Goal: Task Accomplishment & Management: Manage account settings

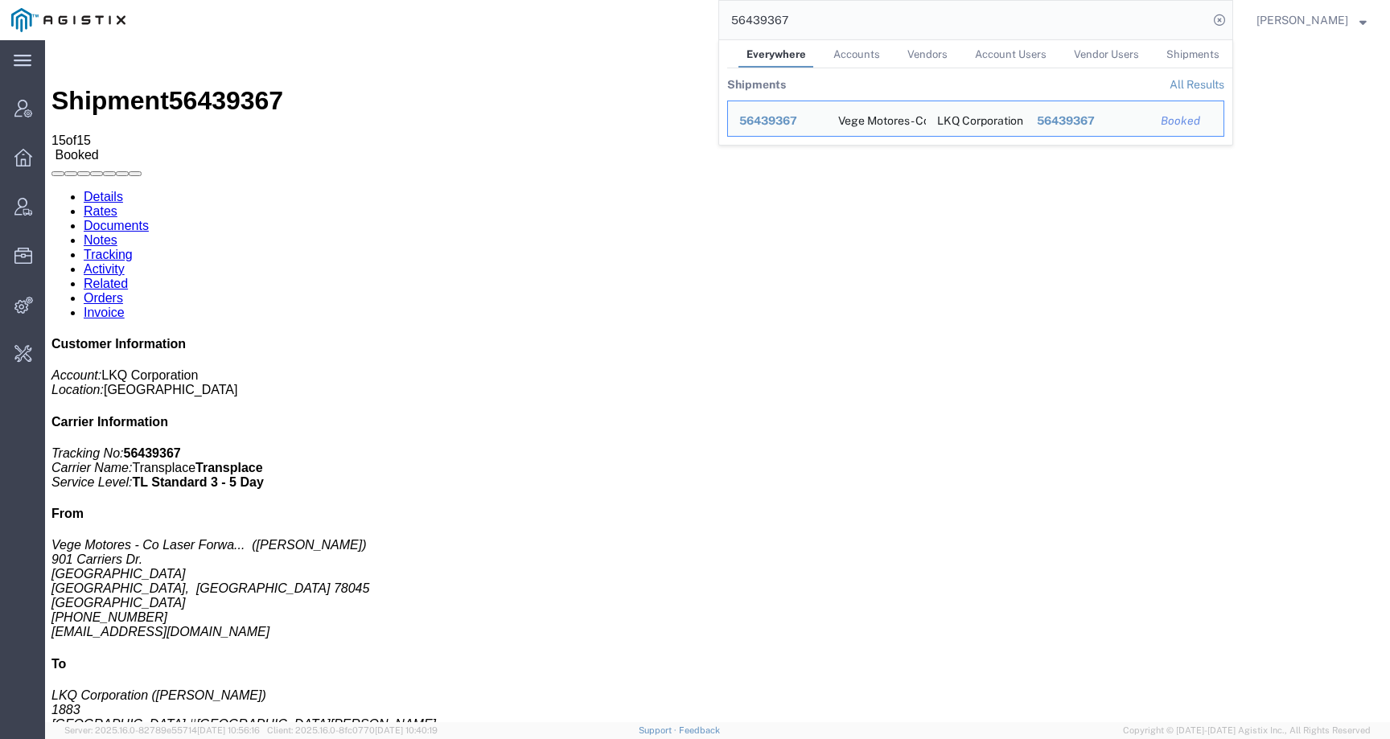
scroll to position [55, 0]
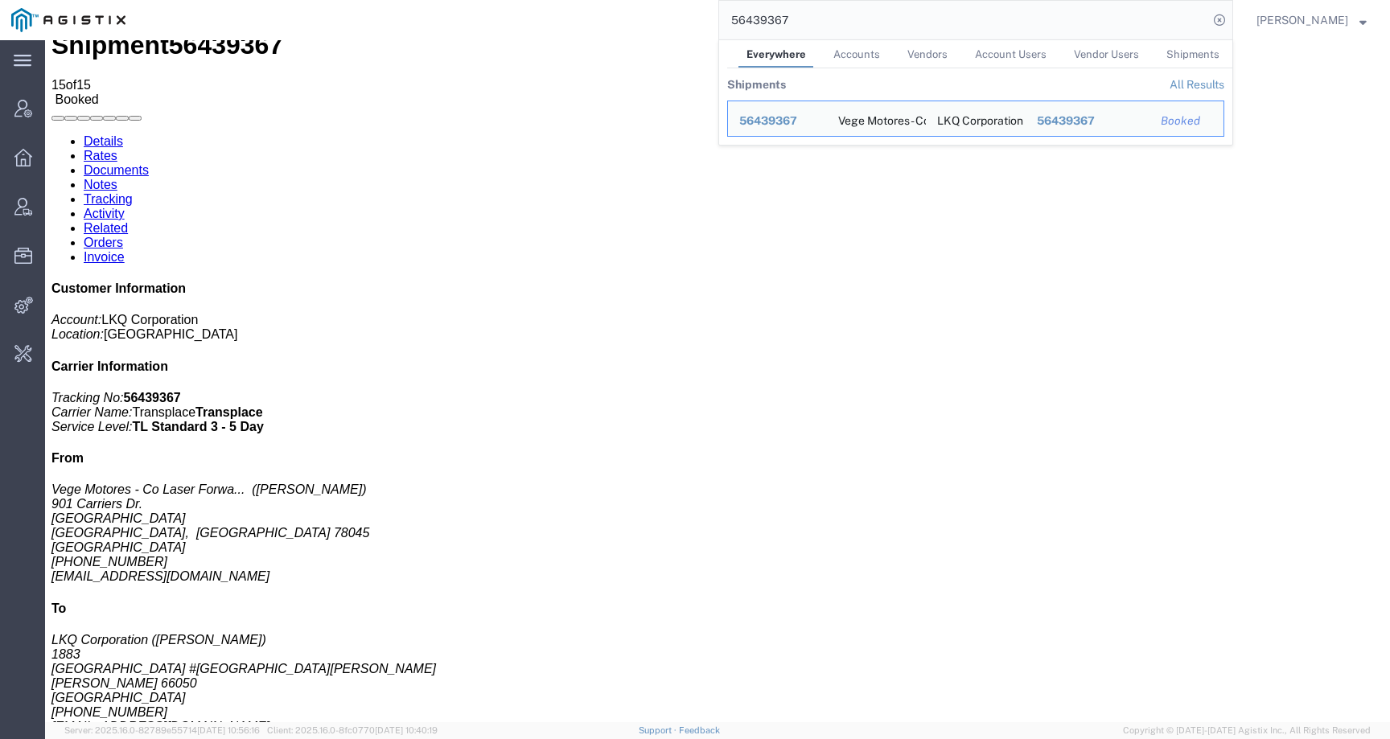
click at [675, 20] on div "56439367 Everywhere Accounts Vendors Account Users Vendor Users Shipments Shipm…" at bounding box center [685, 20] width 1096 height 40
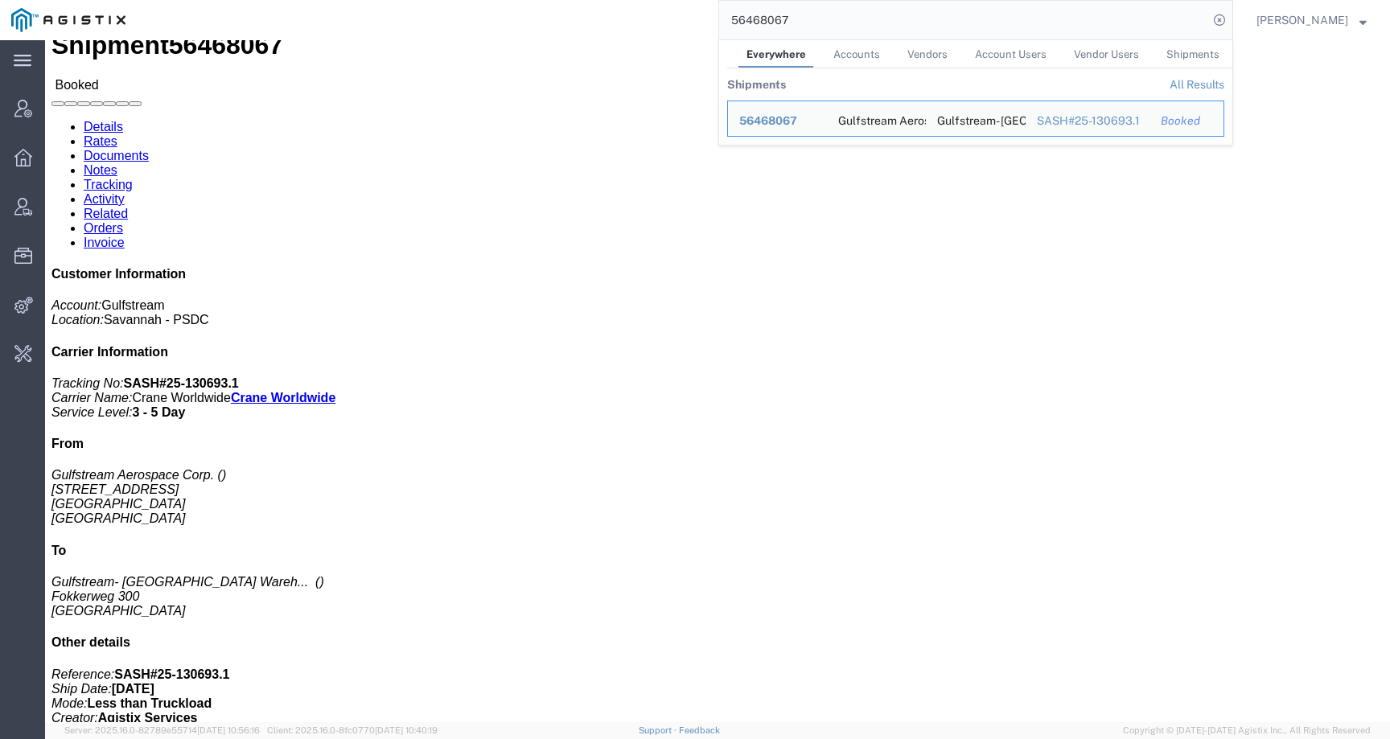
click at [69, 23] on img at bounding box center [68, 20] width 114 height 24
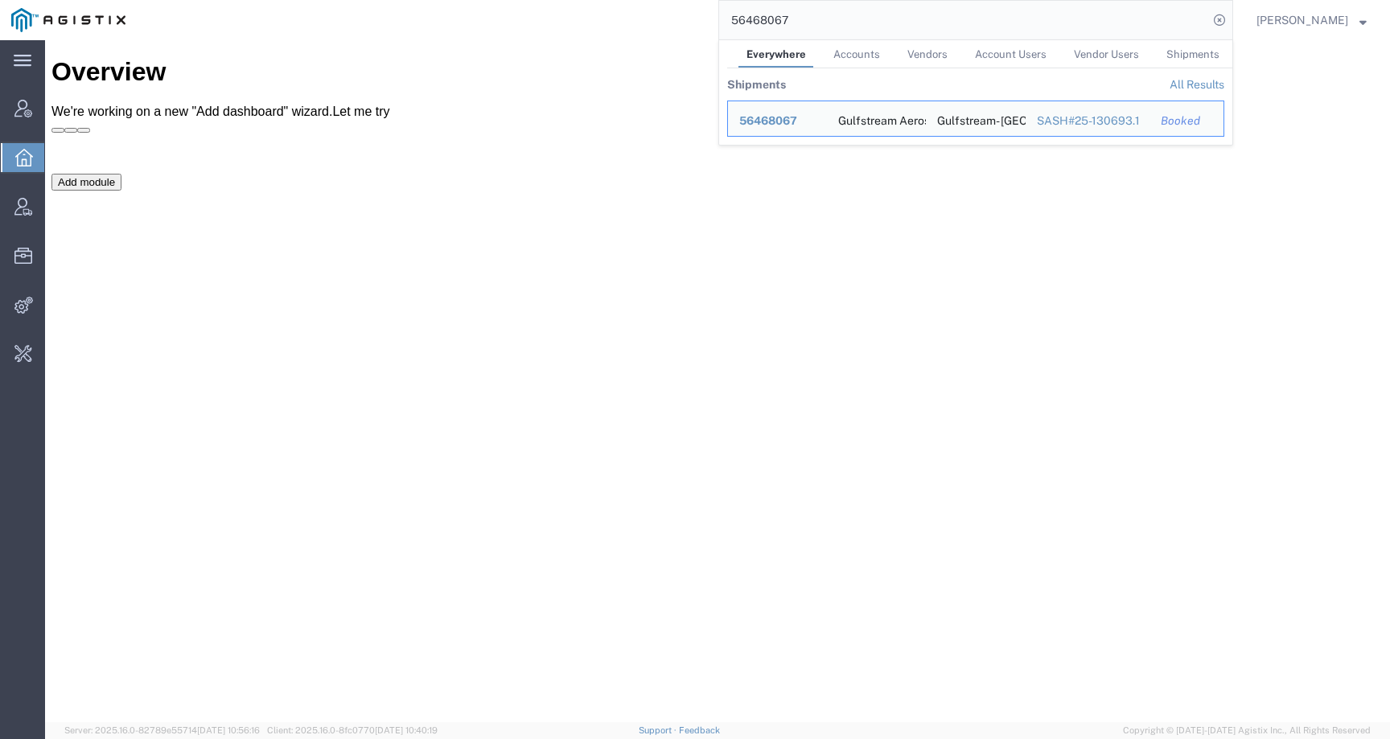
drag, startPoint x: 864, startPoint y: 17, endPoint x: 630, endPoint y: 24, distance: 233.3
click at [630, 24] on div "56468067 Everywhere Accounts Vendors Account Users Vendor Users Shipments Shipm…" at bounding box center [685, 20] width 1096 height 40
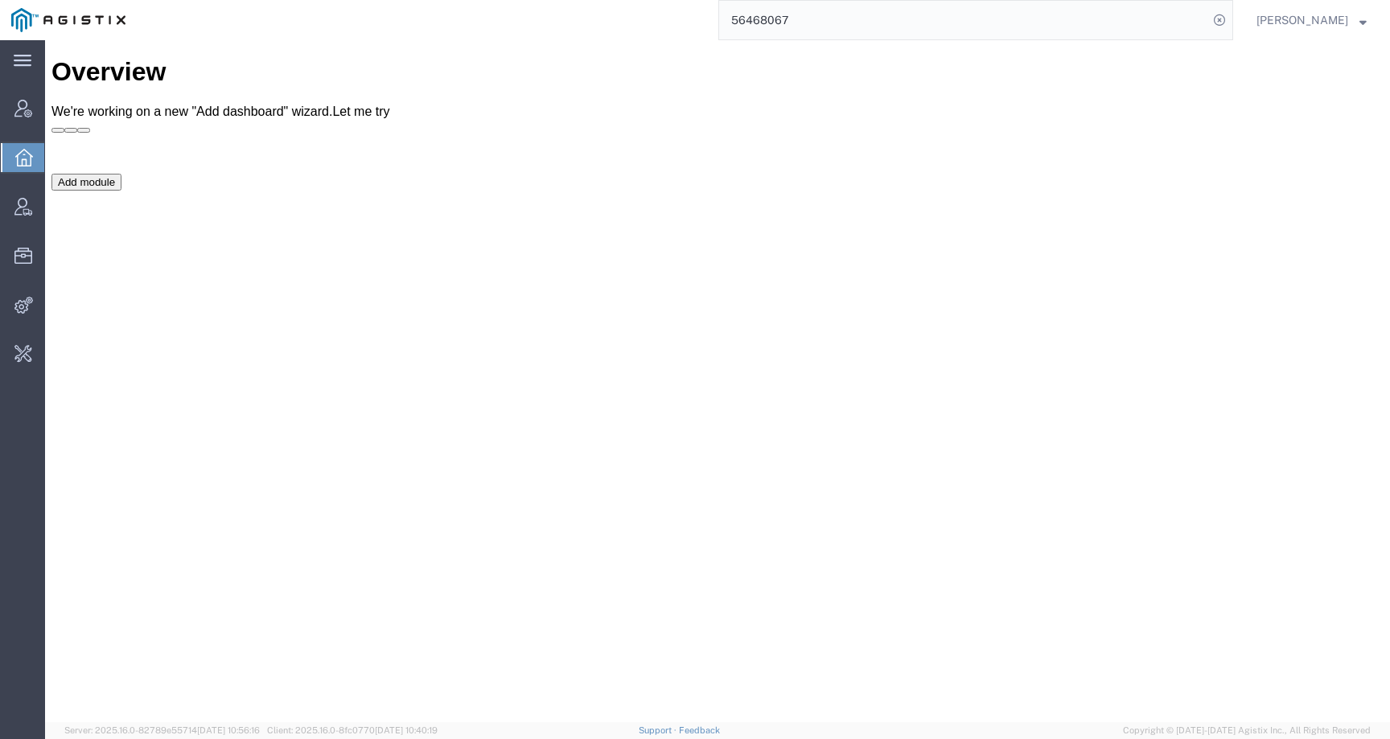
paste input "39383"
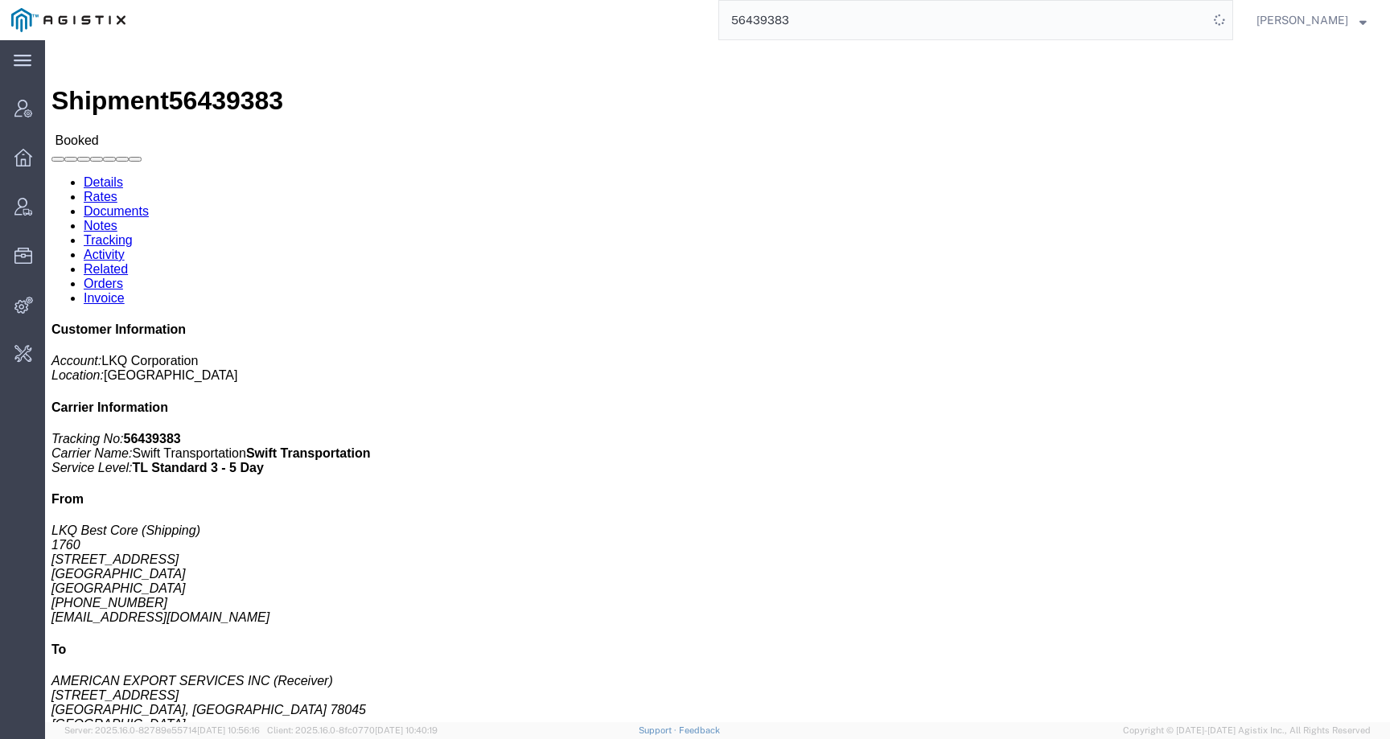
drag, startPoint x: 358, startPoint y: 61, endPoint x: 468, endPoint y: 13, distance: 120.3
click link "Activity"
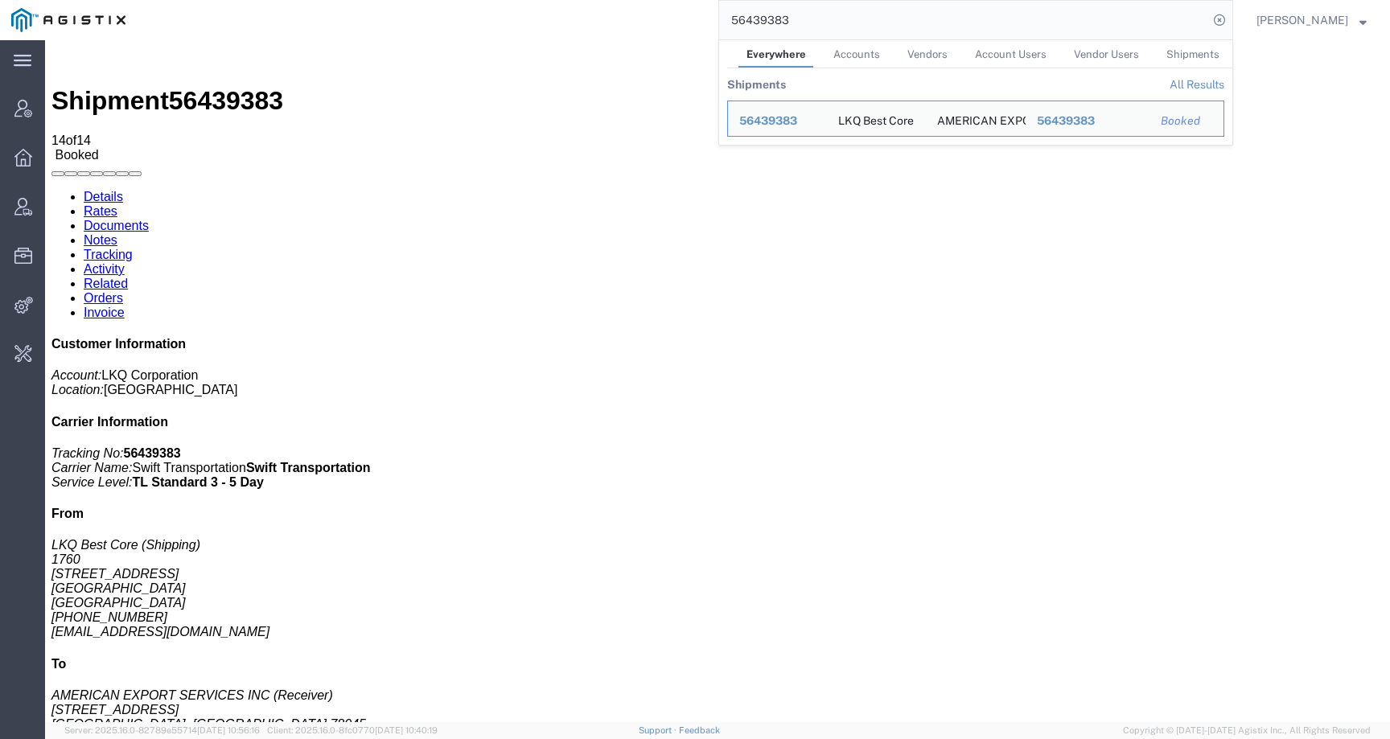
drag, startPoint x: 820, startPoint y: 15, endPoint x: 684, endPoint y: 15, distance: 136.7
click at [684, 15] on div "56439383 Everywhere Accounts Vendors Account Users Vendor Users Shipments Shipm…" at bounding box center [685, 20] width 1096 height 40
paste input "6"
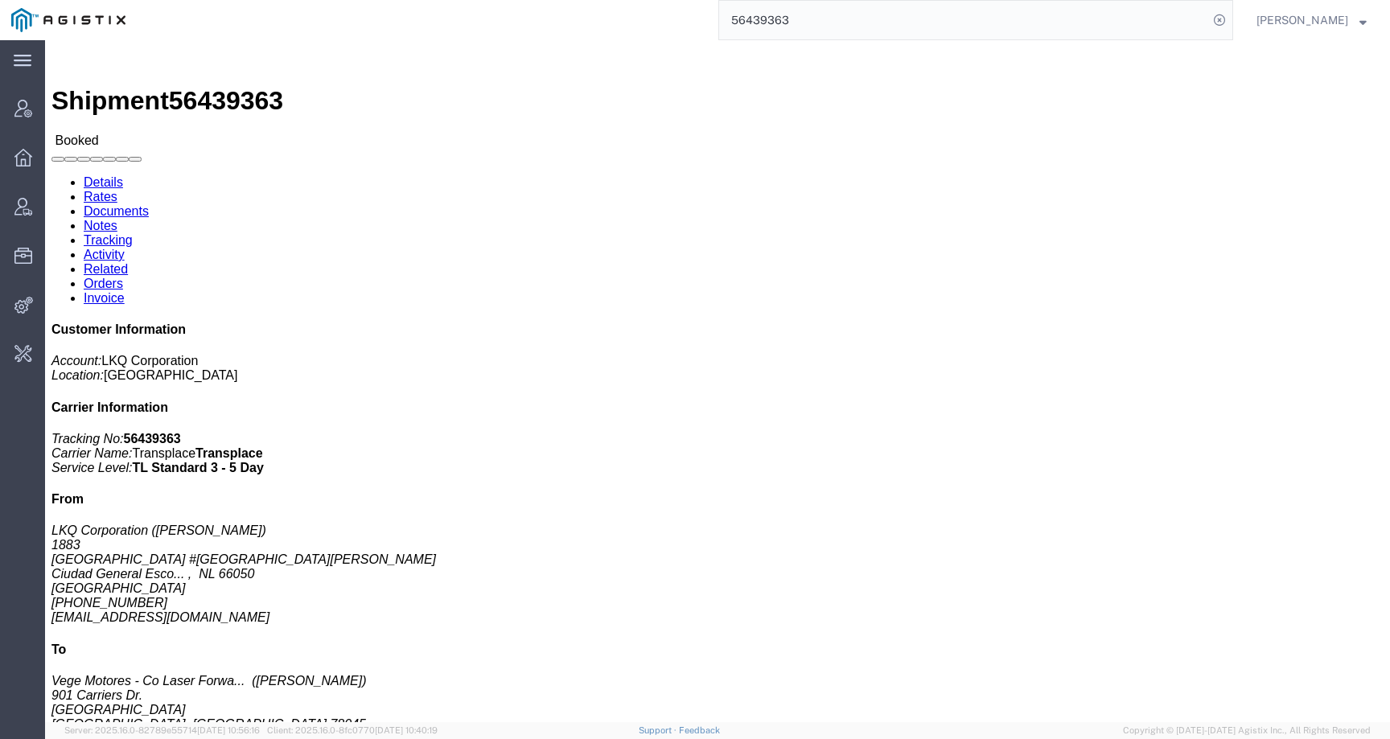
click link "Tracking"
click div
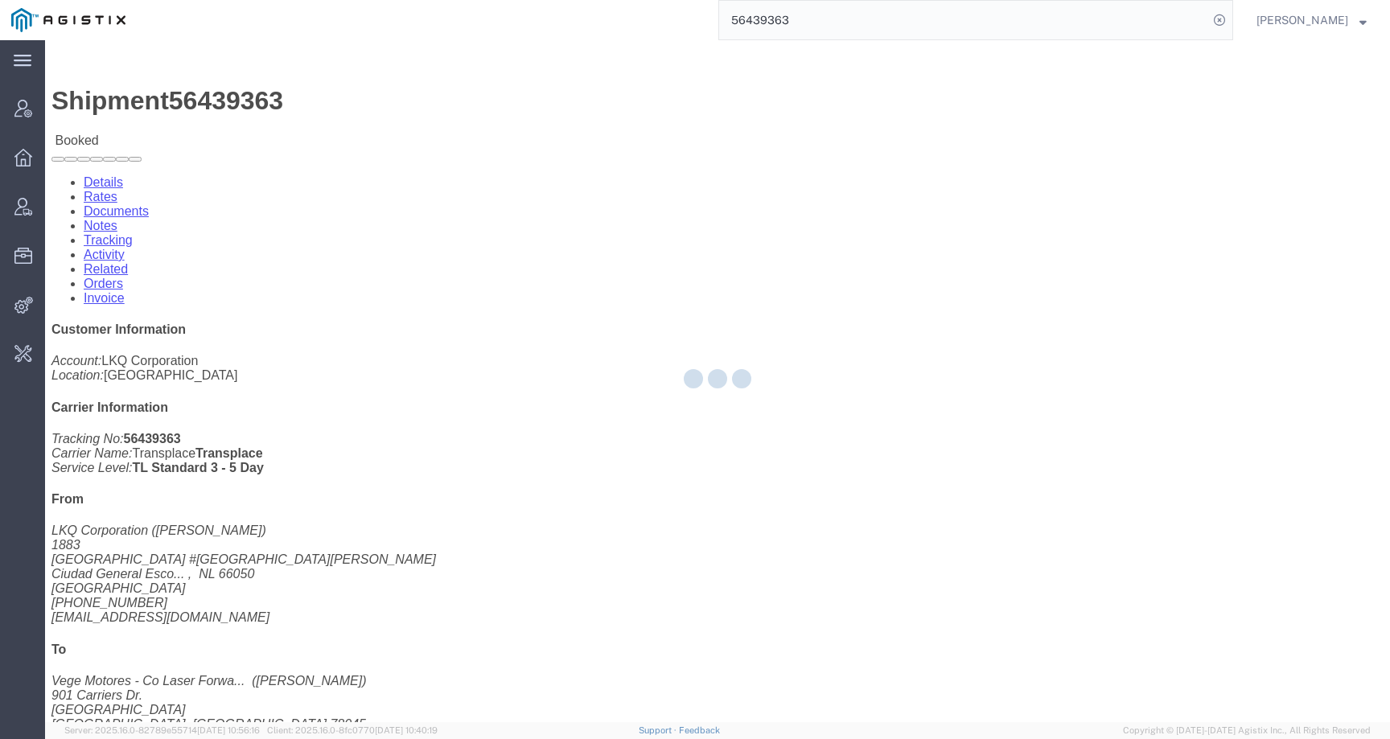
click at [421, 93] on div at bounding box center [717, 381] width 1345 height 682
click at [409, 101] on div at bounding box center [717, 381] width 1345 height 682
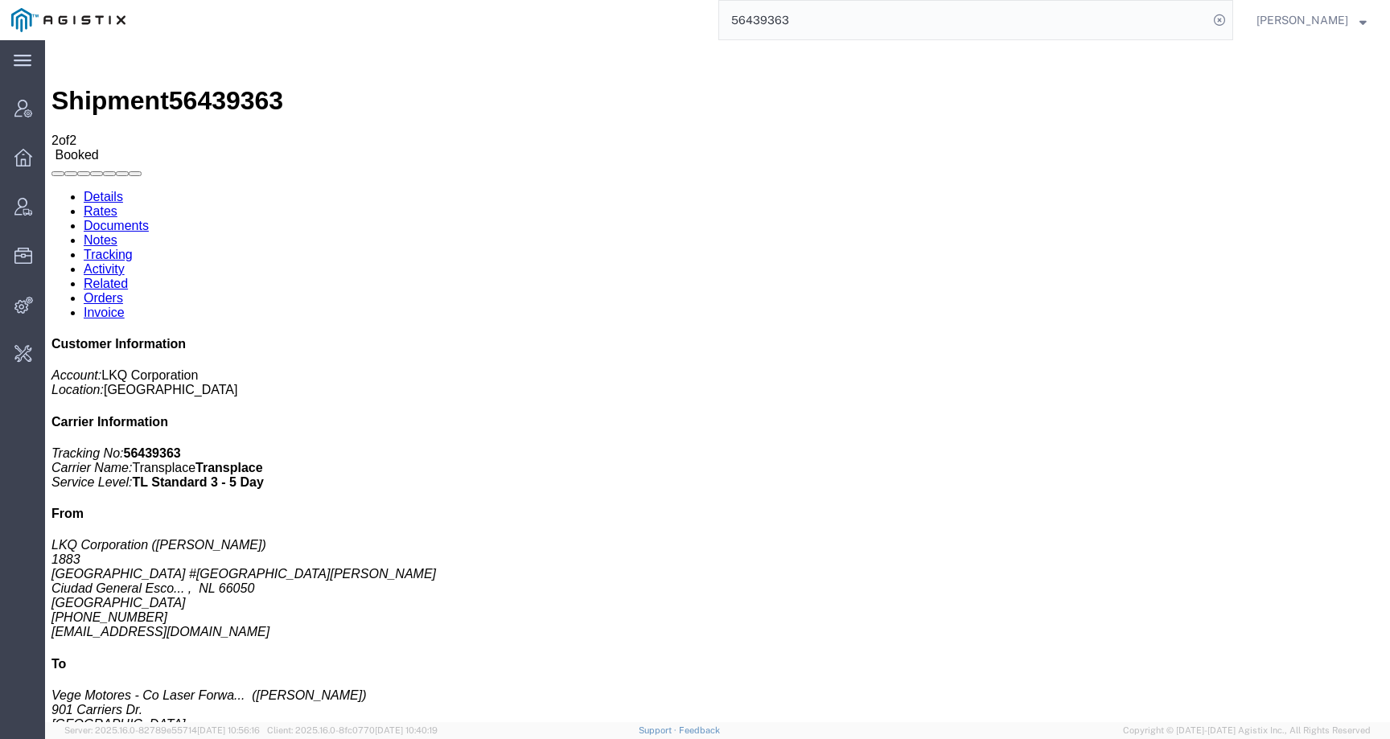
click at [125, 262] on link "Activity" at bounding box center [104, 269] width 41 height 14
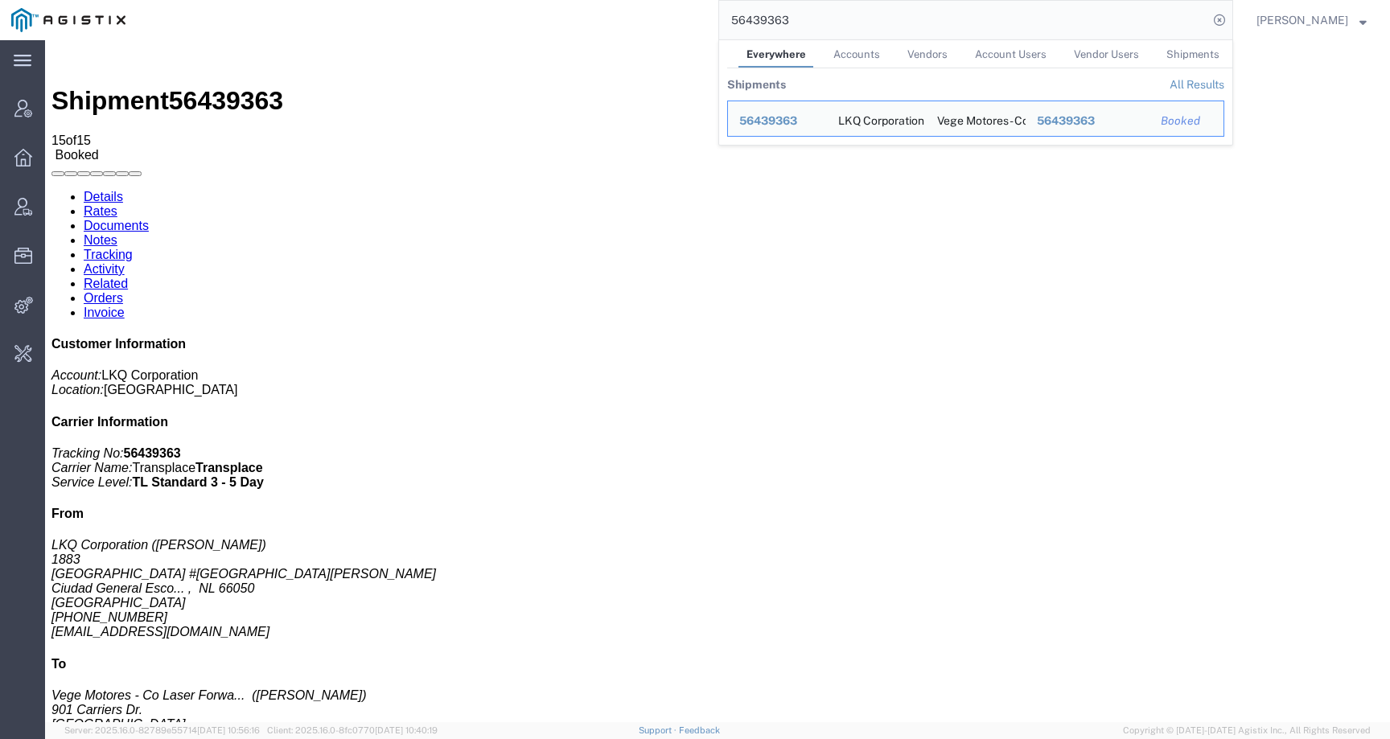
drag, startPoint x: 834, startPoint y: 27, endPoint x: 709, endPoint y: 24, distance: 124.7
click at [709, 24] on div "56439363 Everywhere Accounts Vendors Account Users Vendor Users Shipments Shipm…" at bounding box center [685, 20] width 1096 height 40
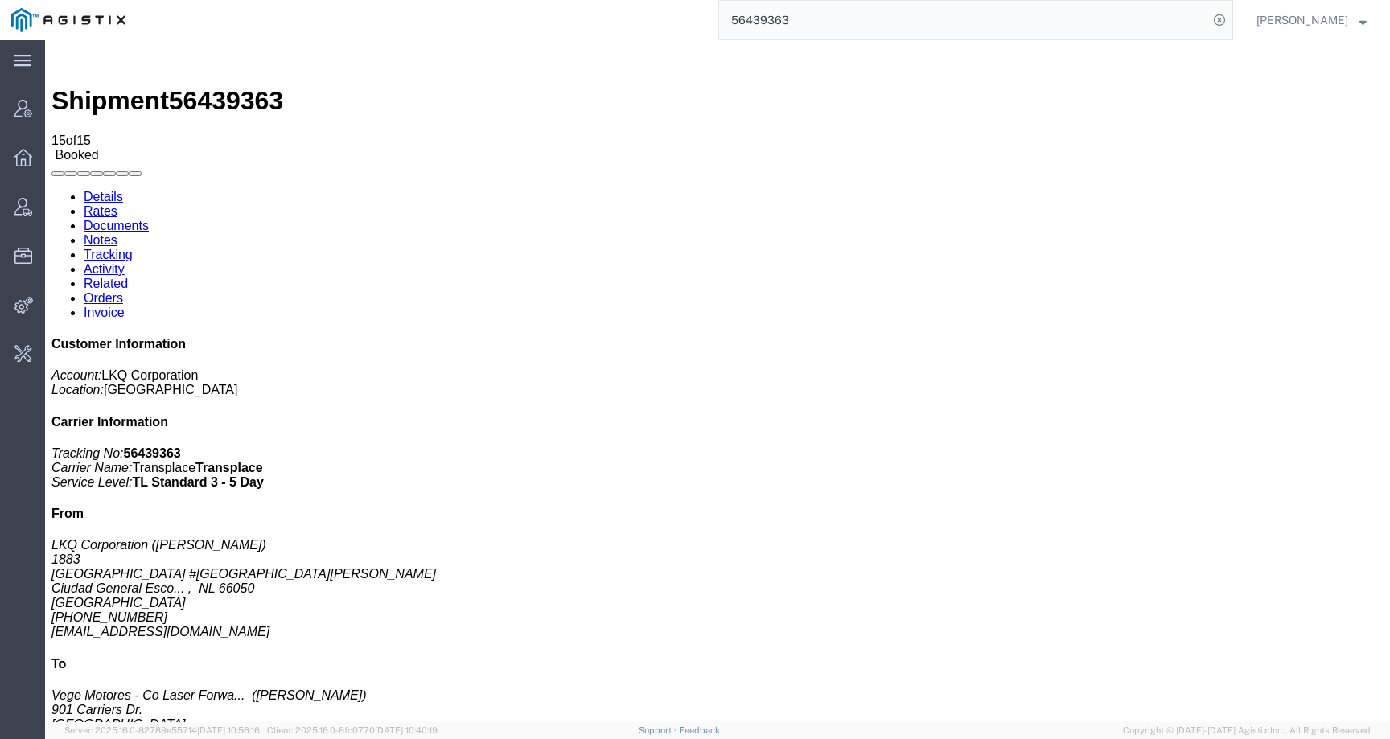
paste input "8"
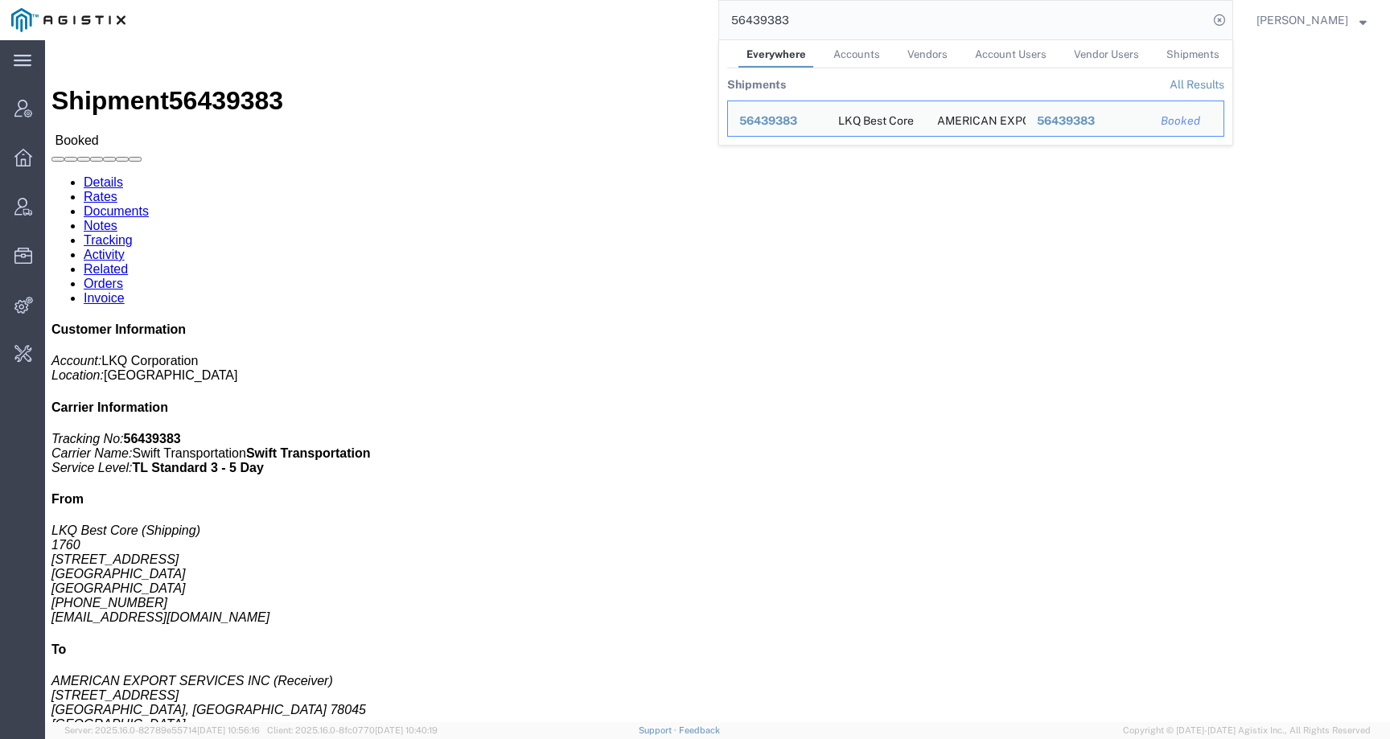
drag, startPoint x: 810, startPoint y: 14, endPoint x: 650, endPoint y: 25, distance: 160.4
click at [649, 26] on div "56439383 Everywhere Accounts Vendors Account Users Vendor Users Shipments Shipm…" at bounding box center [685, 20] width 1096 height 40
paste input "6"
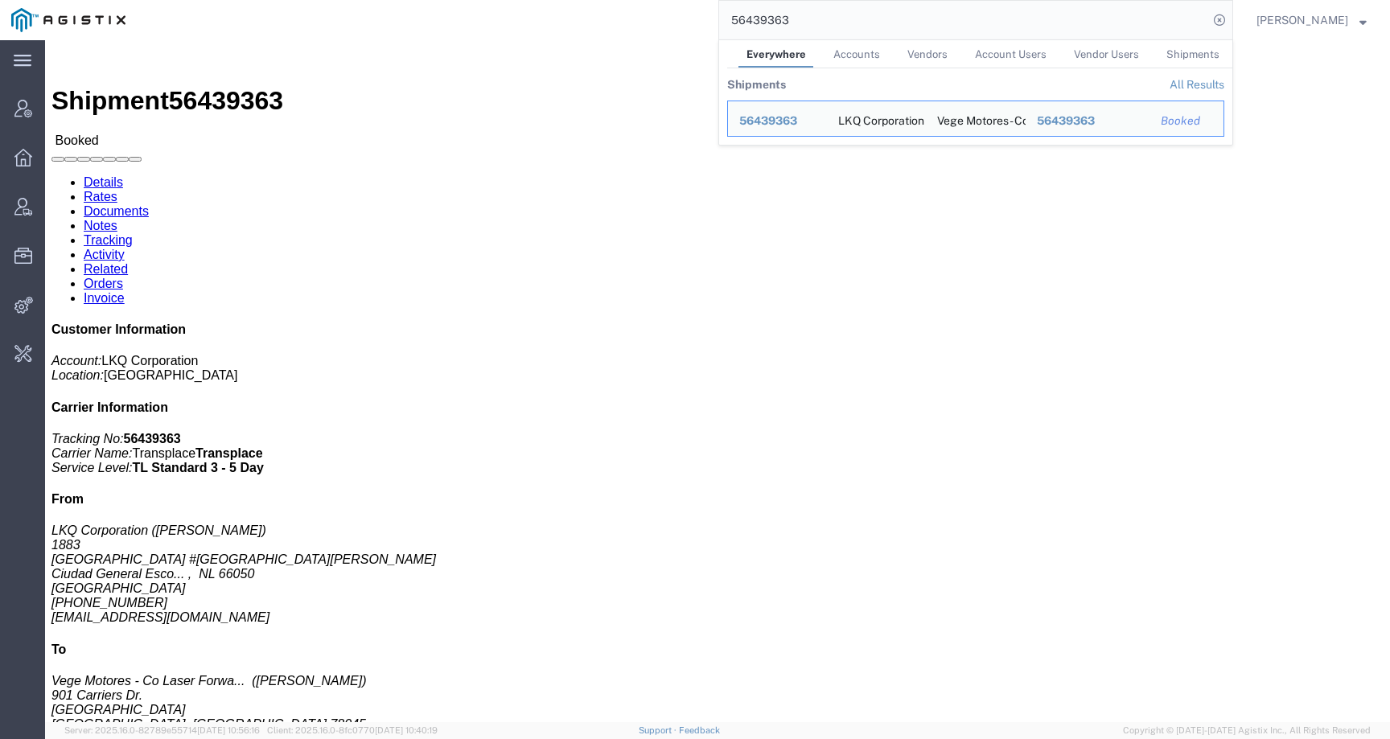
drag, startPoint x: 851, startPoint y: 24, endPoint x: 665, endPoint y: 22, distance: 185.8
click at [665, 22] on div "56439363 Everywhere Accounts Vendors Account Users Vendor Users Shipments Shipm…" at bounding box center [685, 20] width 1096 height 40
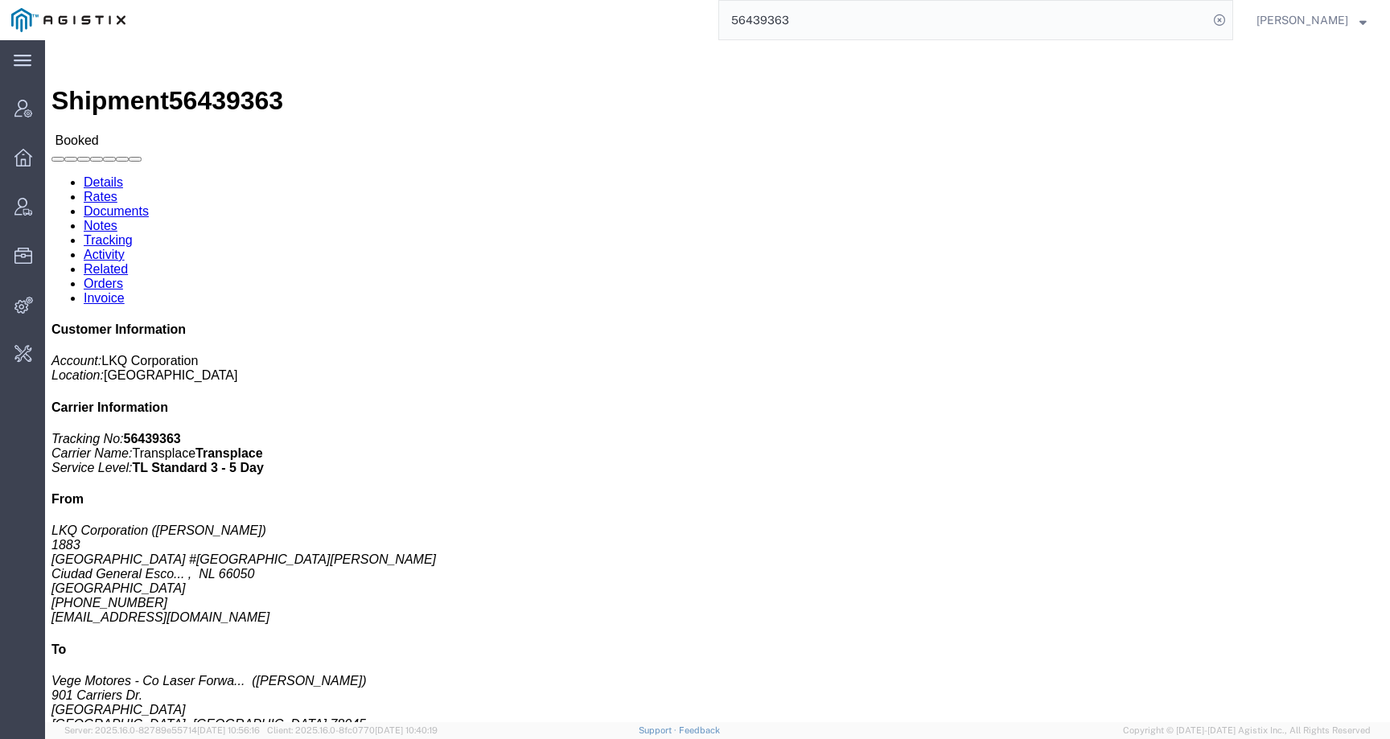
paste input "4"
click link "Activity"
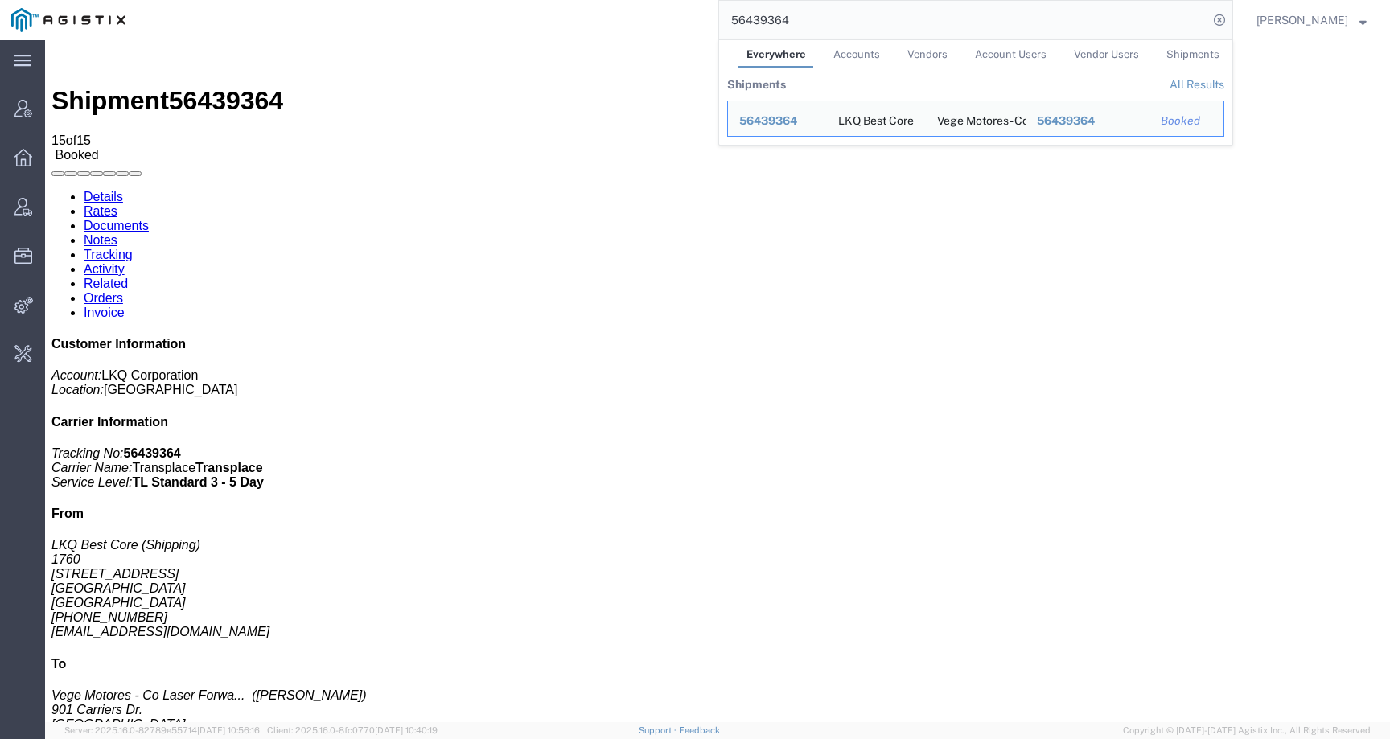
drag, startPoint x: 821, startPoint y: 26, endPoint x: 676, endPoint y: 26, distance: 144.8
click at [676, 25] on div "56439364 Everywhere Accounts Vendors Account Users Vendor Users Shipments Shipm…" at bounding box center [685, 20] width 1096 height 40
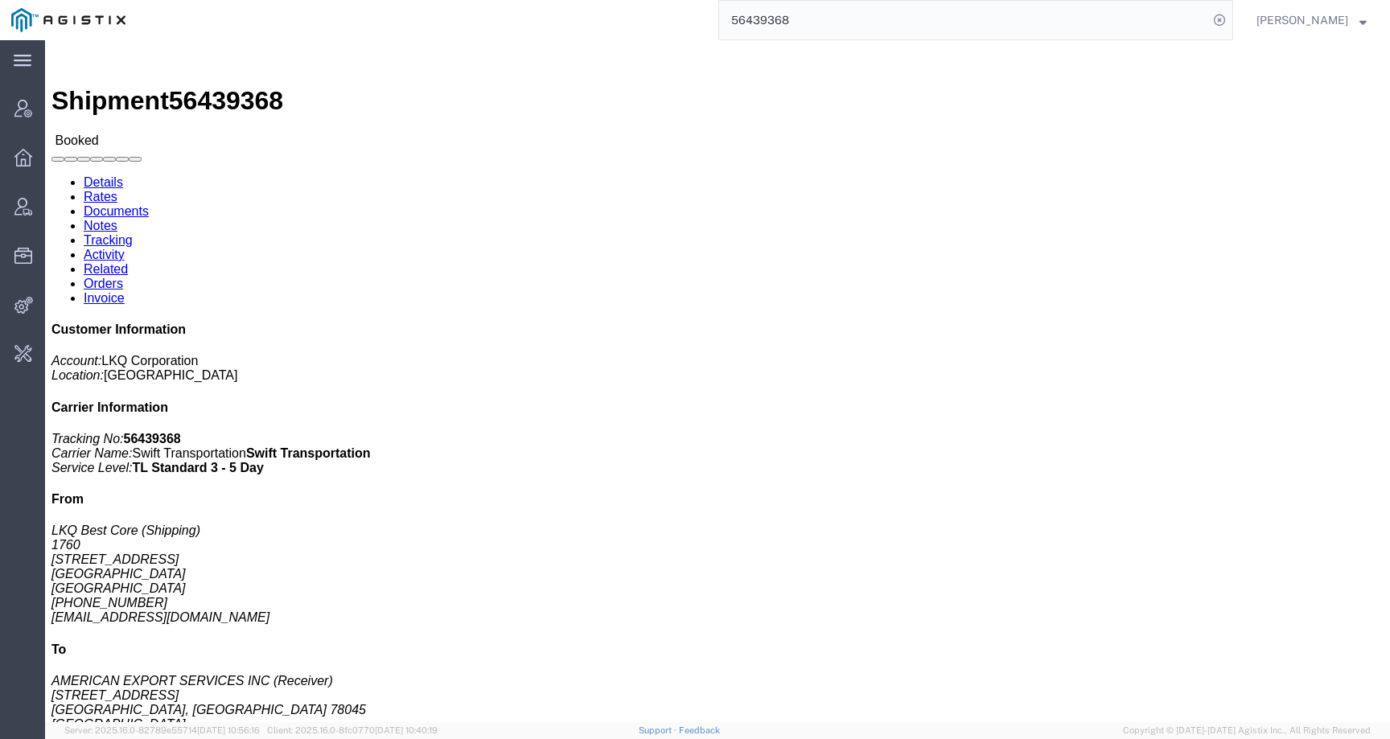
click link "Activity"
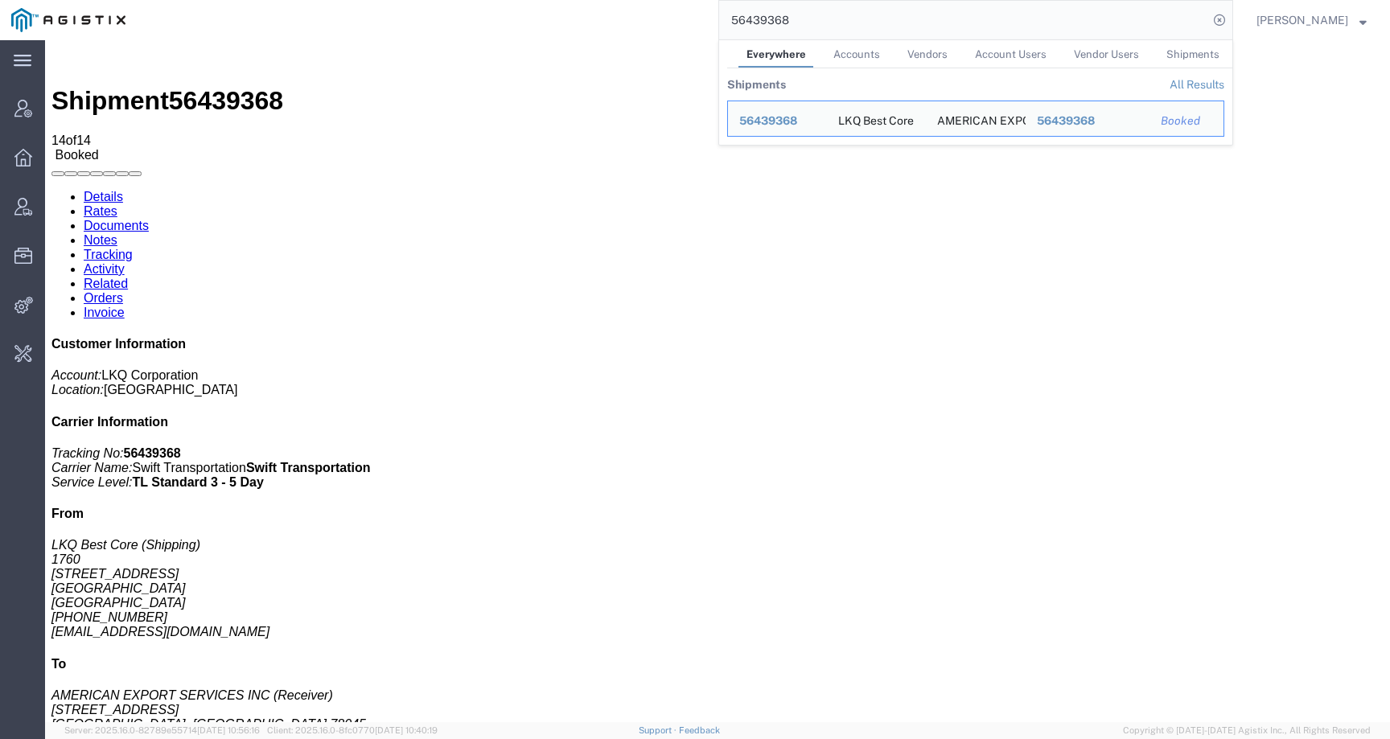
click at [832, 14] on input "56439368" at bounding box center [963, 20] width 489 height 39
drag, startPoint x: 830, startPoint y: 16, endPoint x: 671, endPoint y: 12, distance: 159.3
click at [671, 12] on div "56439368 Everywhere Accounts Vendors Account Users Vendor Users Shipments Shipm…" at bounding box center [685, 20] width 1096 height 40
paste input "5"
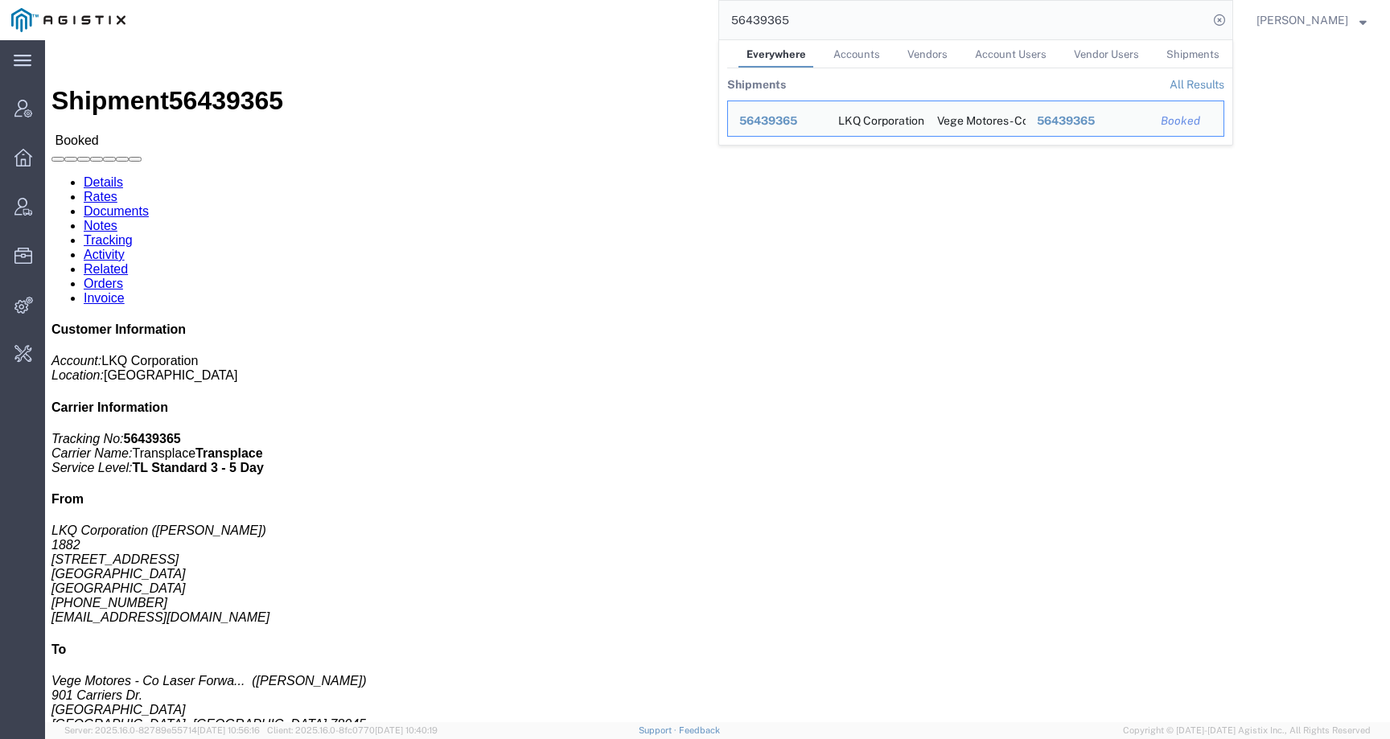
click link "Activity"
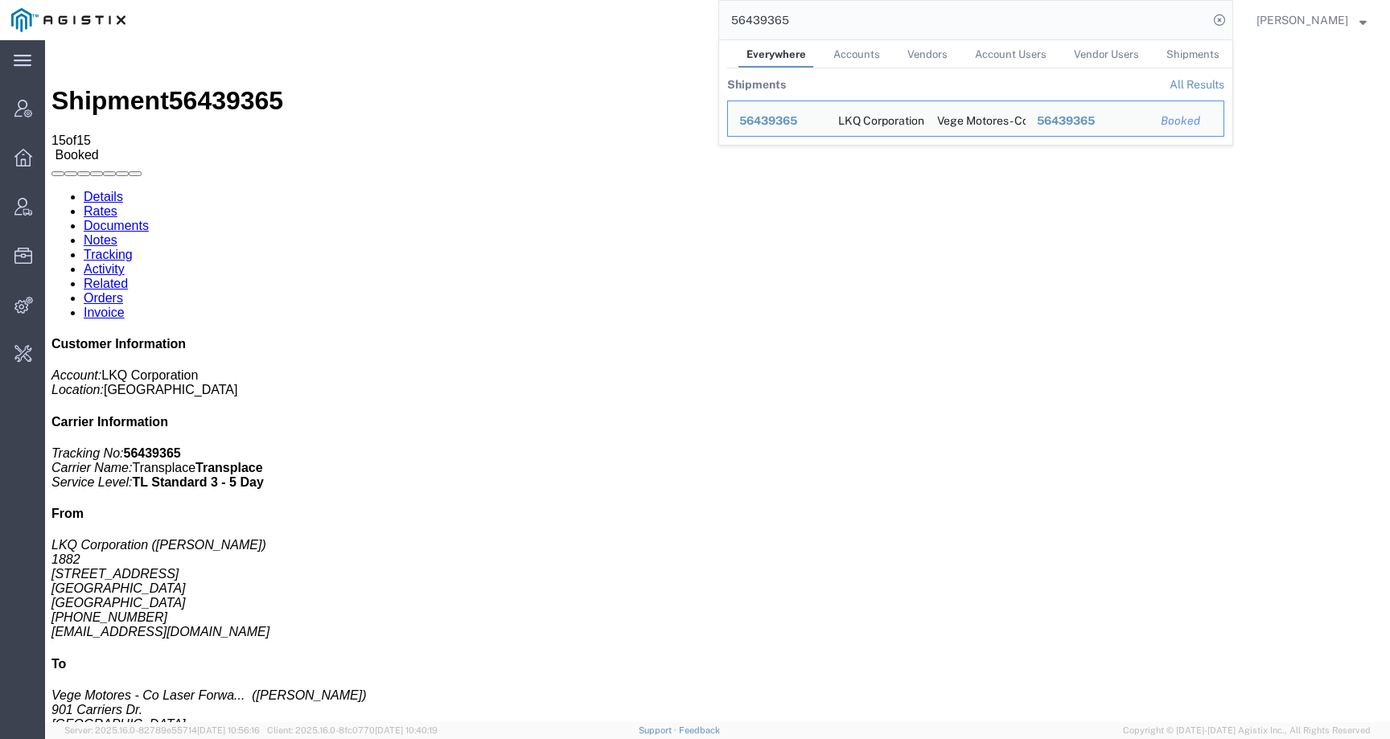
drag, startPoint x: 812, startPoint y: 23, endPoint x: 680, endPoint y: 21, distance: 131.9
click at [678, 21] on div "56439365 Everywhere Accounts Vendors Account Users Vendor Users Shipments Shipm…" at bounding box center [685, 20] width 1096 height 40
paste input "6"
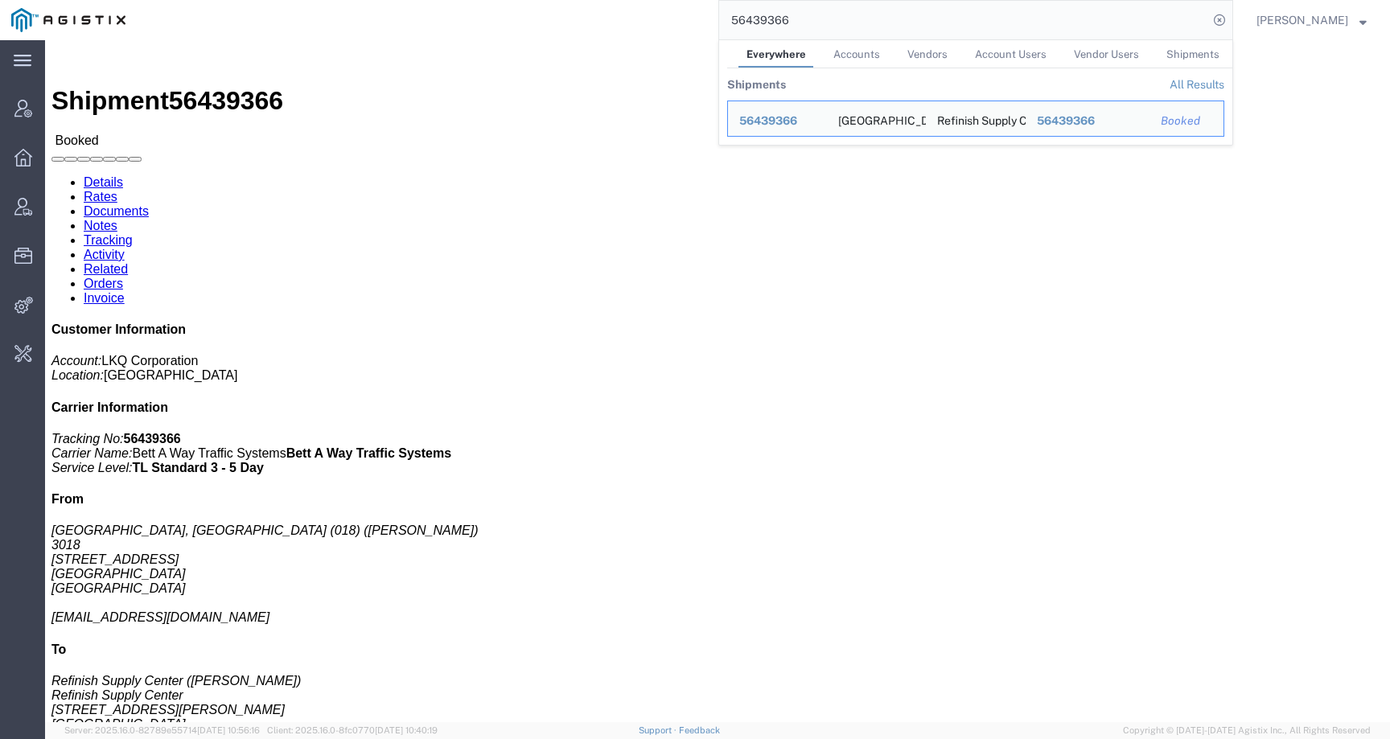
click div "Leg 1 - Truckload Vehicle 1: Standard Dry Van Number of trucks: 1"
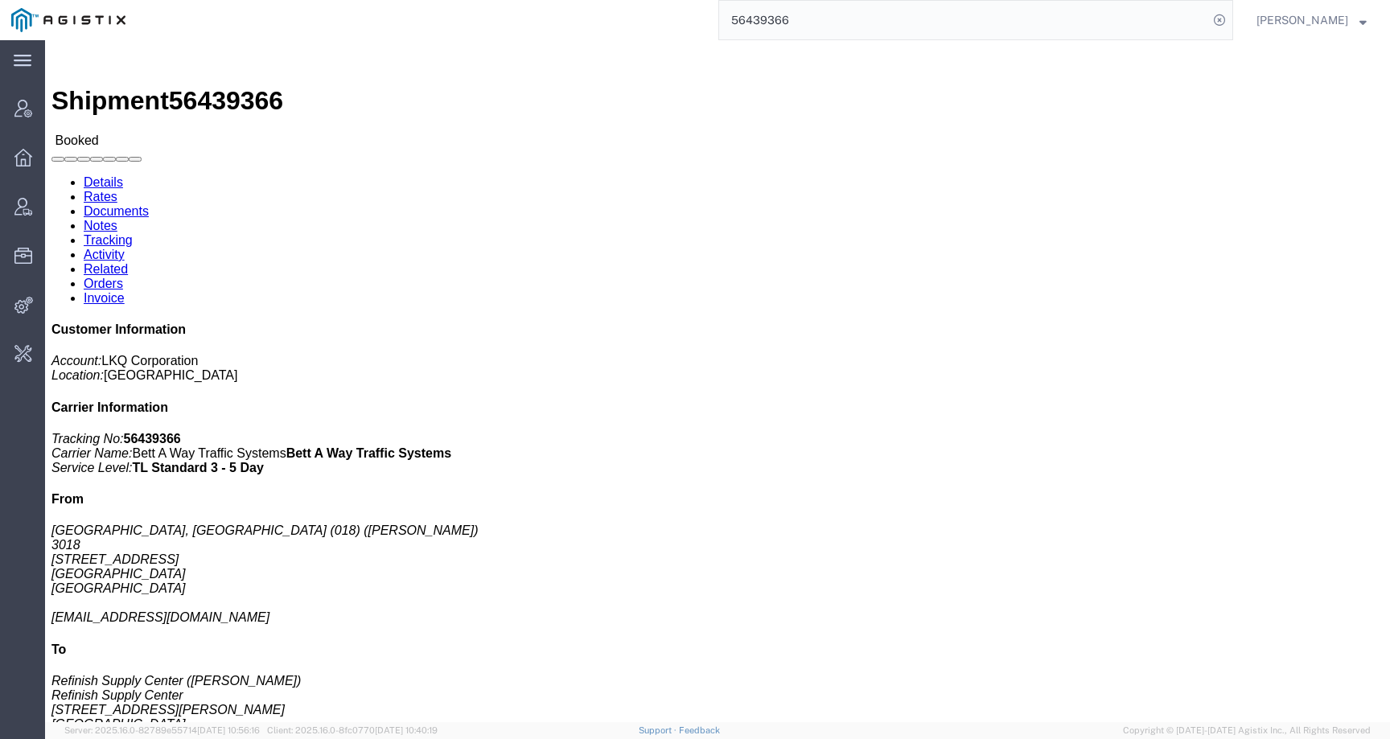
click link "Tracking"
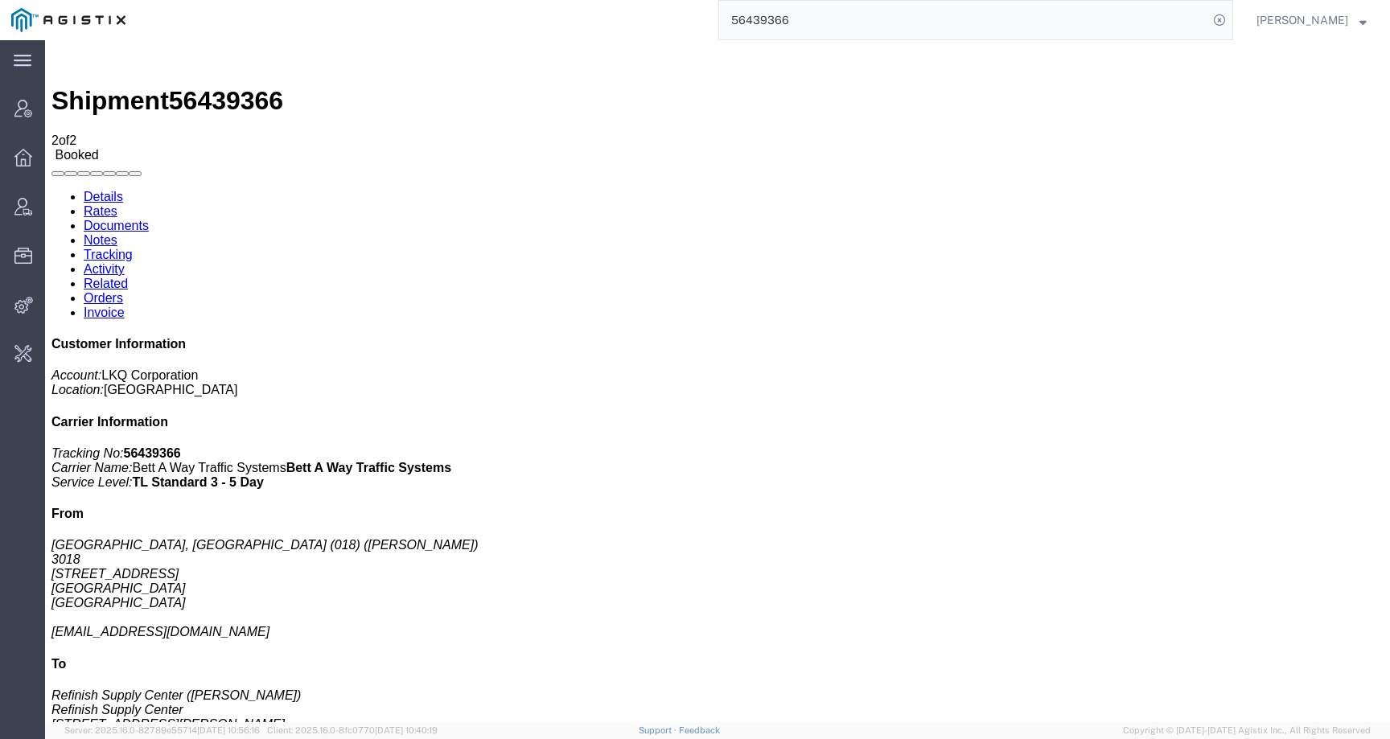
click at [125, 262] on link "Activity" at bounding box center [104, 269] width 41 height 14
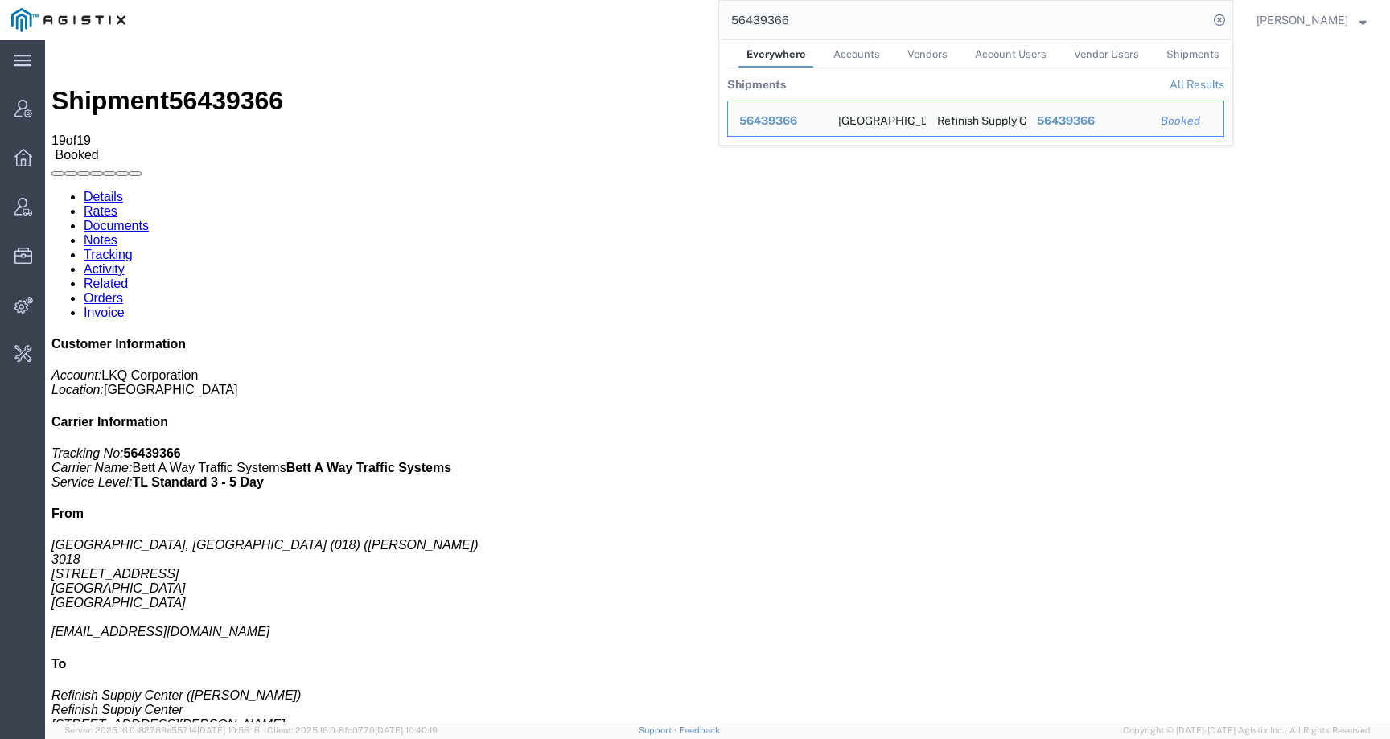
drag, startPoint x: 836, startPoint y: 23, endPoint x: 672, endPoint y: 20, distance: 164.9
click at [672, 20] on div "56439366 Everywhere Accounts Vendors Account Users Vendor Users Shipments Shipm…" at bounding box center [685, 20] width 1096 height 40
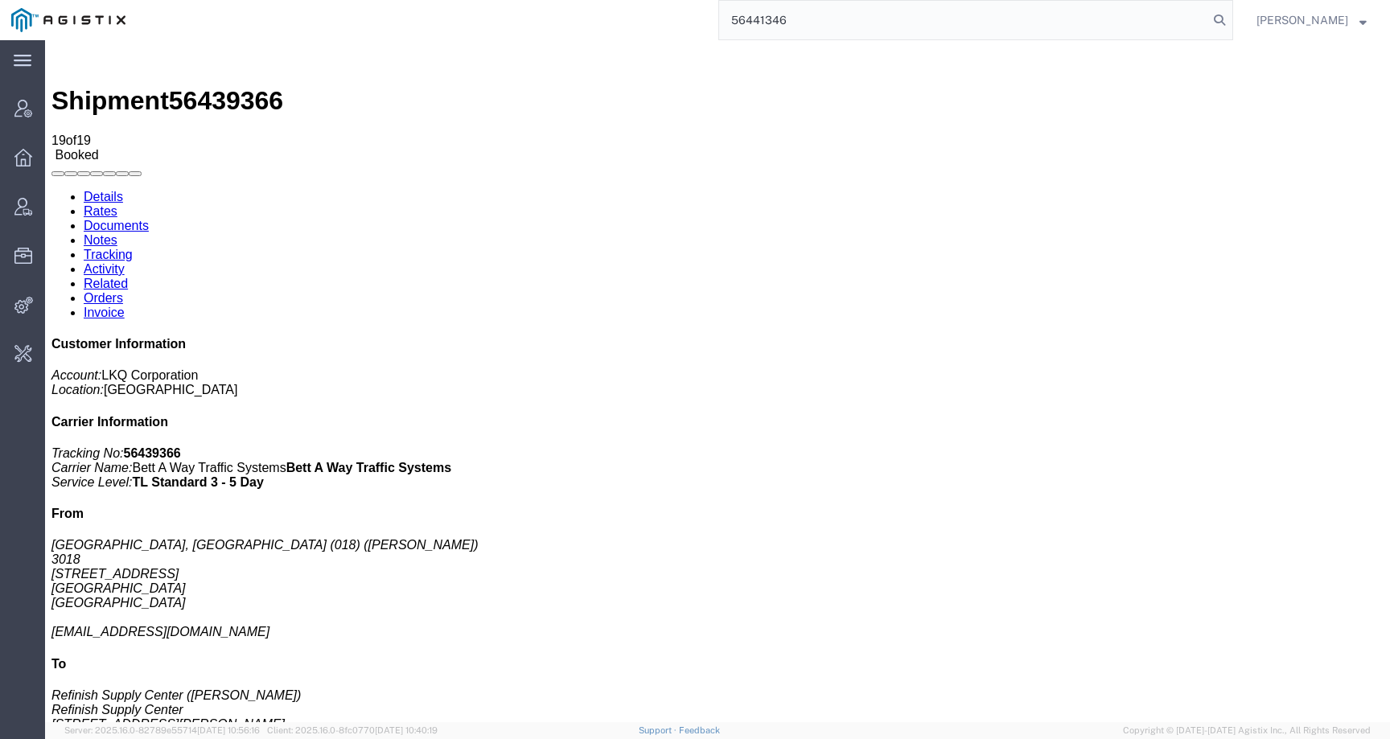
click at [819, 19] on input "56441346" at bounding box center [963, 20] width 489 height 39
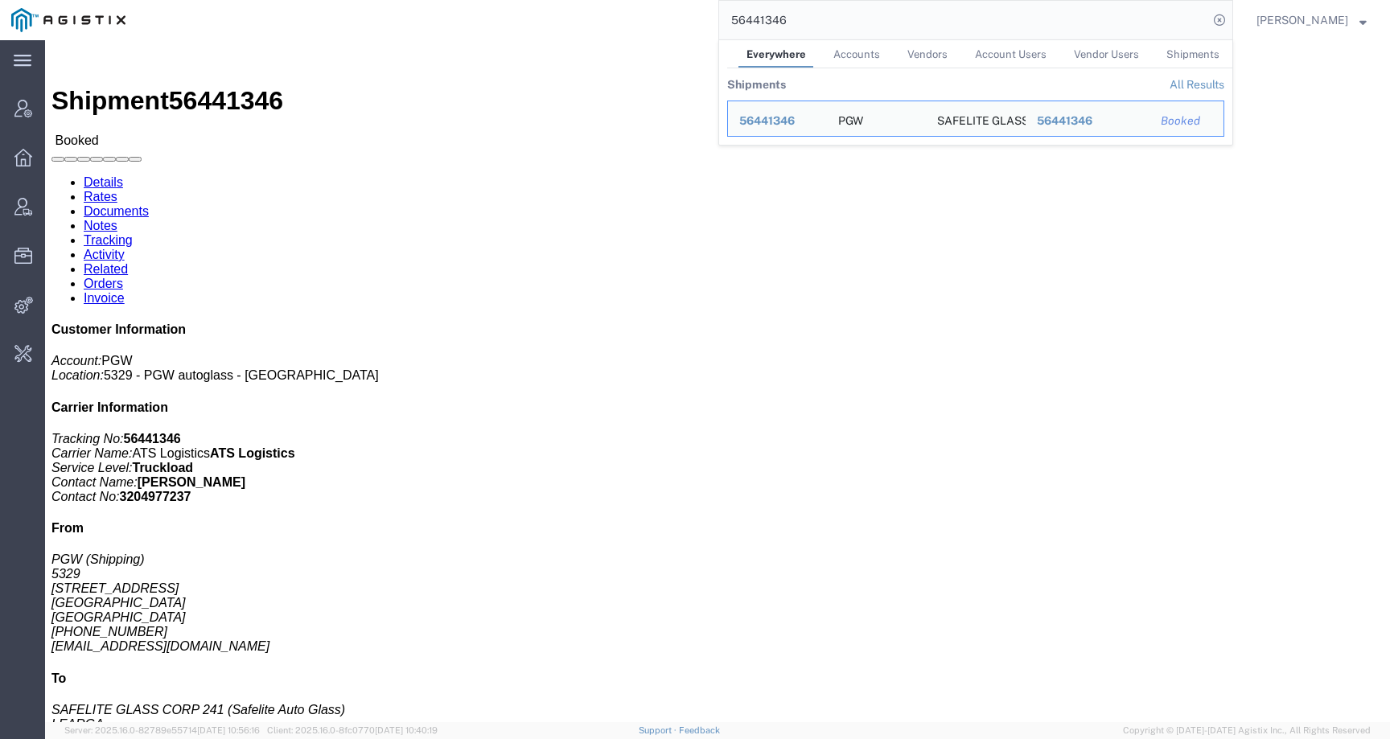
click link "Activity"
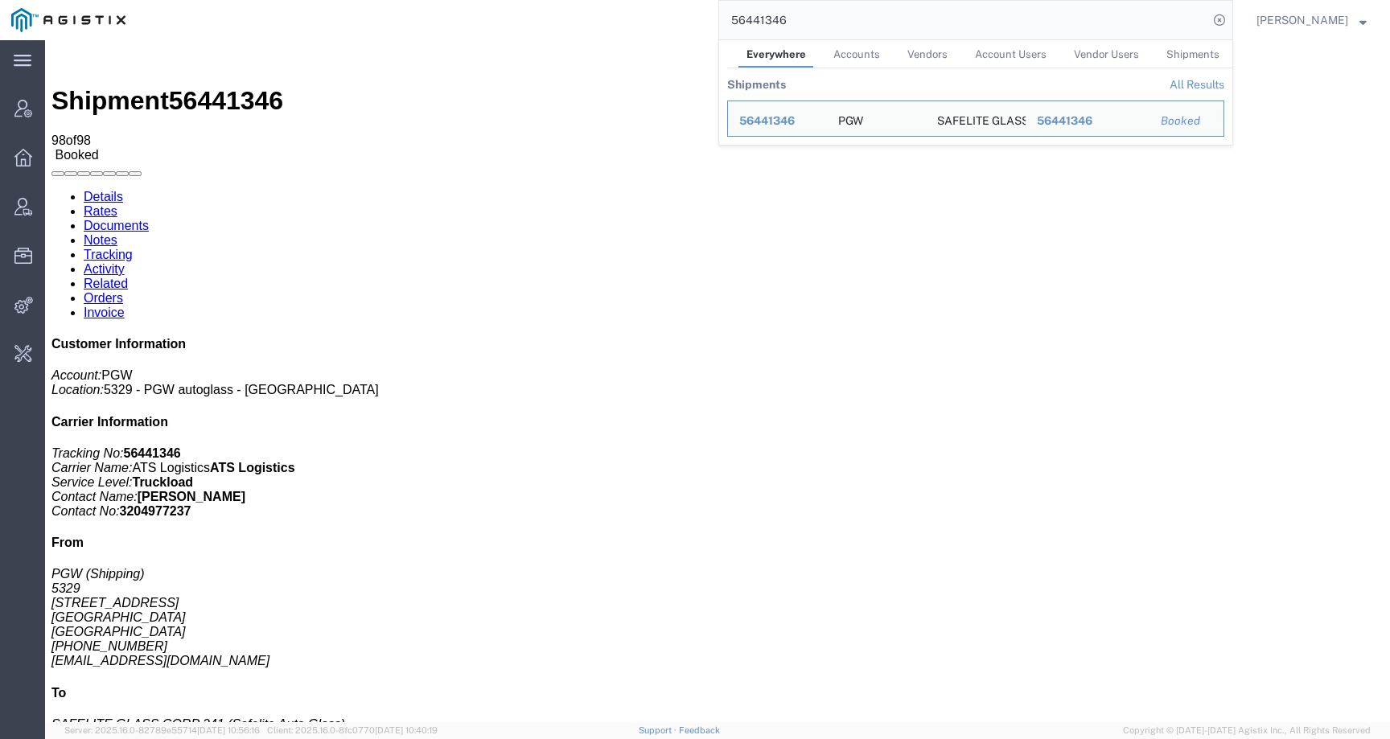
drag, startPoint x: 821, startPoint y: 20, endPoint x: 683, endPoint y: 20, distance: 138.3
click at [683, 20] on div "56441346 Everywhere Accounts Vendors Account Users Vendor Users Shipments Shipm…" at bounding box center [685, 20] width 1096 height 40
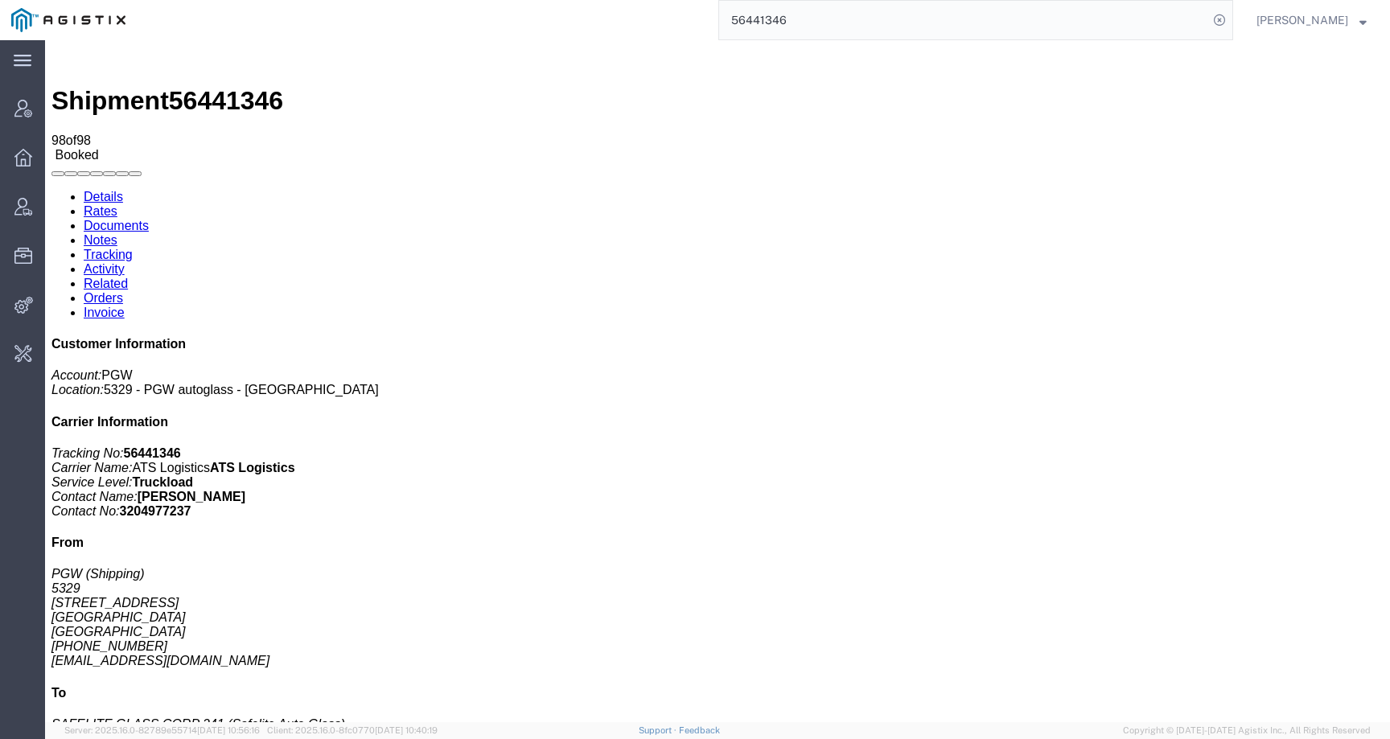
paste input "39674"
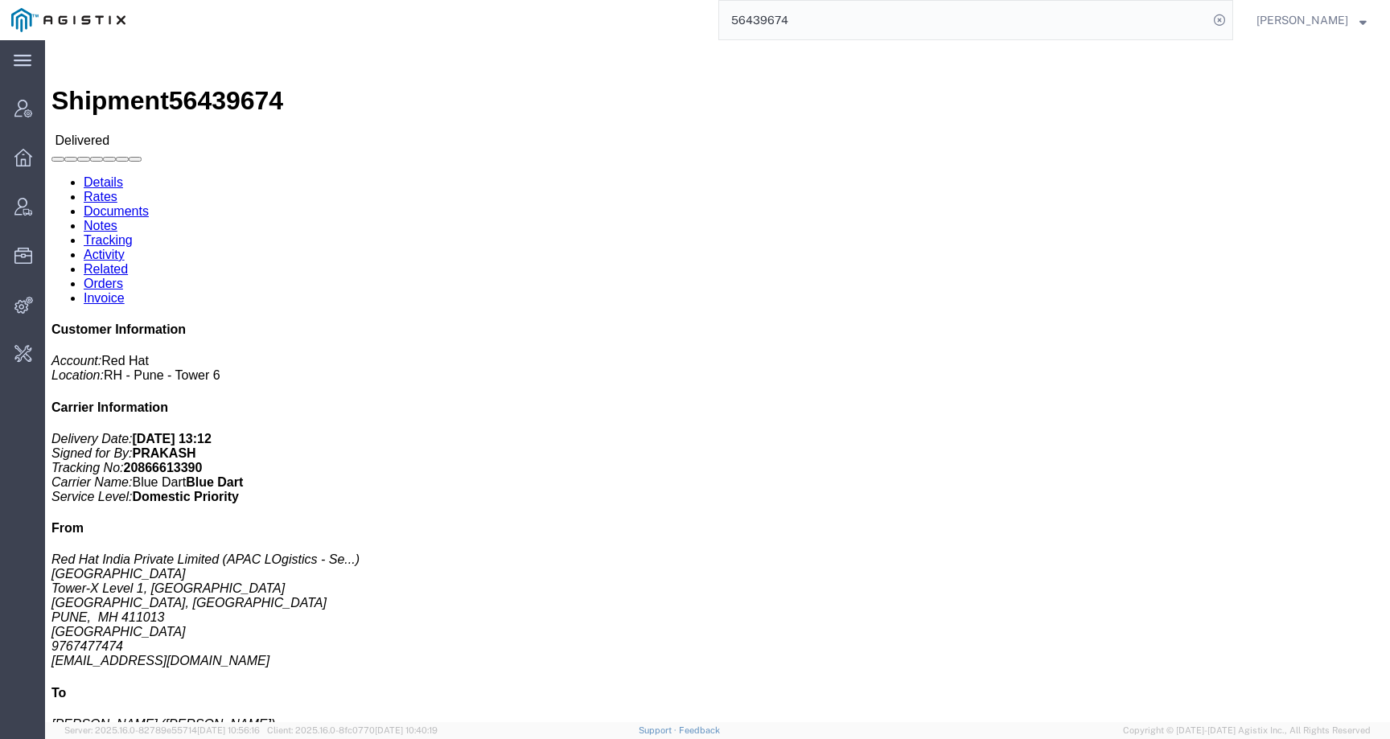
click link "Activity"
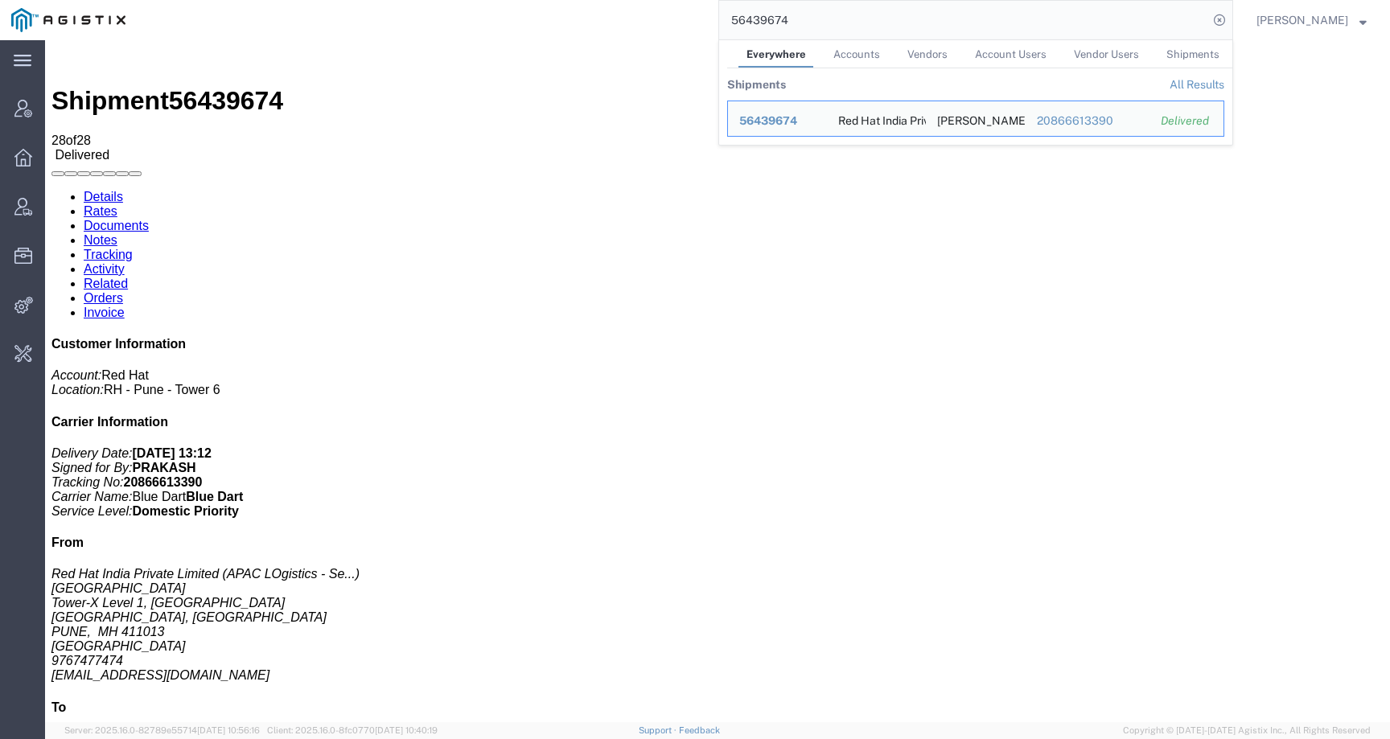
drag, startPoint x: 807, startPoint y: 21, endPoint x: 695, endPoint y: 18, distance: 111.8
click at [699, 18] on div "56439674 Everywhere Accounts Vendors Account Users Vendor Users Shipments Shipm…" at bounding box center [685, 20] width 1096 height 40
paste input "46717"
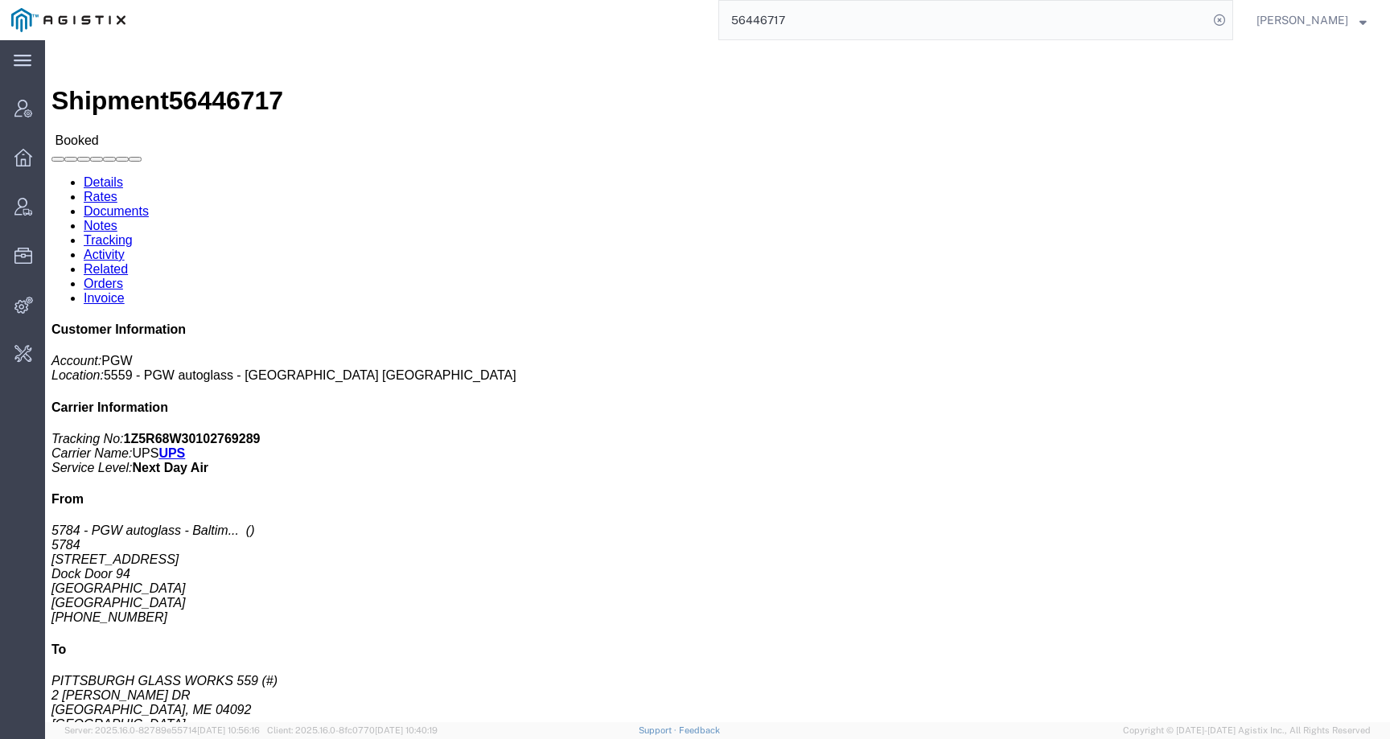
click link "Tracking"
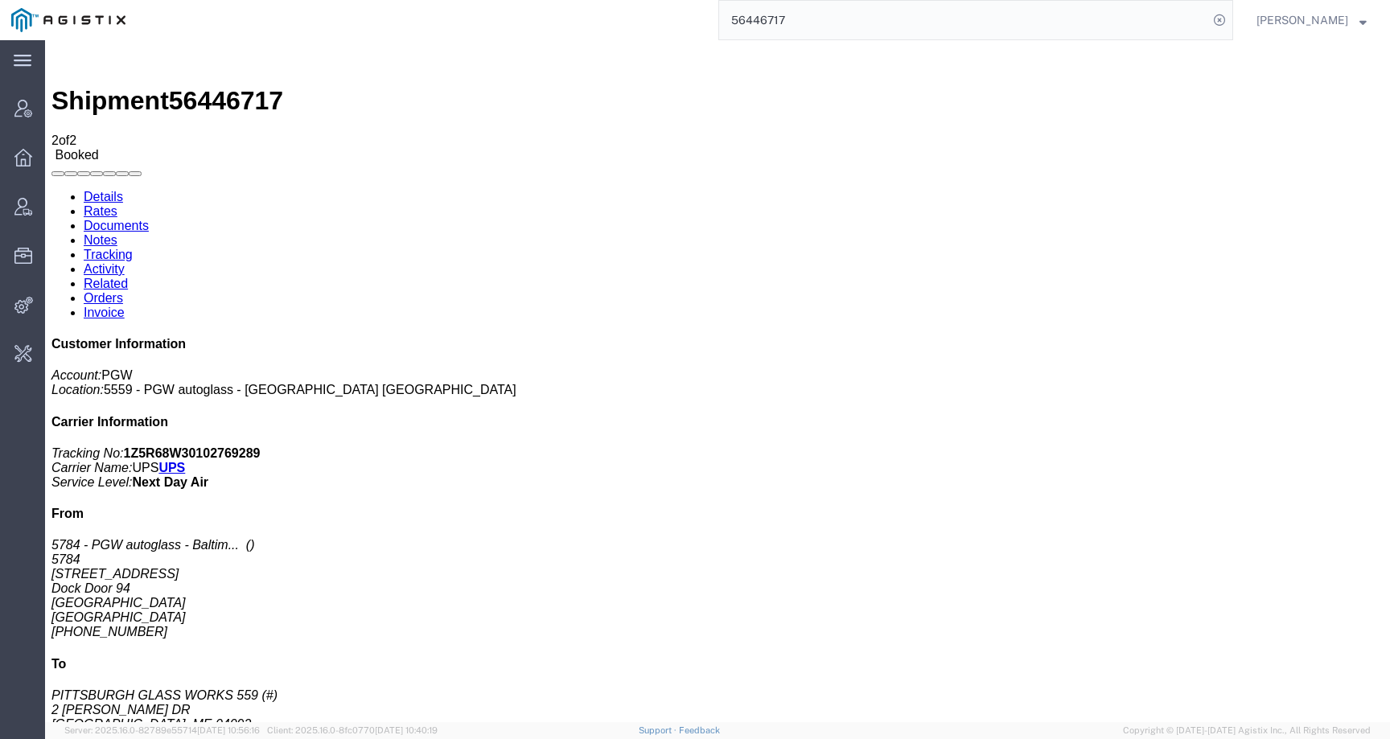
click at [125, 262] on link "Activity" at bounding box center [104, 269] width 41 height 14
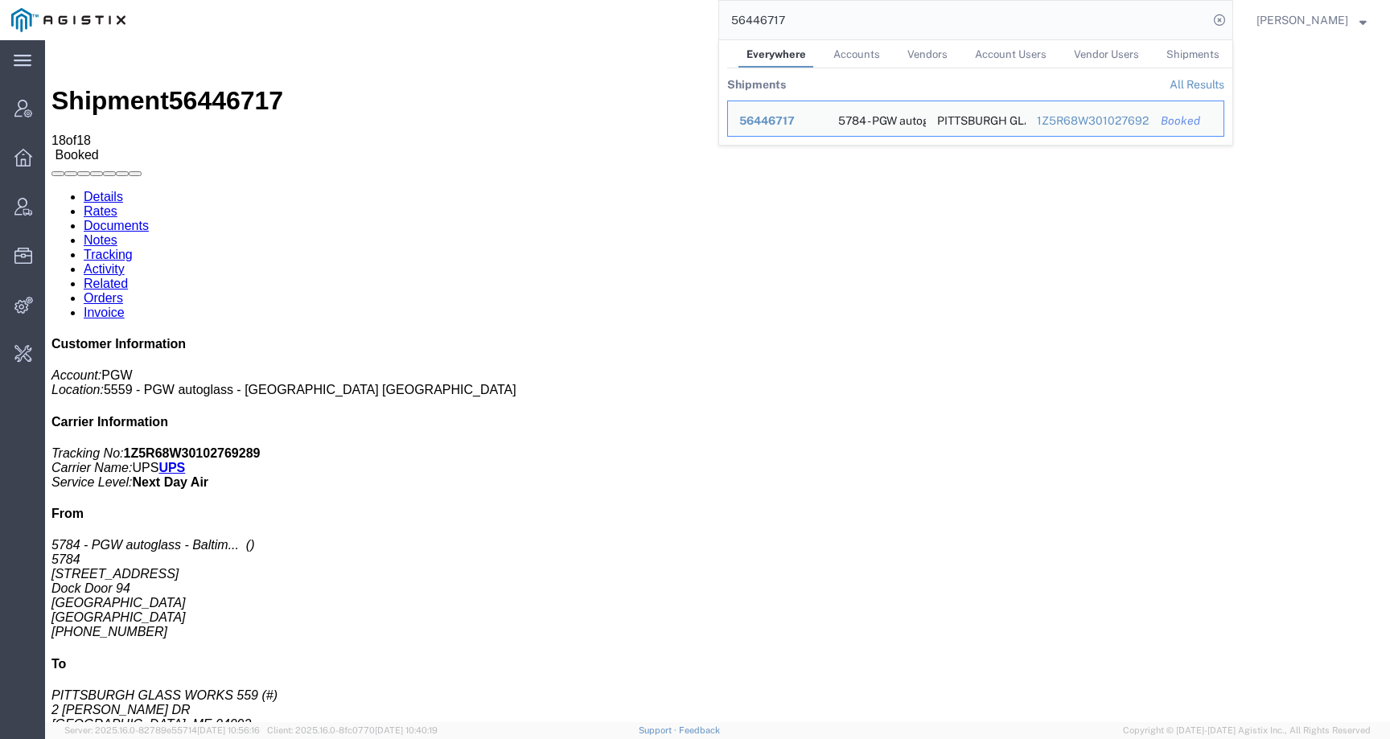
drag, startPoint x: 812, startPoint y: 27, endPoint x: 689, endPoint y: 23, distance: 123.1
click at [689, 23] on div "56446717 Everywhere Accounts Vendors Account Users Vendor Users Shipments Shipm…" at bounding box center [685, 20] width 1096 height 40
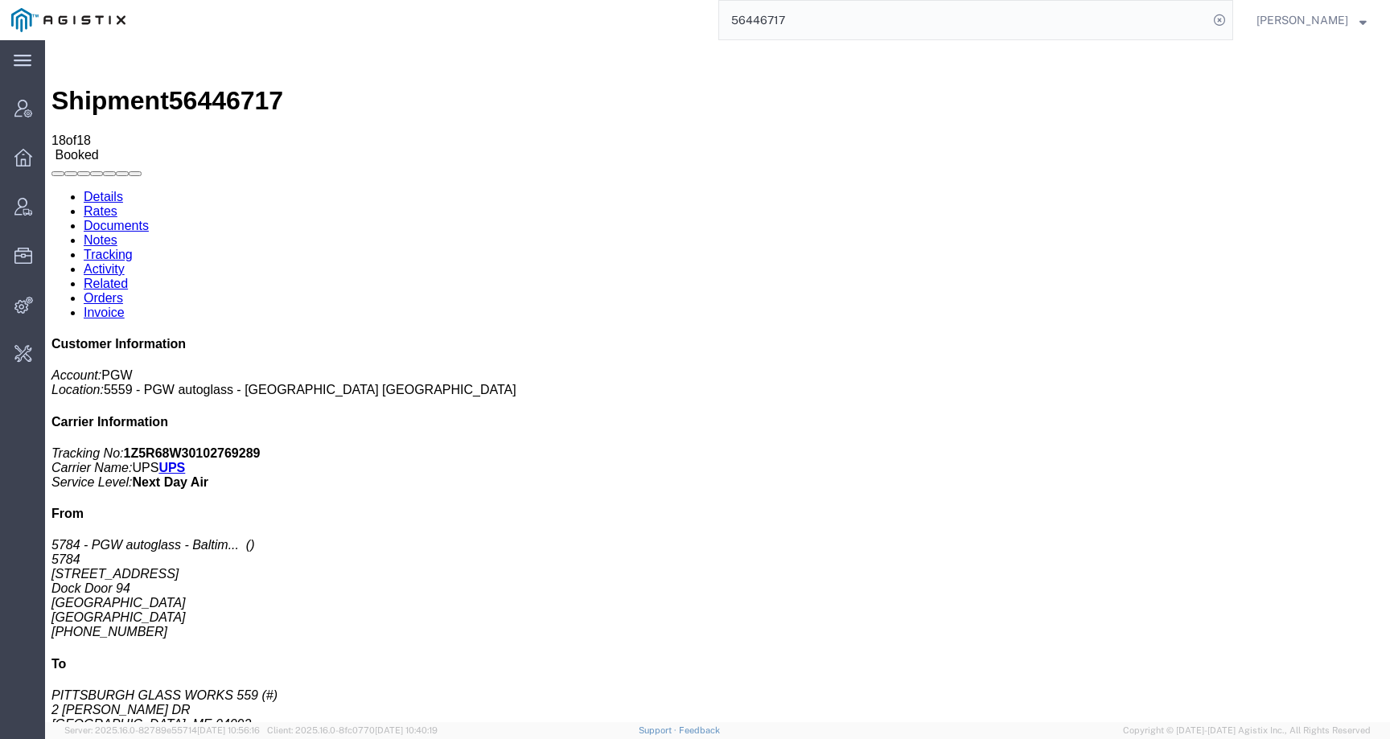
paste input "396"
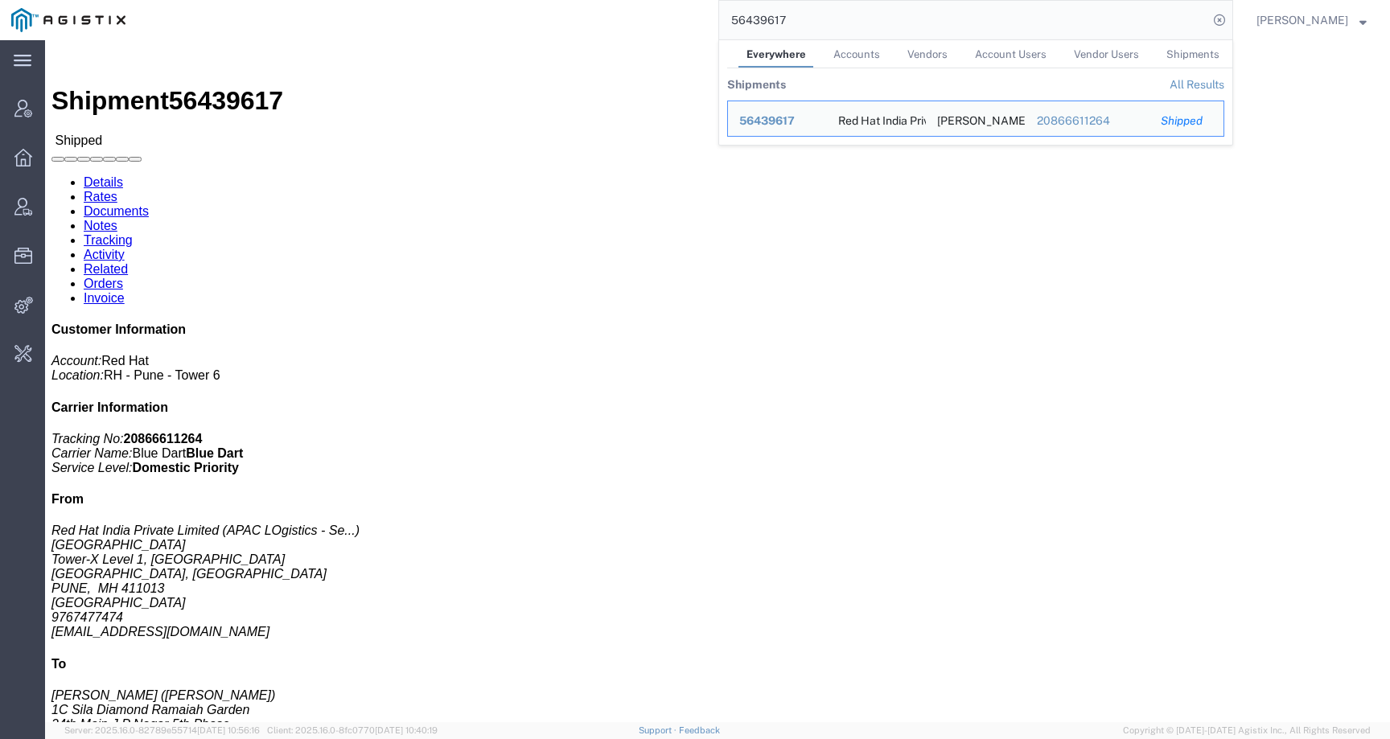
click link "Activity"
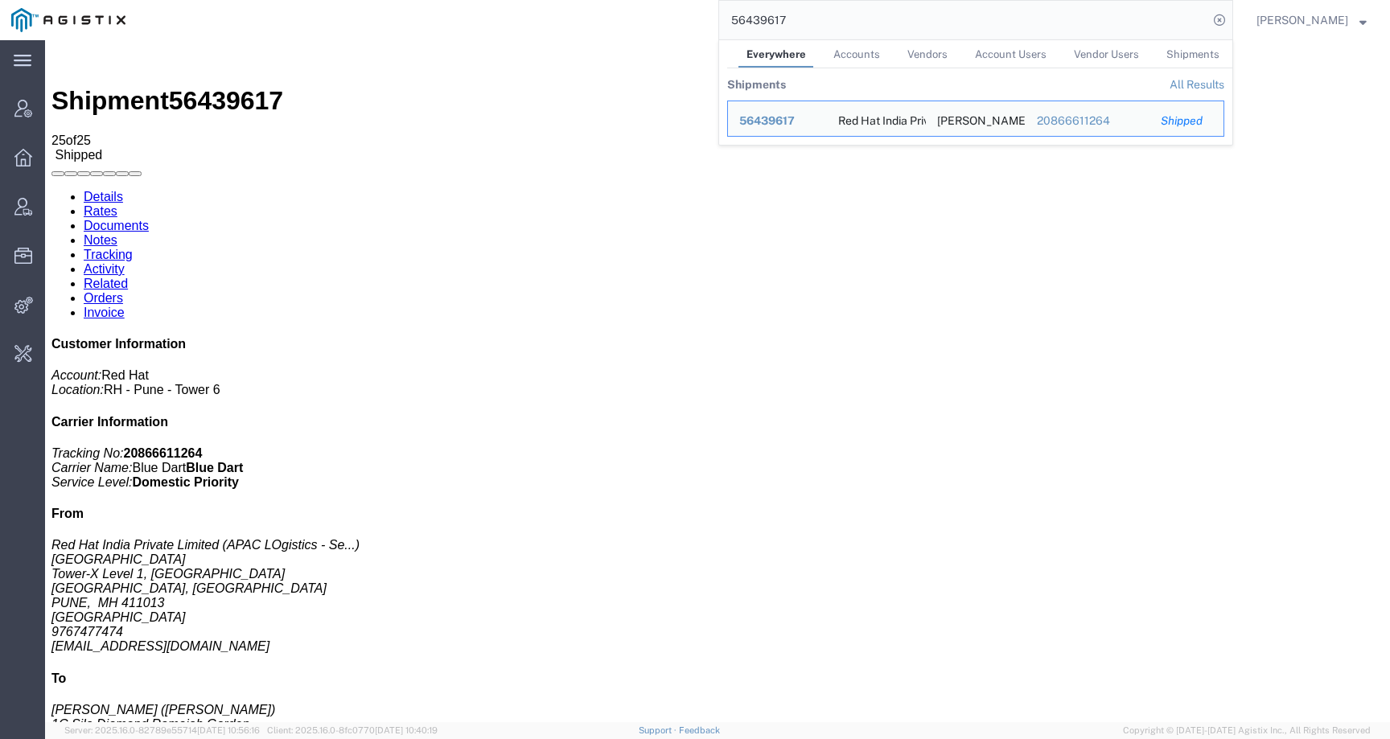
drag, startPoint x: 786, startPoint y: 22, endPoint x: 704, endPoint y: 22, distance: 82.0
click at [704, 22] on div "56439617 Everywhere Accounts Vendors Account Users Vendor Users Shipments Shipm…" at bounding box center [685, 20] width 1096 height 40
paste input "45402"
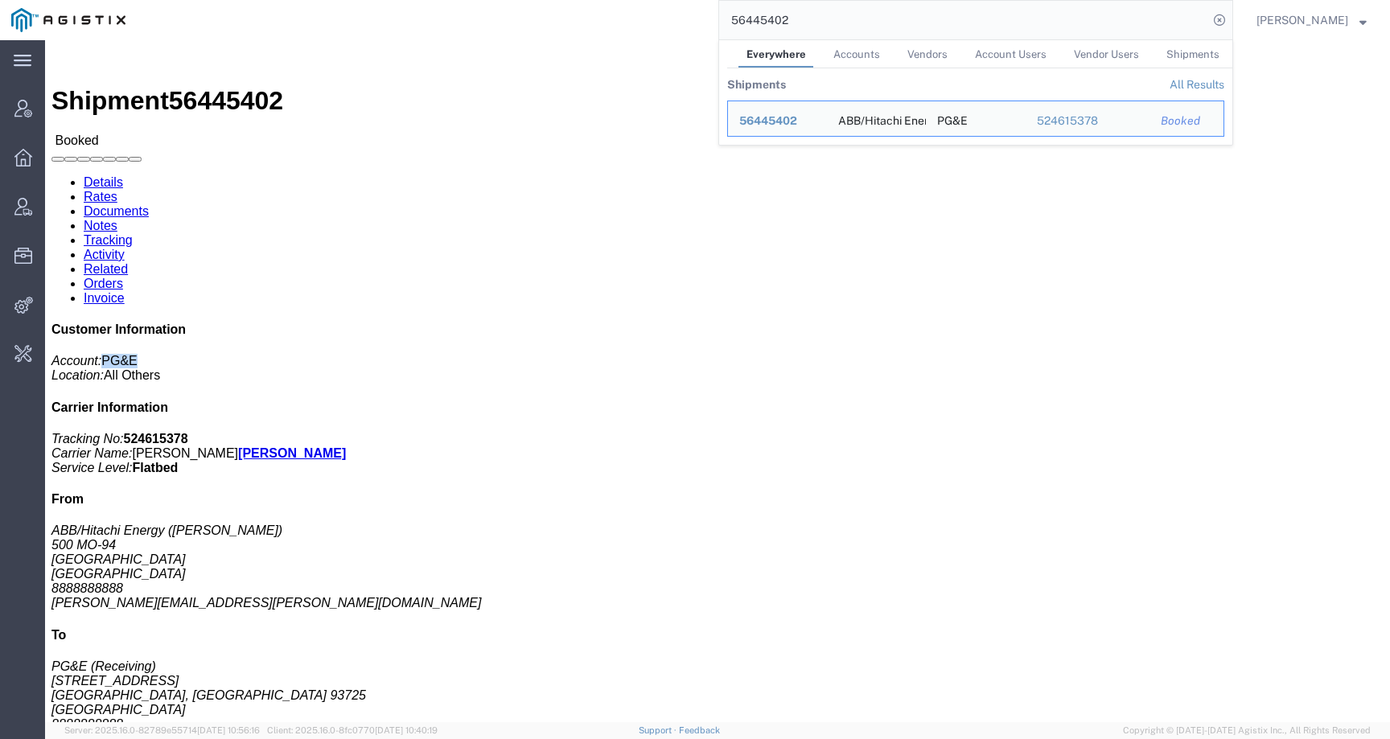
drag, startPoint x: 1091, startPoint y: 136, endPoint x: 1145, endPoint y: 136, distance: 53.9
click p "Account: PG&E Location: All Others"
copy span "PG&E"
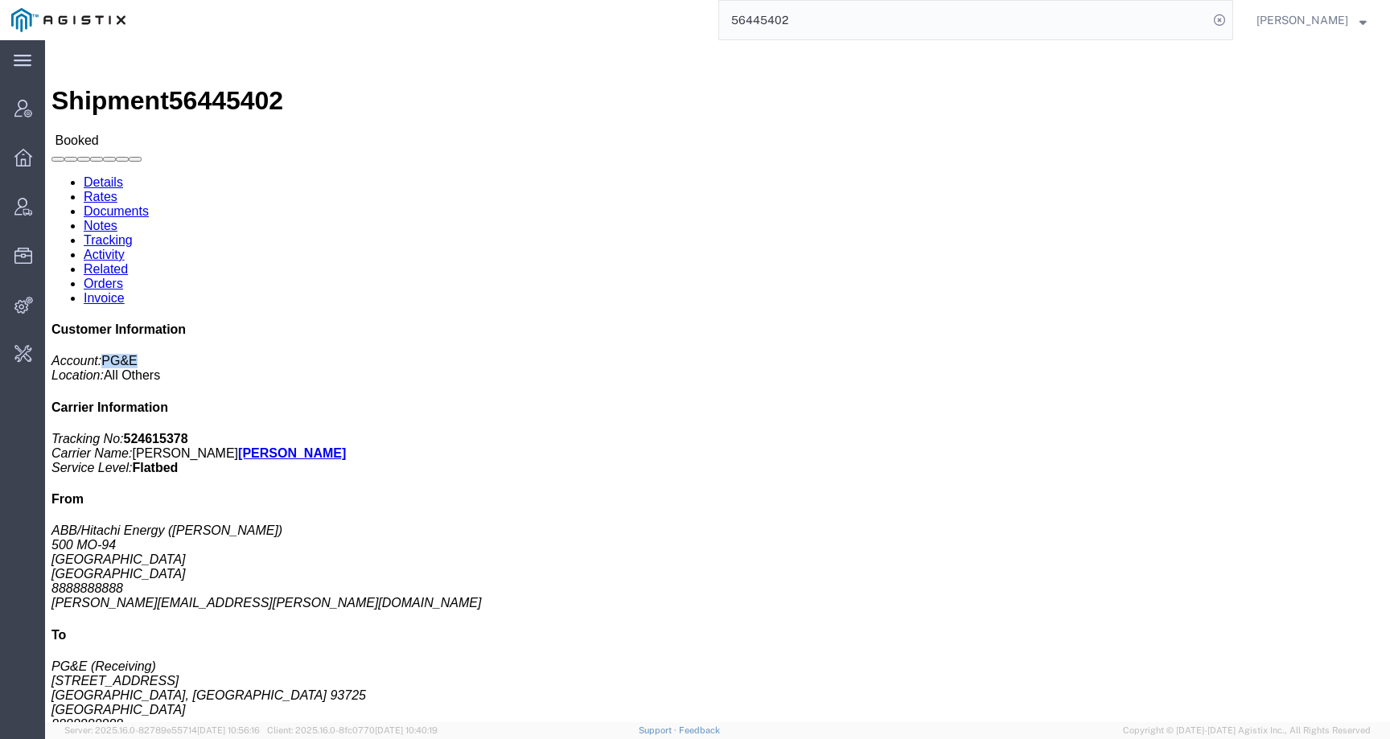
click link "Activity"
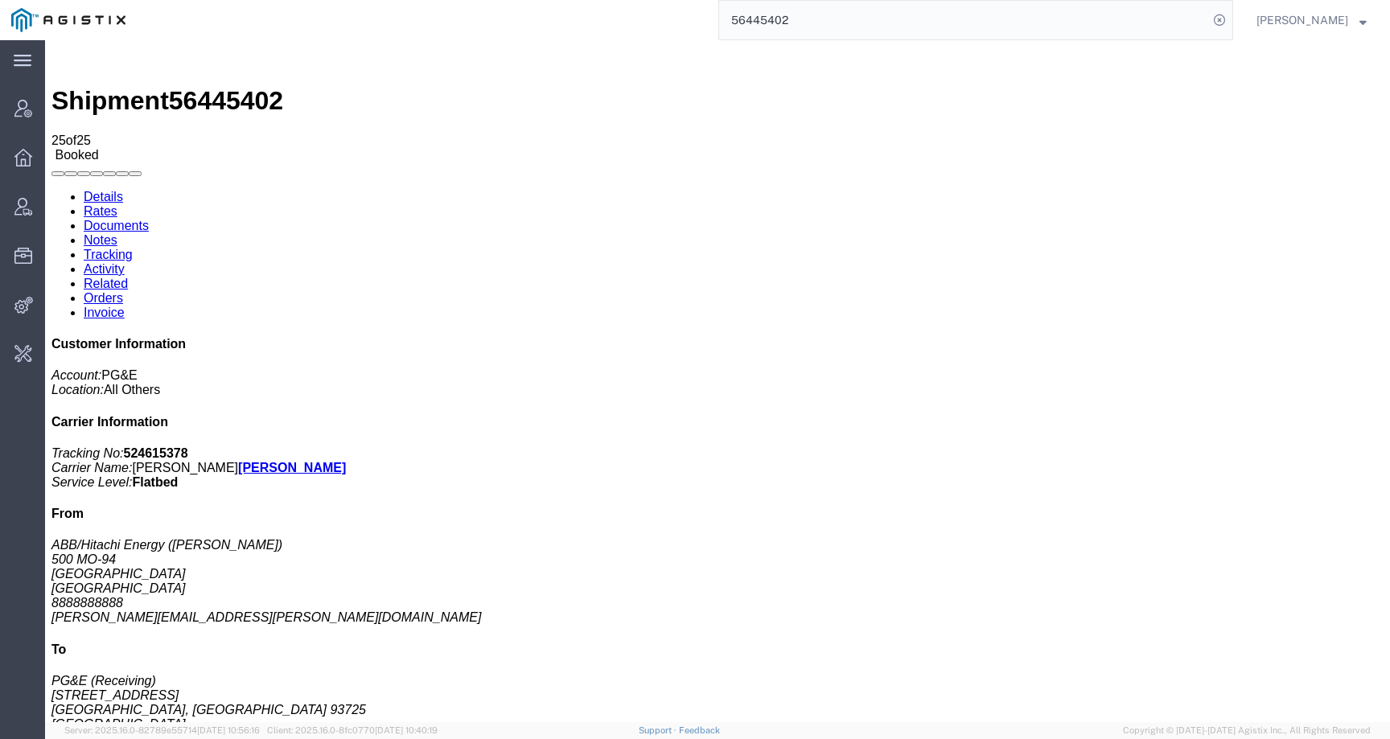
scroll to position [628, 0]
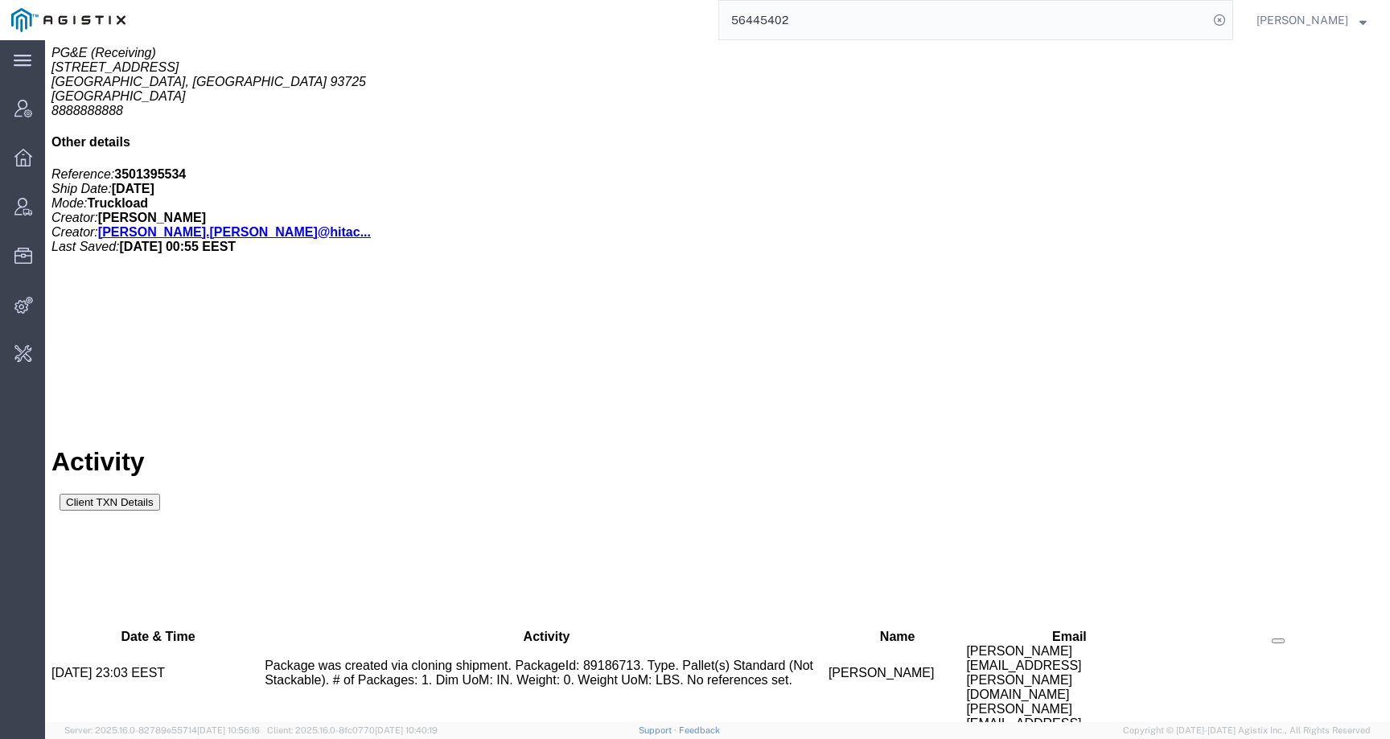
drag, startPoint x: 824, startPoint y: 23, endPoint x: 662, endPoint y: 23, distance: 161.6
click at [662, 23] on div "56445402" at bounding box center [685, 20] width 1096 height 40
paste input "4927"
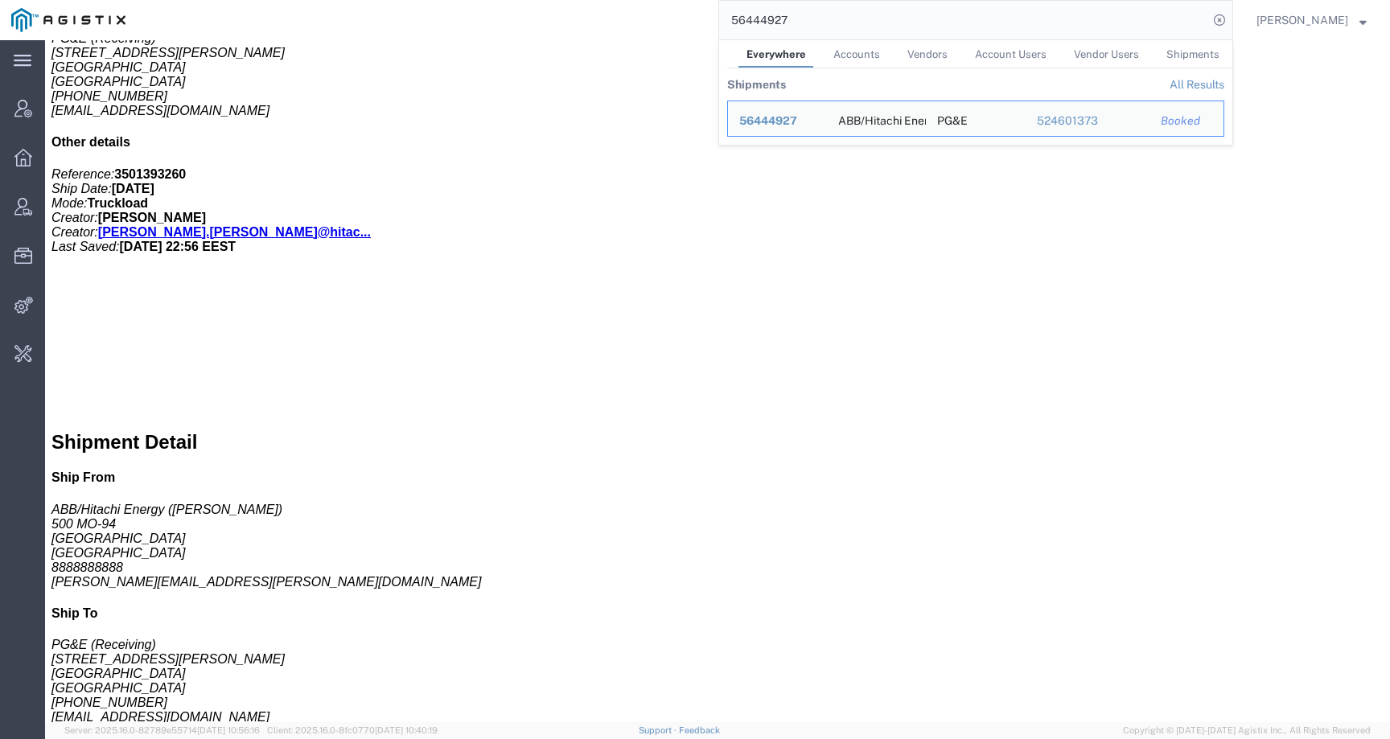
scroll to position [433, 0]
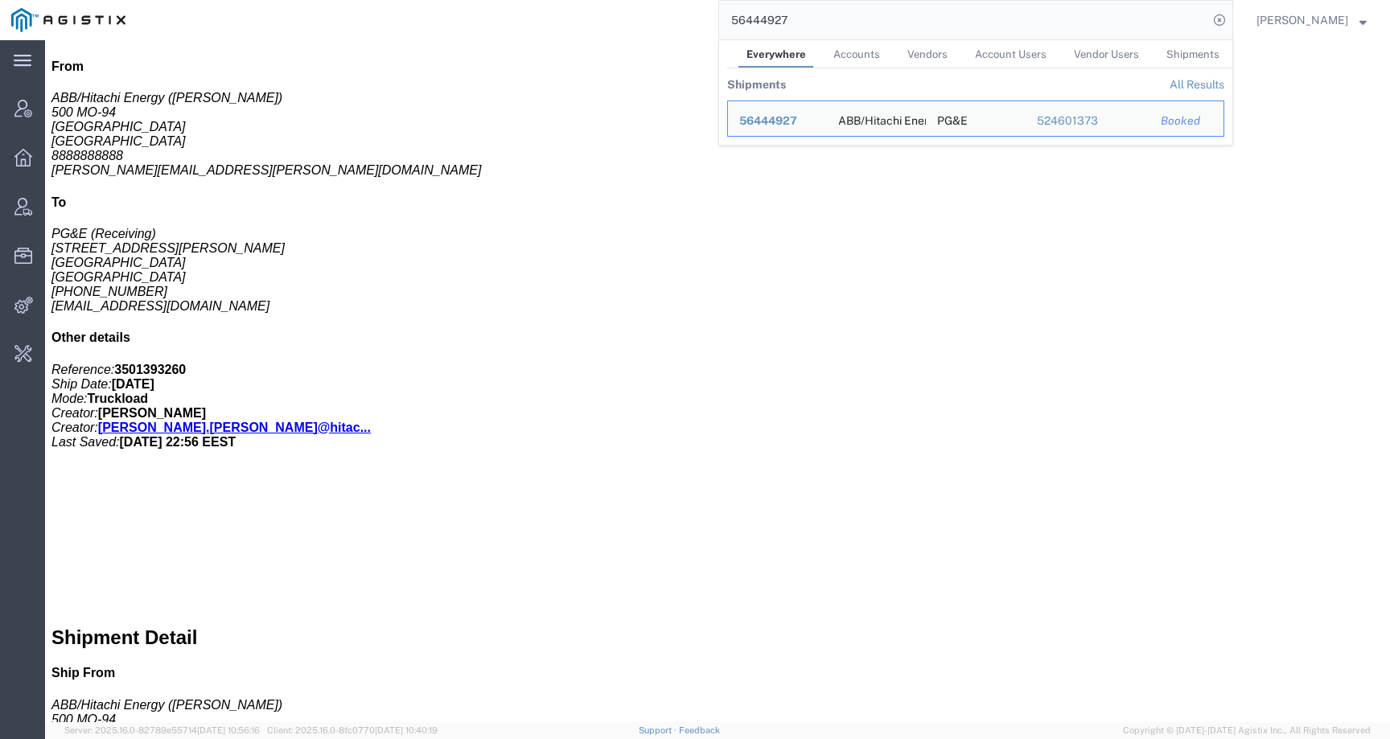
drag, startPoint x: 832, startPoint y: 27, endPoint x: 671, endPoint y: 19, distance: 161.0
click at [667, 21] on div "56444927 Everywhere Accounts Vendors Account Users Vendor Users Shipments Shipm…" at bounding box center [685, 20] width 1096 height 40
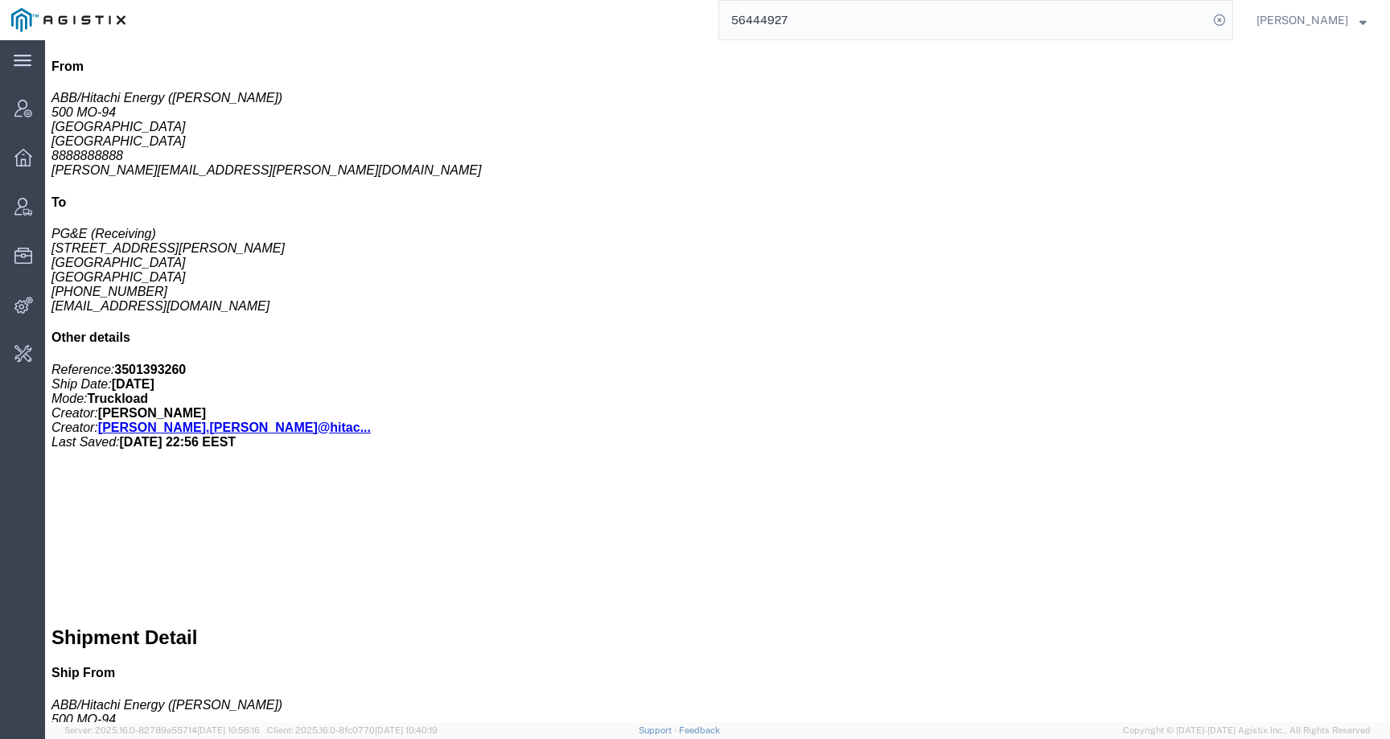
paste input "574"
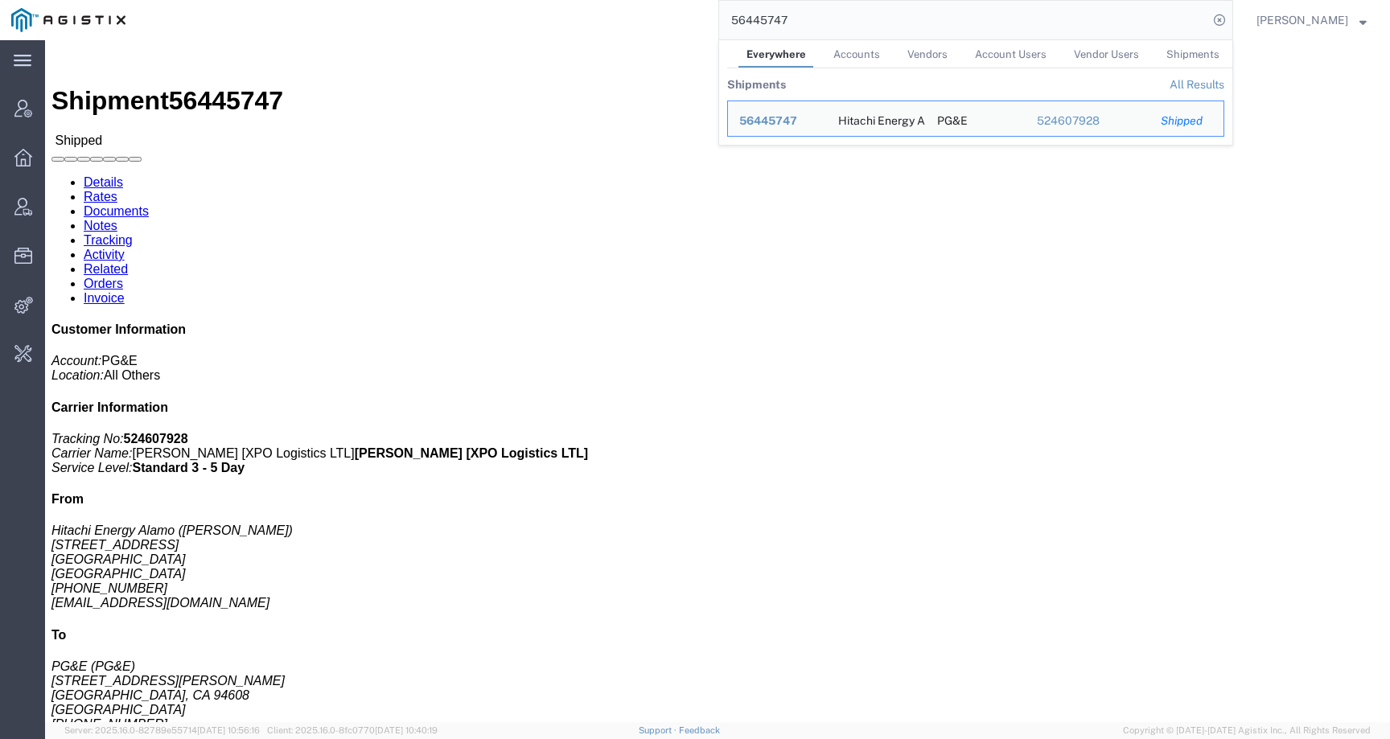
drag, startPoint x: 818, startPoint y: 26, endPoint x: 701, endPoint y: 26, distance: 116.6
click at [701, 26] on div "56445747 Everywhere Accounts Vendors Account Users Vendor Users Shipments Shipm…" at bounding box center [685, 20] width 1096 height 40
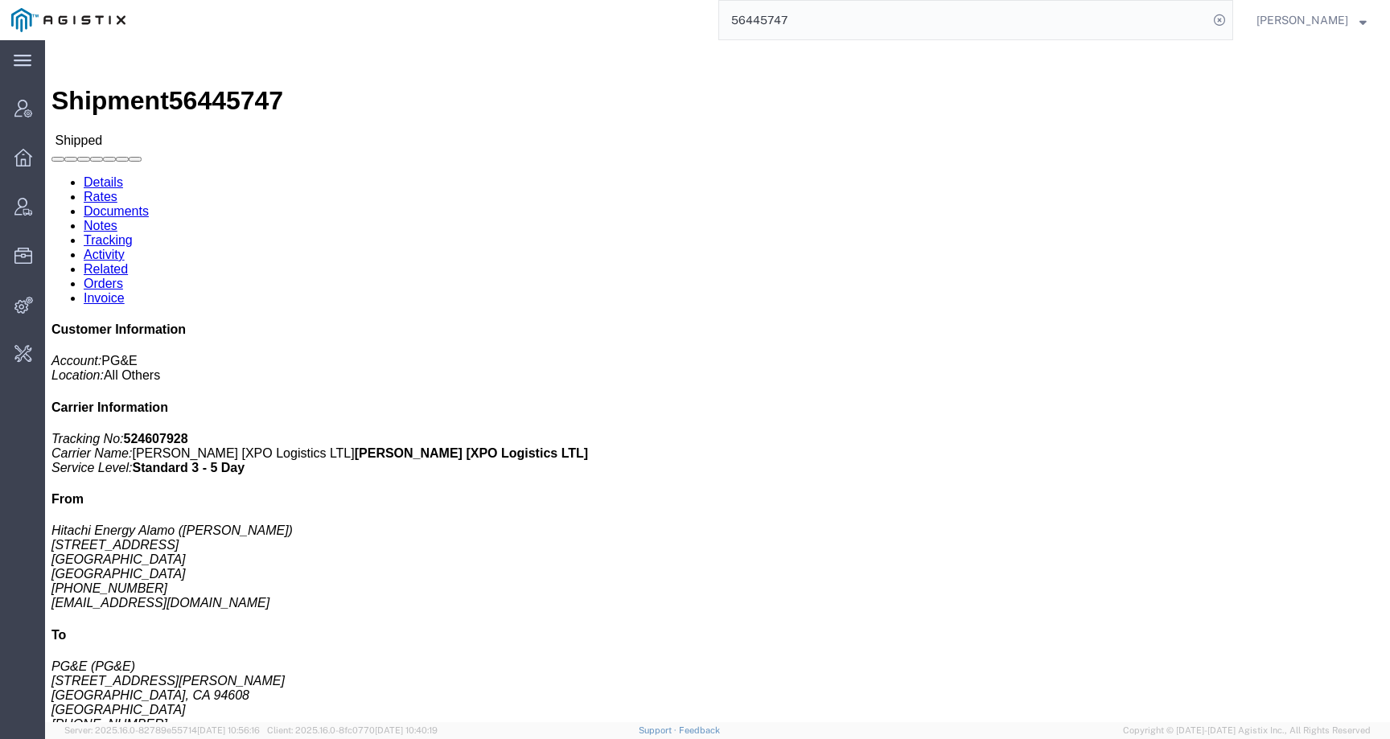
paste input "3936"
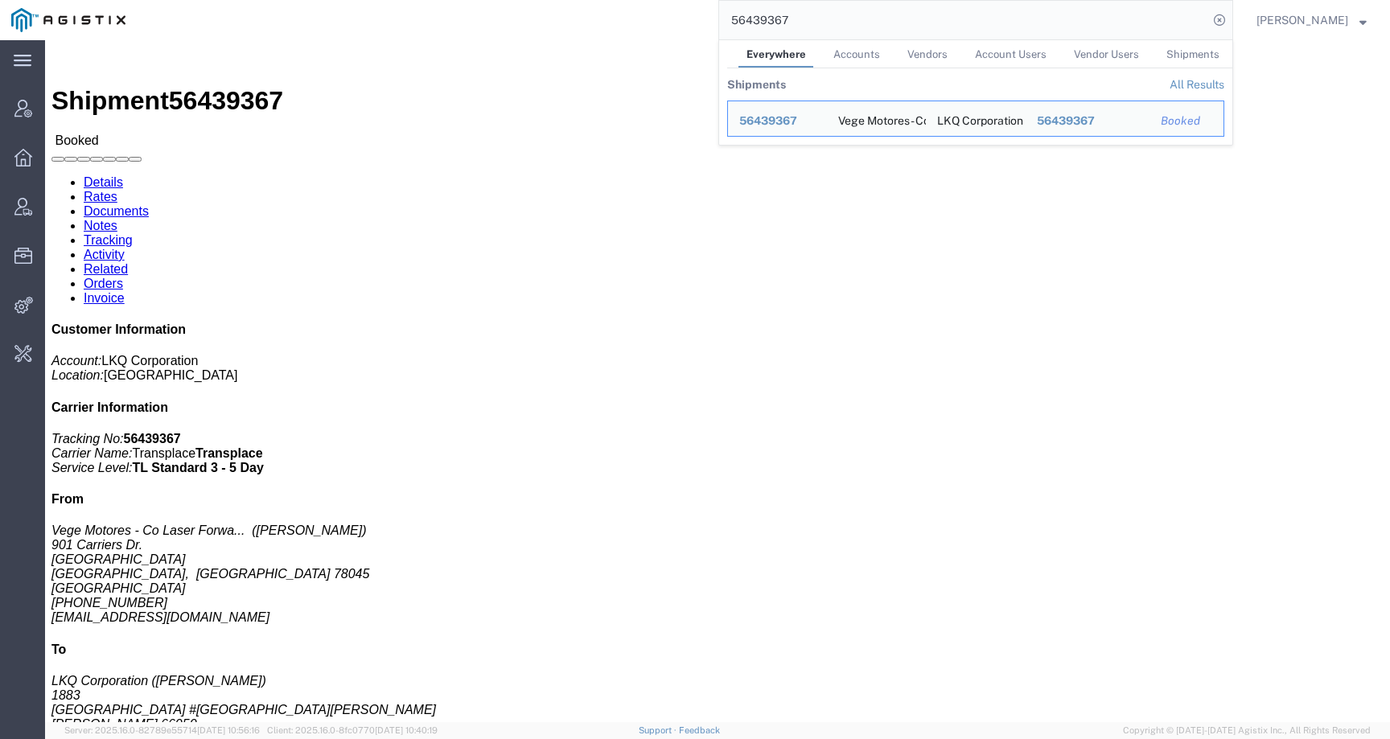
drag, startPoint x: 808, startPoint y: 17, endPoint x: 643, endPoint y: 14, distance: 164.9
click at [643, 14] on div "56439367 Everywhere Accounts Vendors Account Users Vendor Users Shipments Shipm…" at bounding box center [685, 20] width 1096 height 40
paste input "3"
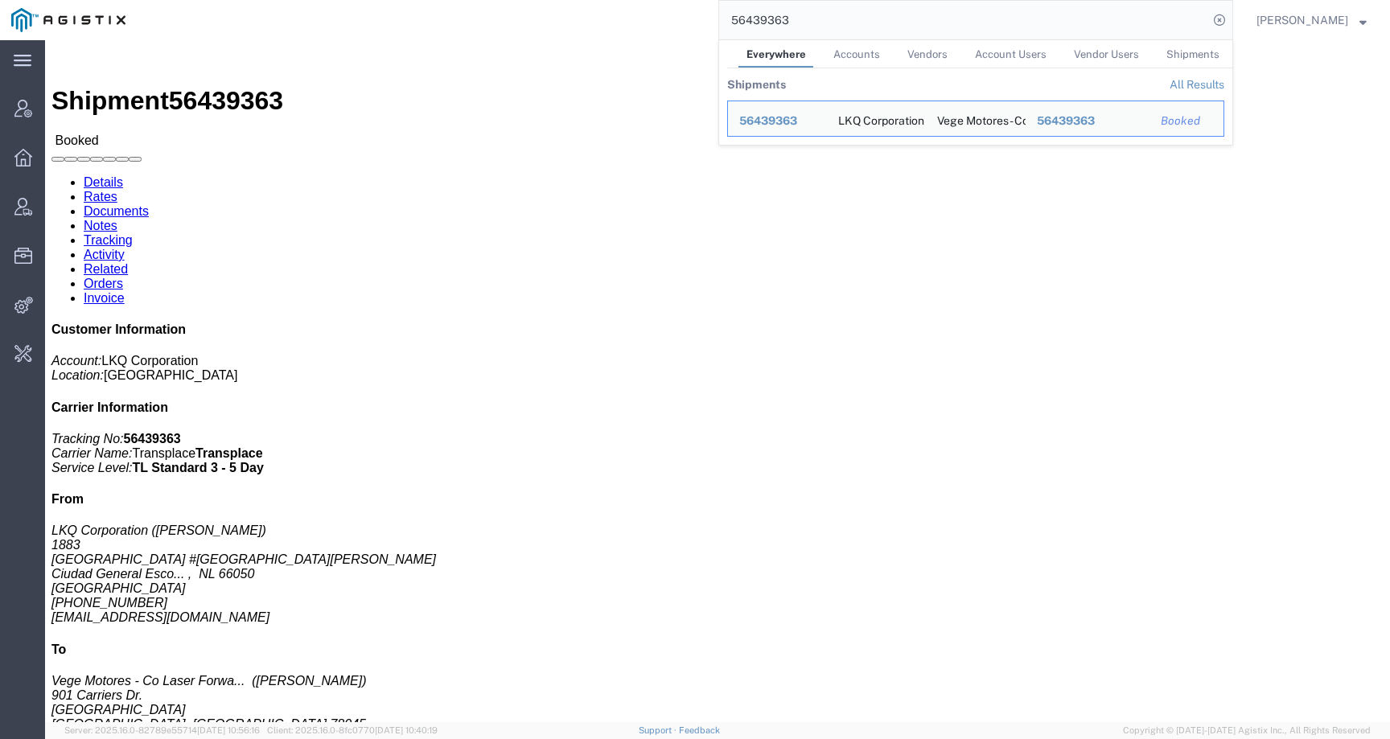
click div "Ship From LKQ Corporation (Yesenia Guillen) 1883 Avenida Industrias #317 Col Pa…"
drag, startPoint x: 848, startPoint y: 20, endPoint x: 656, endPoint y: 20, distance: 191.4
click at [656, 20] on div "56439363 Everywhere Accounts Vendors Account Users Vendor Users Shipments Shipm…" at bounding box center [685, 20] width 1096 height 40
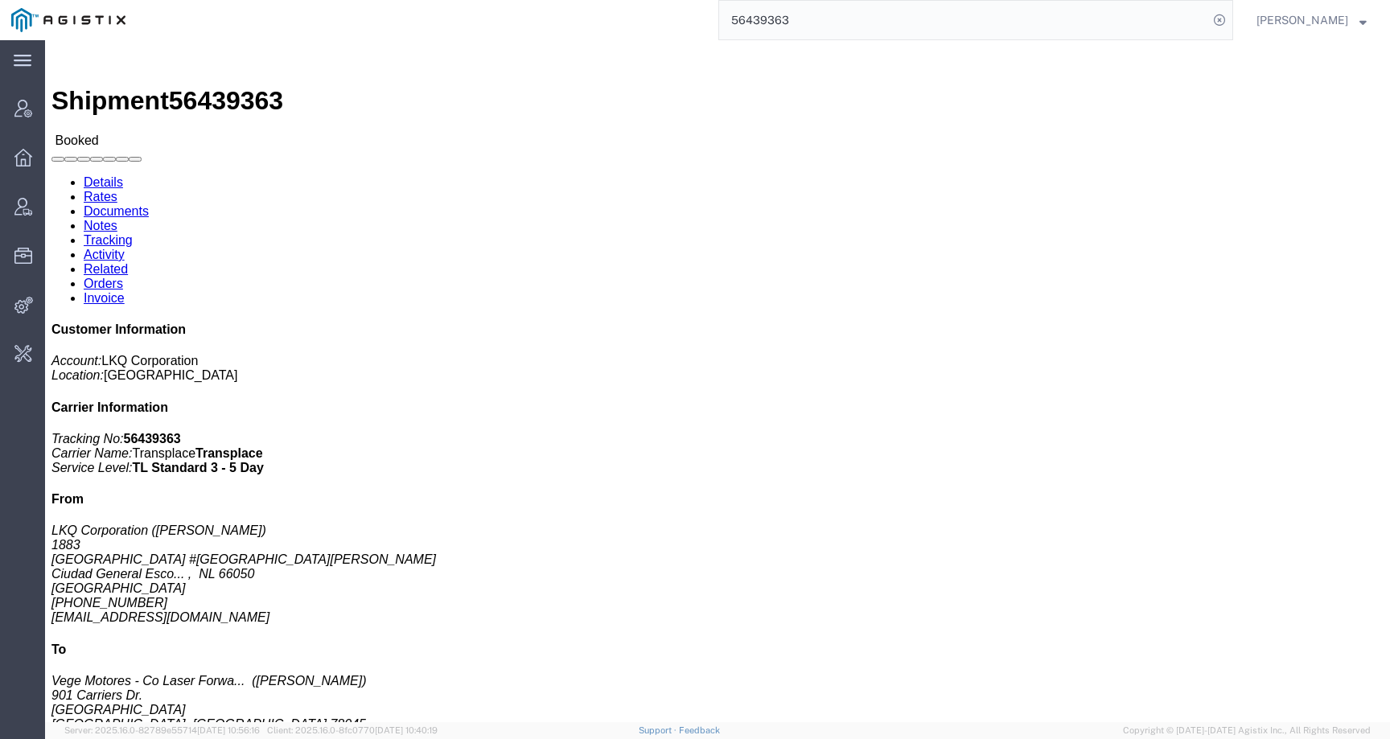
paste input "389540"
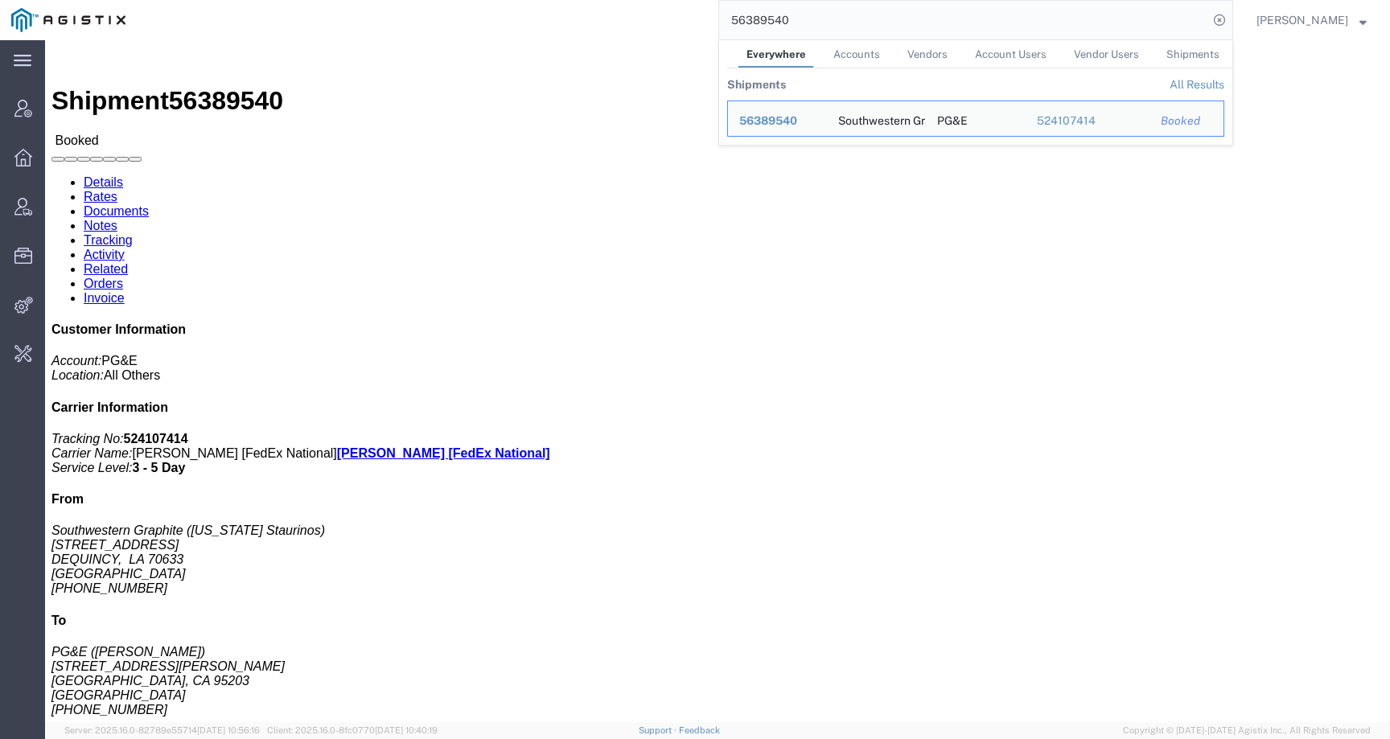
click link "Rates"
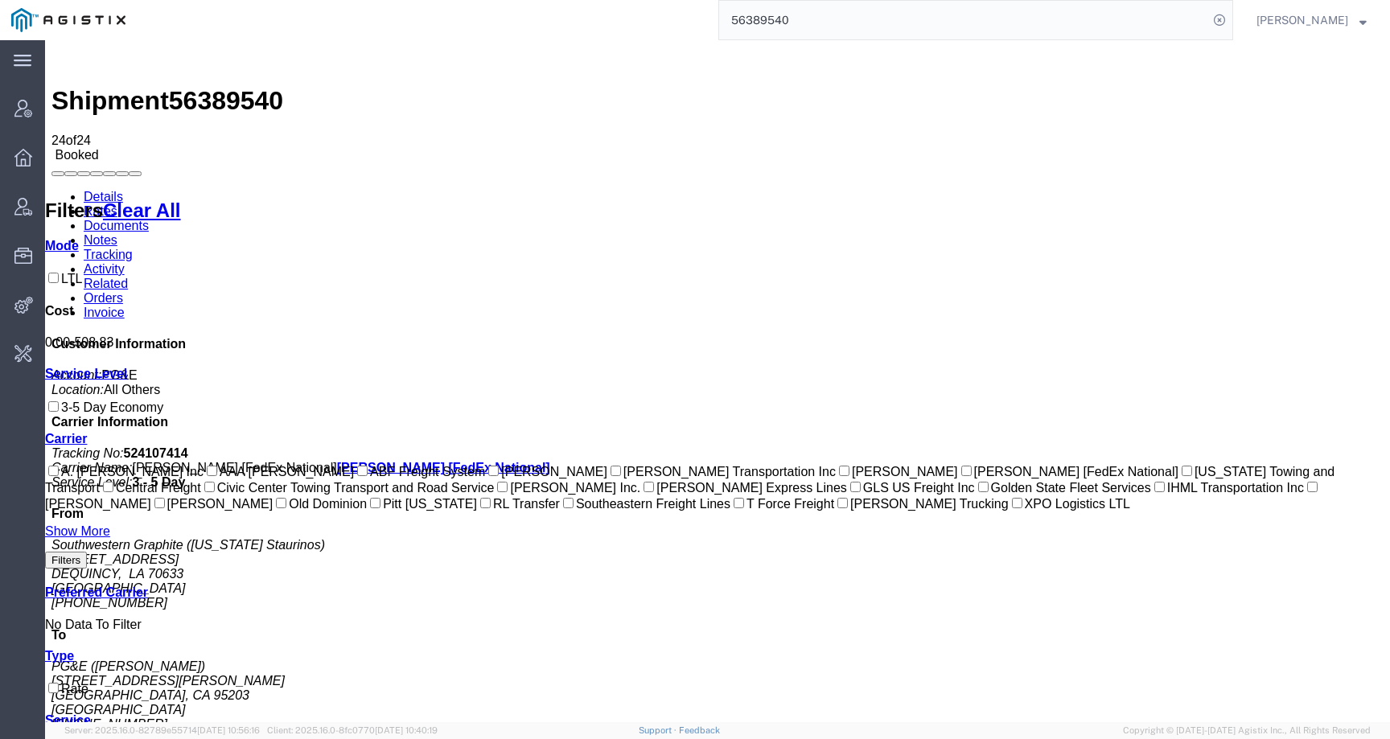
click at [95, 190] on link "Details" at bounding box center [103, 197] width 39 height 14
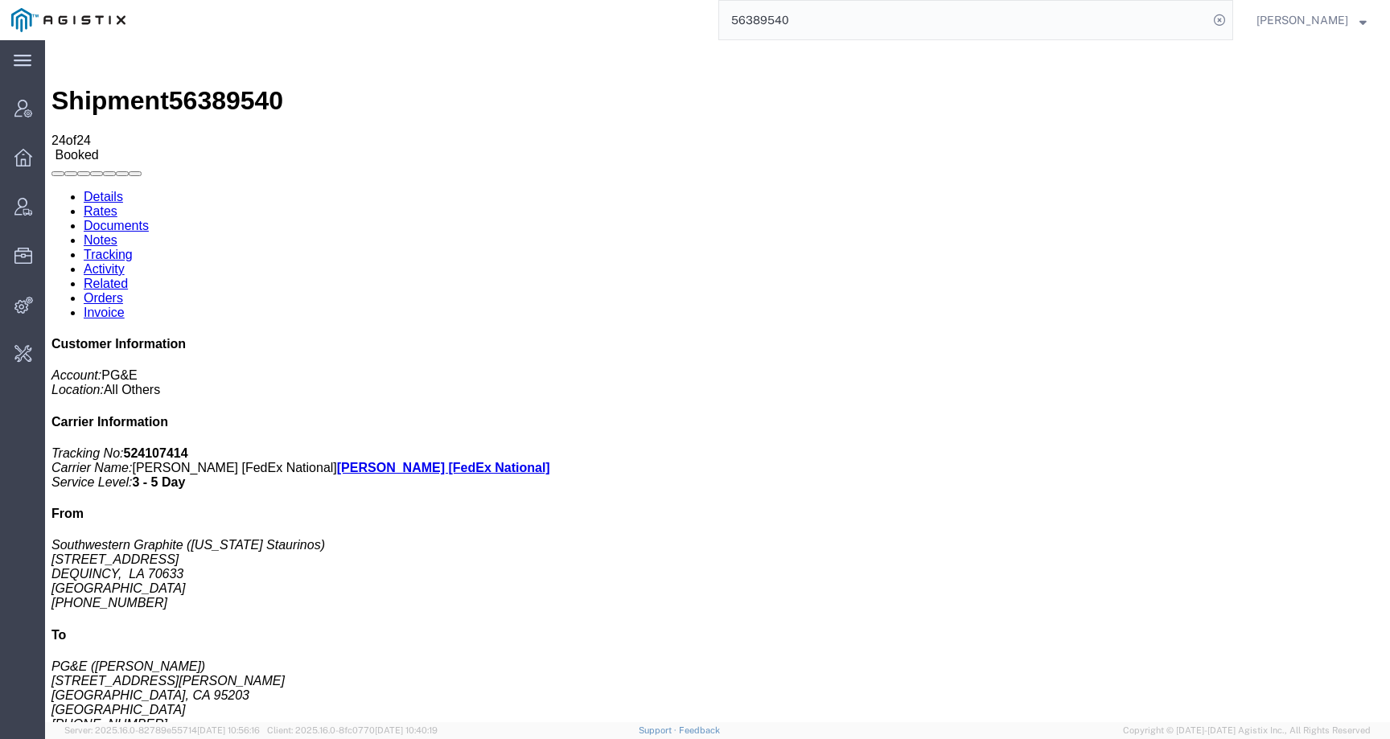
click link "Activity"
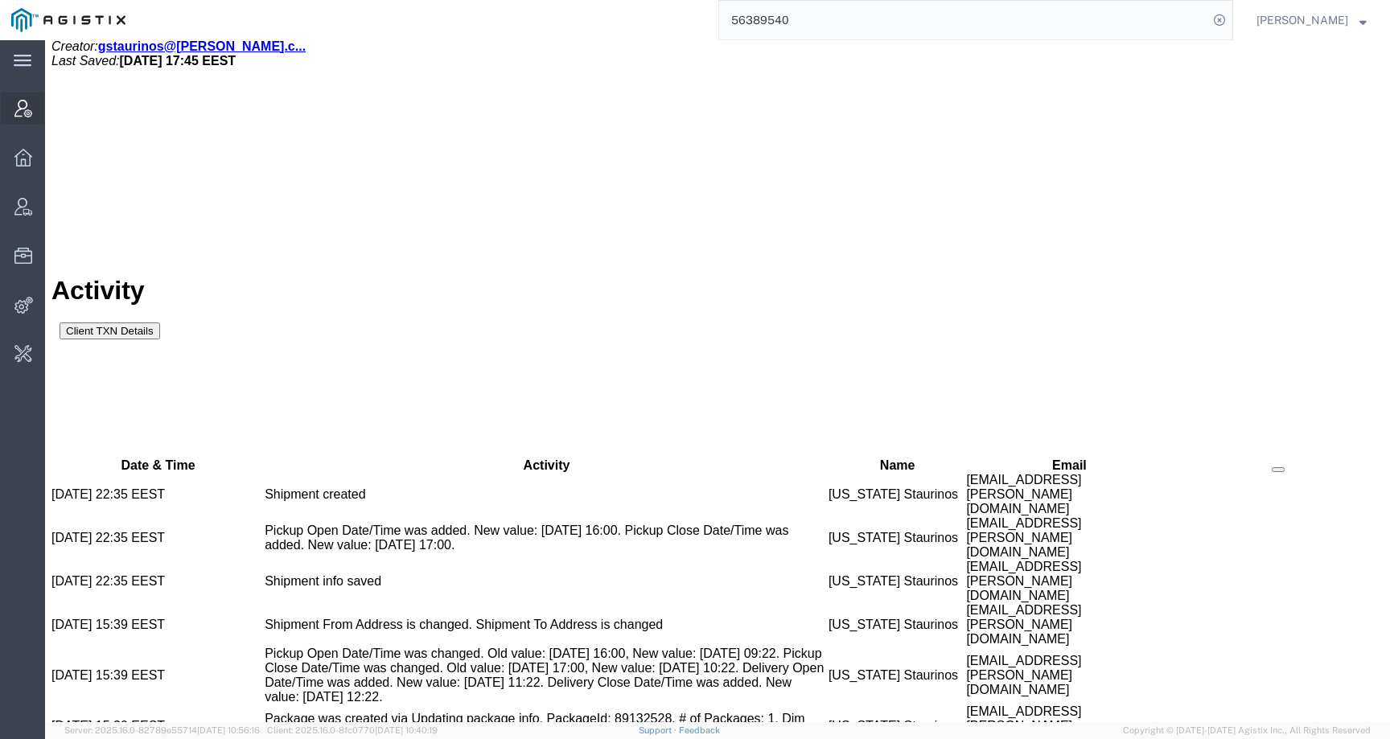
click at [55, 98] on span "Account Manager" at bounding box center [49, 108] width 11 height 32
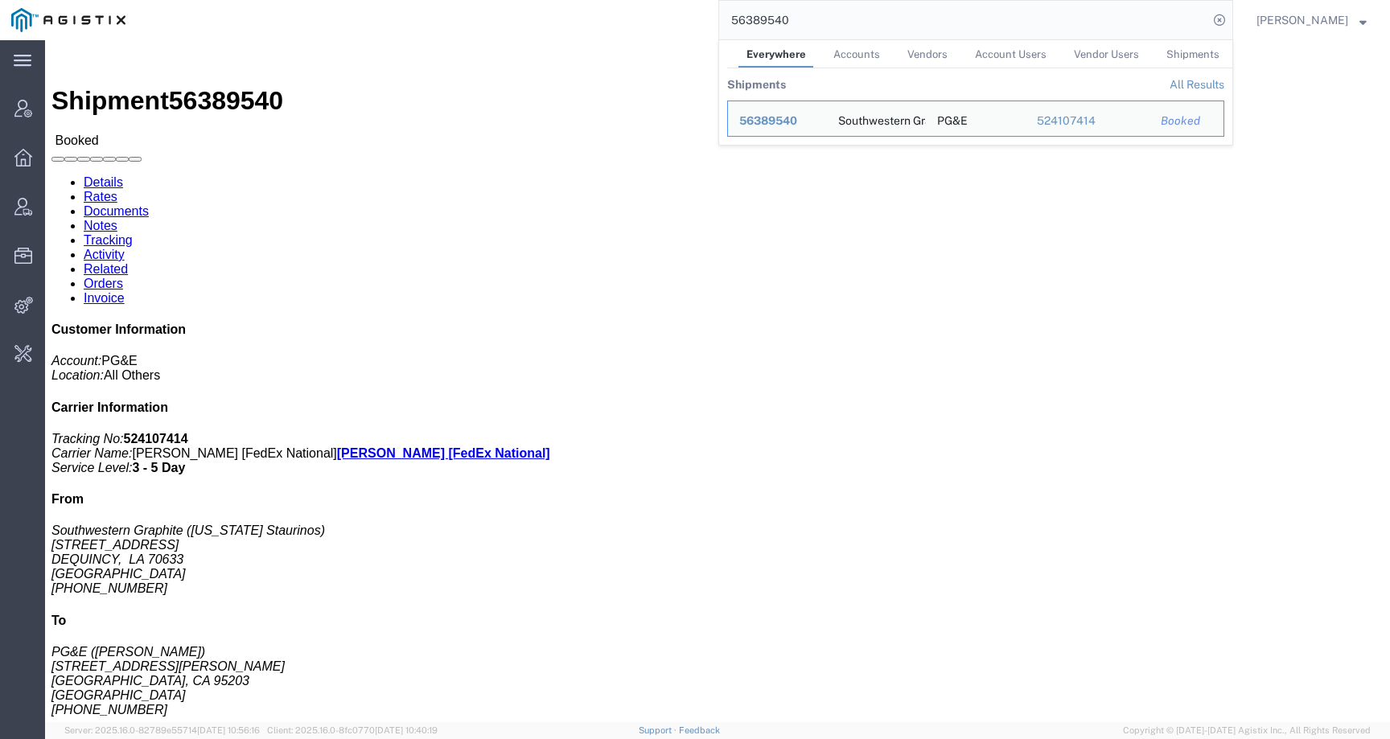
drag, startPoint x: 821, startPoint y: 23, endPoint x: 700, endPoint y: 19, distance: 120.7
click at [700, 19] on div "56389540 Everywhere Accounts Vendors Account Users Vendor Users Shipments Shipm…" at bounding box center [685, 20] width 1096 height 40
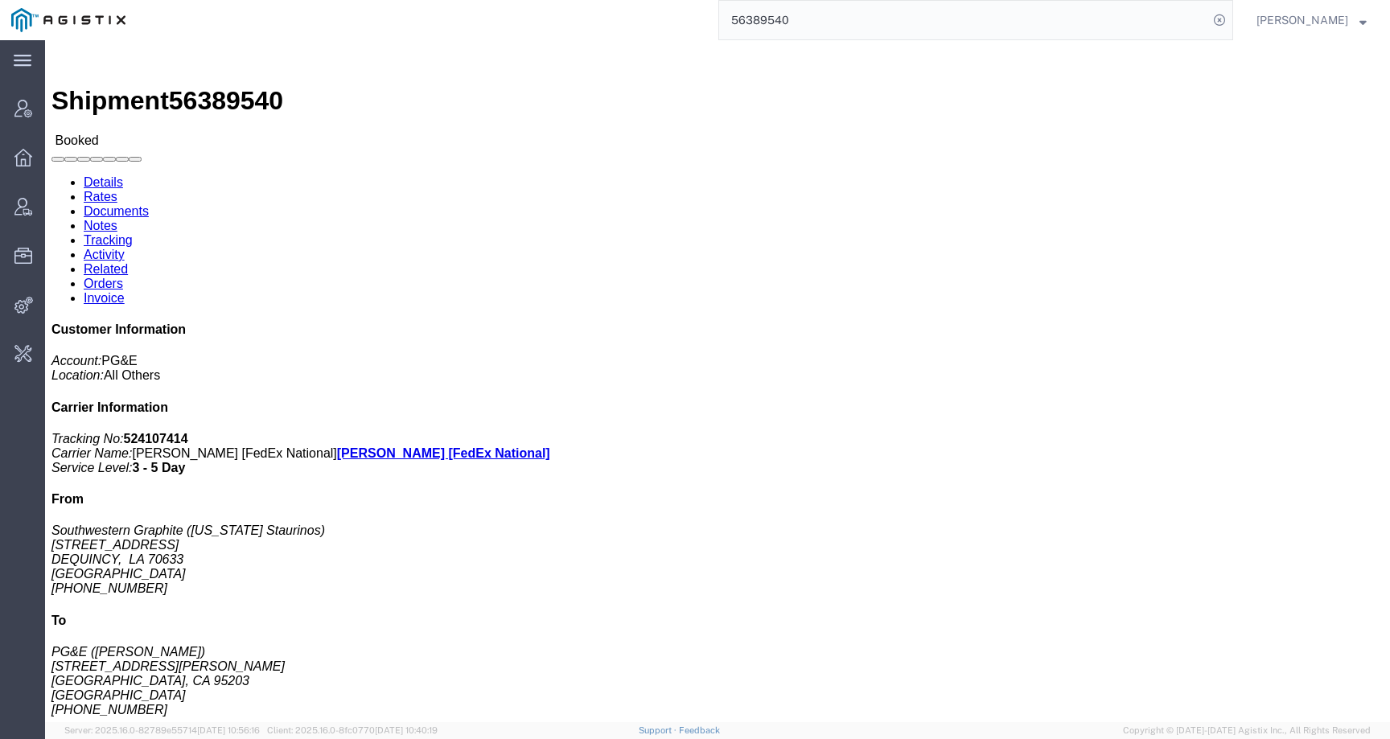
paste input "[EMAIL_ADDRESS][DOMAIN_NAME]"
type input "[EMAIL_ADDRESS][DOMAIN_NAME]"
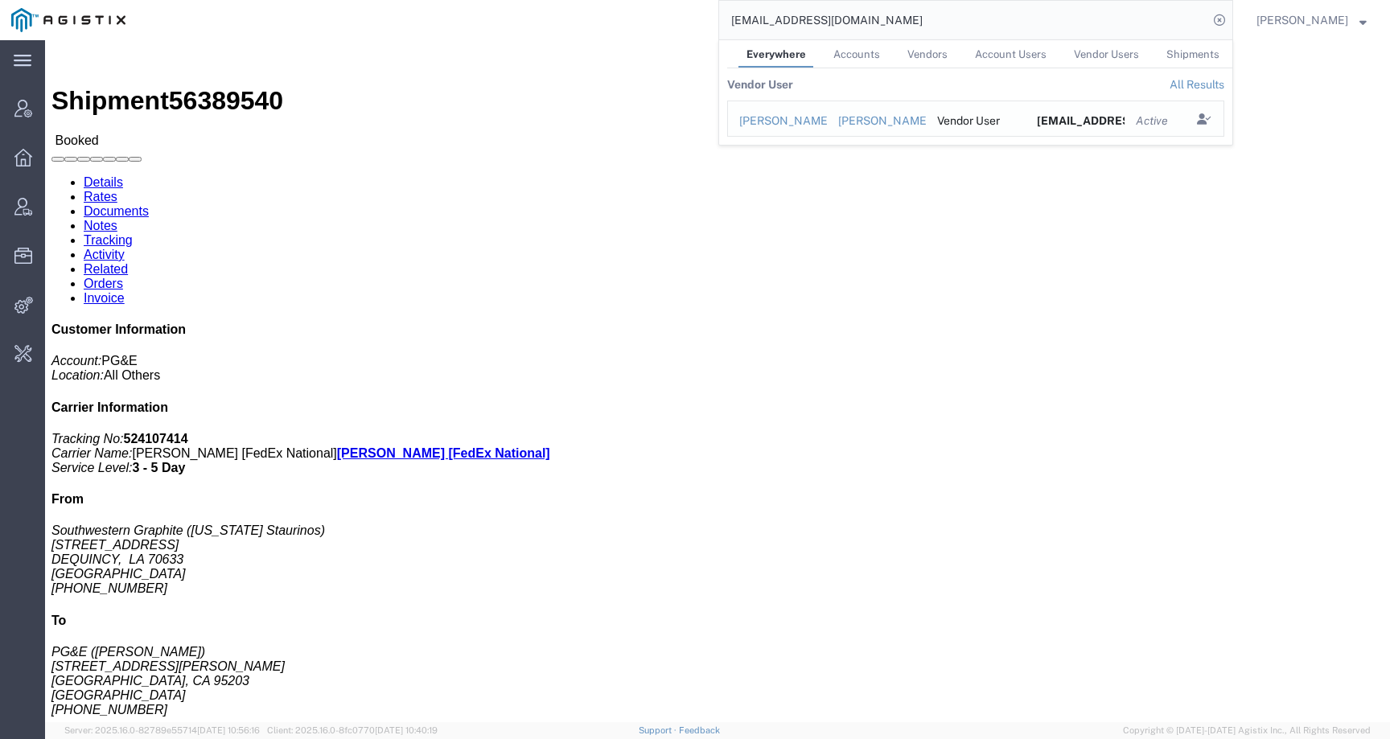
click at [778, 117] on div "[PERSON_NAME]" at bounding box center [777, 121] width 76 height 17
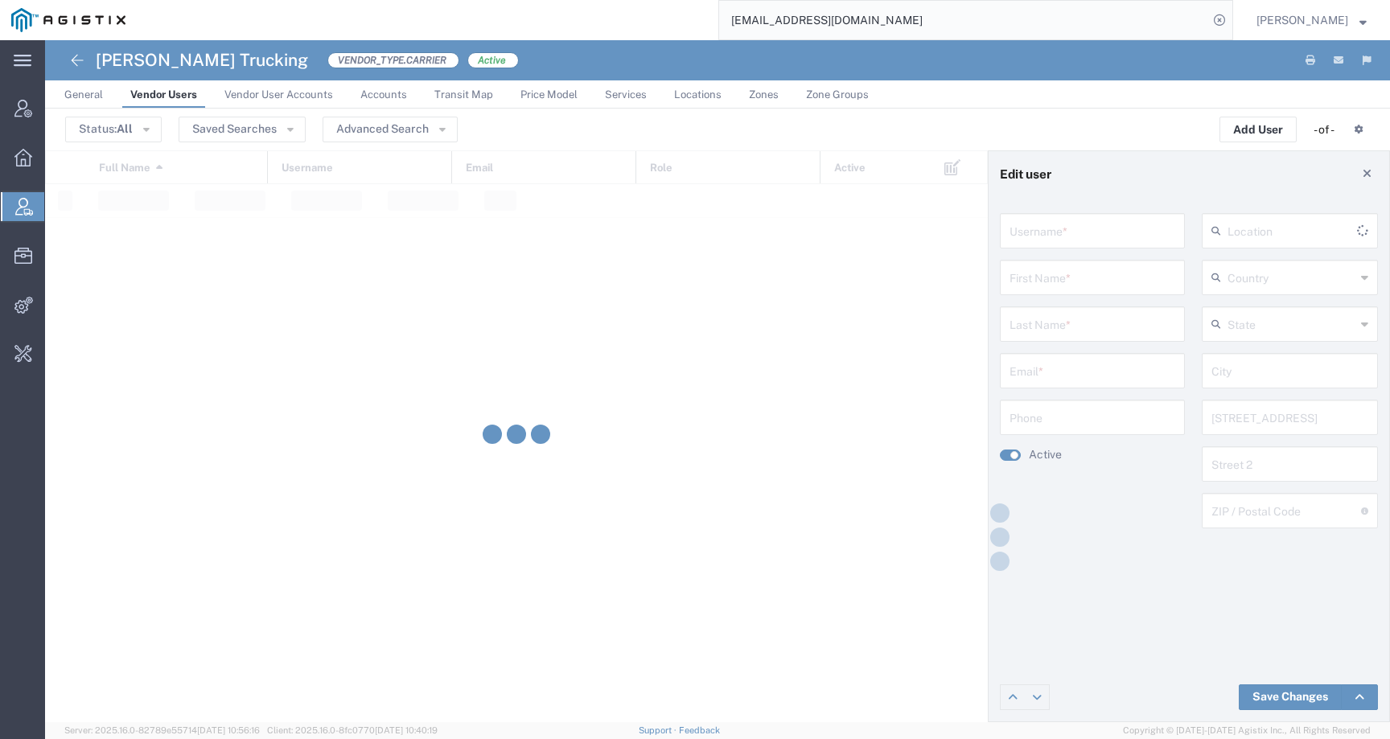
type input "7077046680"
type input "[PERSON_NAME]"
type input "[EMAIL_ADDRESS][DOMAIN_NAME]"
type input "7077046680"
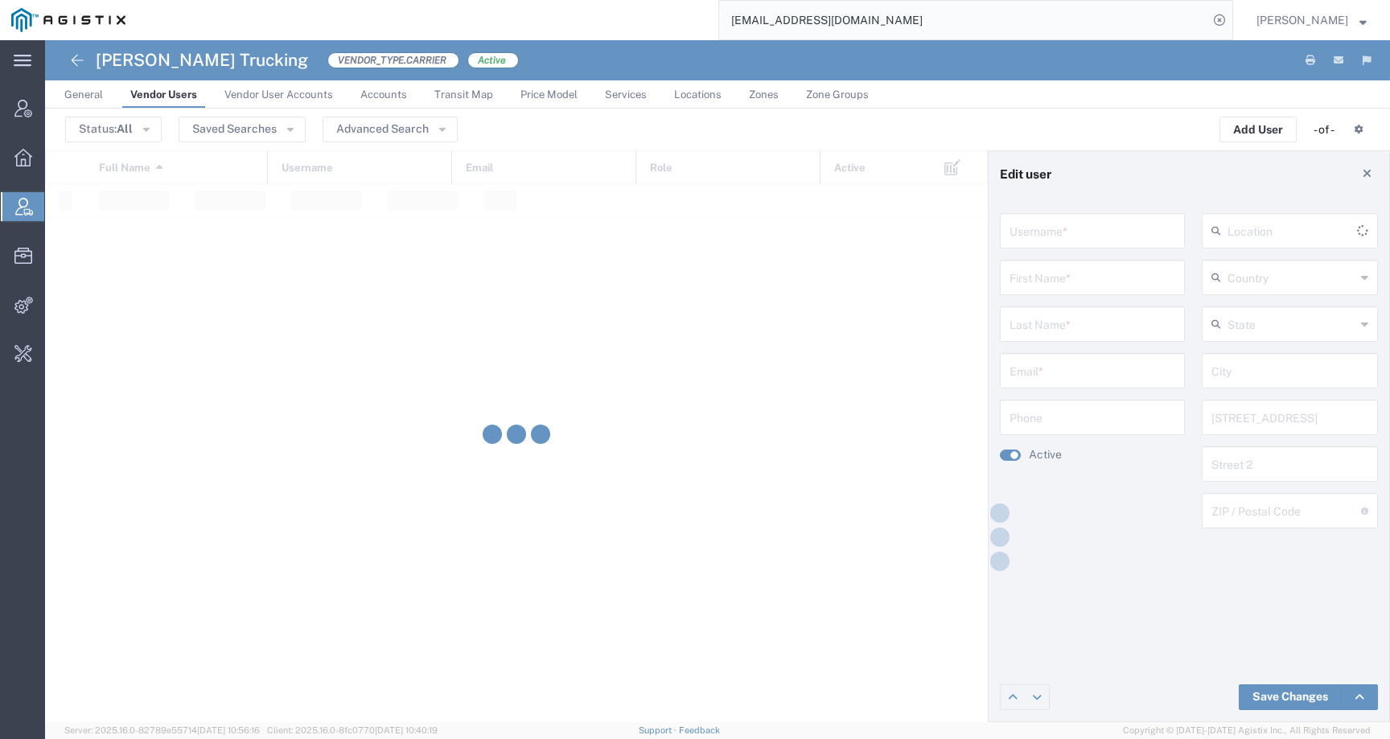
type input "[GEOGRAPHIC_DATA]"
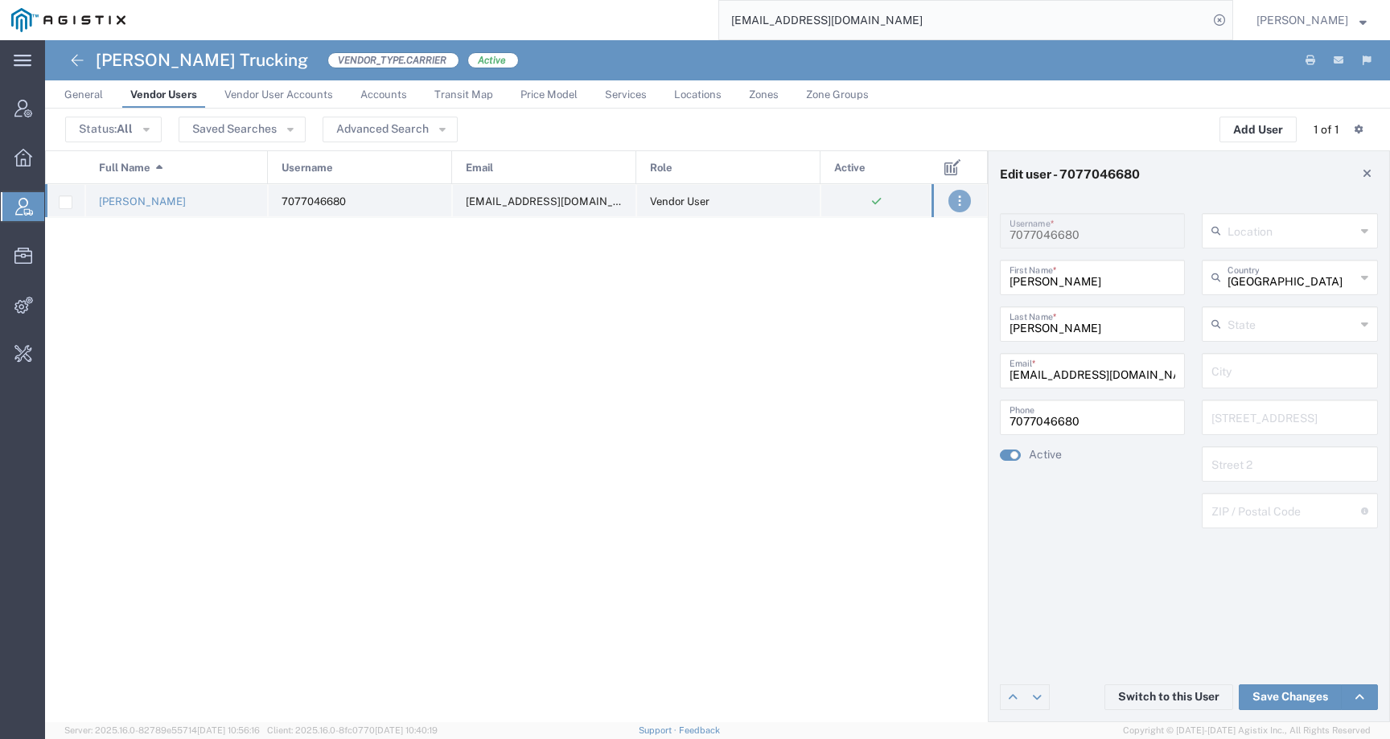
click at [963, 203] on button ". . ." at bounding box center [959, 201] width 23 height 23
click at [799, 526] on div "[PERSON_NAME] 7077046680 [EMAIL_ADDRESS][DOMAIN_NAME] Vendor User" at bounding box center [488, 453] width 886 height 538
click at [78, 93] on span "General" at bounding box center [83, 94] width 39 height 12
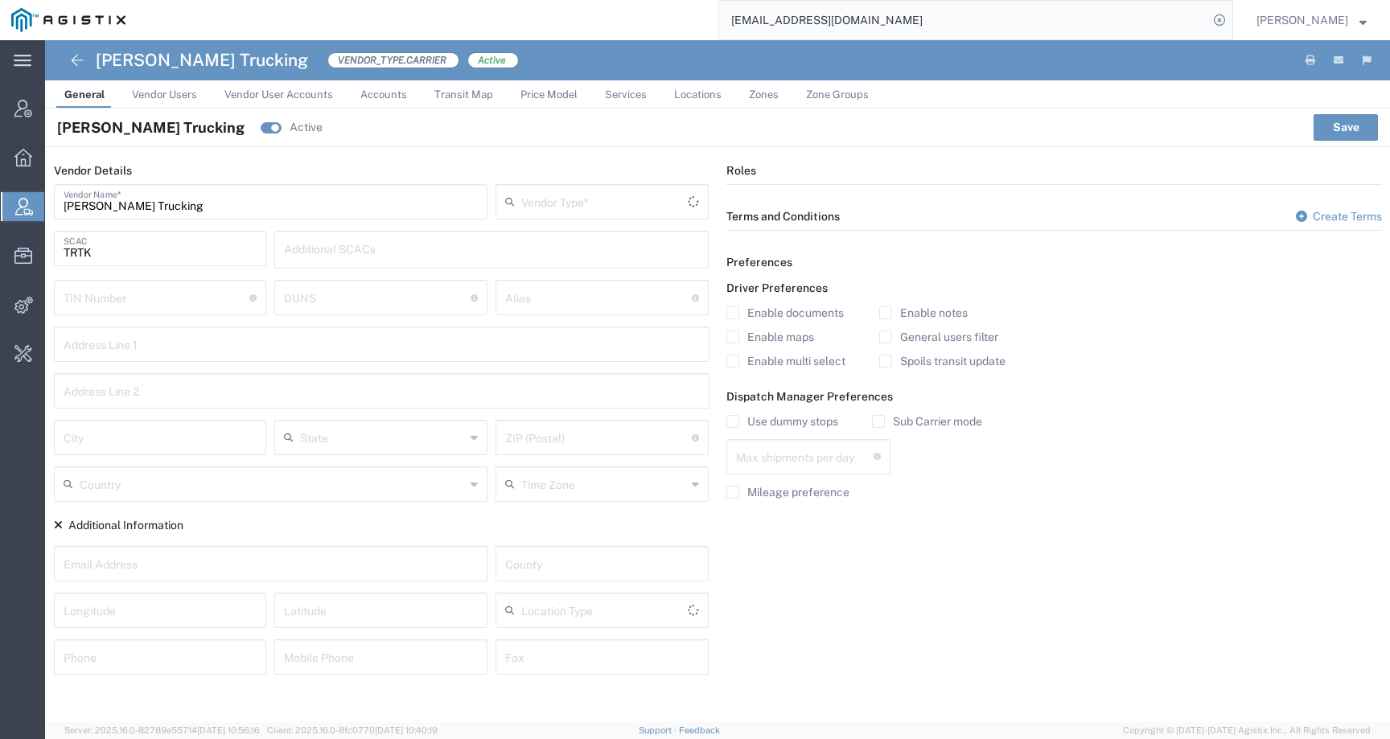
type input "Carrier"
type input "1"
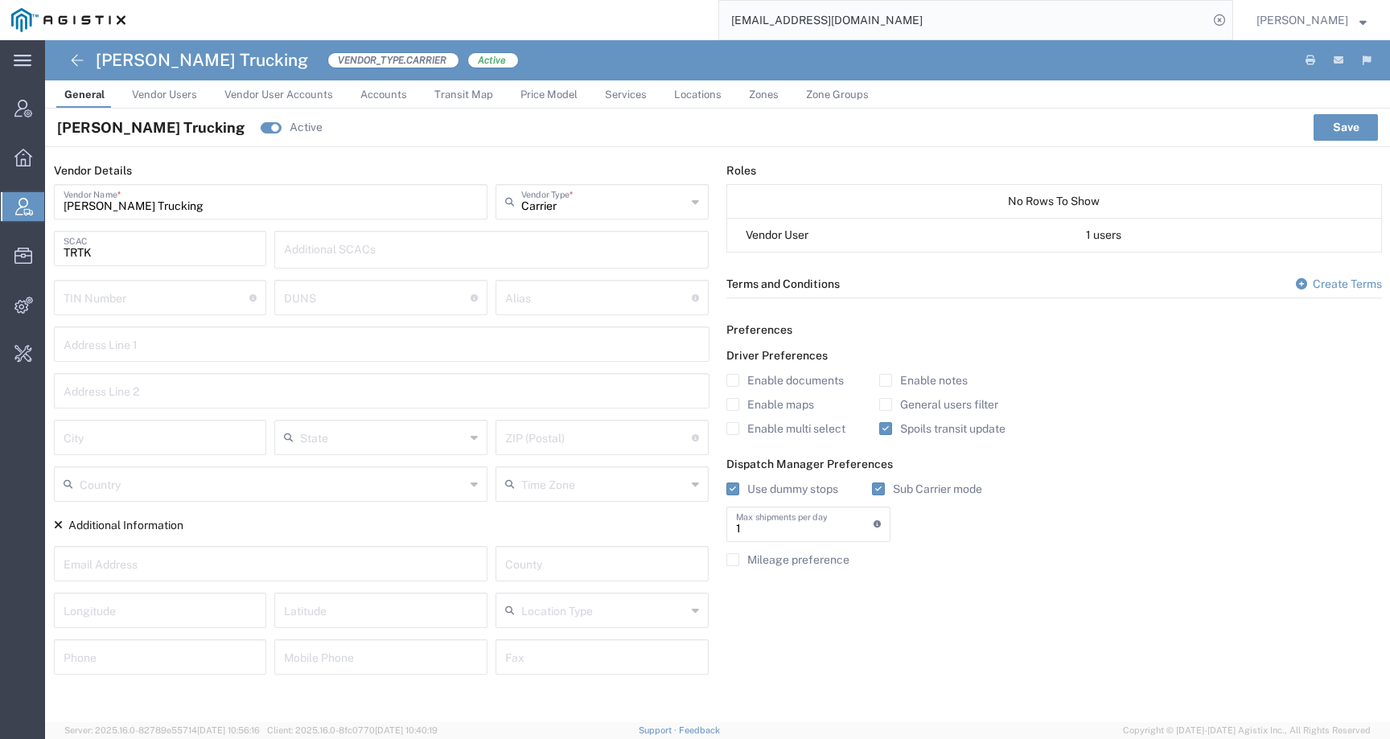
click at [143, 89] on span "Vendor Users" at bounding box center [164, 94] width 65 height 12
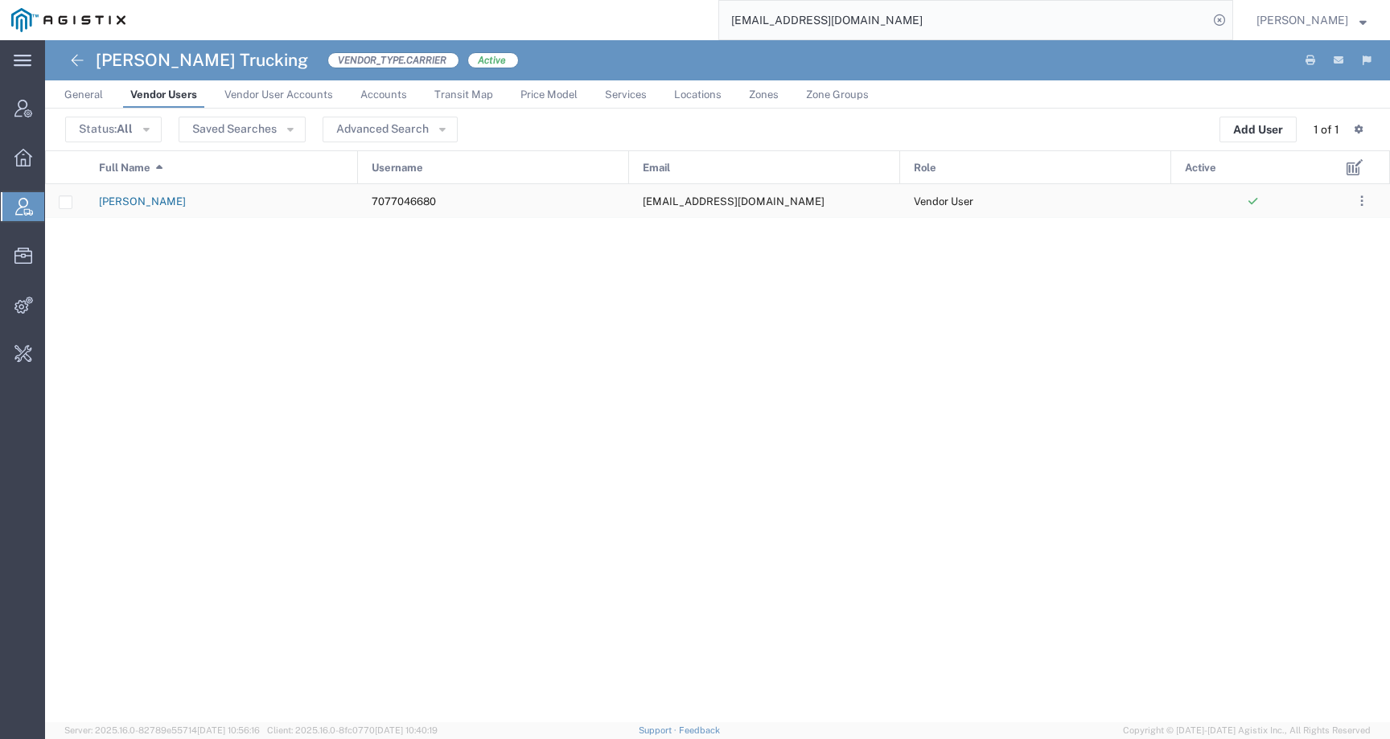
click at [143, 205] on link "[PERSON_NAME]" at bounding box center [142, 201] width 87 height 12
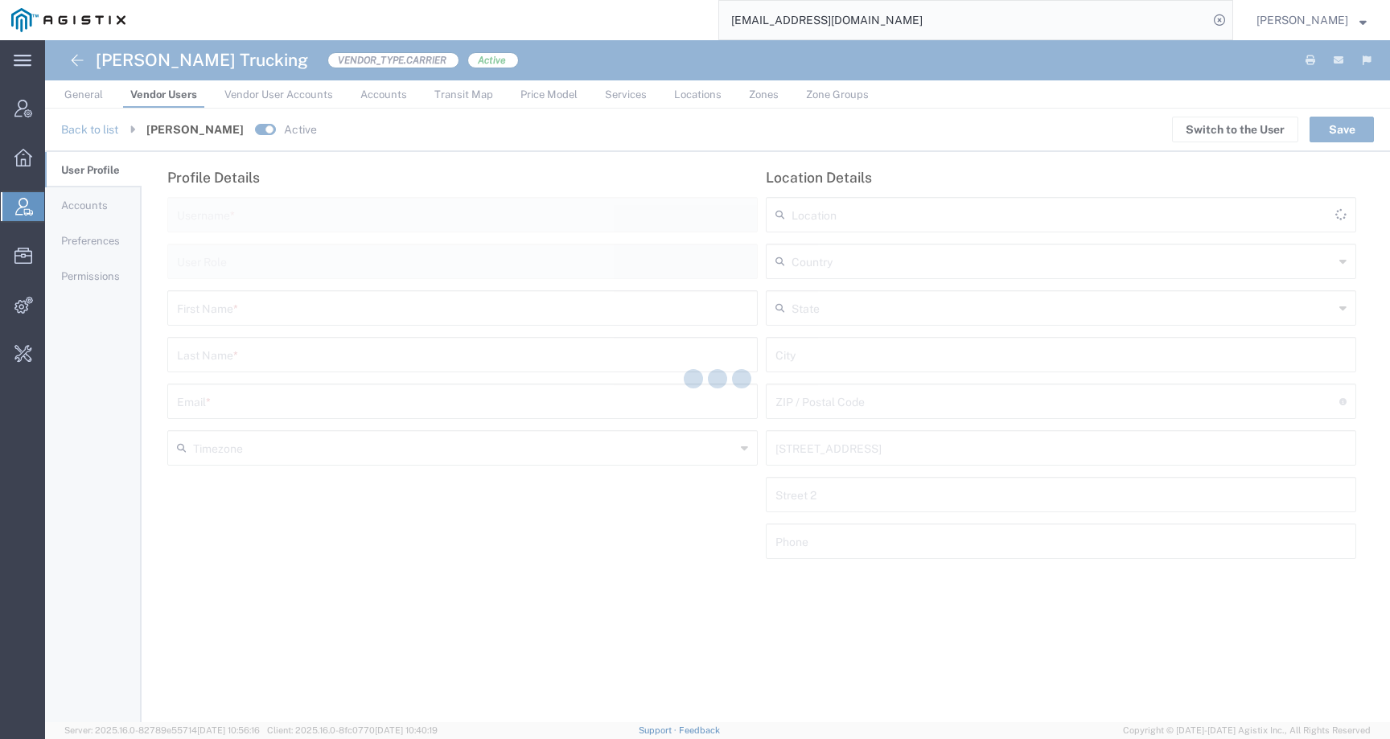
type input "7077046680"
type input "Vendor User"
type input "[PERSON_NAME]"
type input "[EMAIL_ADDRESS][DOMAIN_NAME]"
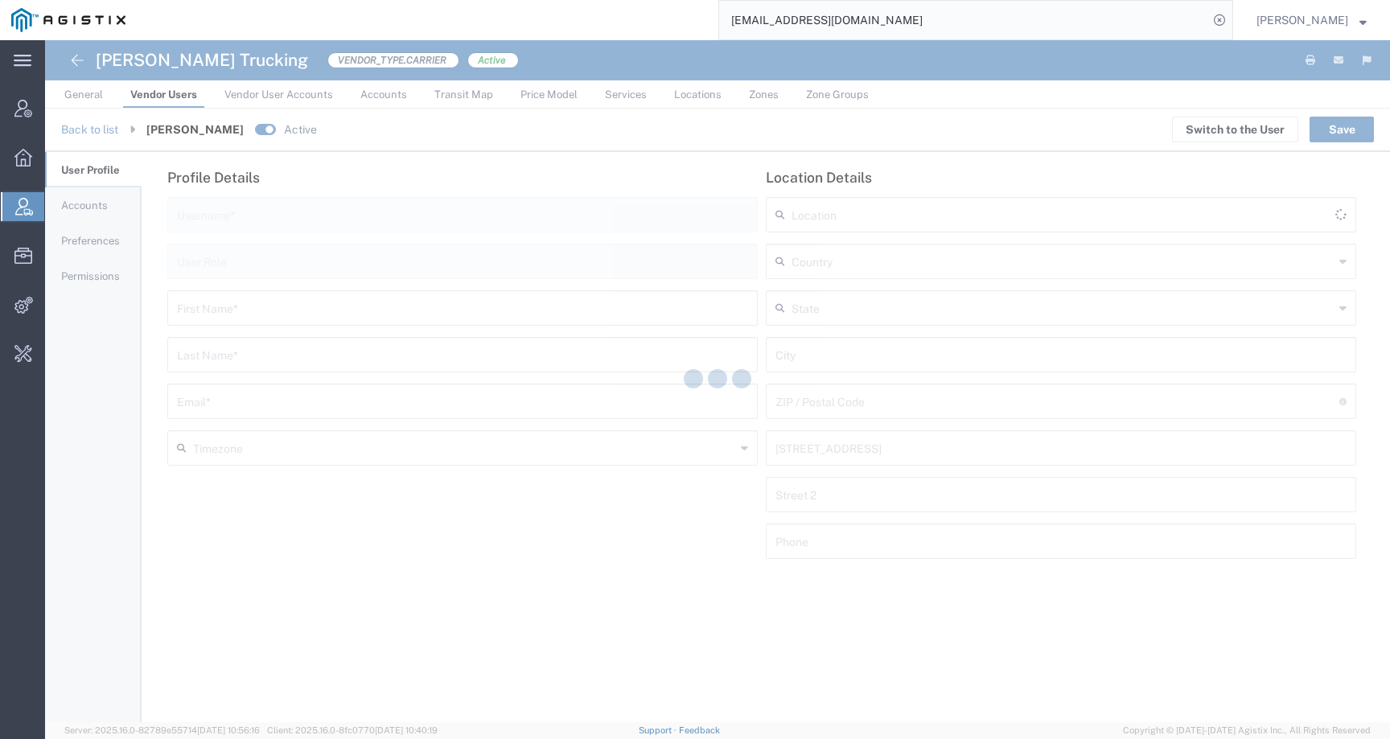
type input "[GEOGRAPHIC_DATA]"
type input "7077046680"
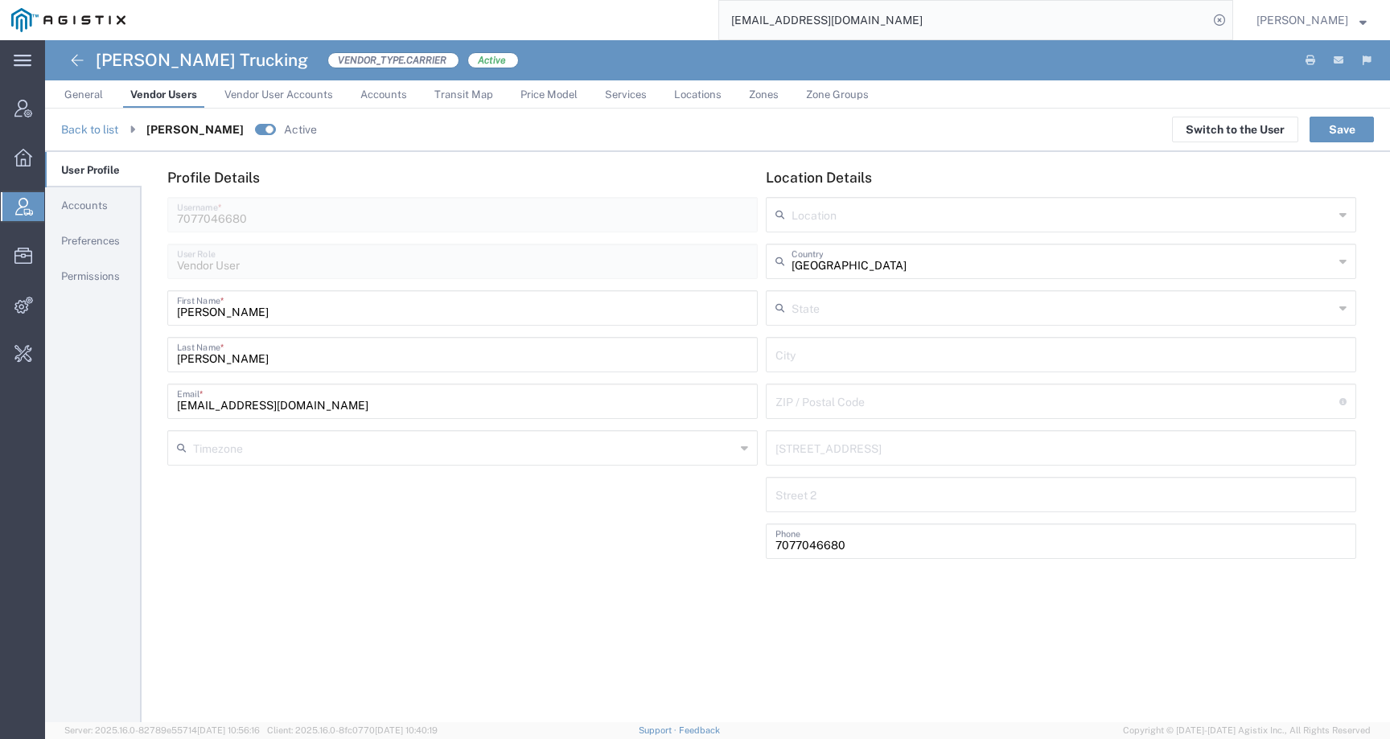
click at [980, 18] on input "[EMAIL_ADDRESS][DOMAIN_NAME]" at bounding box center [963, 20] width 489 height 39
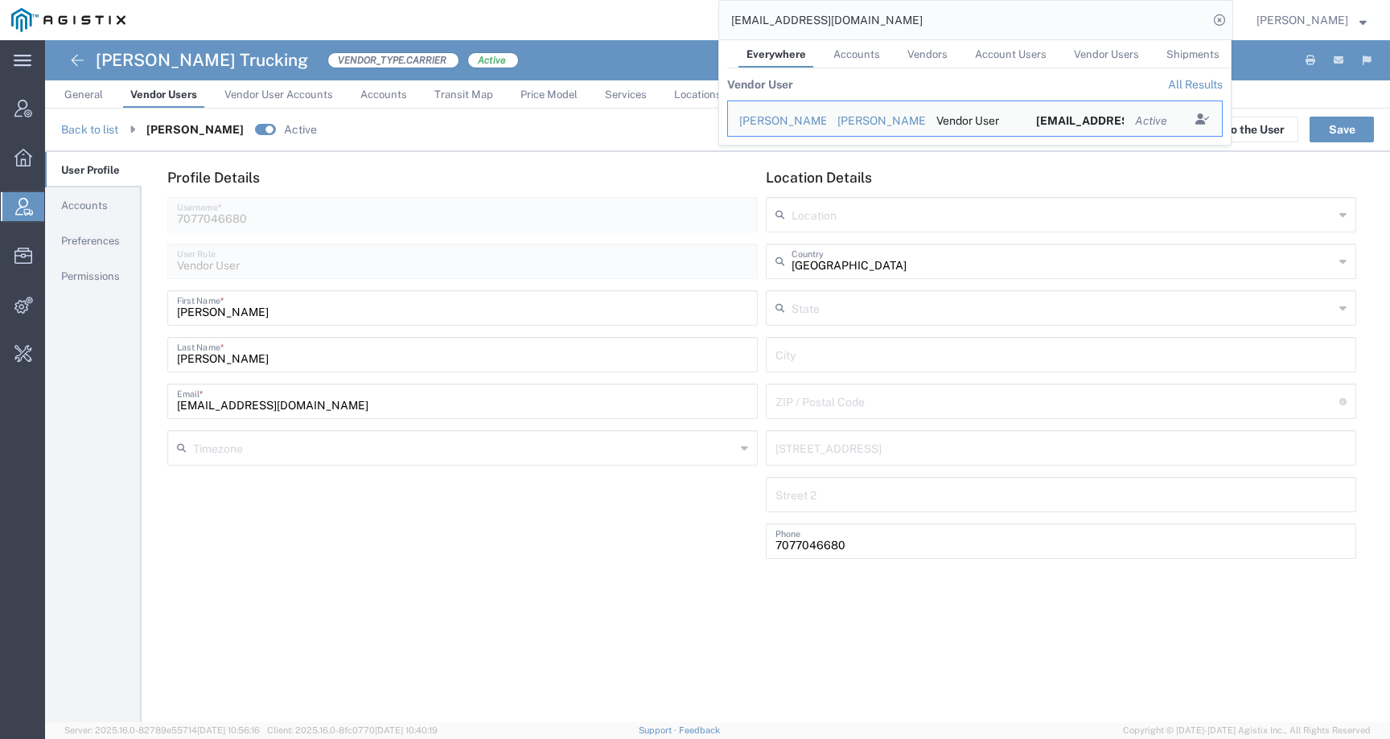
click at [204, 321] on input "[PERSON_NAME]" at bounding box center [462, 307] width 571 height 28
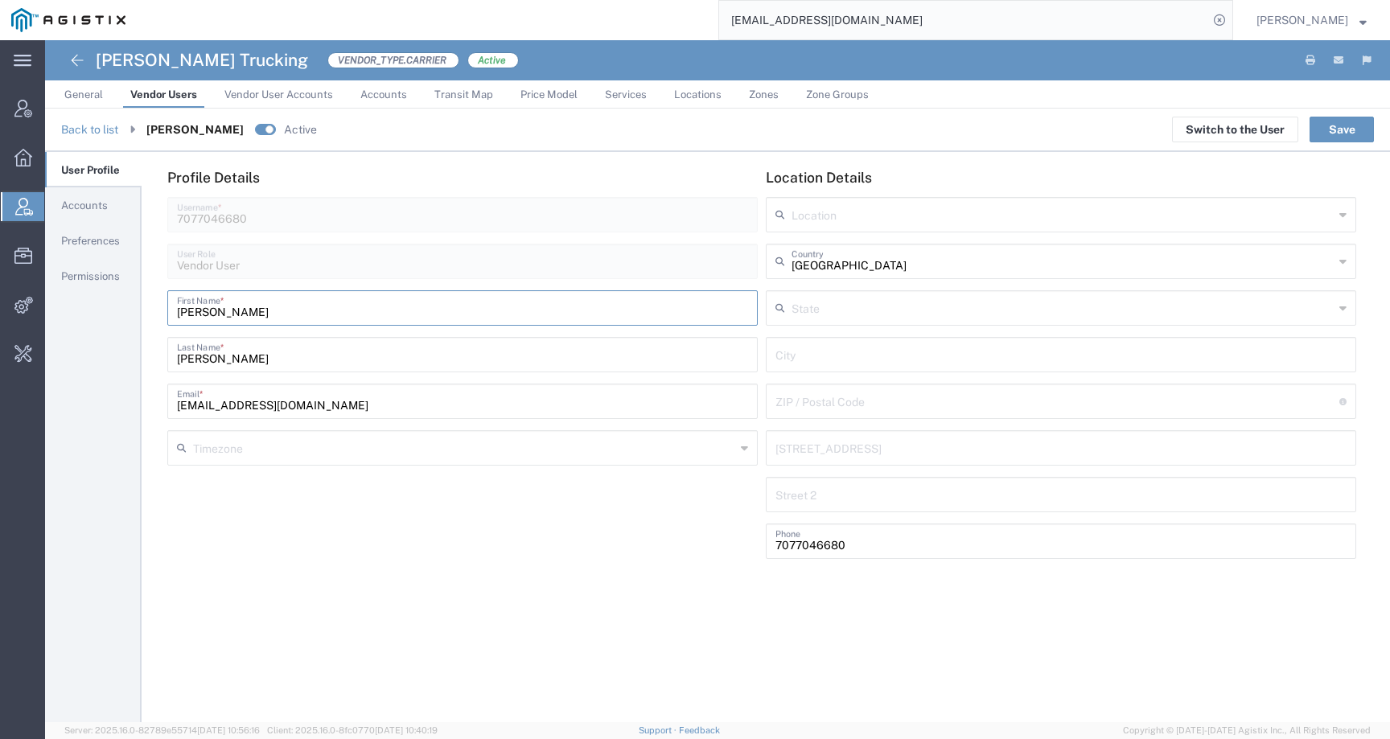
drag, startPoint x: 237, startPoint y: 312, endPoint x: 170, endPoint y: 312, distance: 66.7
click at [170, 312] on div "Clifford First Name *" at bounding box center [462, 307] width 590 height 35
click at [75, 204] on span "Accounts" at bounding box center [84, 205] width 47 height 12
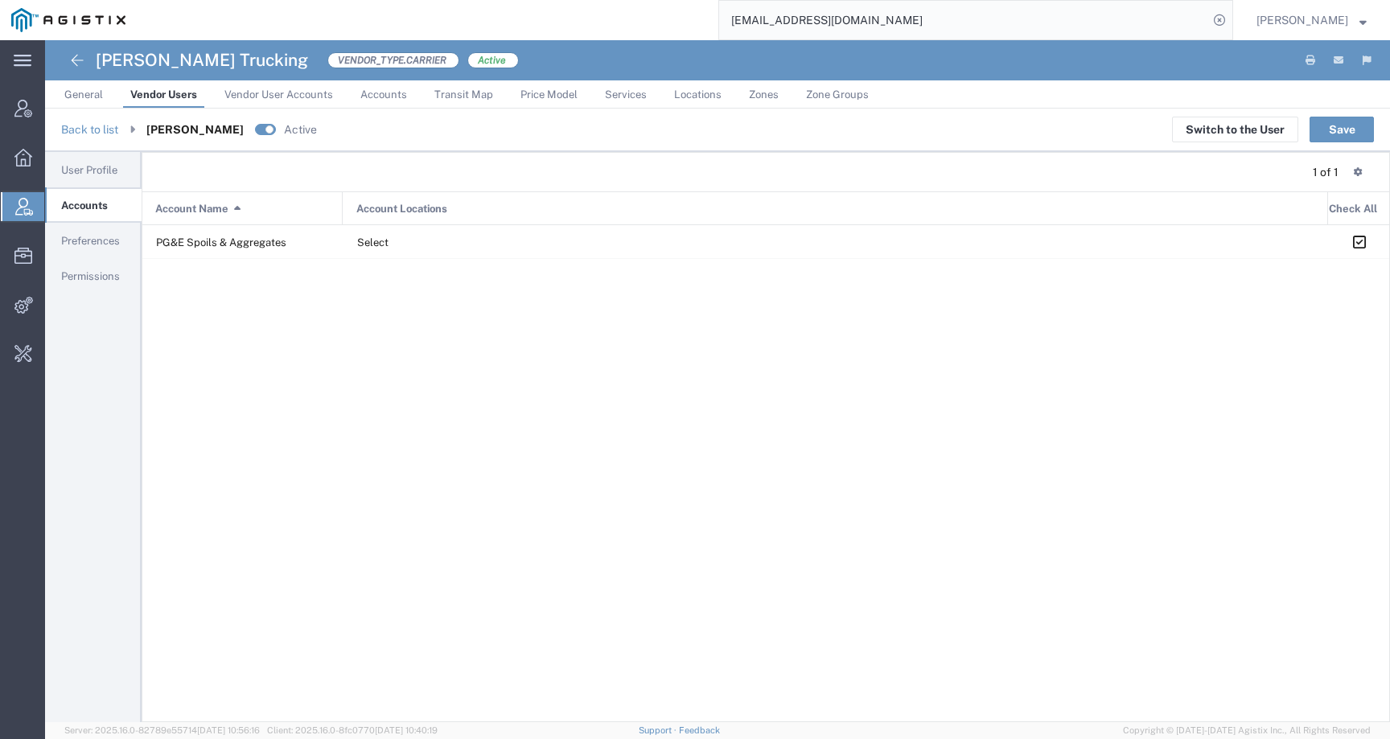
click at [94, 236] on span "Preferences" at bounding box center [90, 241] width 59 height 12
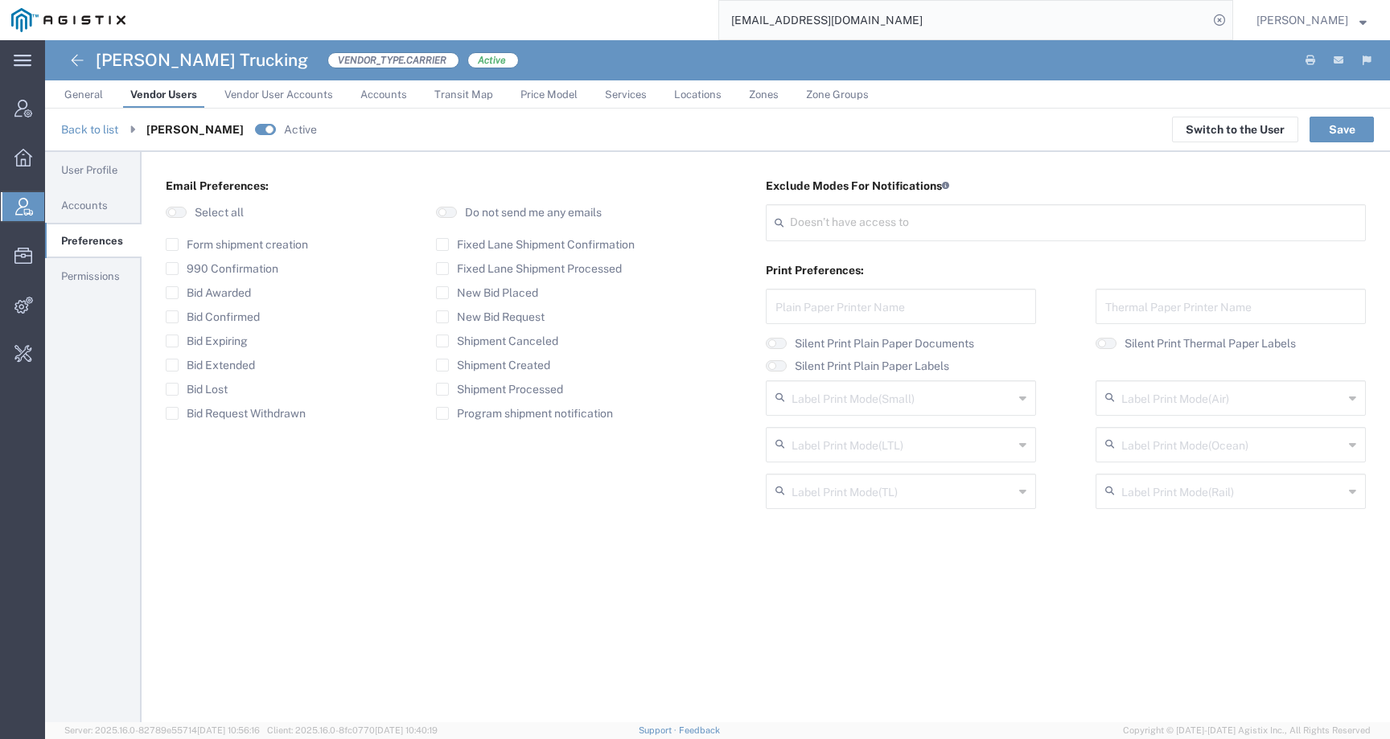
type input "Select"
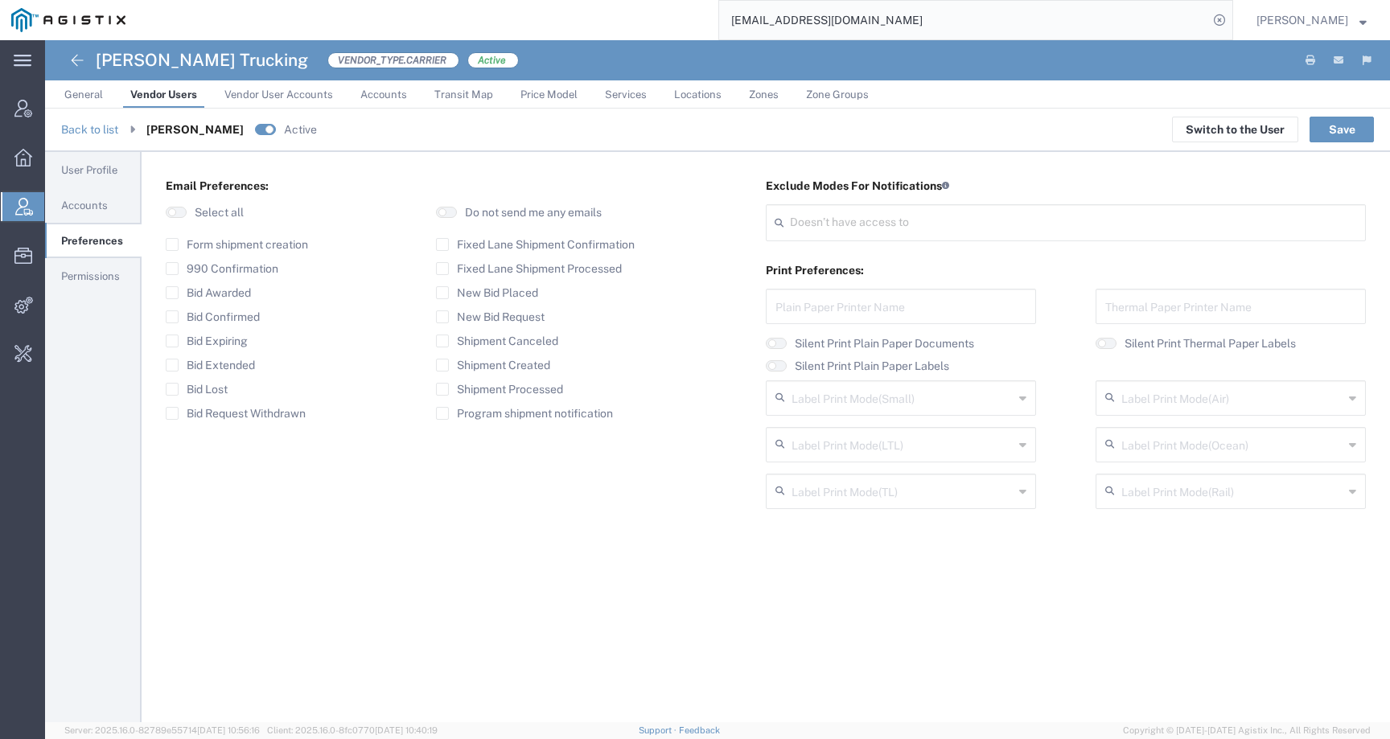
type input "Select"
click at [94, 266] on link "Permissions" at bounding box center [93, 276] width 97 height 33
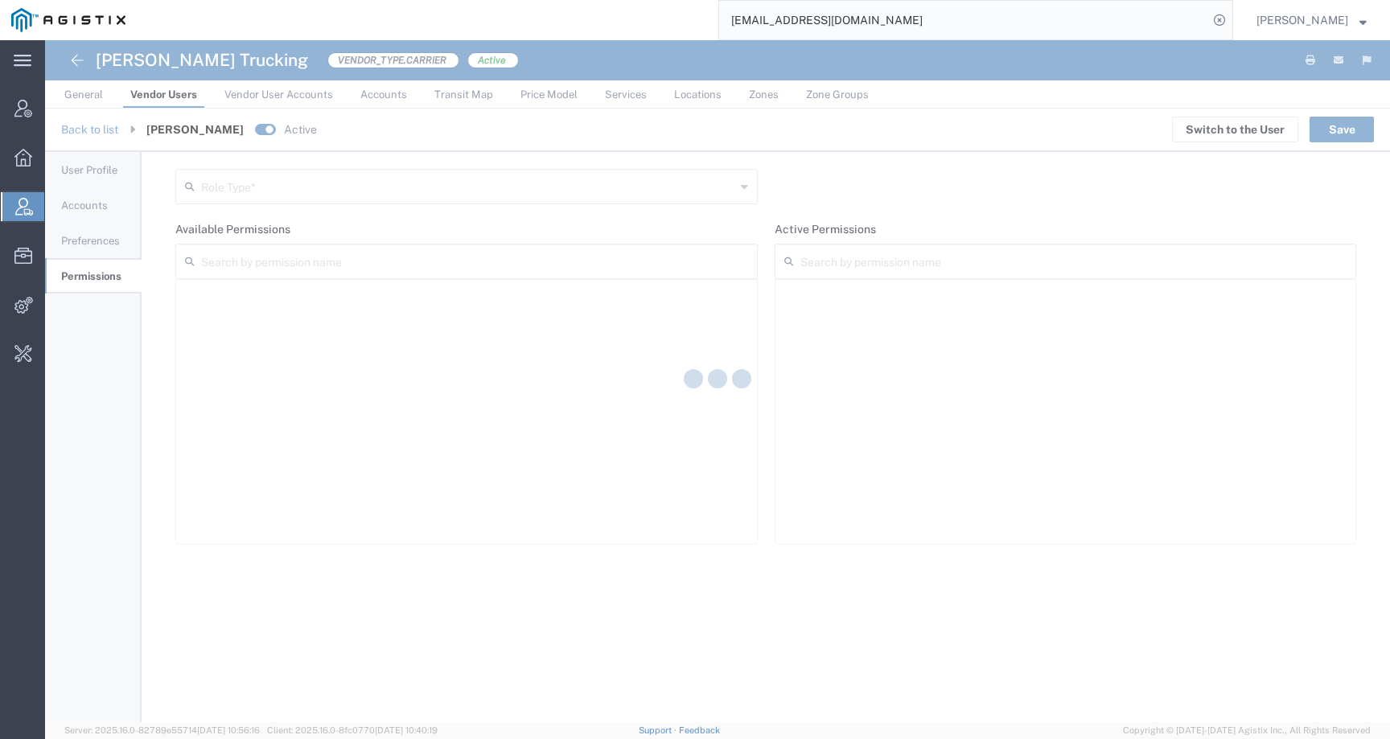
type input "Vendor User"
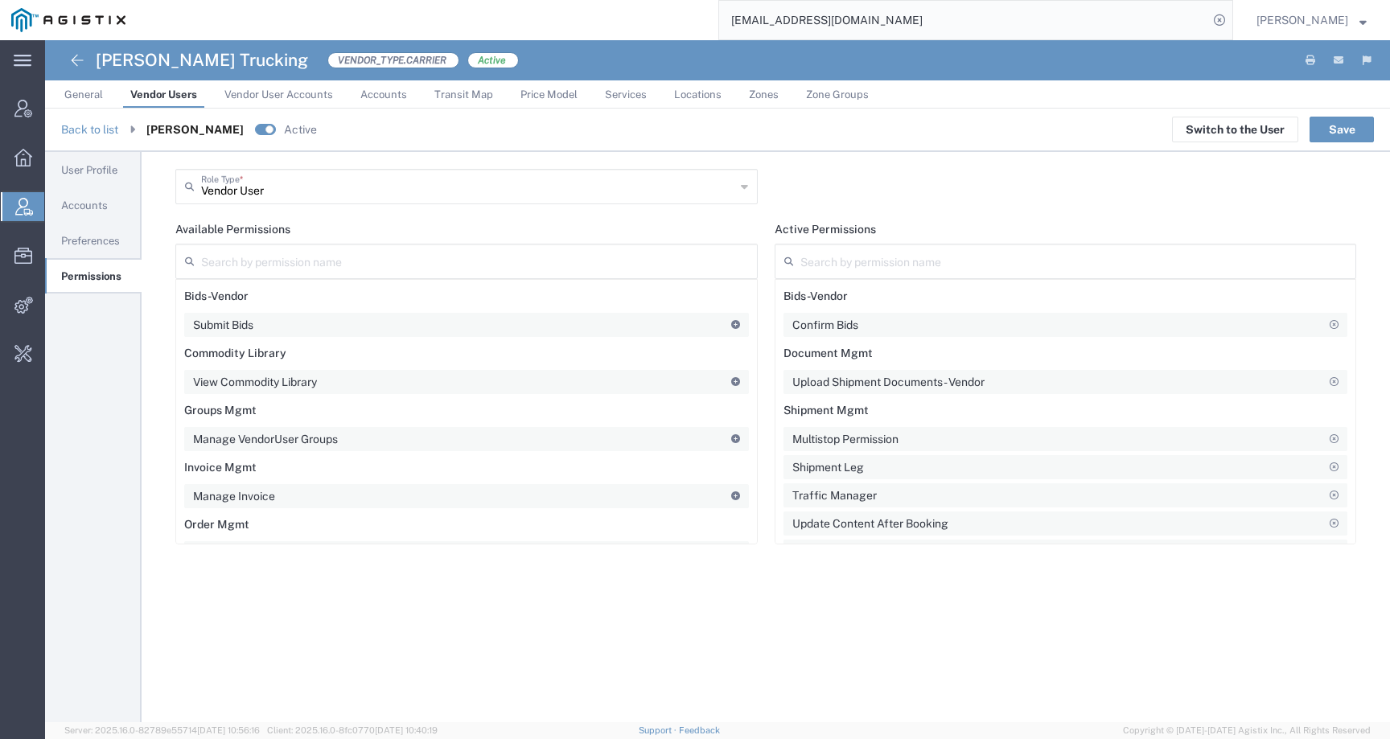
click at [89, 248] on link "Preferences" at bounding box center [93, 240] width 97 height 33
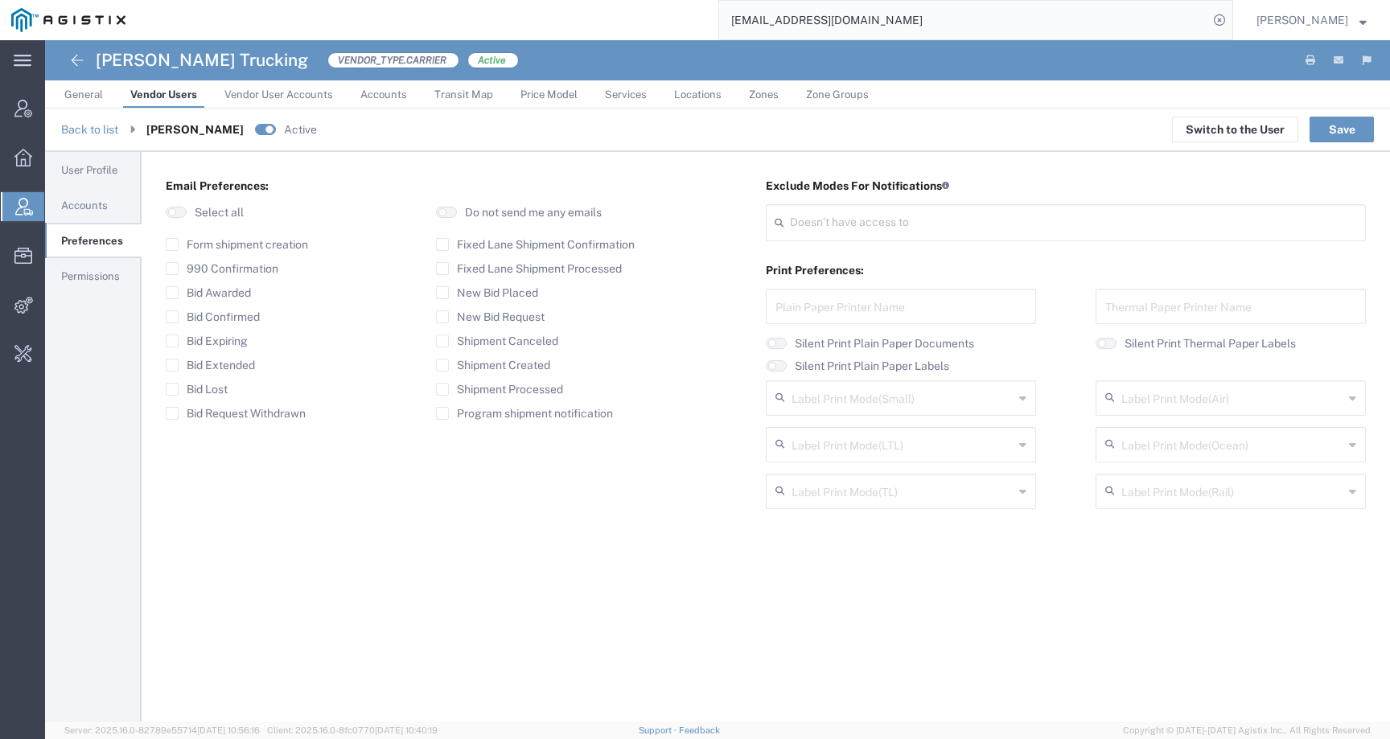
type input "Select"
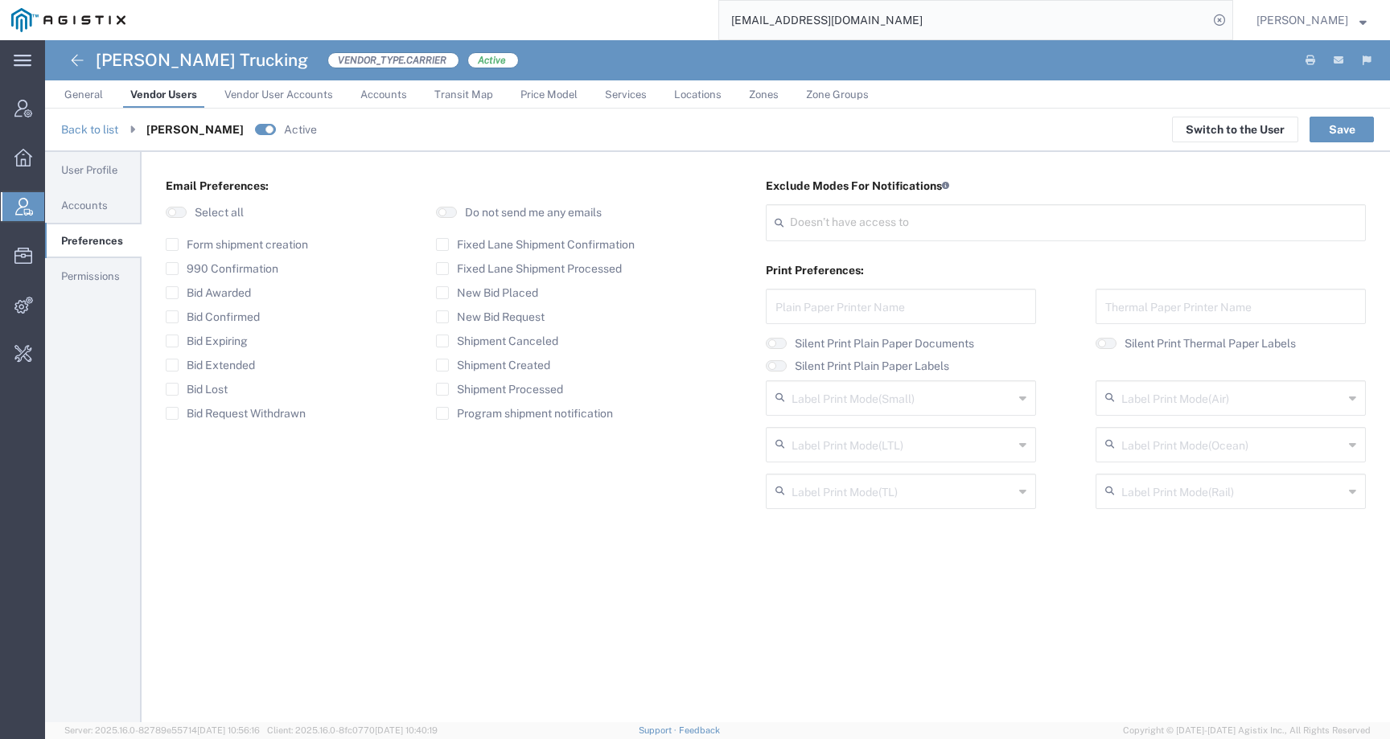
type input "Select"
click at [89, 207] on span "Accounts" at bounding box center [84, 205] width 47 height 12
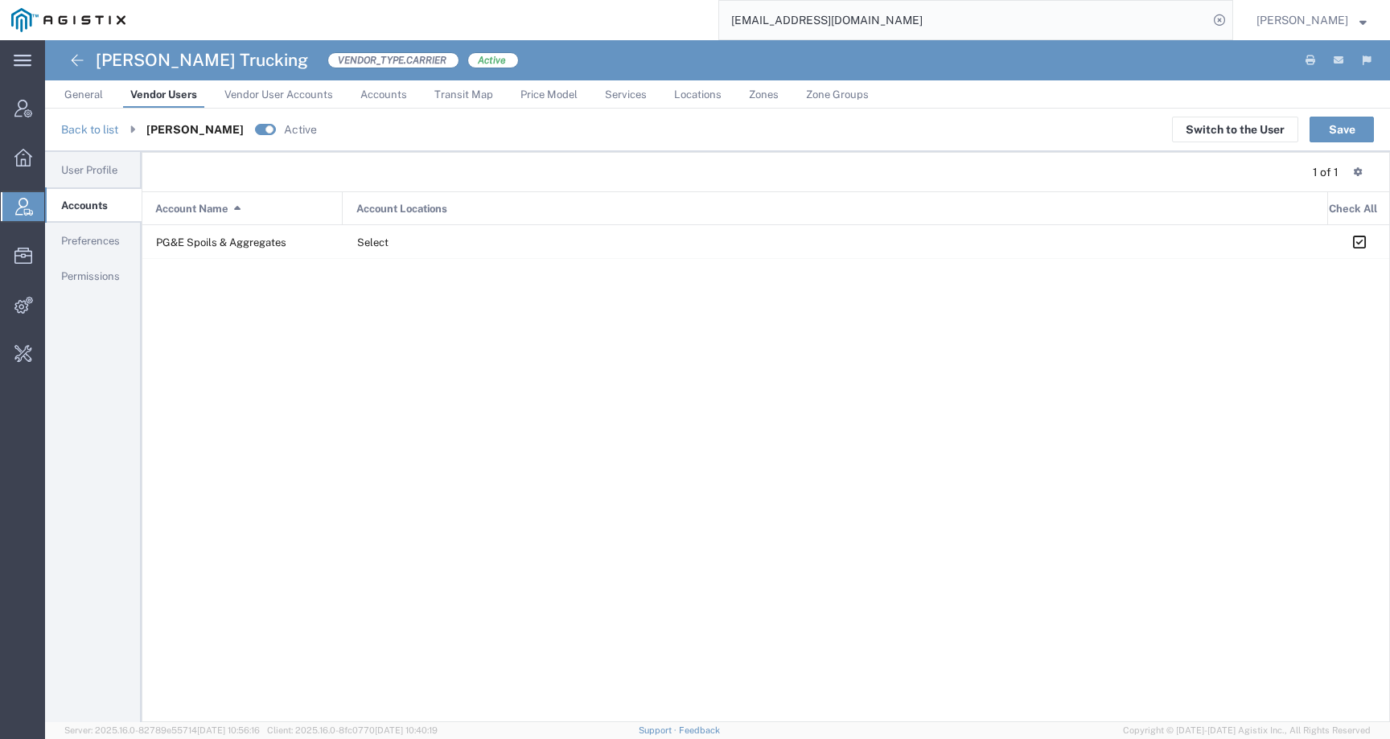
click at [91, 162] on link "User Profile" at bounding box center [93, 170] width 97 height 33
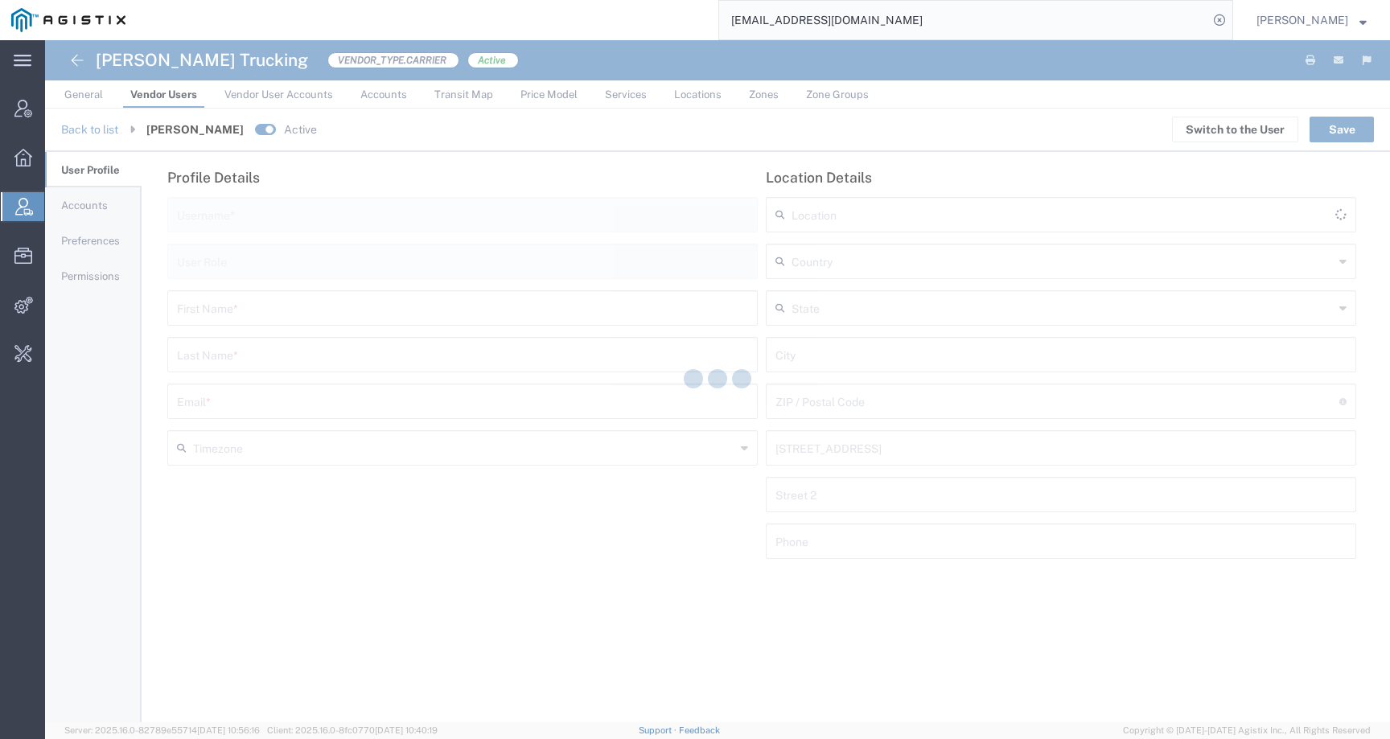
type input "7077046680"
type input "Vendor User"
type input "[PERSON_NAME]"
type input "[EMAIL_ADDRESS][DOMAIN_NAME]"
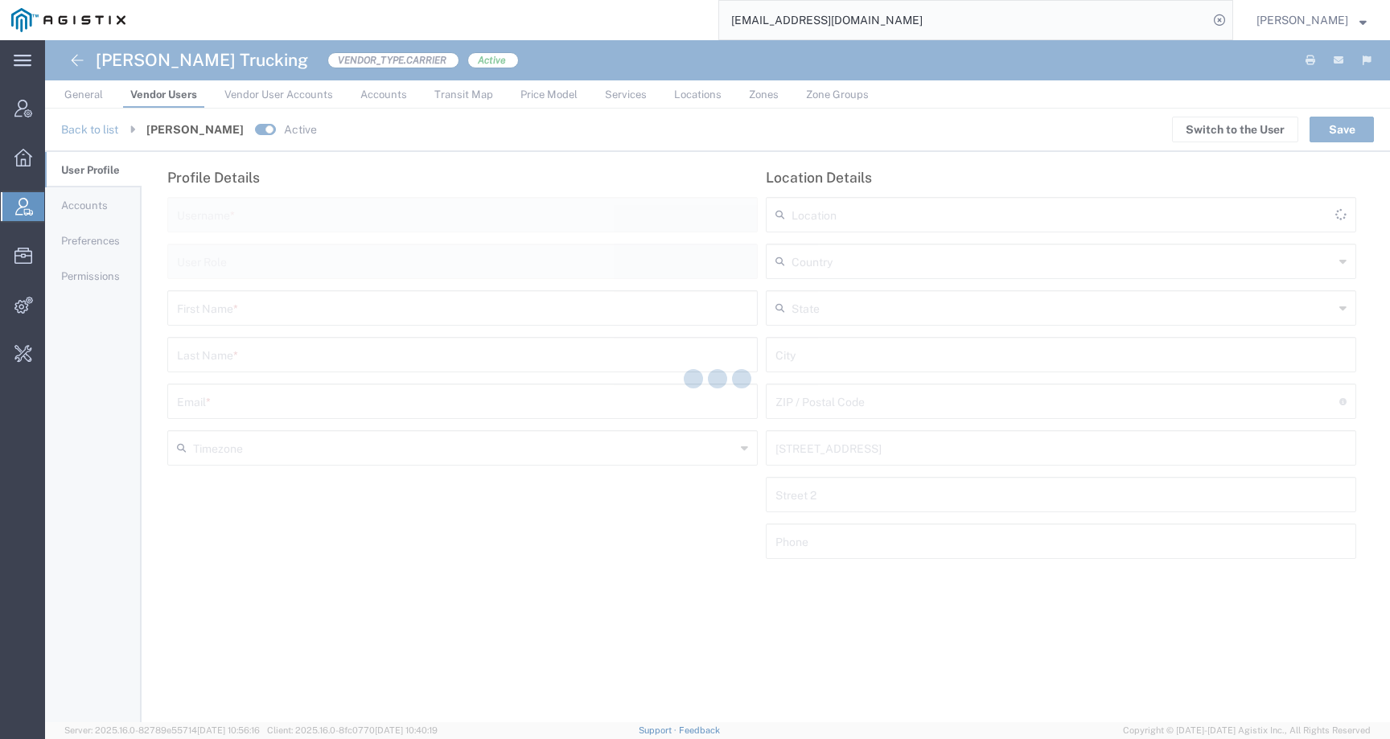
type input "[GEOGRAPHIC_DATA]"
type input "7077046680"
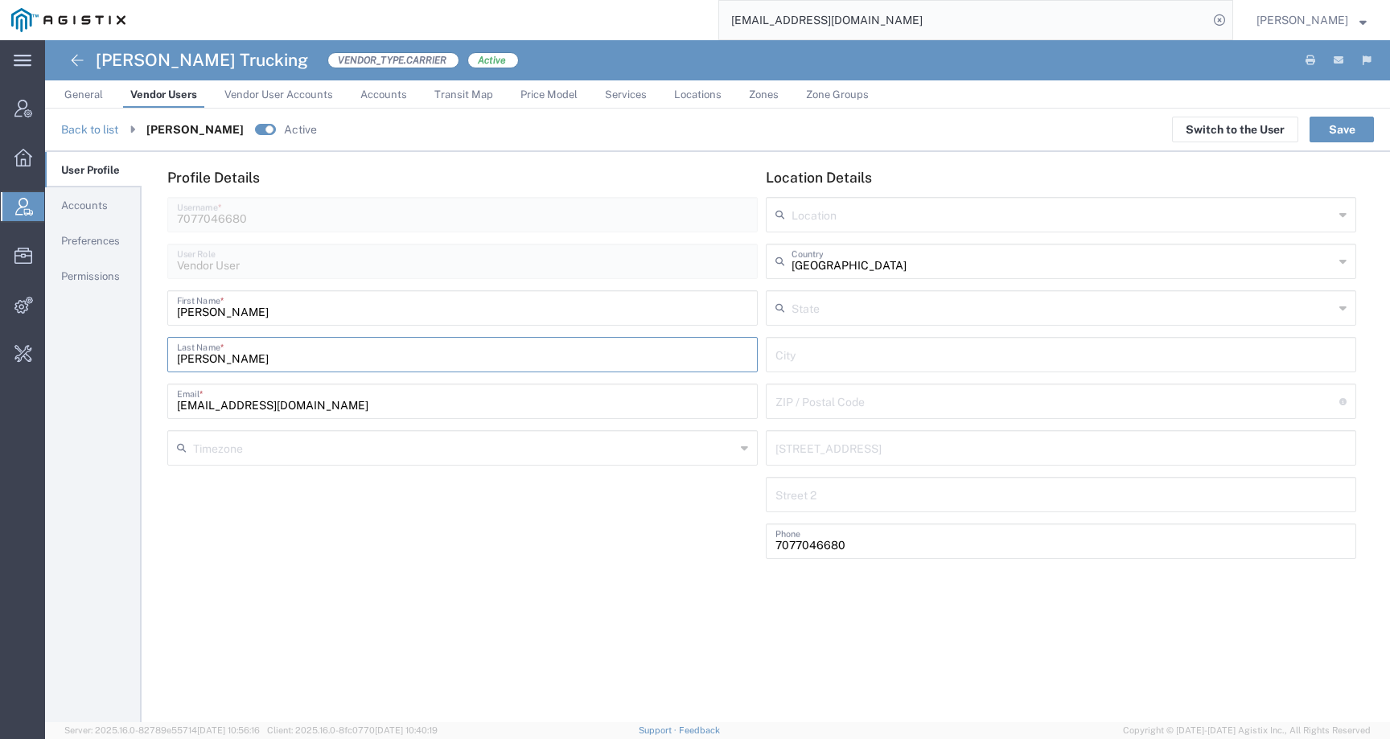
drag, startPoint x: 227, startPoint y: 359, endPoint x: 174, endPoint y: 359, distance: 53.1
click at [174, 359] on div "Terrell Last Name *" at bounding box center [462, 354] width 590 height 35
click at [552, 582] on div "Profile Details 7077046680 Username * Vendor User User Role Clifford First Name…" at bounding box center [766, 437] width 1248 height 570
click at [76, 211] on span "Accounts" at bounding box center [84, 205] width 47 height 12
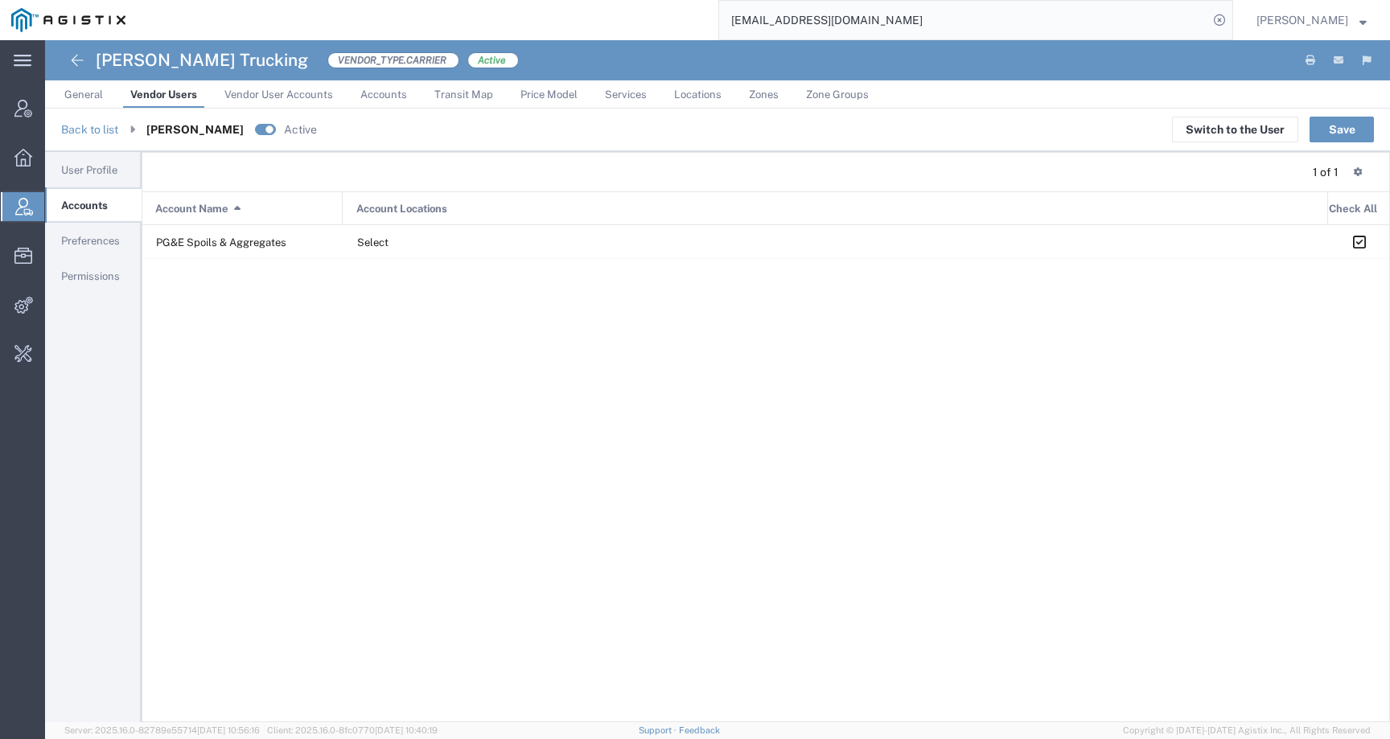
click at [80, 171] on span "User Profile" at bounding box center [89, 170] width 56 height 12
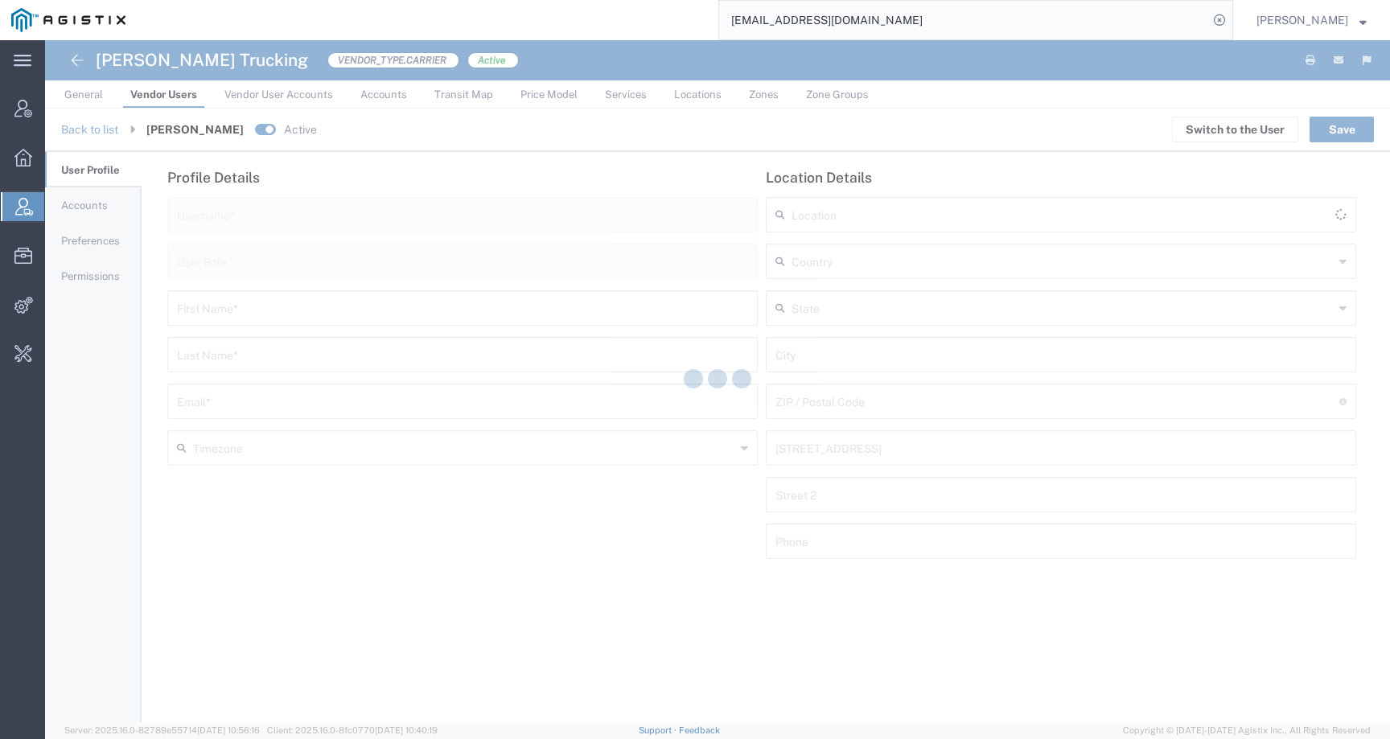
type input "7077046680"
type input "Vendor User"
type input "[PERSON_NAME]"
type input "[EMAIL_ADDRESS][DOMAIN_NAME]"
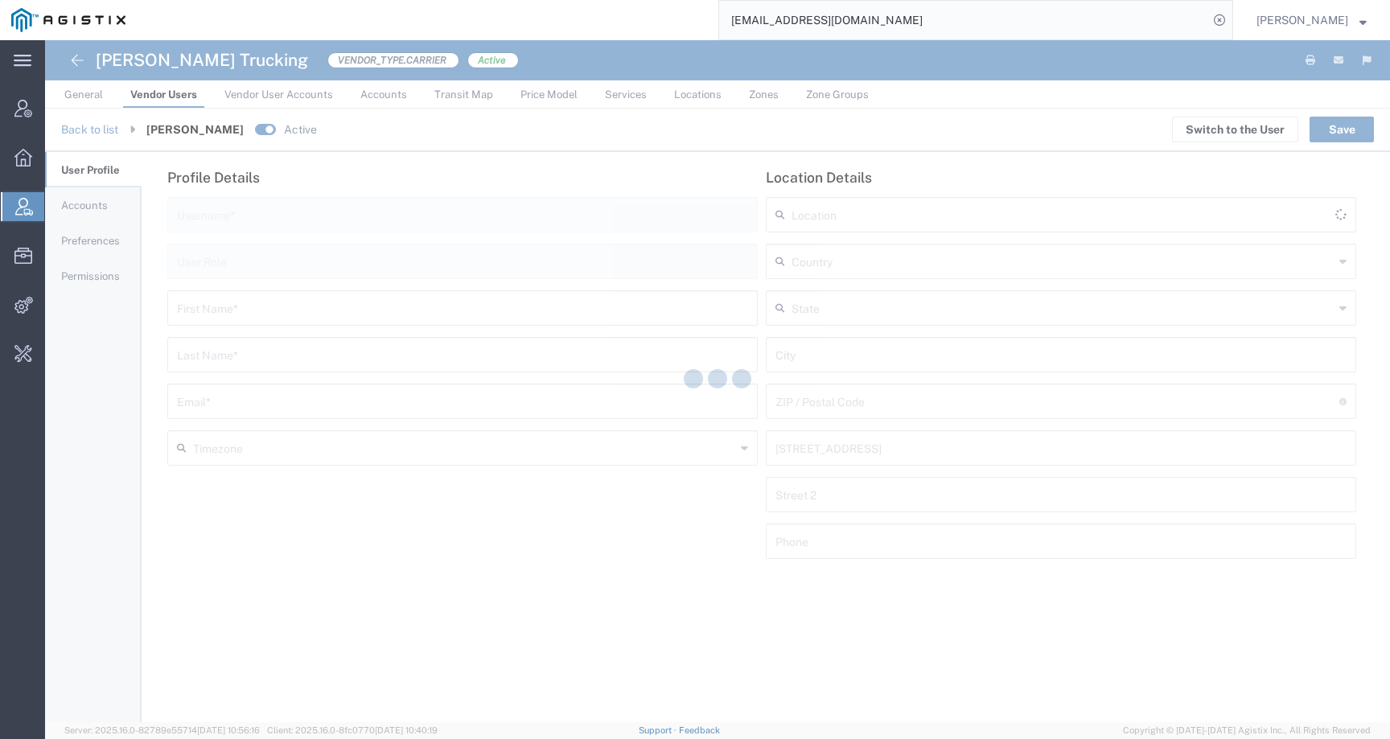
type input "[GEOGRAPHIC_DATA]"
type input "7077046680"
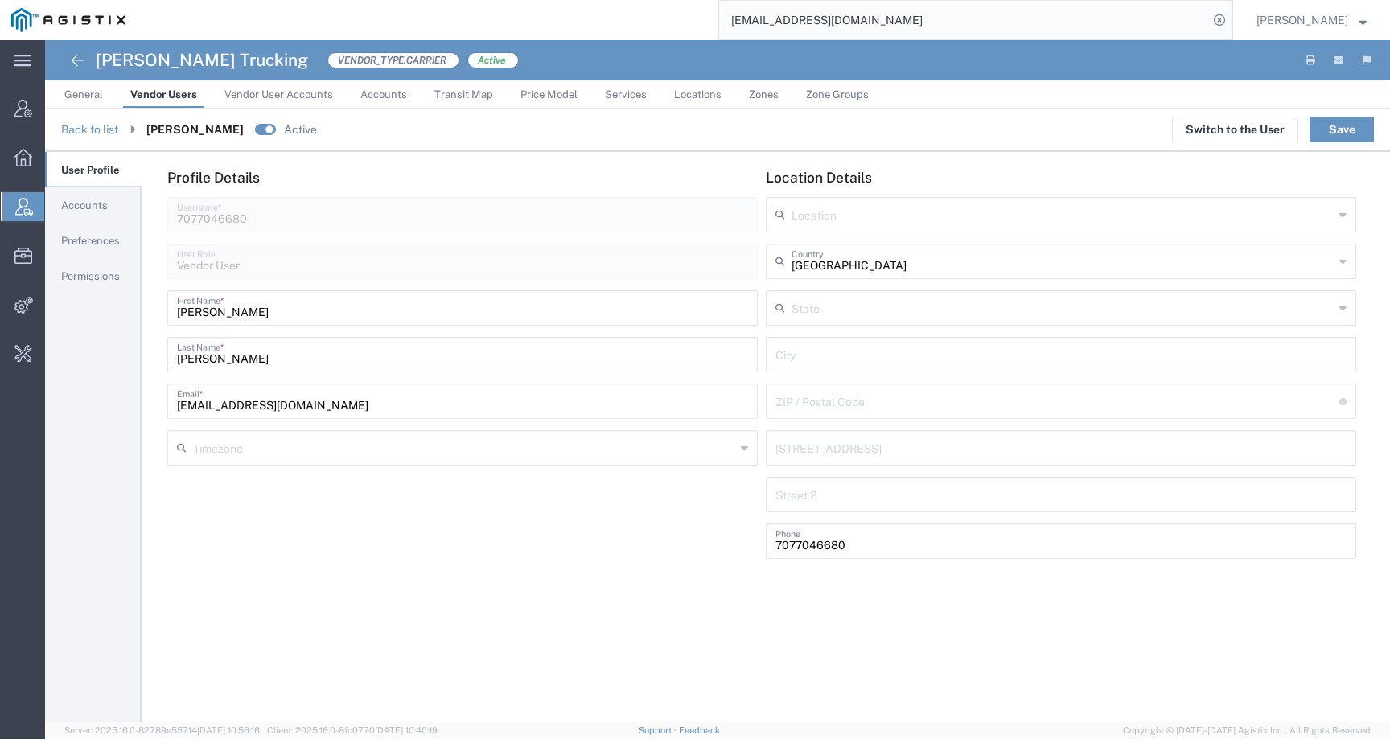
click at [84, 193] on link "Accounts" at bounding box center [93, 205] width 97 height 33
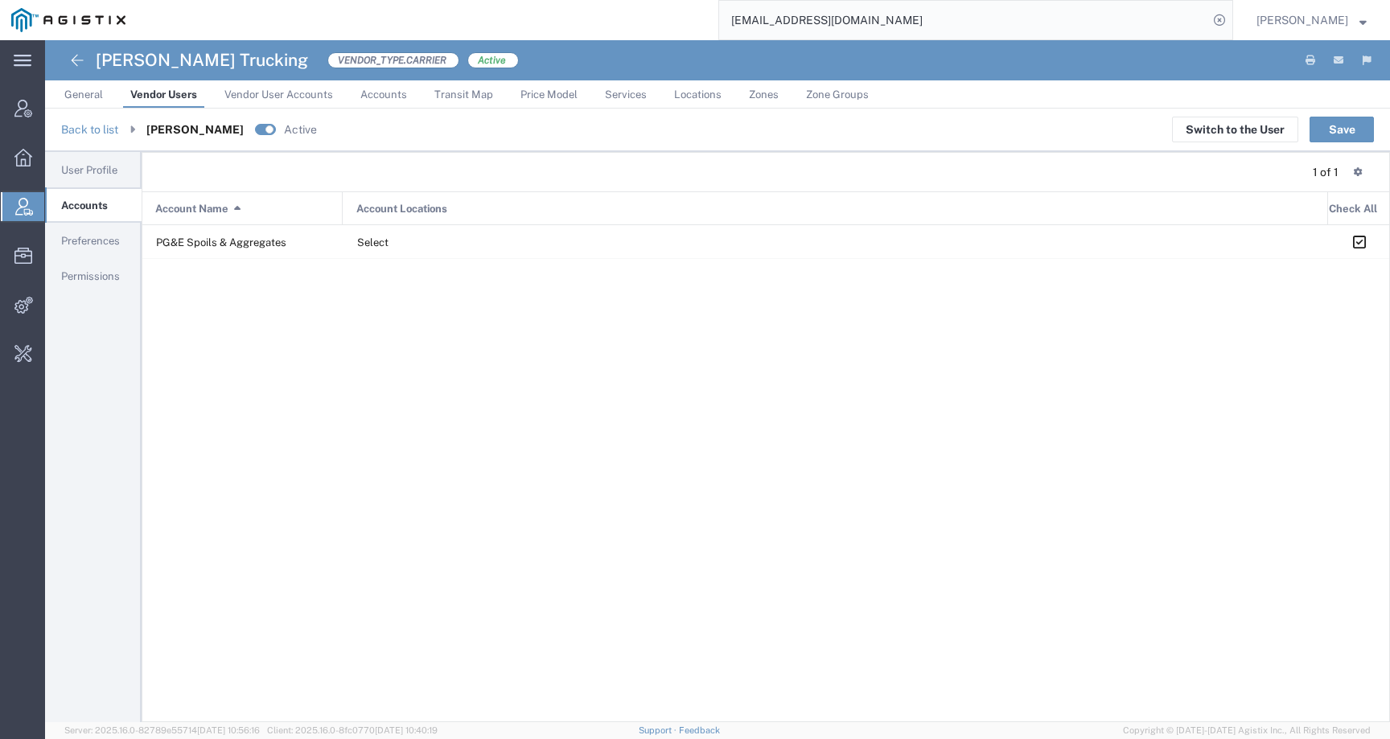
click at [86, 171] on span "User Profile" at bounding box center [89, 170] width 56 height 12
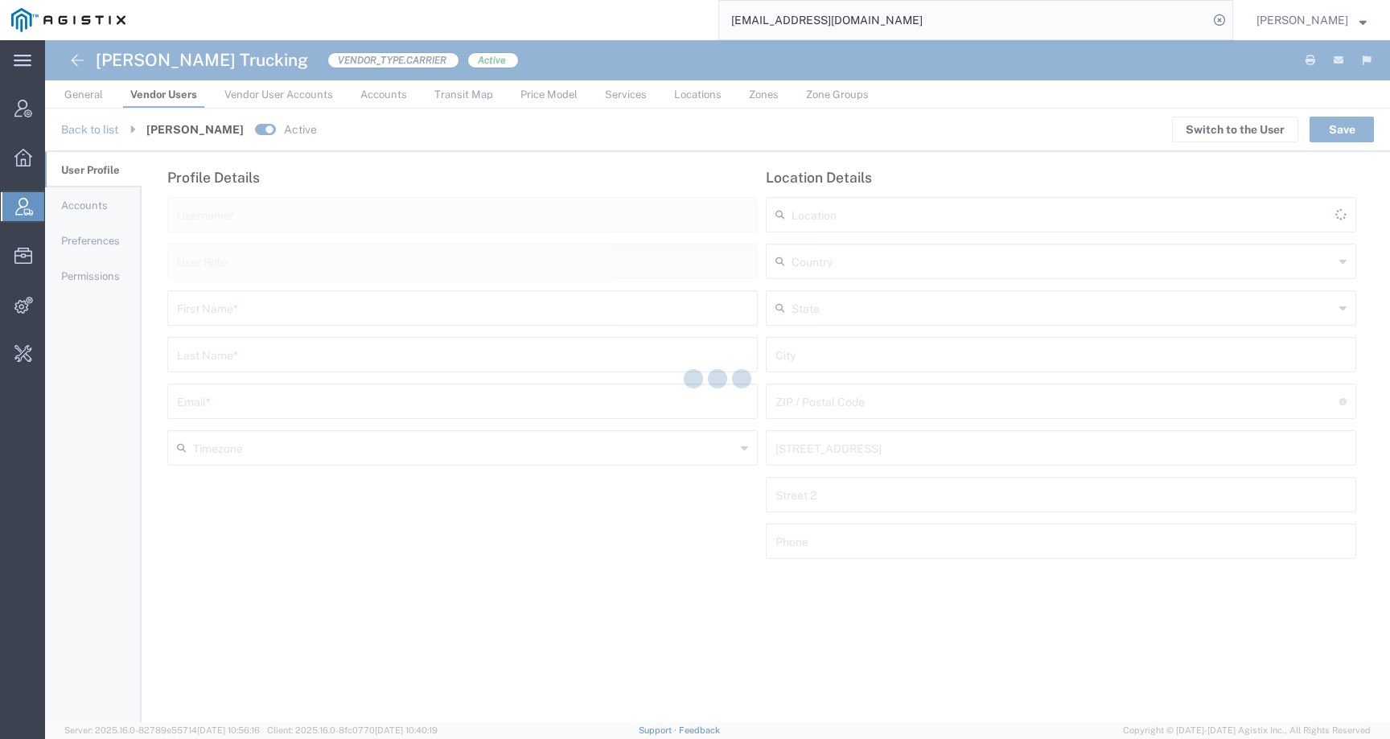
type input "7077046680"
type input "Vendor User"
type input "[PERSON_NAME]"
type input "[EMAIL_ADDRESS][DOMAIN_NAME]"
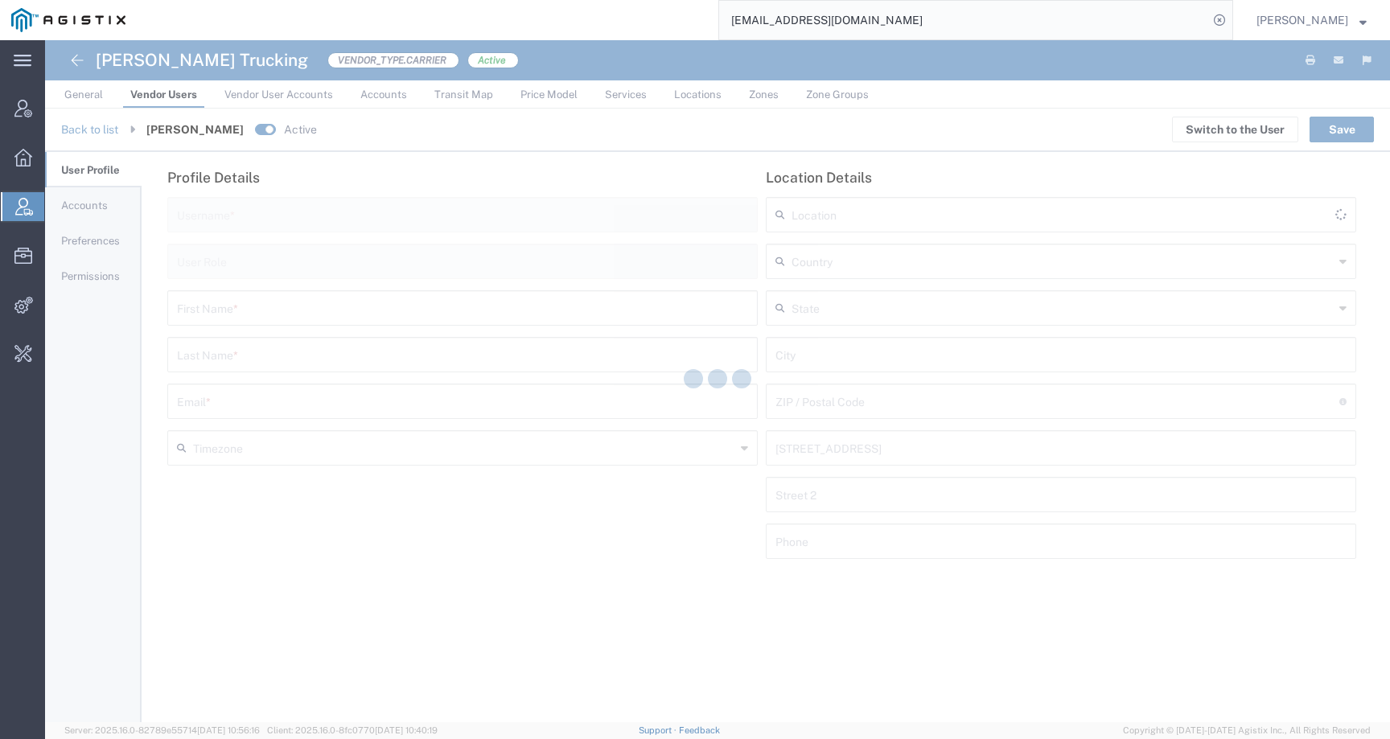
type input "[GEOGRAPHIC_DATA]"
type input "7077046680"
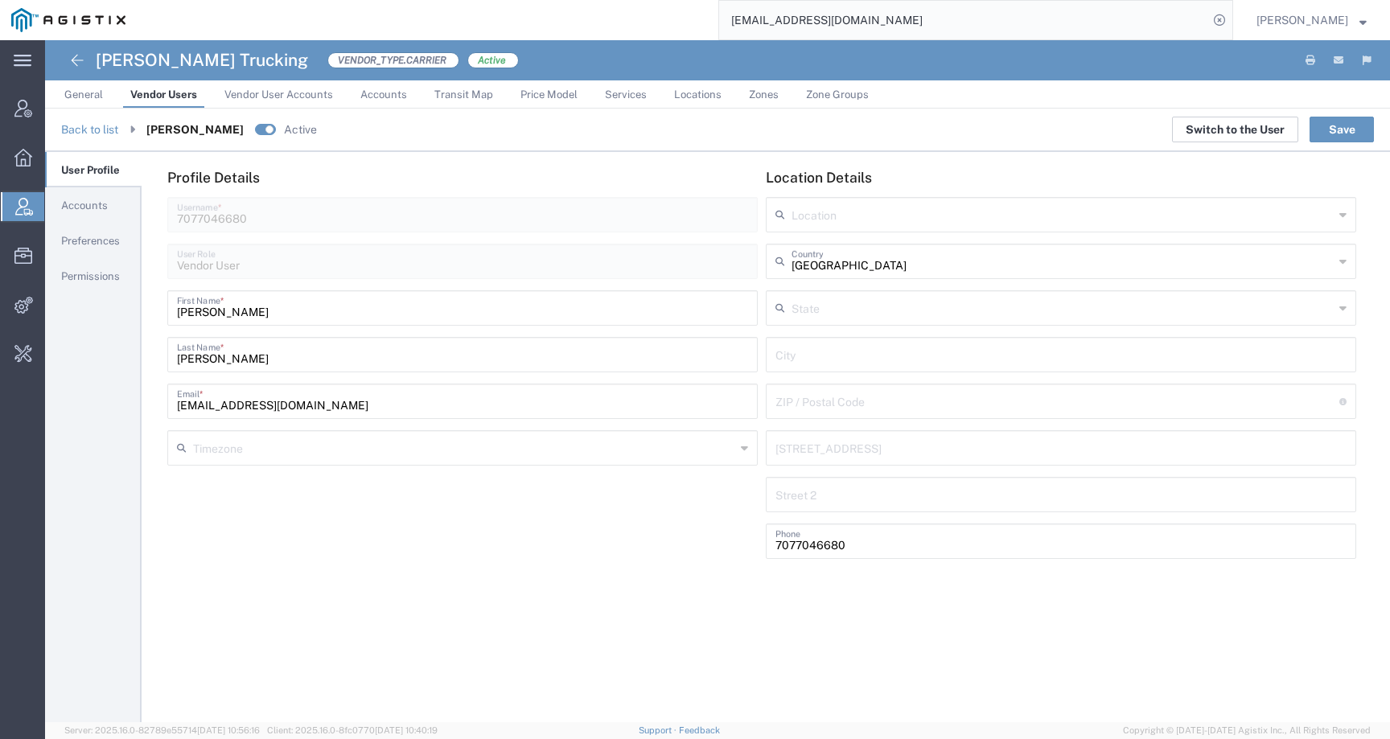
click at [1202, 129] on button "Switch to the User" at bounding box center [1235, 130] width 126 height 26
click at [276, 99] on span "Vendor User Accounts" at bounding box center [278, 94] width 109 height 12
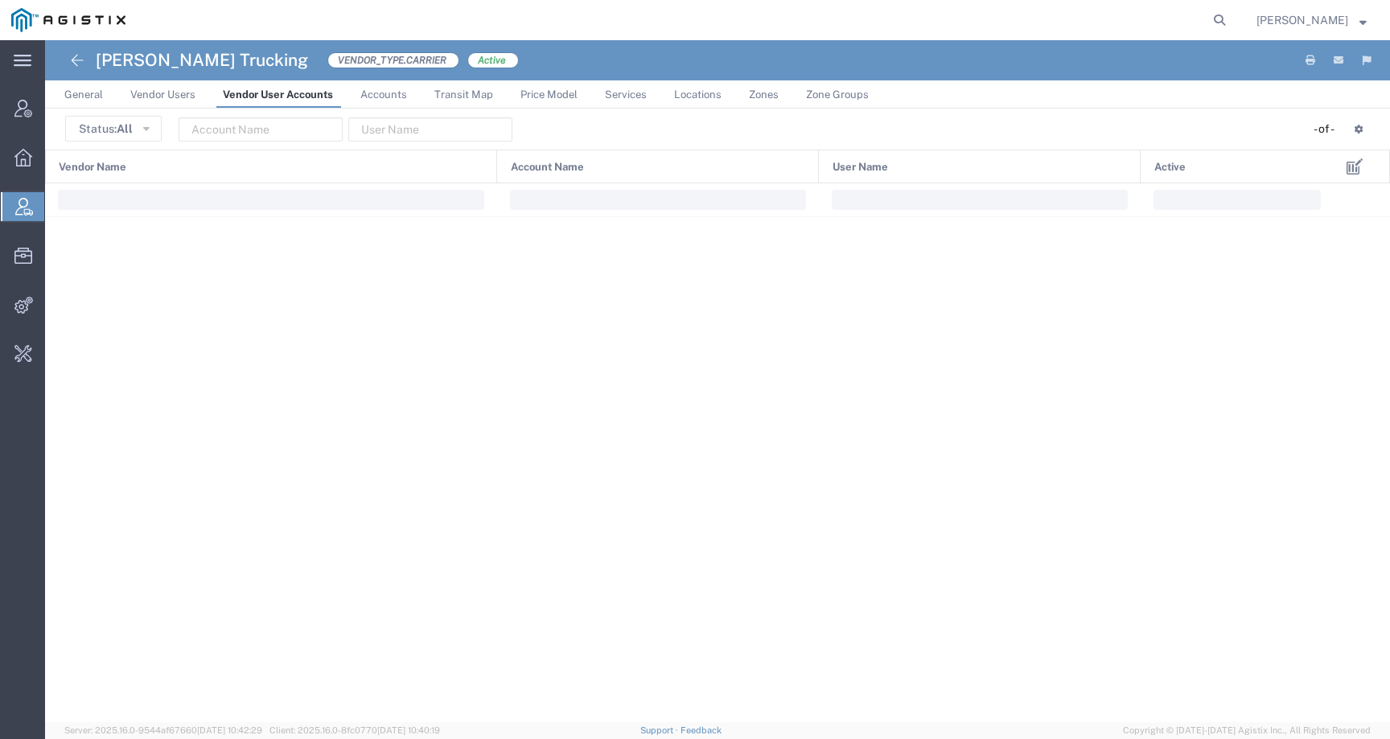
click at [157, 98] on span "Vendor Users" at bounding box center [162, 94] width 65 height 12
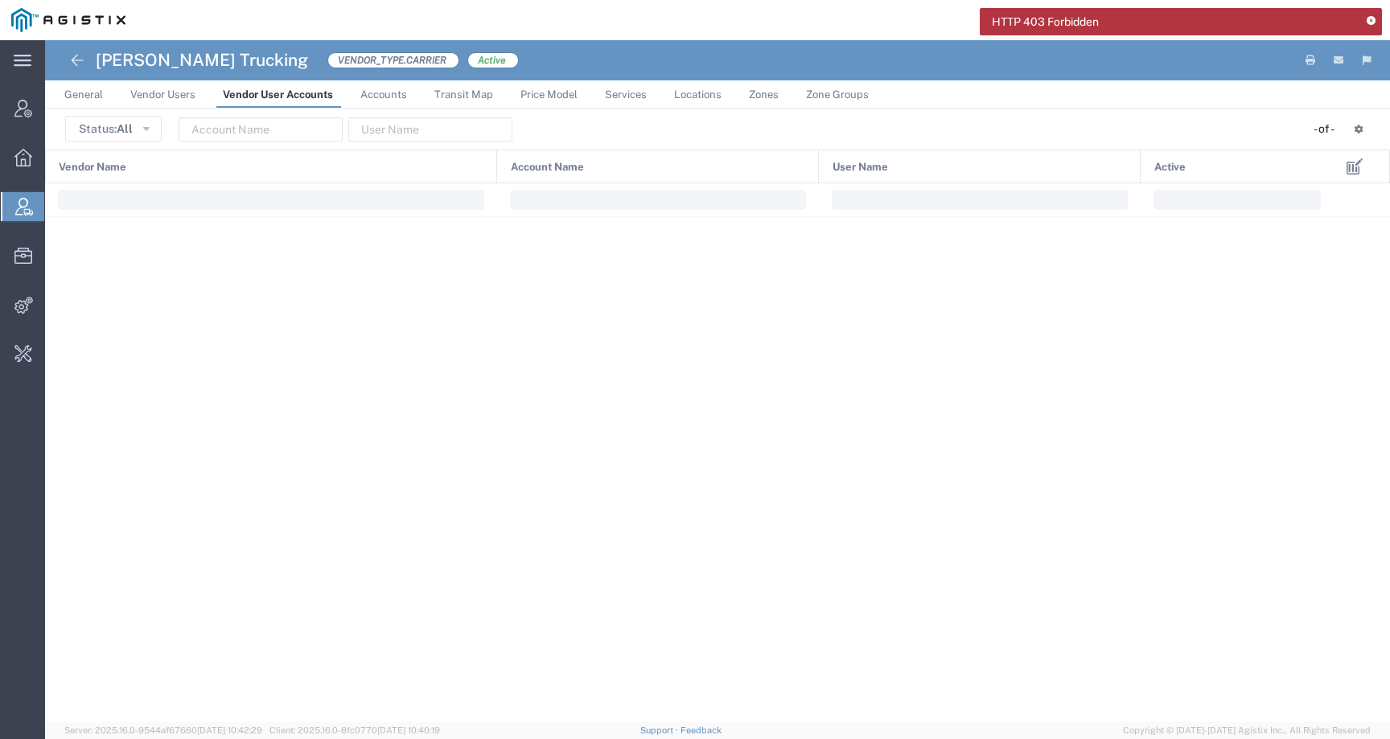
click at [158, 96] on span "Vendor Users" at bounding box center [162, 94] width 65 height 12
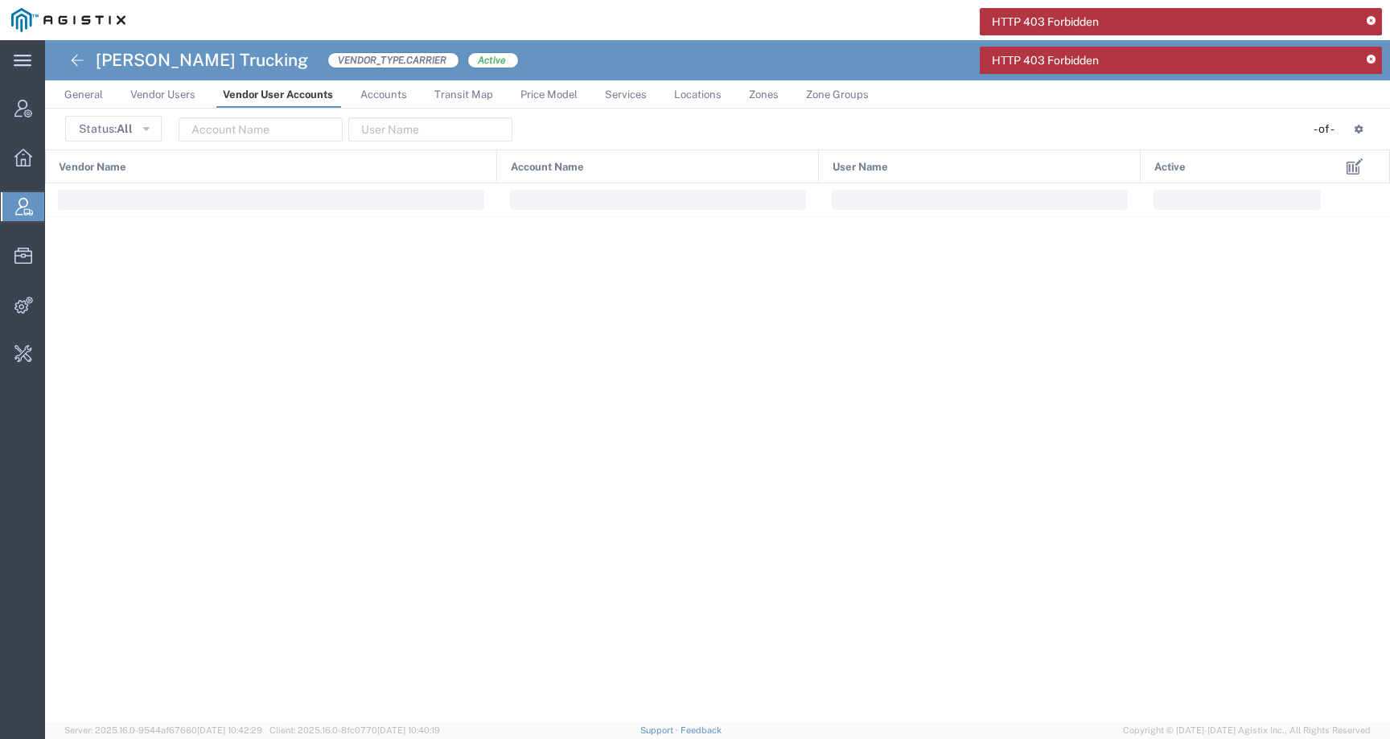
click at [992, 14] on span "HTTP 403 Forbidden" at bounding box center [1045, 22] width 107 height 17
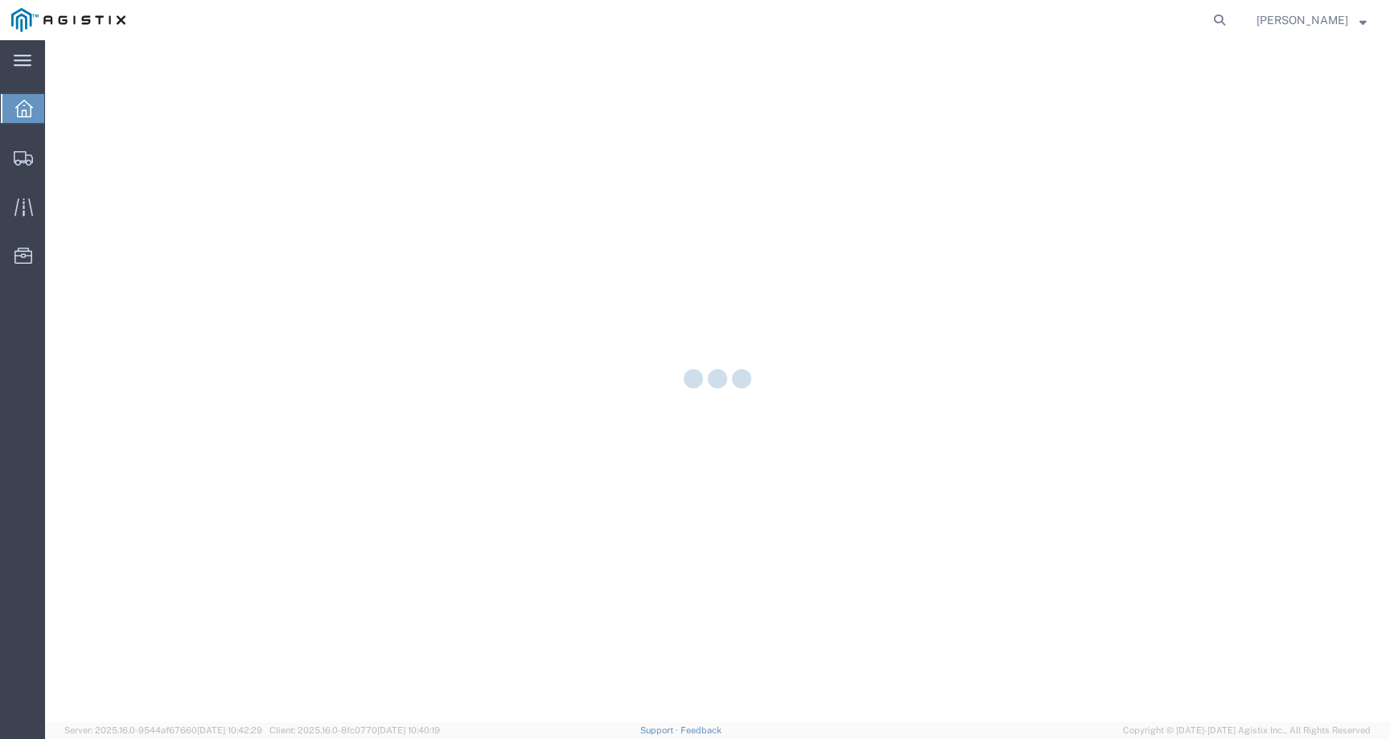
click at [1339, 17] on span "[PERSON_NAME]" at bounding box center [1302, 20] width 92 height 18
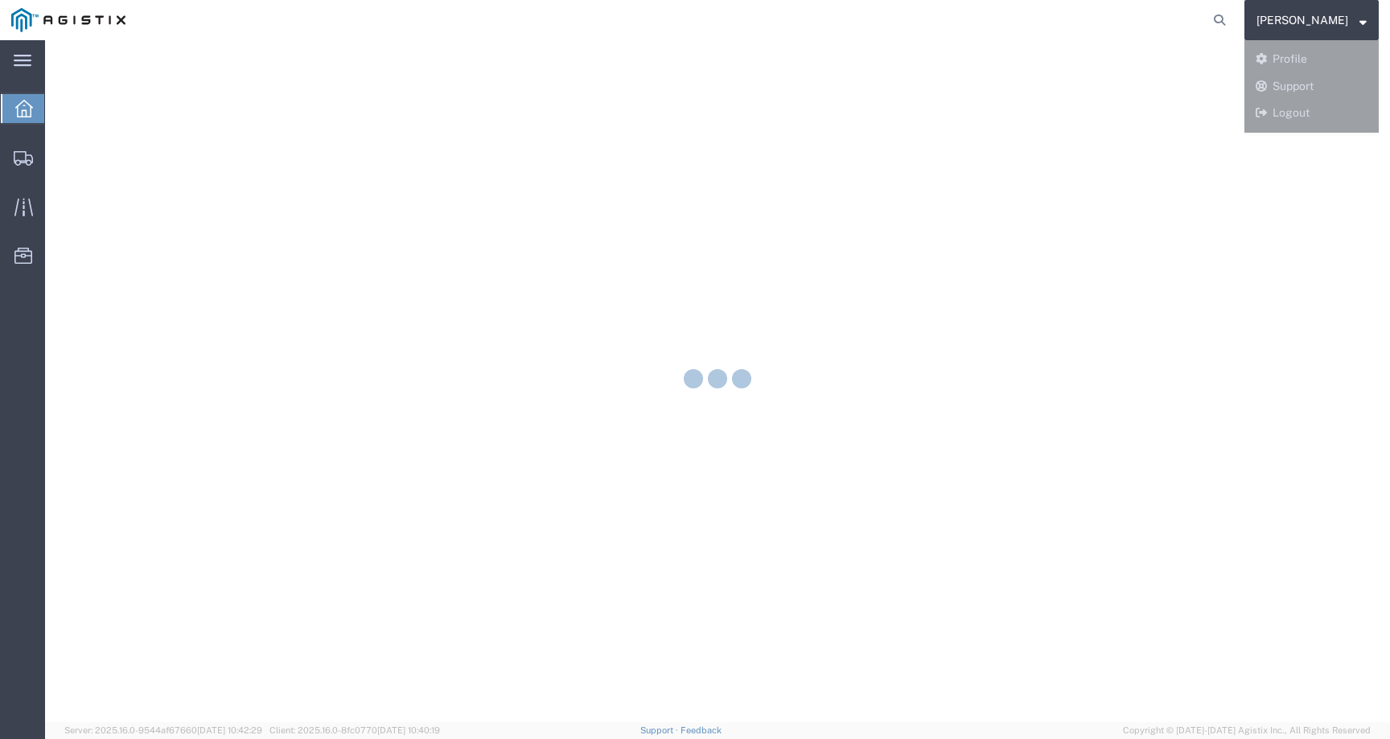
click at [1312, 55] on div at bounding box center [717, 381] width 1345 height 682
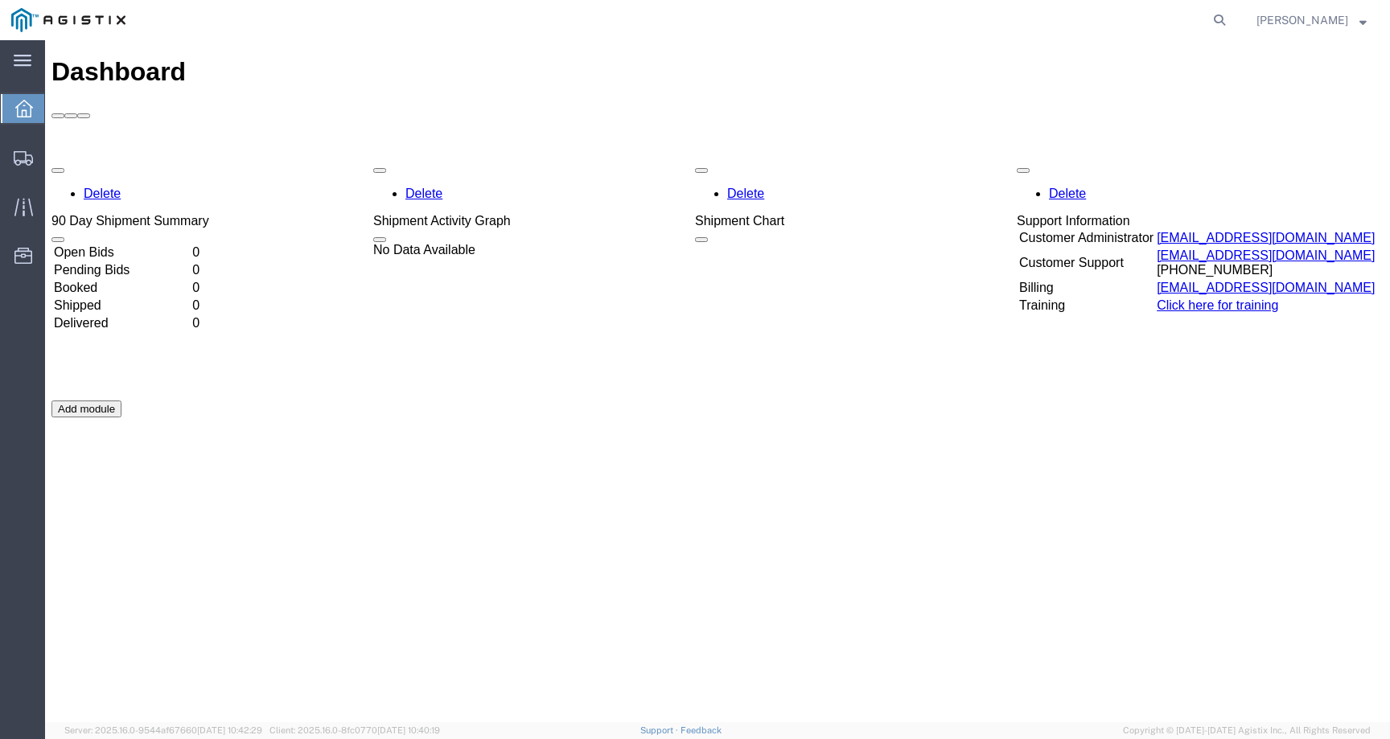
click at [1322, 15] on span "[PERSON_NAME]" at bounding box center [1302, 20] width 92 height 18
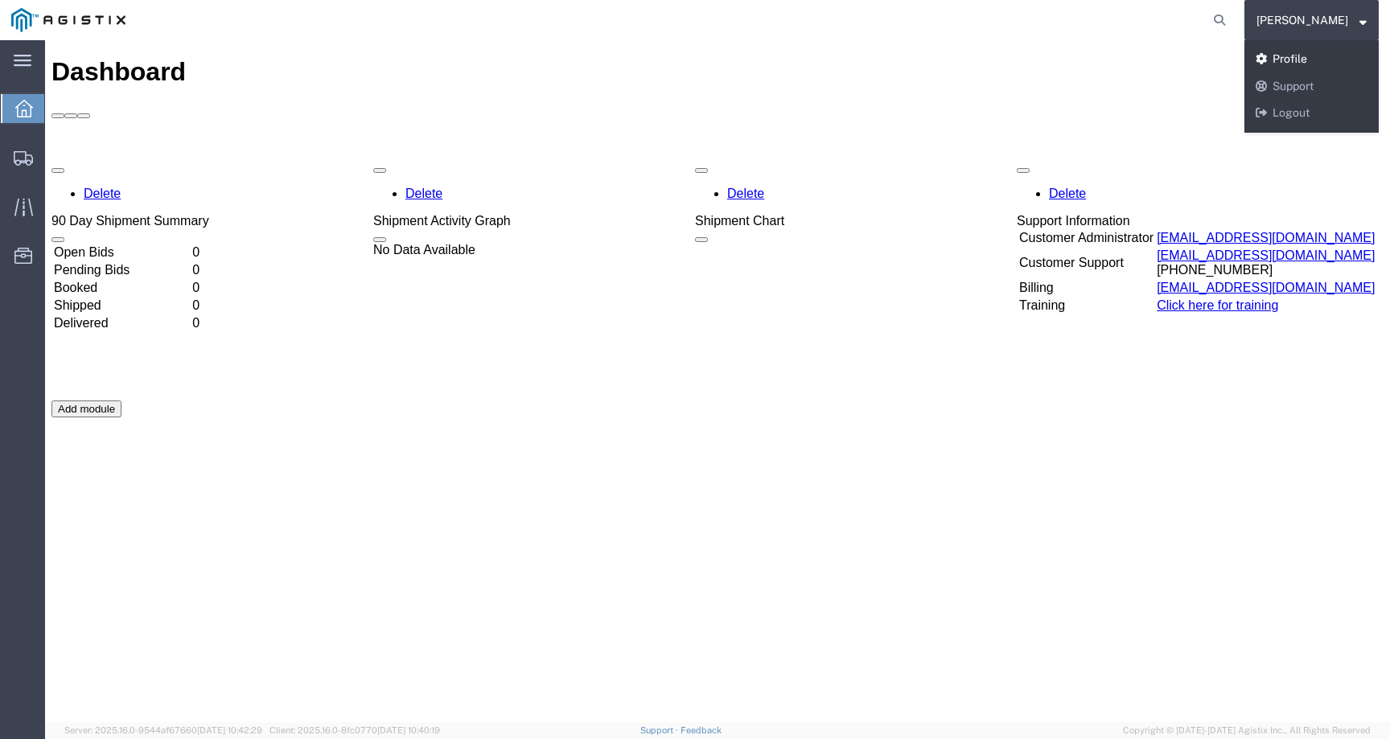
click at [1312, 60] on link "Profile" at bounding box center [1311, 59] width 134 height 27
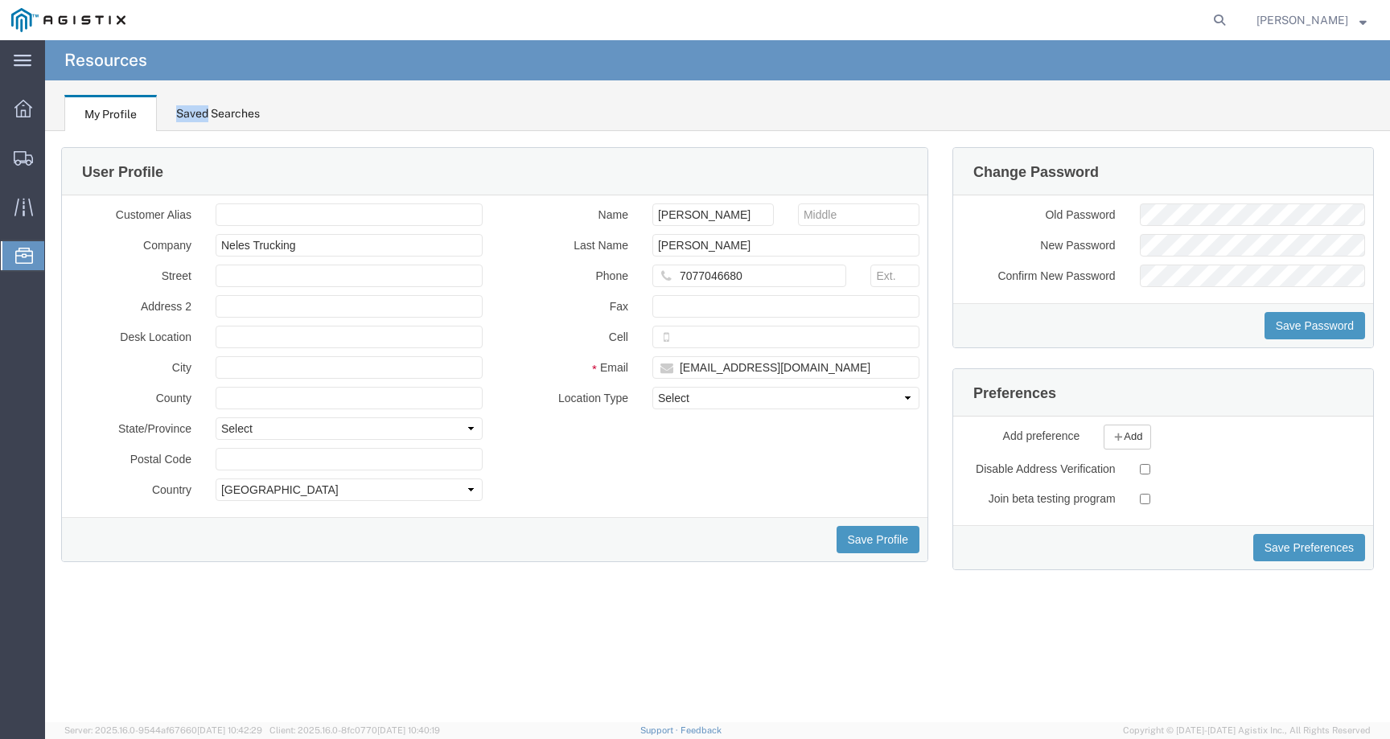
click at [207, 105] on div "Saved Searches" at bounding box center [218, 113] width 84 height 17
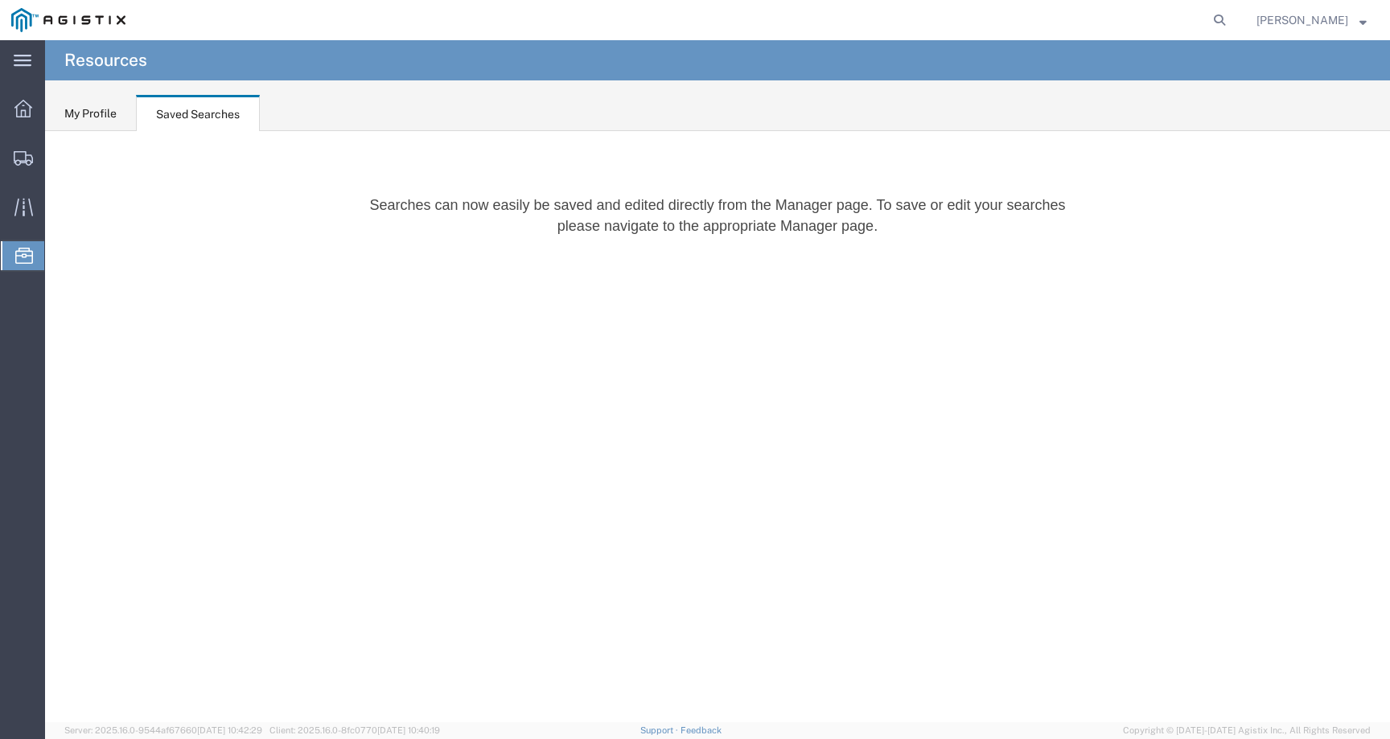
click at [100, 117] on div "My Profile" at bounding box center [90, 113] width 52 height 17
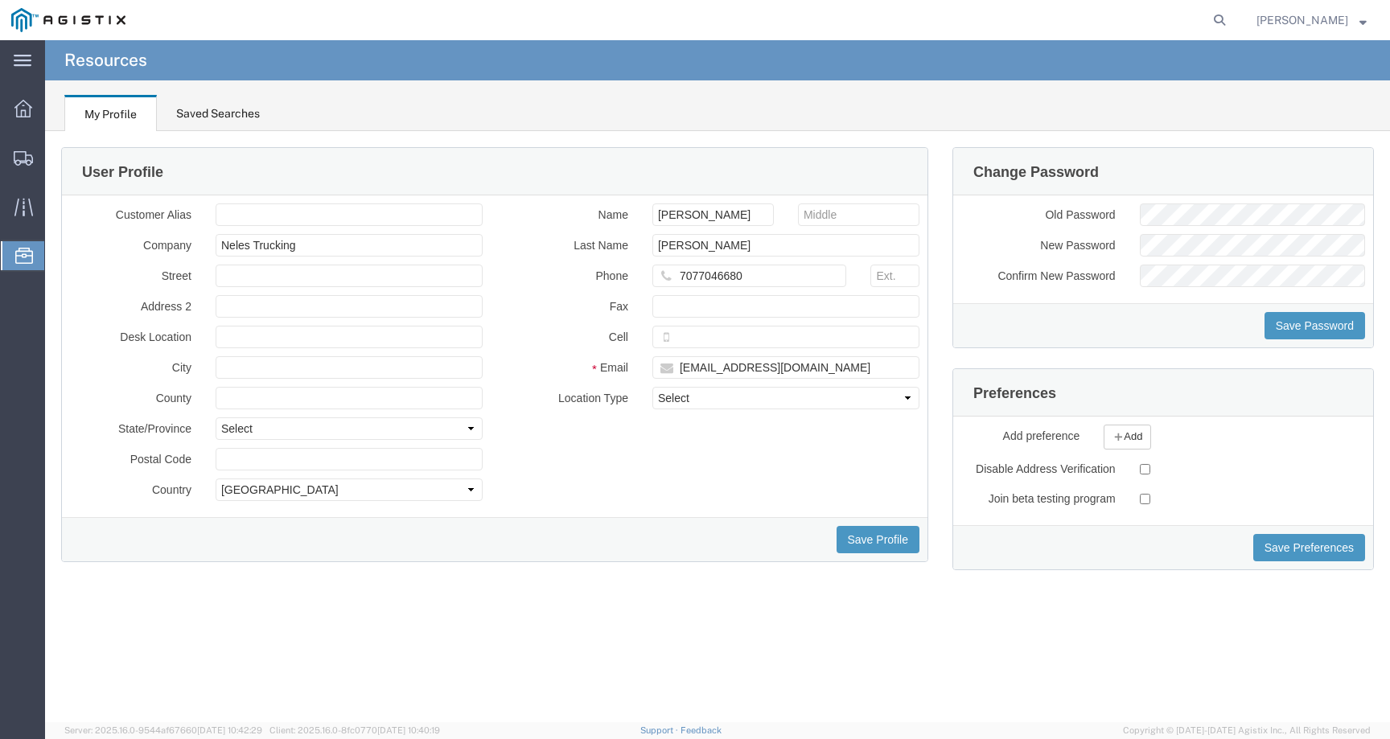
click at [230, 115] on div "Saved Searches" at bounding box center [218, 113] width 84 height 17
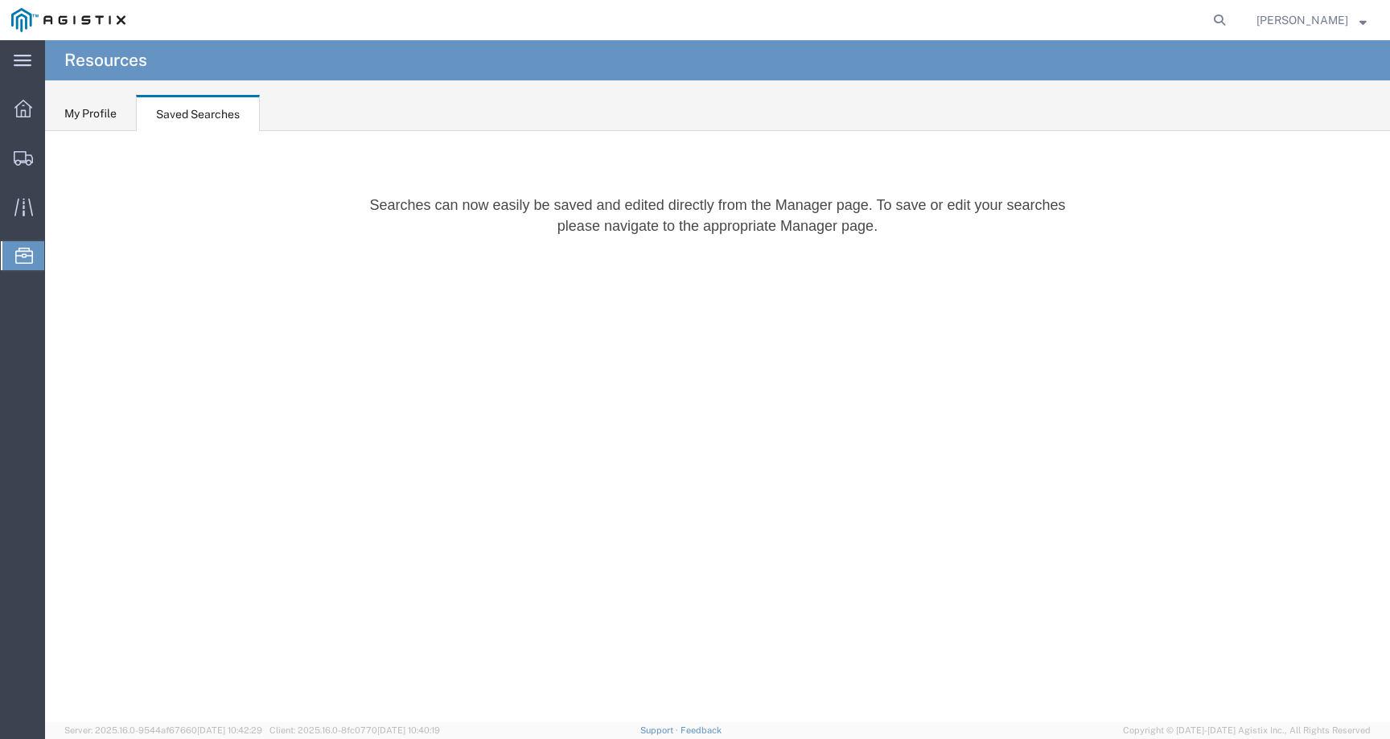
click at [92, 106] on div "My Profile" at bounding box center [90, 113] width 52 height 17
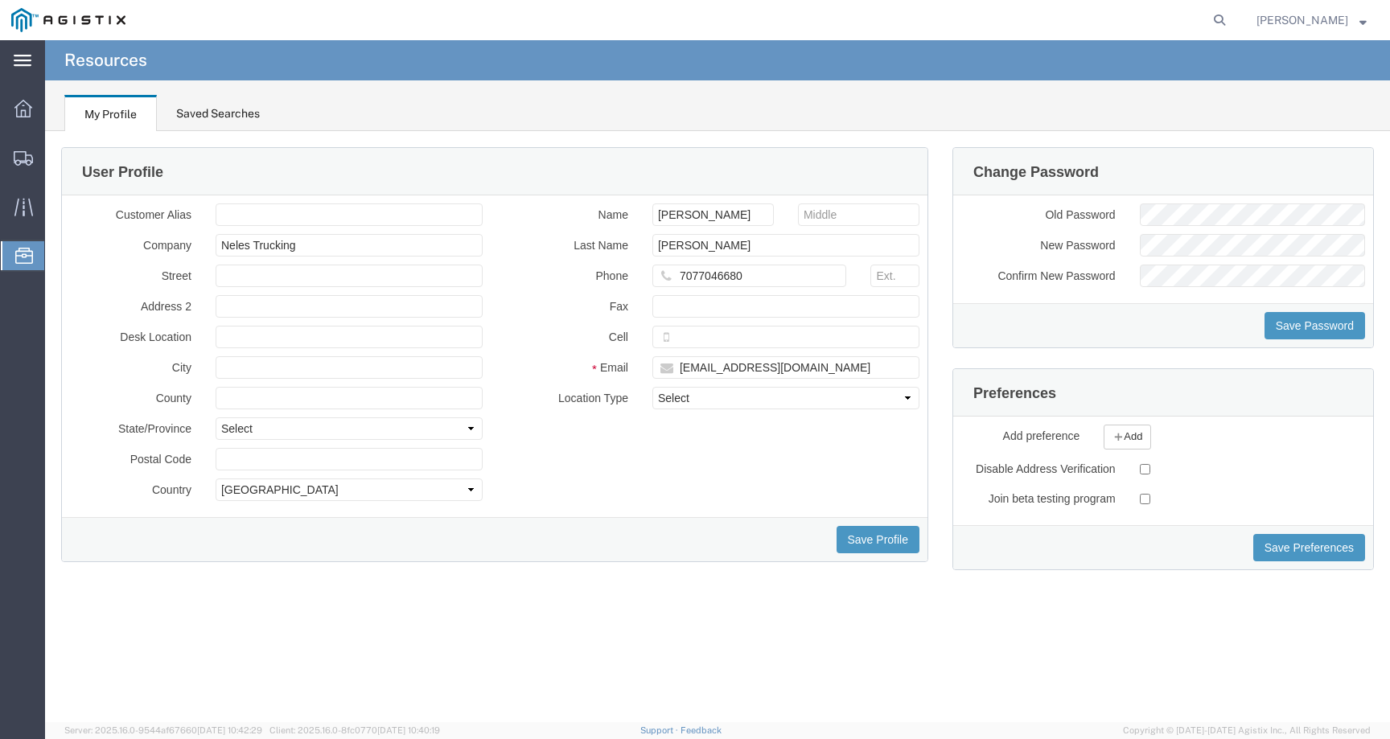
click at [22, 64] on icon at bounding box center [23, 61] width 18 height 12
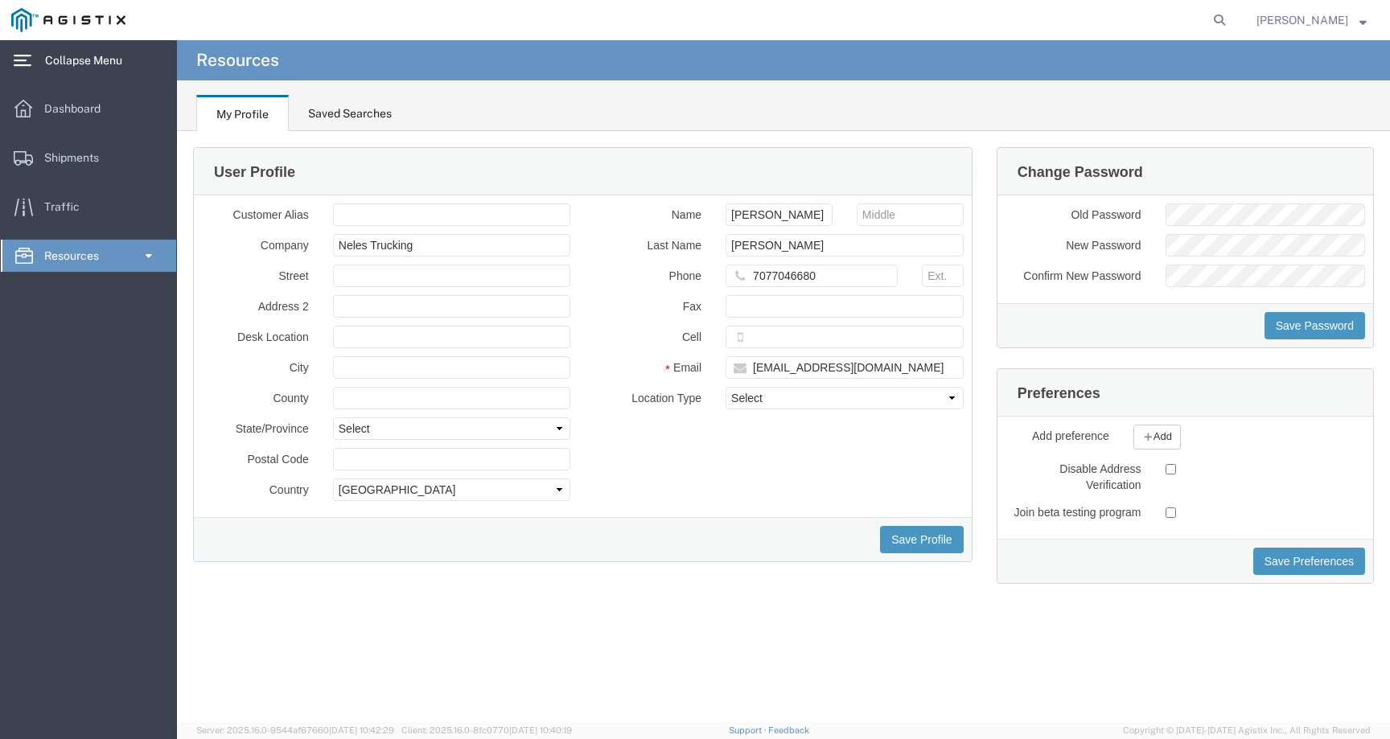
click at [81, 252] on span "Resources" at bounding box center [77, 256] width 66 height 32
click at [63, 107] on span "Dashboard" at bounding box center [78, 108] width 68 height 32
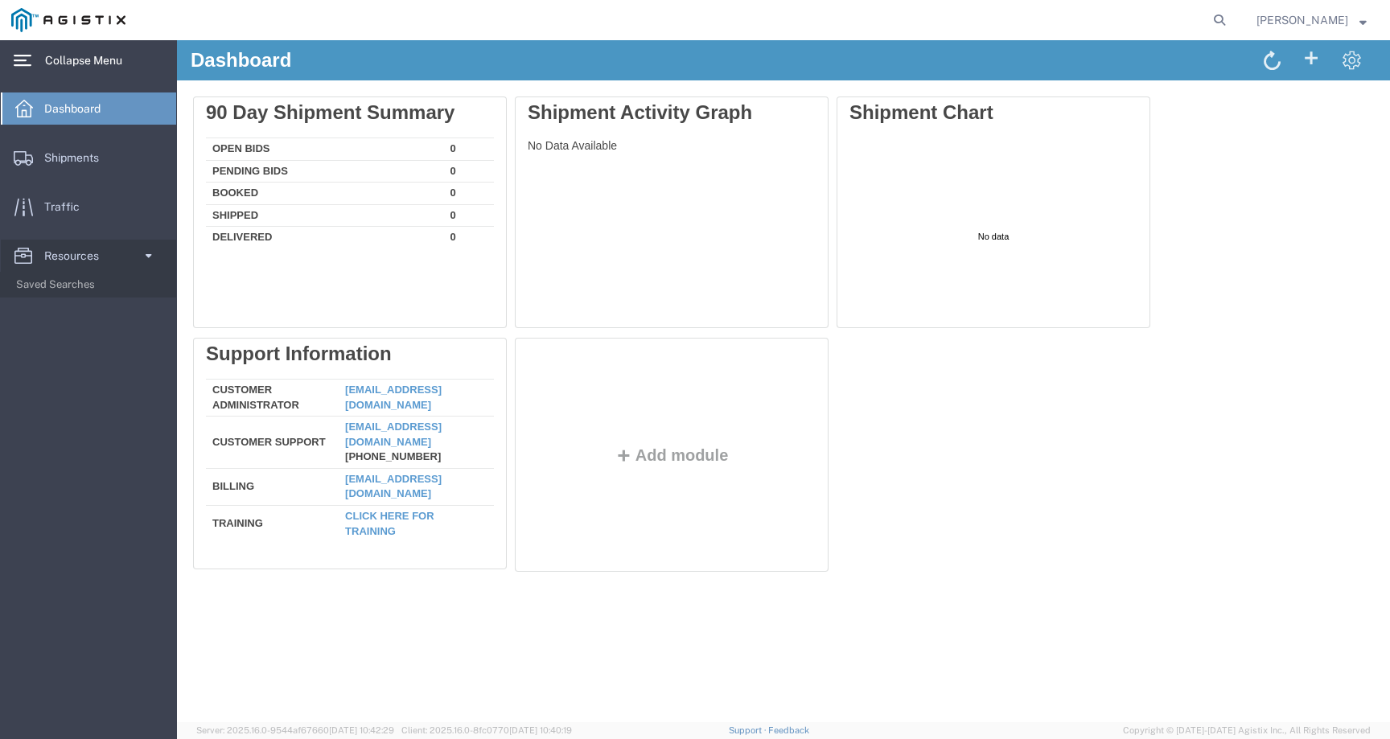
click at [1336, 23] on span "[PERSON_NAME]" at bounding box center [1302, 20] width 92 height 18
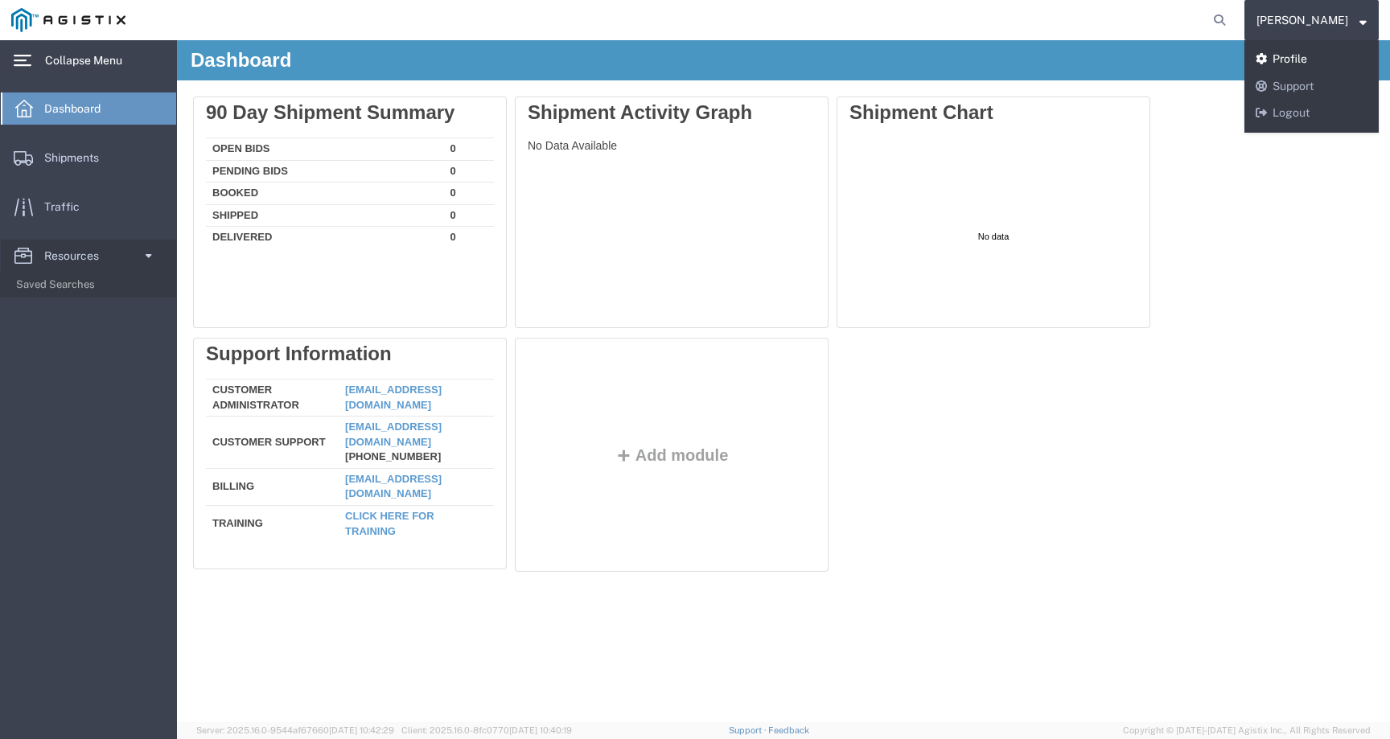
click at [1316, 67] on link "Profile" at bounding box center [1311, 59] width 134 height 27
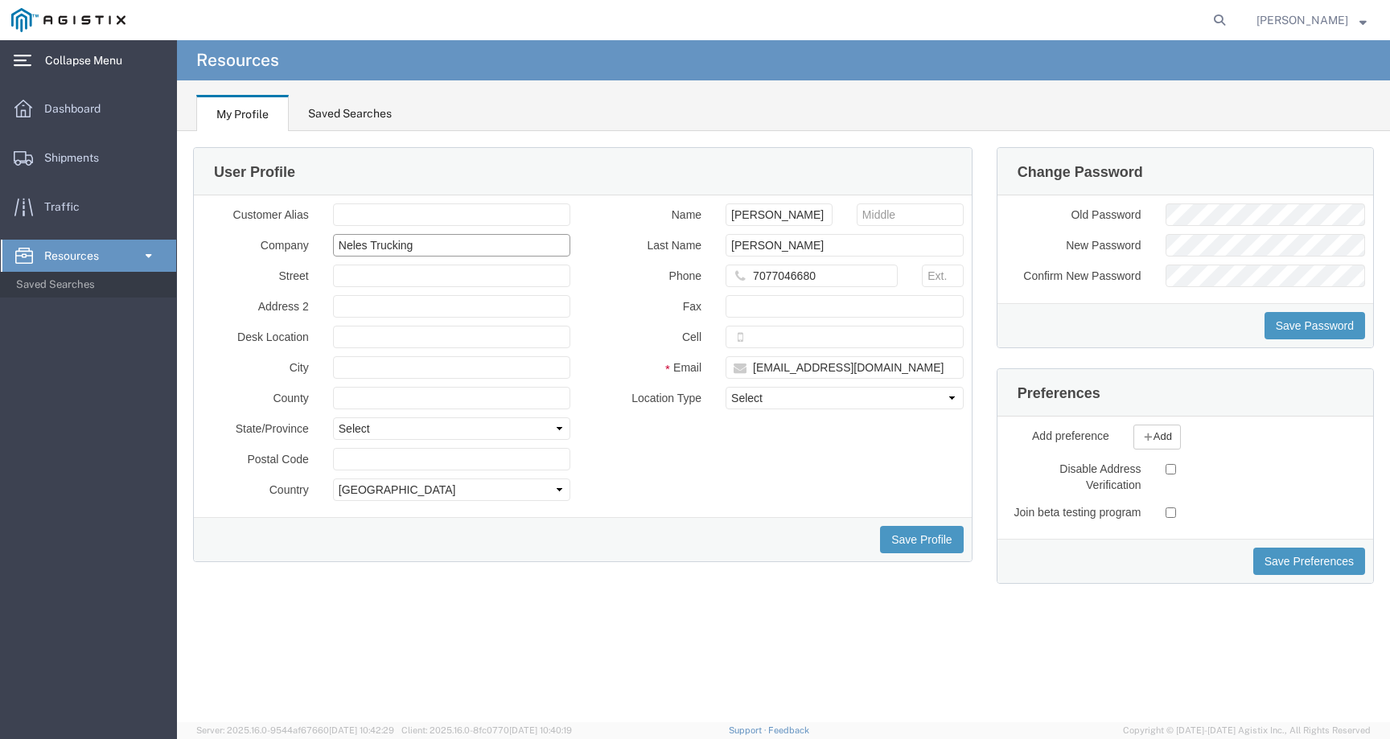
drag, startPoint x: 366, startPoint y: 246, endPoint x: 289, endPoint y: 246, distance: 77.2
click at [289, 246] on div "Company Neles Trucking" at bounding box center [386, 245] width 392 height 23
click at [1315, 24] on span "[PERSON_NAME]" at bounding box center [1302, 20] width 92 height 18
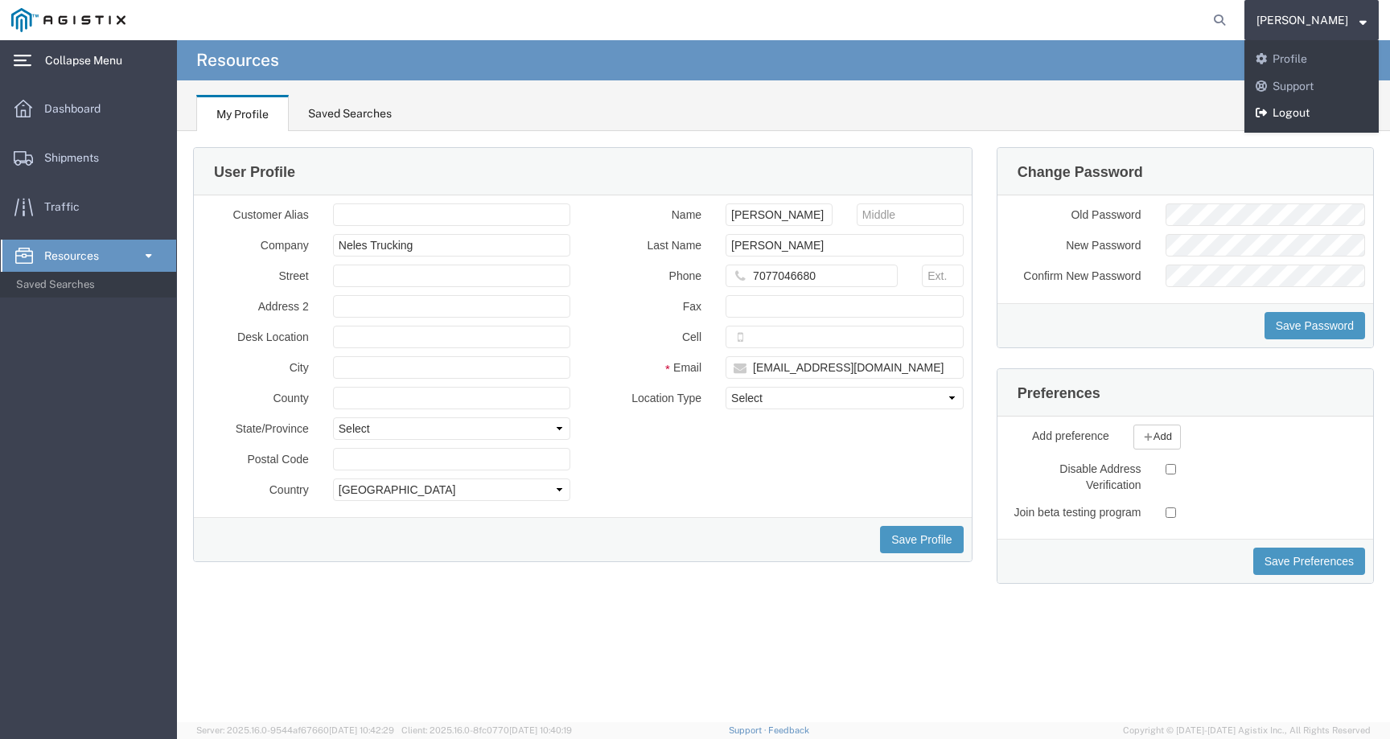
click at [1301, 115] on link "Logout" at bounding box center [1311, 113] width 134 height 27
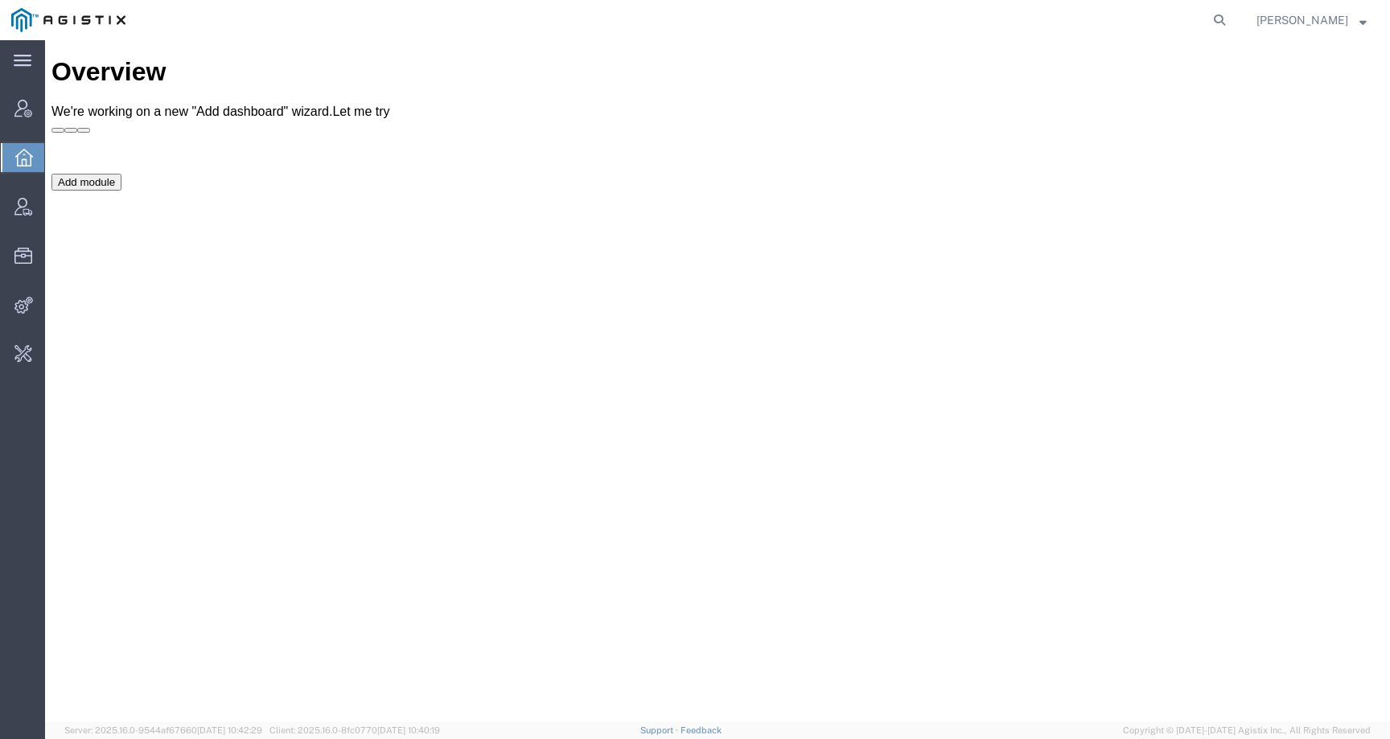
click at [1233, 14] on form at bounding box center [1220, 20] width 26 height 40
click at [1230, 14] on icon at bounding box center [1219, 20] width 23 height 23
click at [1208, 16] on input "search" at bounding box center [963, 20] width 489 height 39
paste input "Clifford Terrell"
type input "Clifford Terrell"
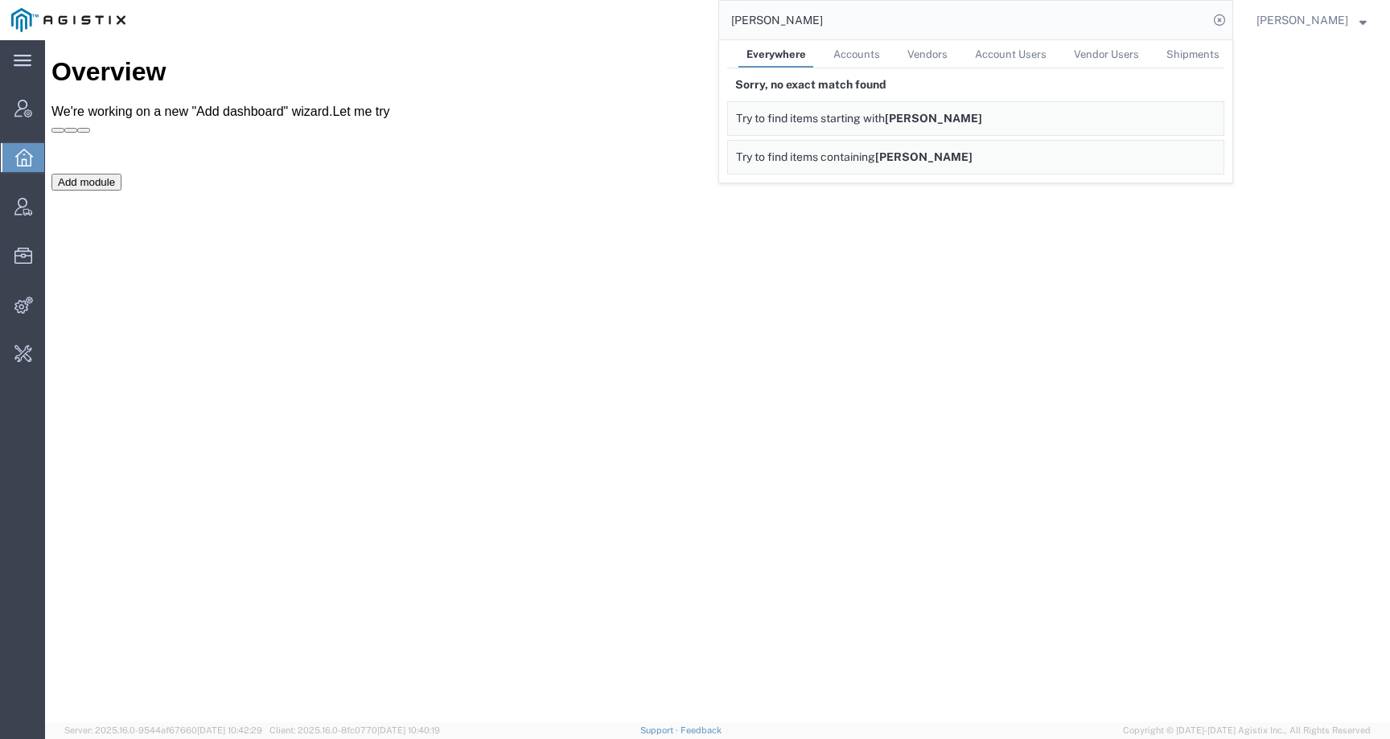
click at [863, 51] on span "Accounts" at bounding box center [856, 54] width 47 height 12
click at [936, 60] on span "Vendors" at bounding box center [925, 54] width 40 height 12
drag, startPoint x: 799, startPoint y: 18, endPoint x: 663, endPoint y: 18, distance: 135.1
click at [663, 18] on div "Clifford Terrell Everywhere Accounts Vendors Account Users Vendor Users Shipmen…" at bounding box center [685, 20] width 1096 height 40
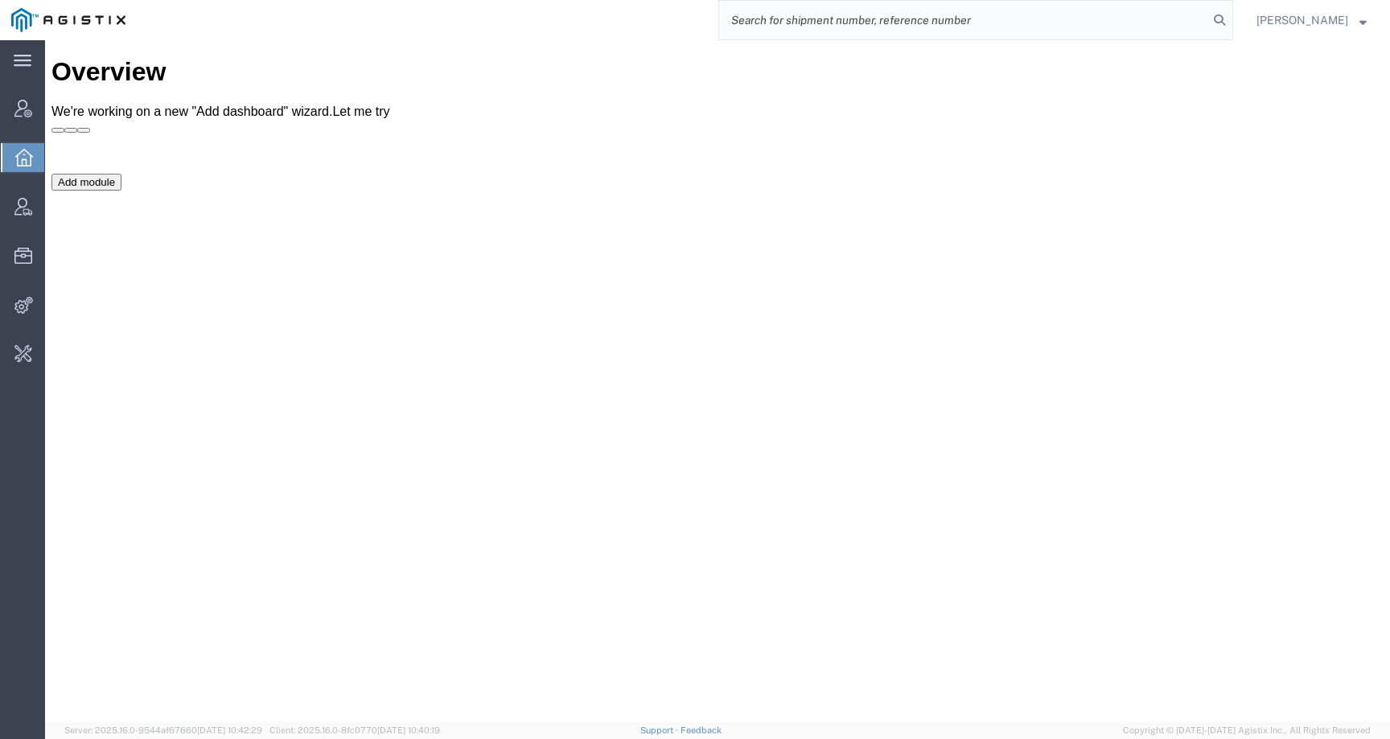
paste input "56468069"
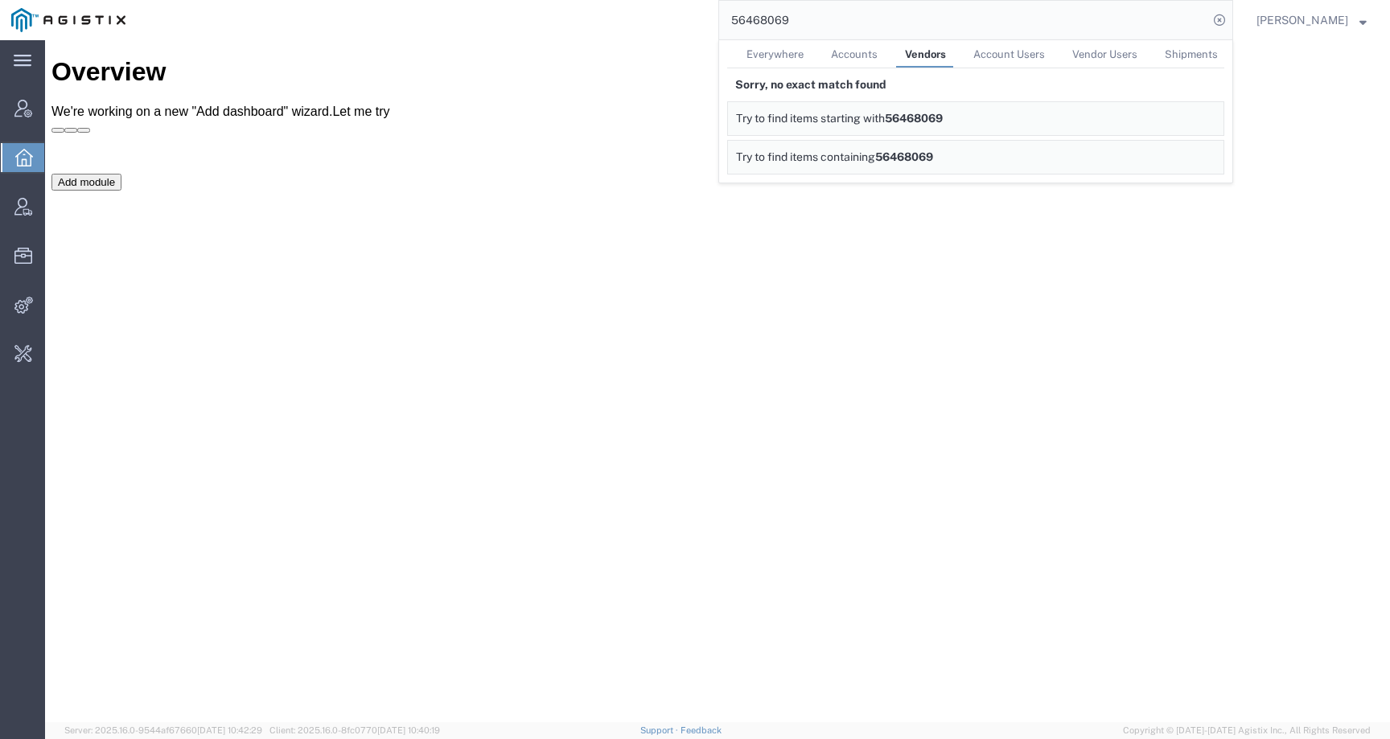
drag, startPoint x: 936, startPoint y: 34, endPoint x: 523, endPoint y: 19, distance: 413.6
click at [523, 20] on div "56468069 Everywhere Accounts Vendors Account Users Vendor Users Shipments Sorry…" at bounding box center [685, 20] width 1096 height 40
paste input "117"
click at [776, 57] on span "Everywhere" at bounding box center [774, 54] width 57 height 12
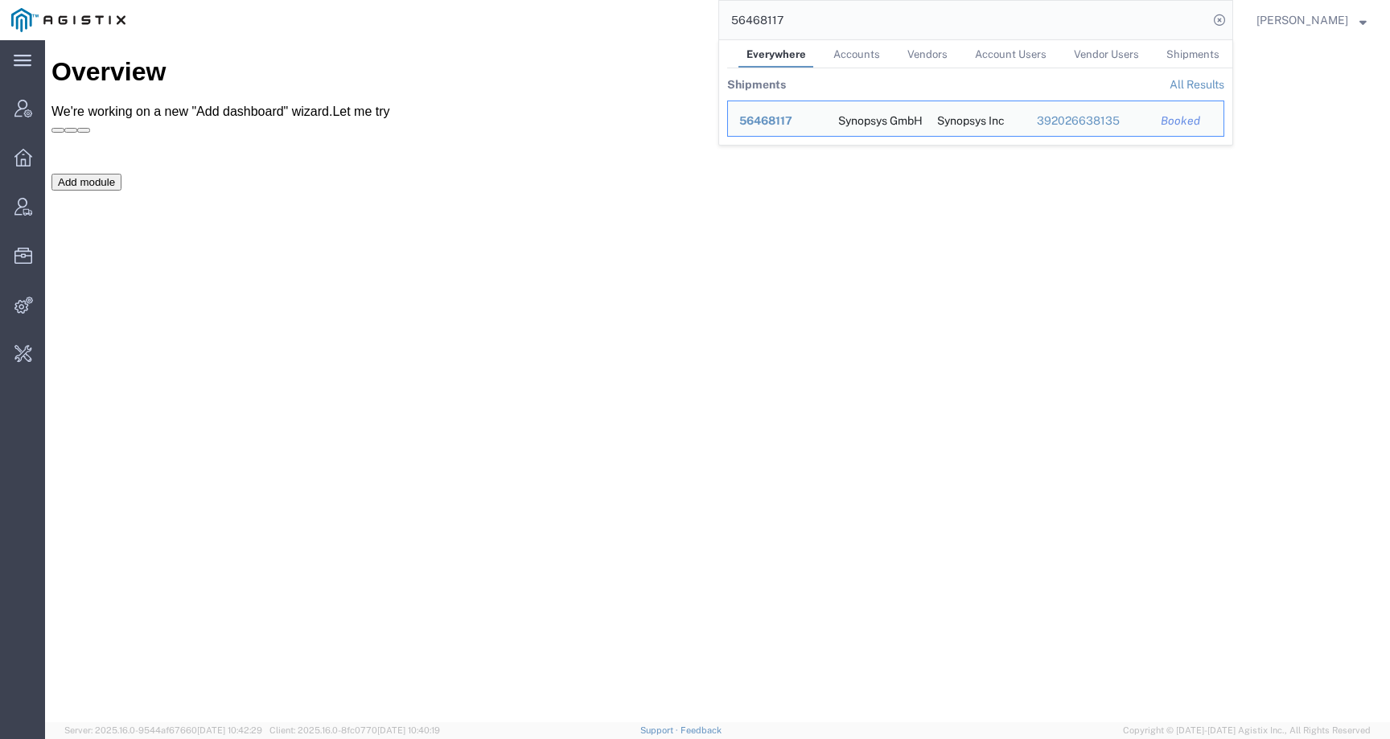
drag, startPoint x: 808, startPoint y: 11, endPoint x: 725, endPoint y: 11, distance: 83.6
click at [725, 11] on div "56468117 Everywhere Accounts Vendors Account Users Vendor Users Shipments Shipm…" at bounding box center [685, 20] width 1096 height 40
paste input "56468069"
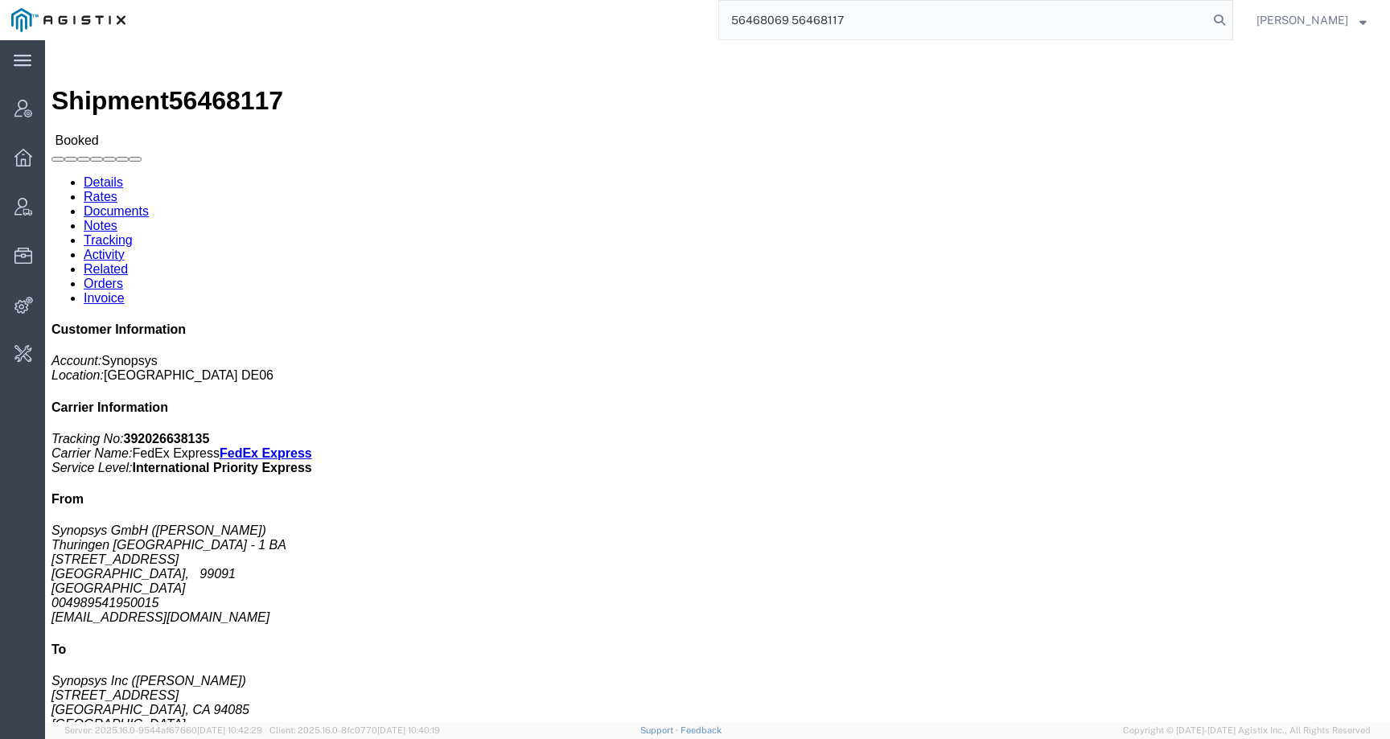
drag, startPoint x: 790, startPoint y: 23, endPoint x: 618, endPoint y: 23, distance: 171.3
click at [618, 23] on div "56468069 56468117" at bounding box center [685, 20] width 1096 height 40
paste input "search"
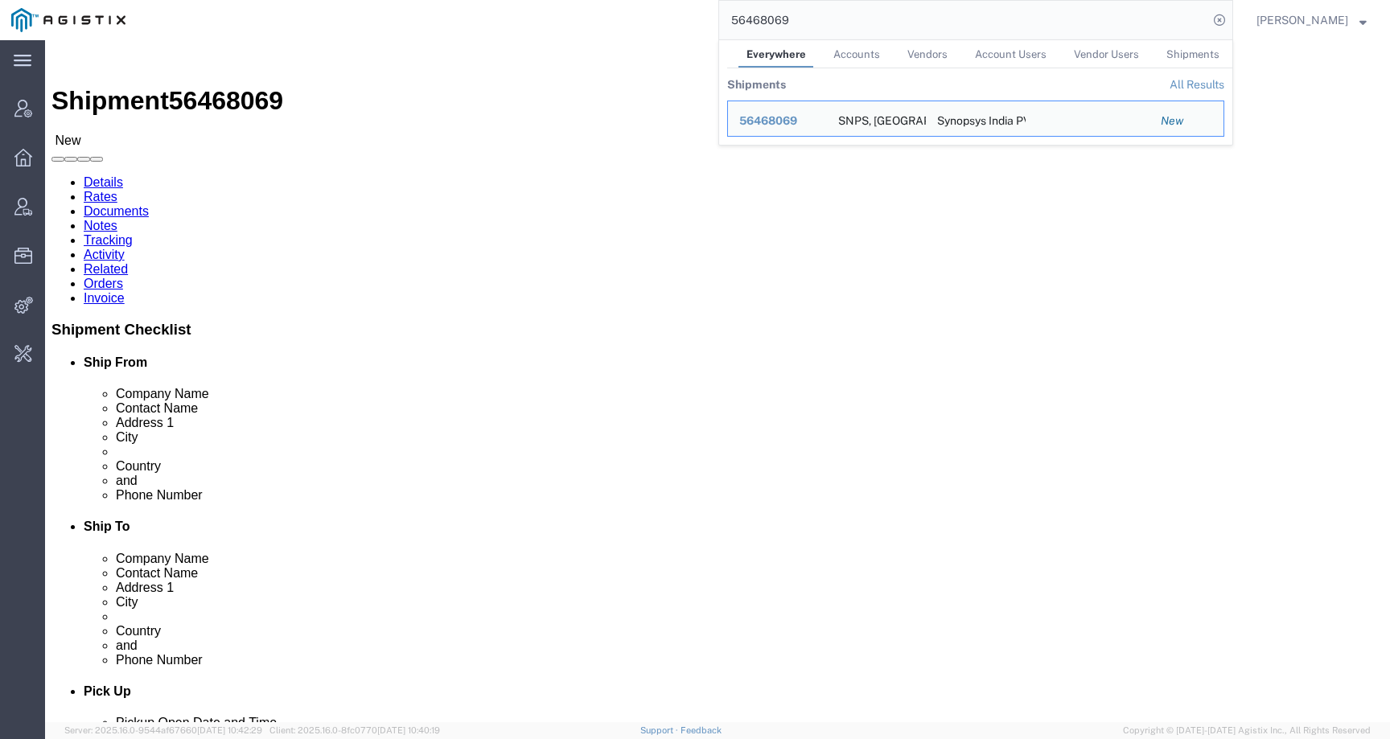
click div "Ship From SNPS, Portugal Unipessoal, Lda. (Diogo Tomas) Lagoas Park Edificio 4 …"
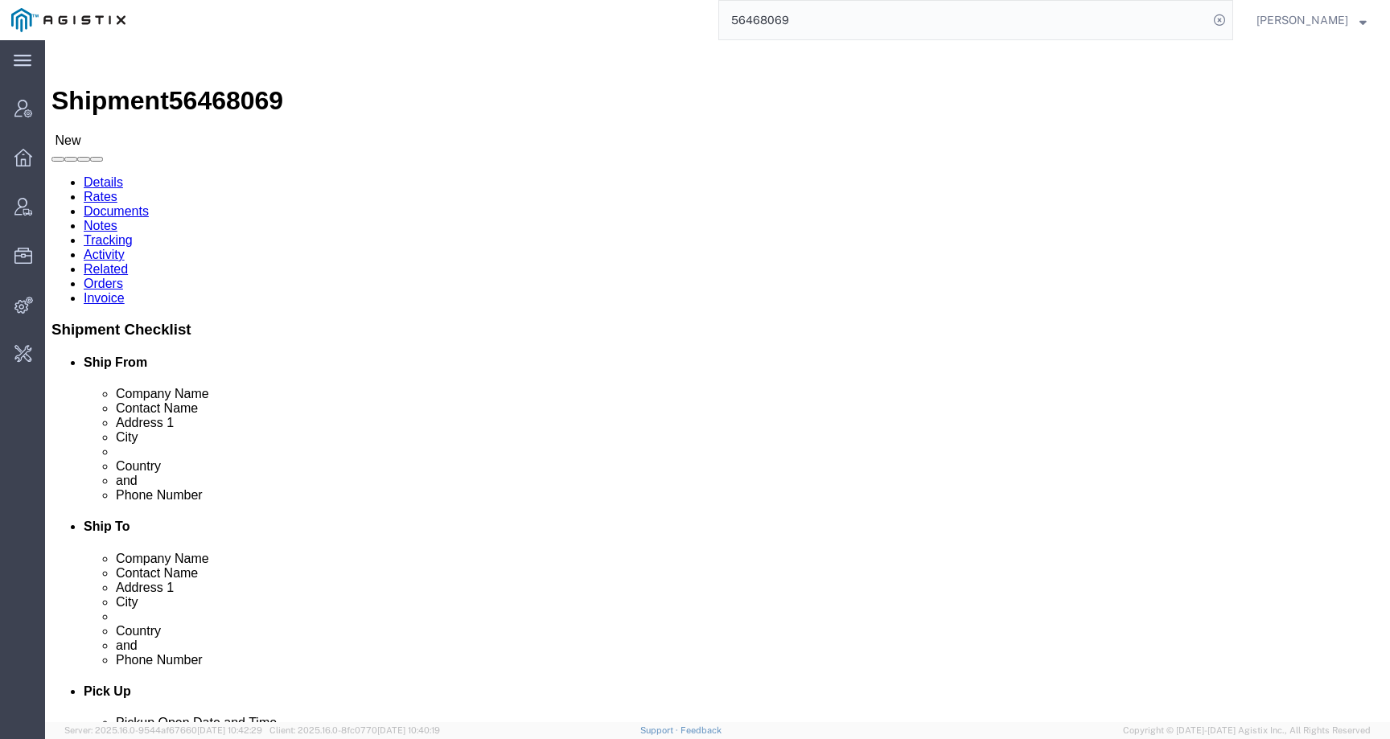
click link "Activity"
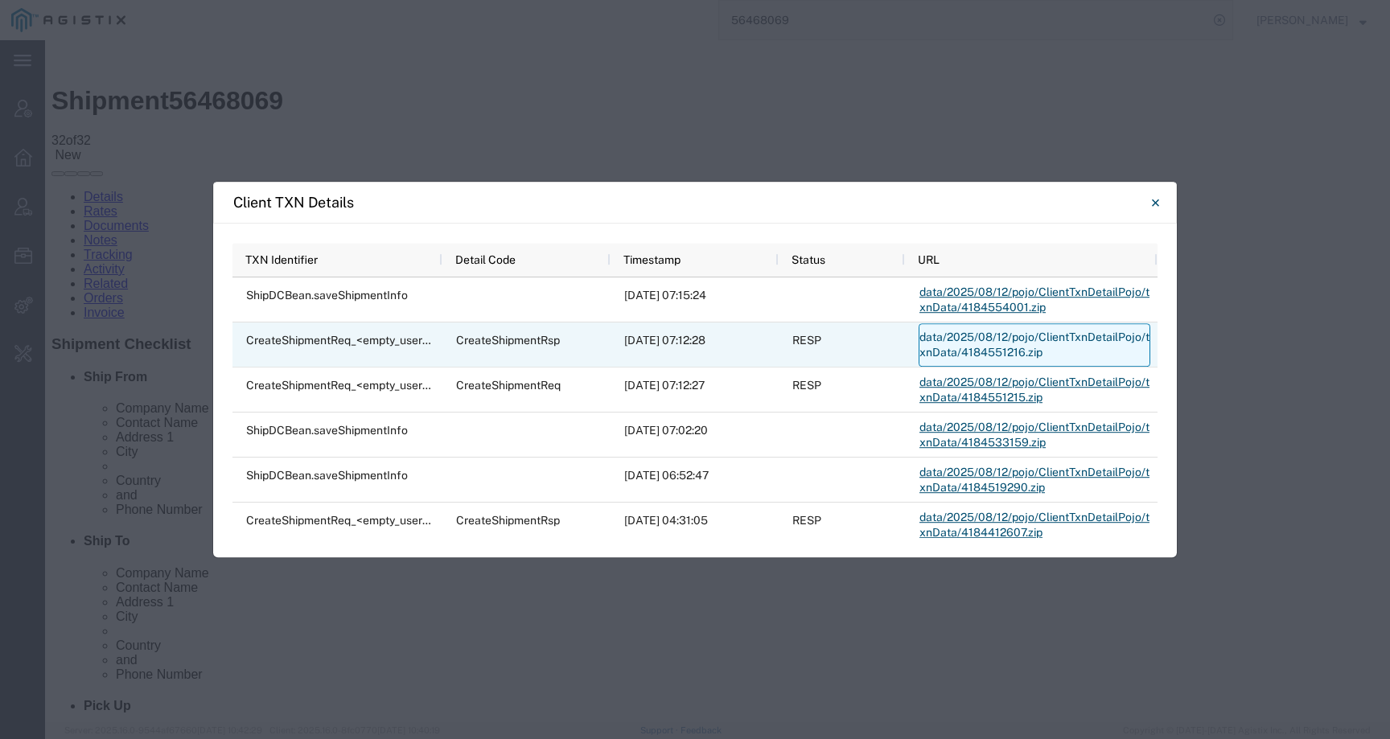
click at [1018, 341] on link "data/2025/08/12/pojo/ClientTxnDetailPojo/txnData/4184551216.zip" at bounding box center [1034, 344] width 232 height 43
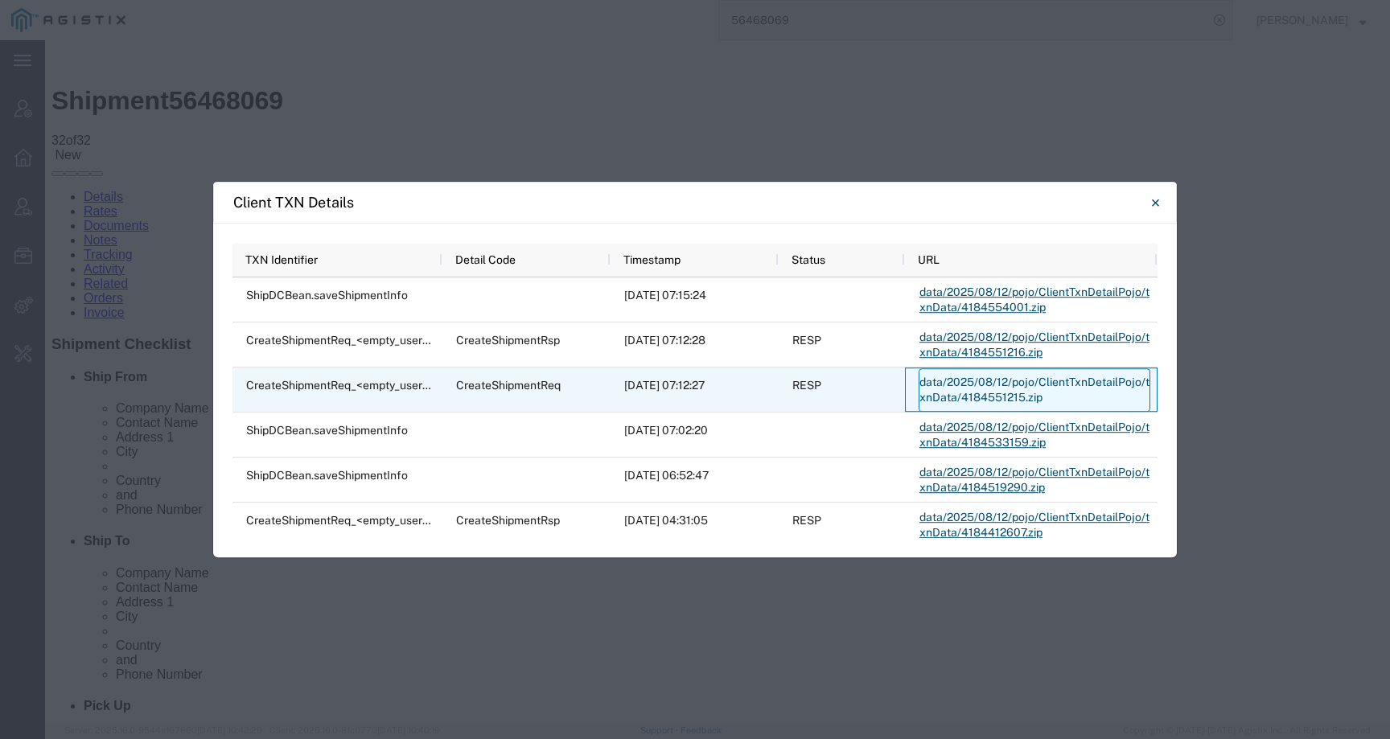
click at [945, 396] on link "data/2025/08/12/pojo/ClientTxnDetailPojo/txnData/4184551215.zip" at bounding box center [1034, 389] width 232 height 43
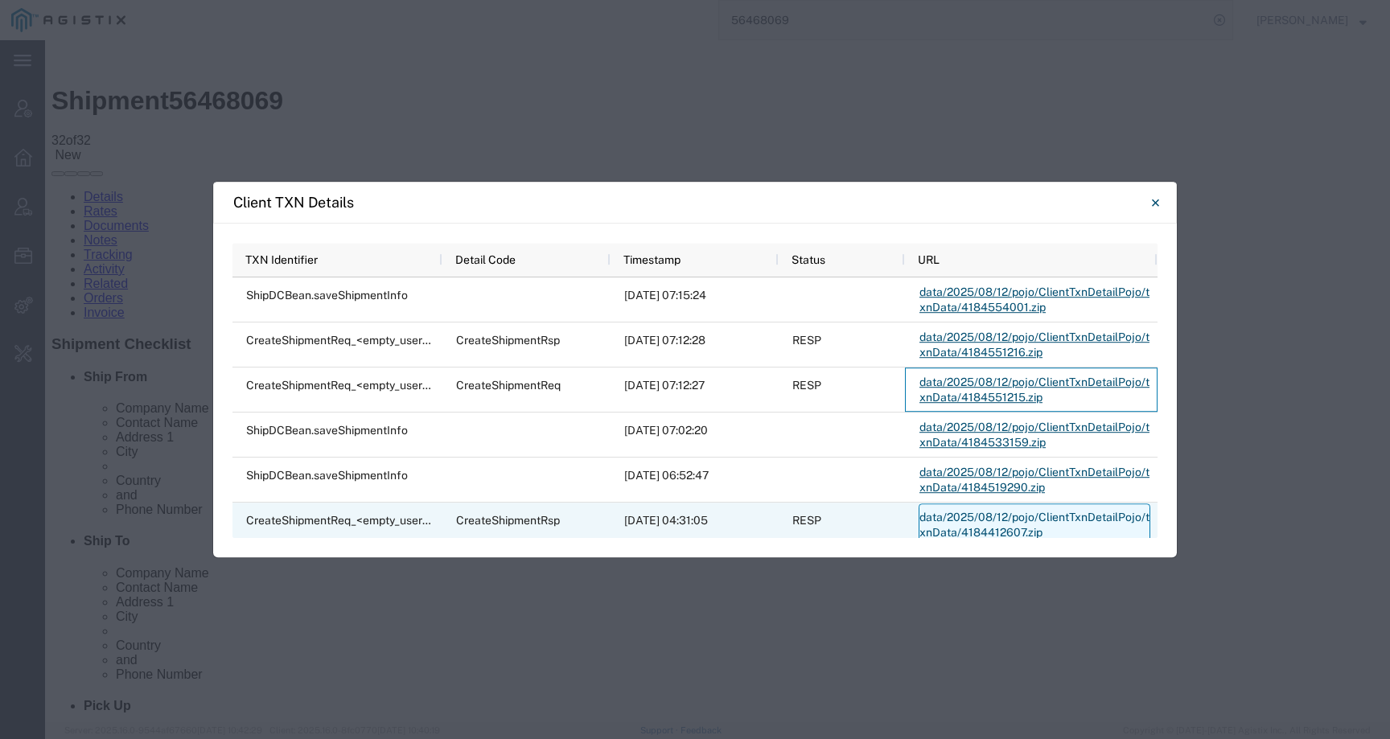
scroll to position [54, 0]
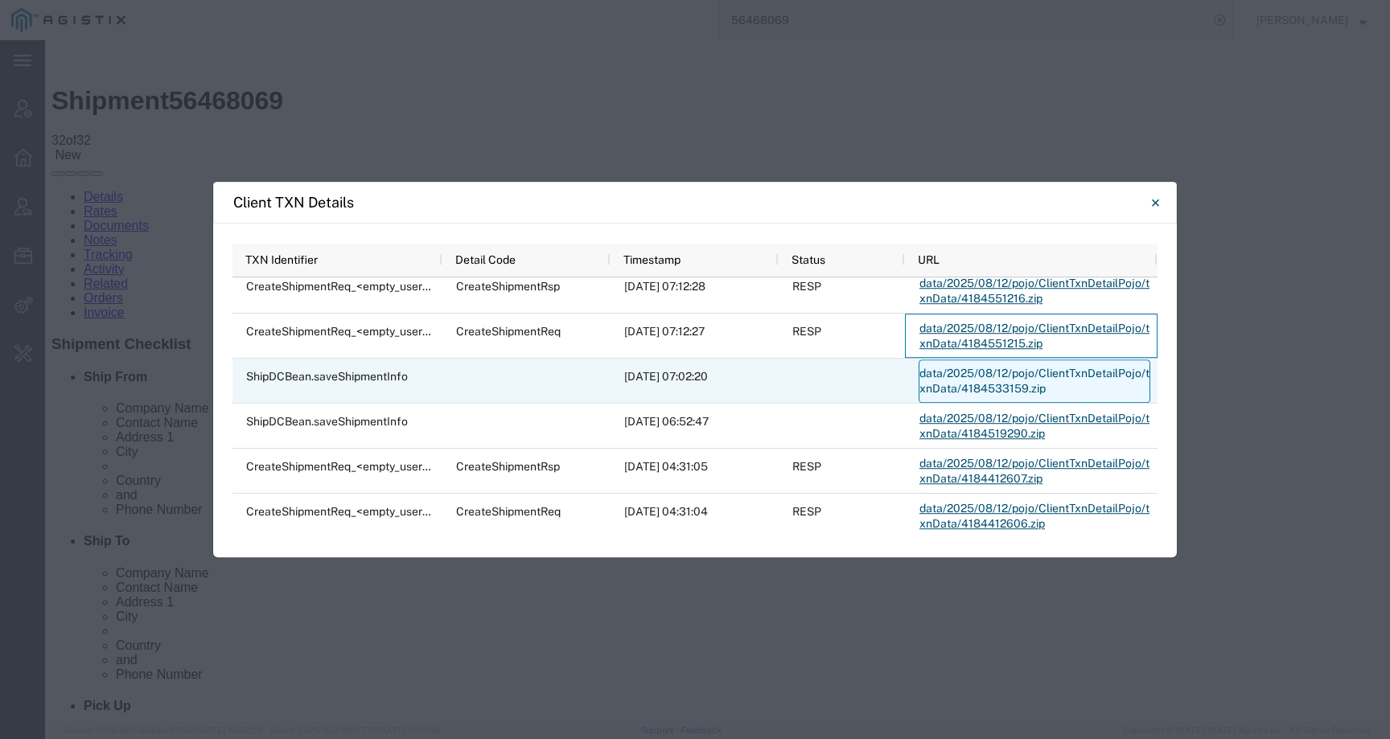
click at [959, 390] on link "data/2025/08/12/pojo/ClientTxnDetailPojo/txnData/4184533159.zip" at bounding box center [1034, 380] width 232 height 43
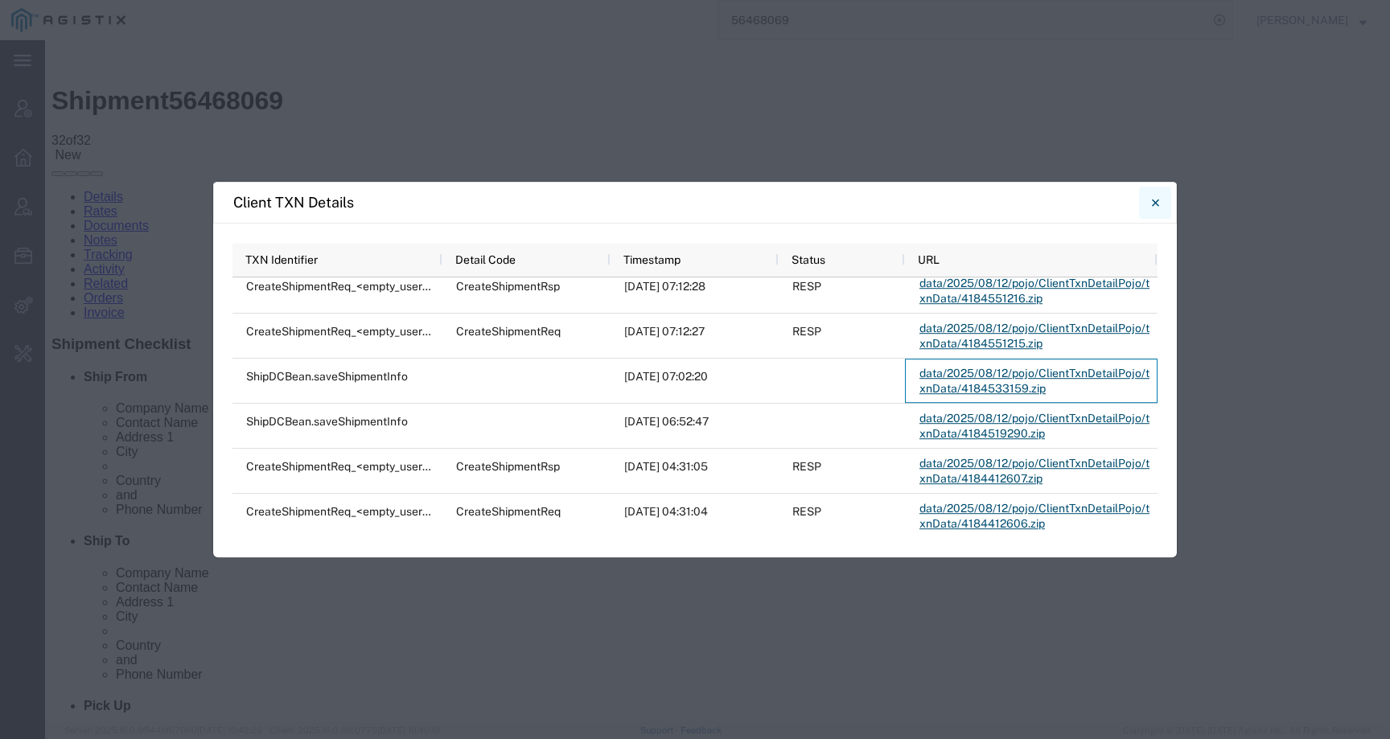
drag, startPoint x: 1157, startPoint y: 197, endPoint x: 1112, endPoint y: 166, distance: 54.4
click at [1157, 197] on icon "Close" at bounding box center [1155, 202] width 7 height 19
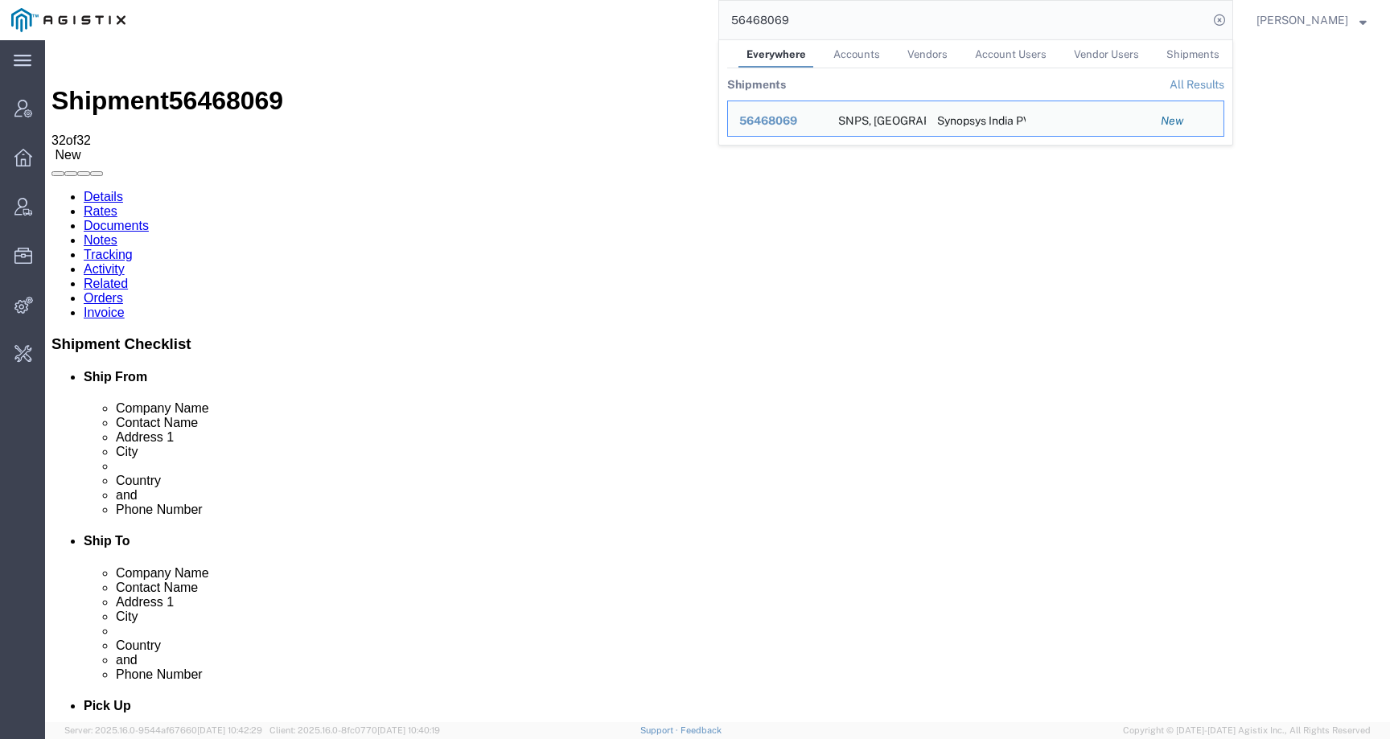
drag, startPoint x: 844, startPoint y: 23, endPoint x: 597, endPoint y: 22, distance: 246.9
click at [595, 23] on div "56468069 Everywhere Accounts Vendors Account Users Vendor Users Shipments Shipm…" at bounding box center [685, 20] width 1096 height 40
paste input "117"
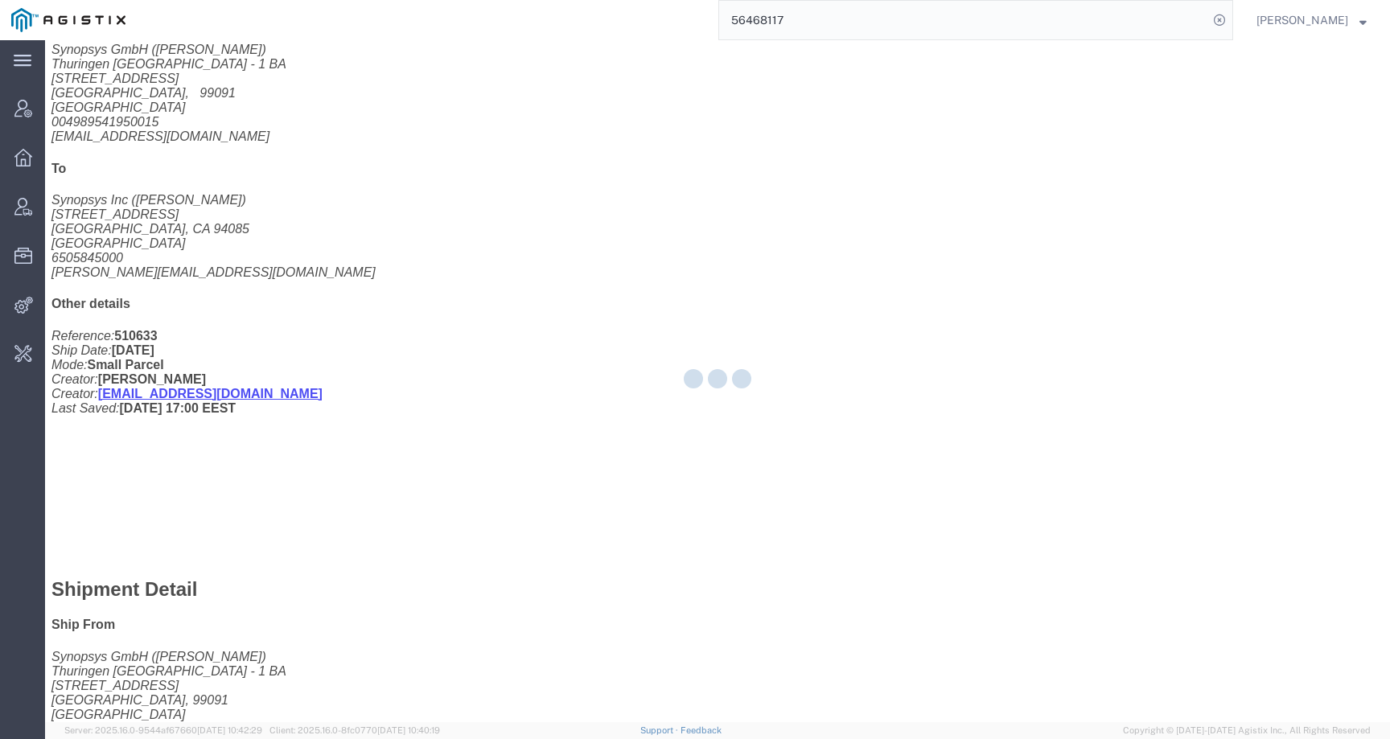
scroll to position [492, 0]
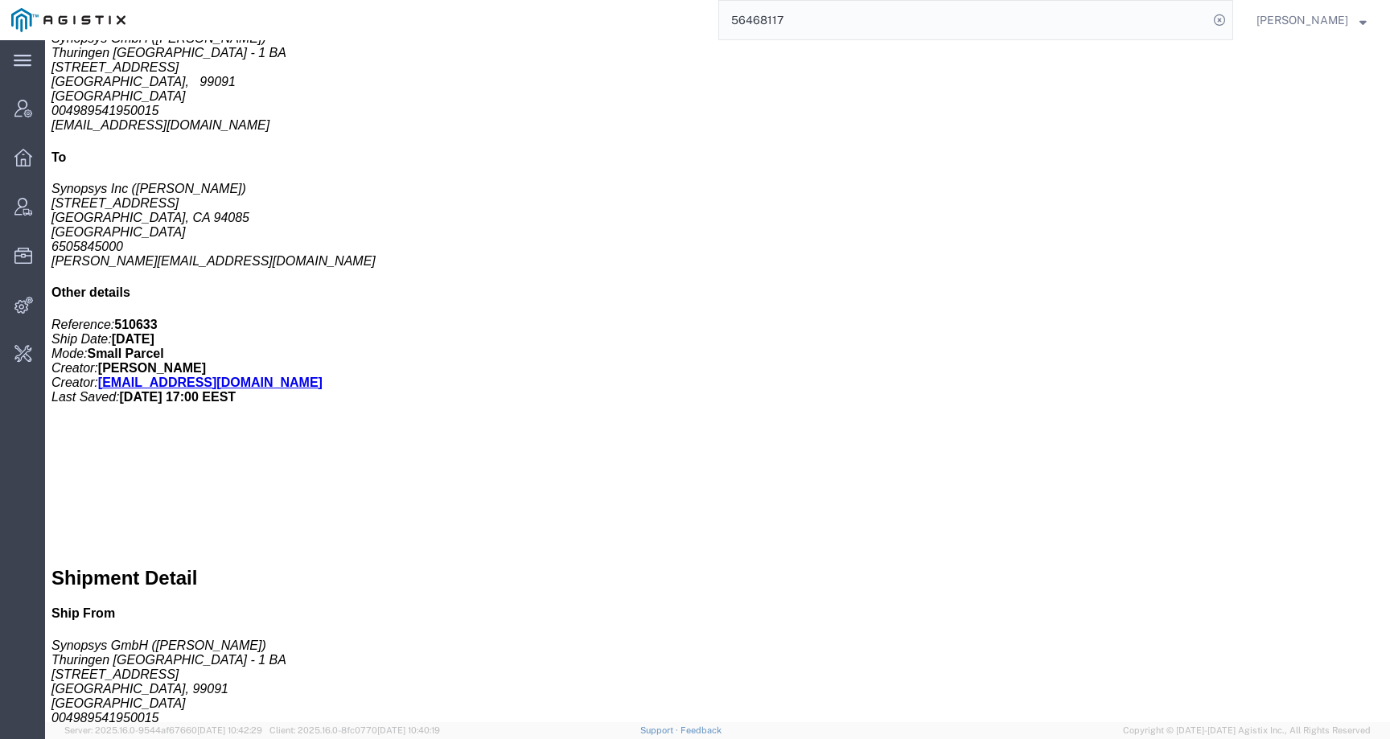
click link "Activity"
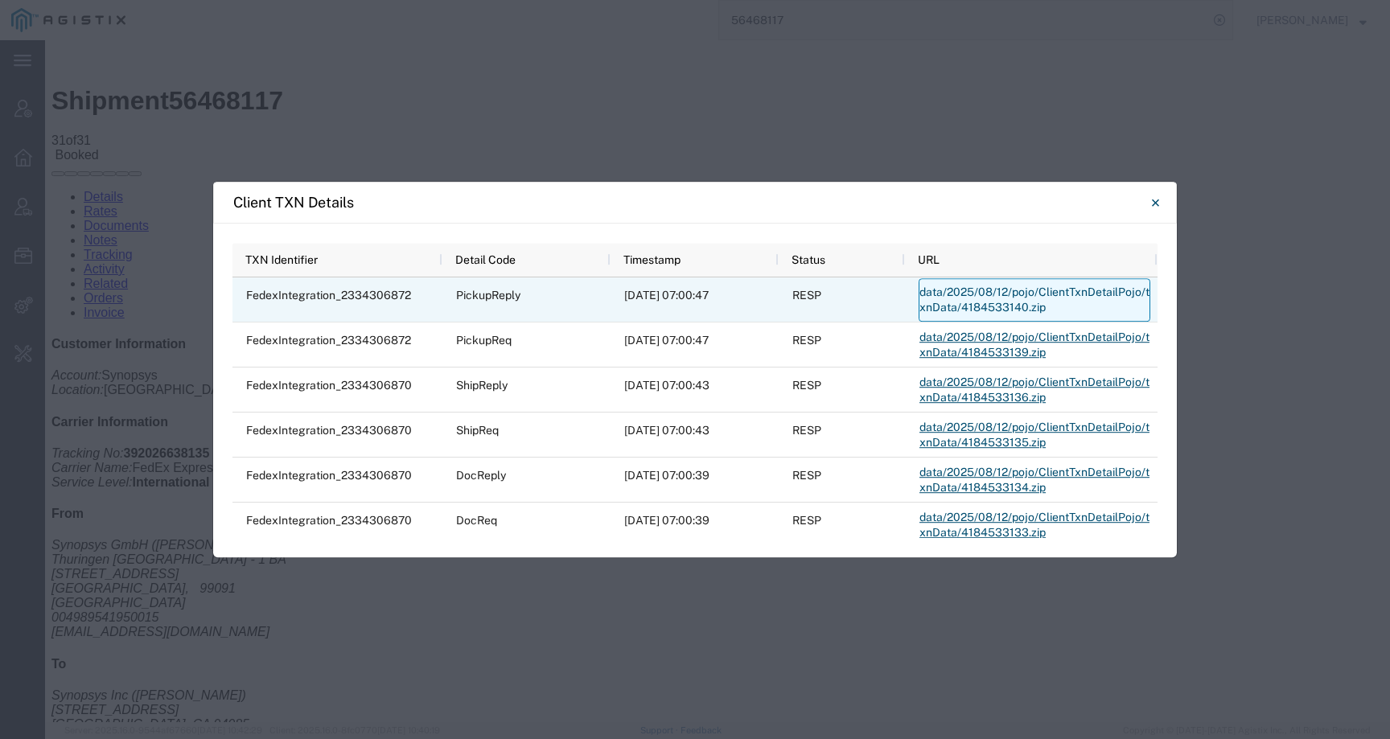
click at [987, 296] on link "data/2025/08/12/pojo/ClientTxnDetailPojo/txnData/4184533140.zip" at bounding box center [1034, 299] width 232 height 43
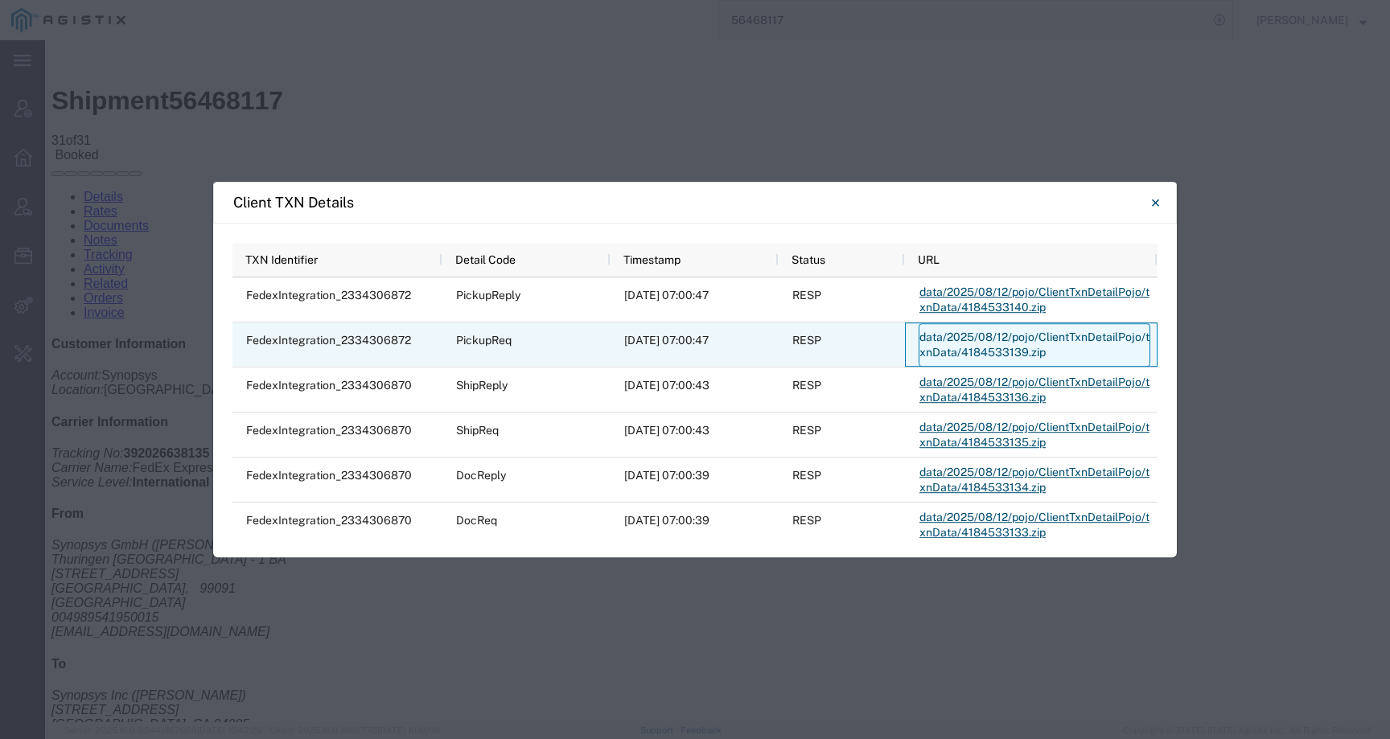
click at [963, 339] on link "data/2025/08/12/pojo/ClientTxnDetailPojo/txnData/4184533139.zip" at bounding box center [1034, 344] width 232 height 43
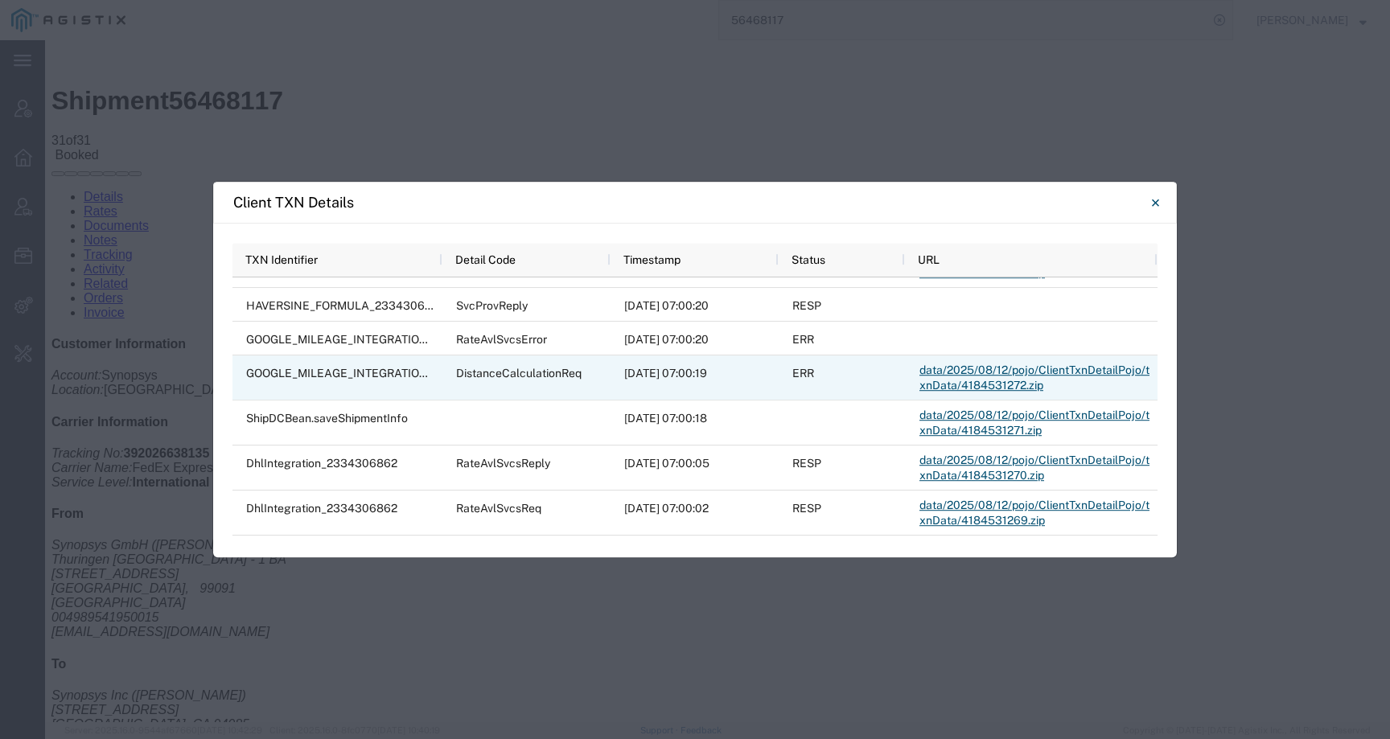
scroll to position [532, 0]
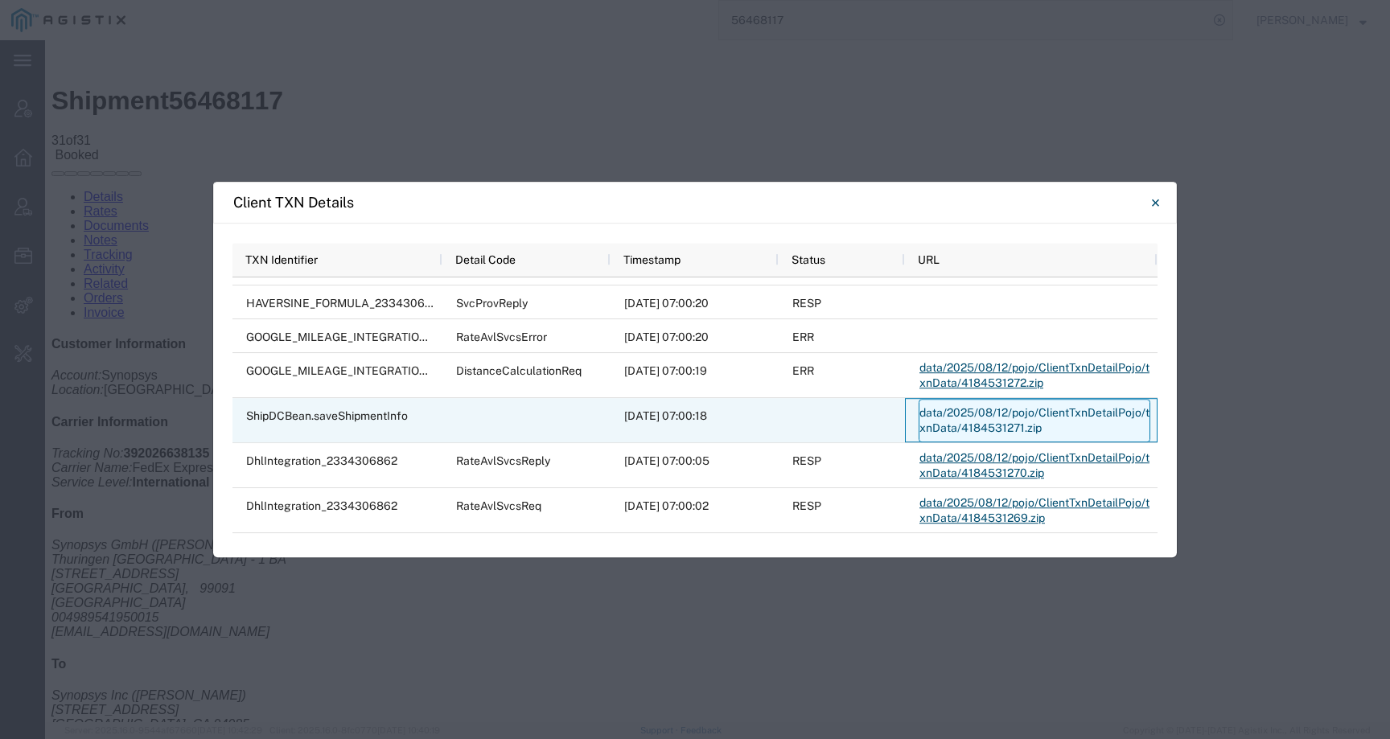
click at [932, 425] on link "data/2025/08/12/pojo/ClientTxnDetailPojo/txnData/4184531271.zip" at bounding box center [1034, 420] width 232 height 43
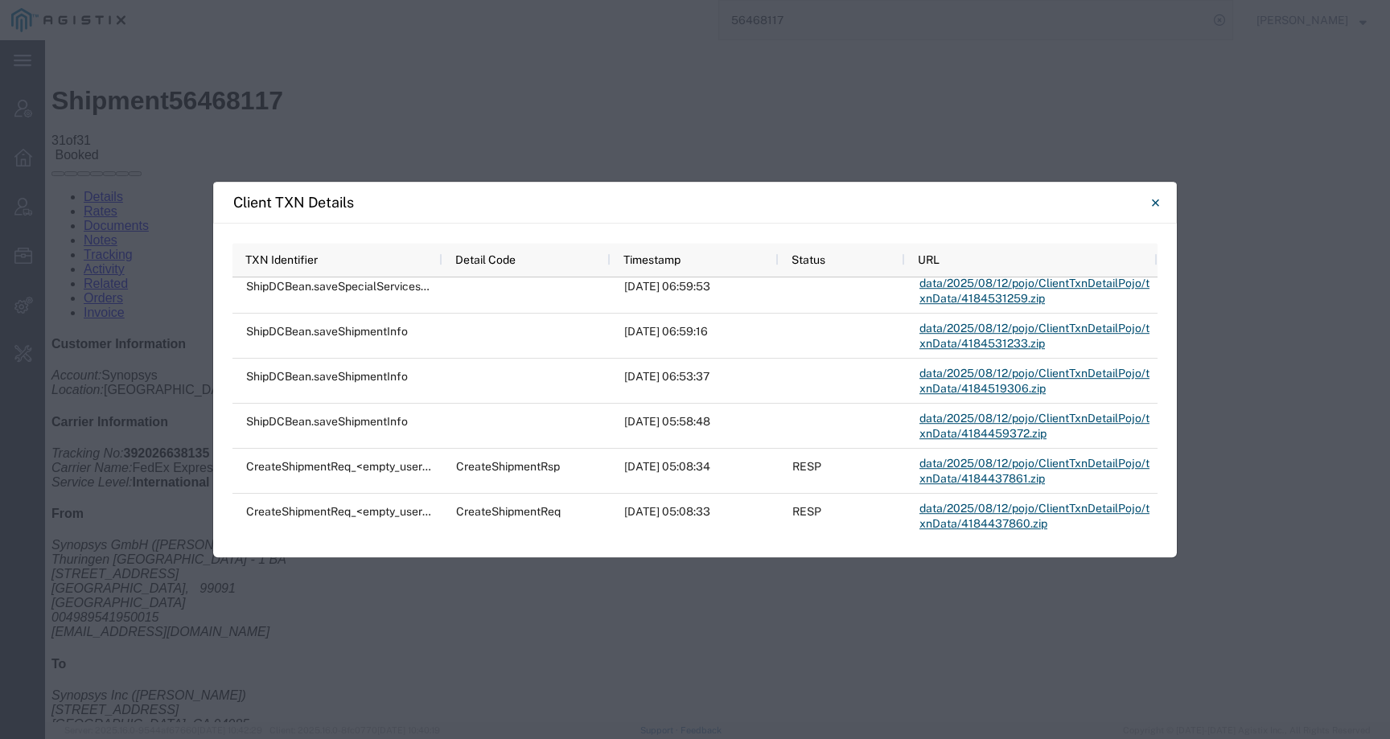
scroll to position [980, 0]
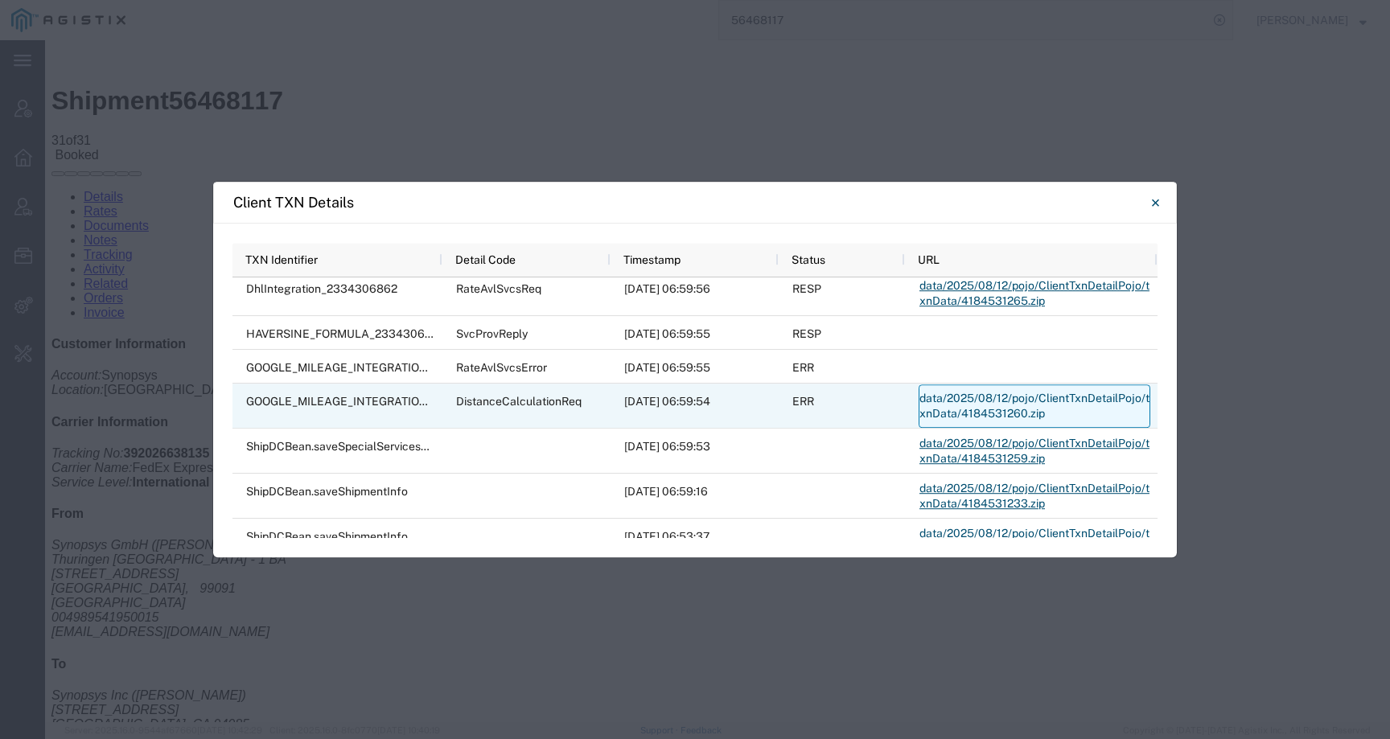
click at [954, 414] on link "data/2025/08/12/pojo/ClientTxnDetailPojo/txnData/4184531260.zip" at bounding box center [1034, 405] width 232 height 43
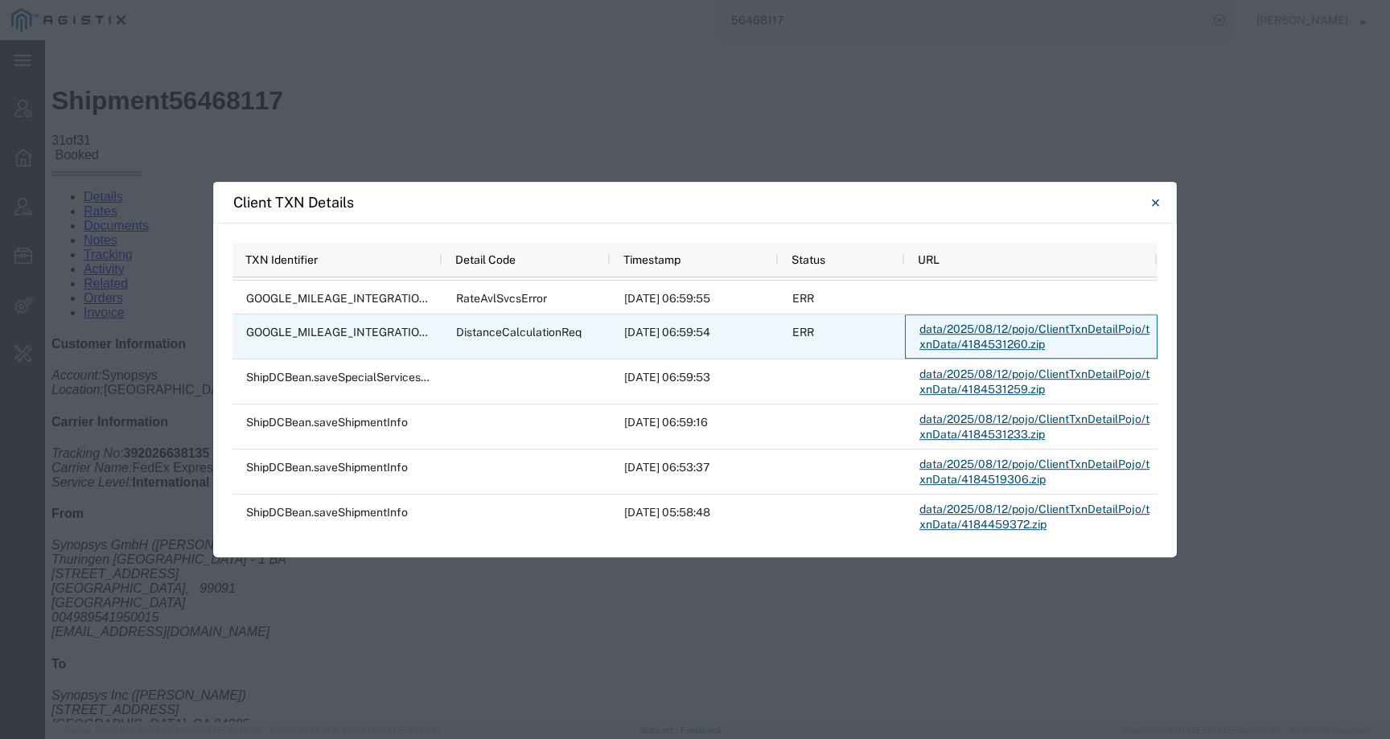
scroll to position [805, 0]
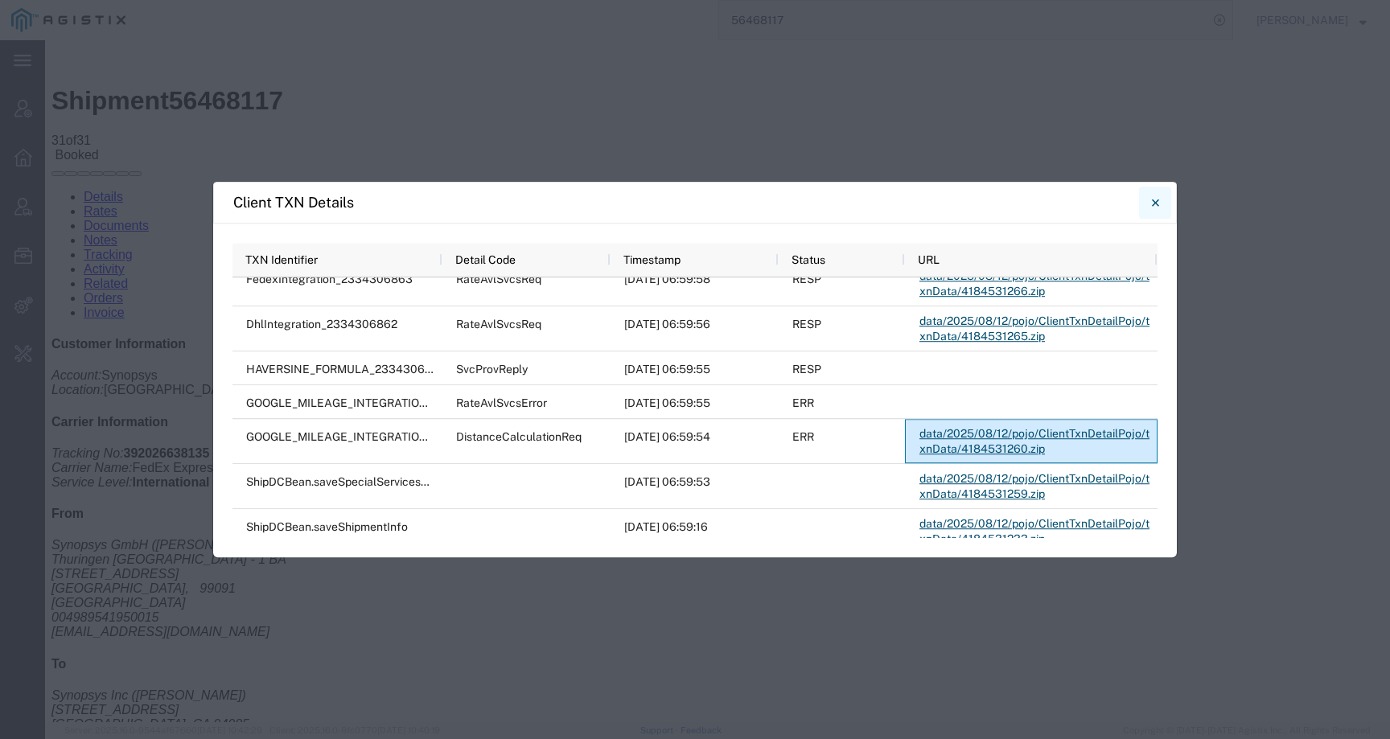
drag, startPoint x: 1153, startPoint y: 199, endPoint x: 765, endPoint y: 20, distance: 427.8
click at [1153, 199] on icon "Close" at bounding box center [1155, 202] width 7 height 19
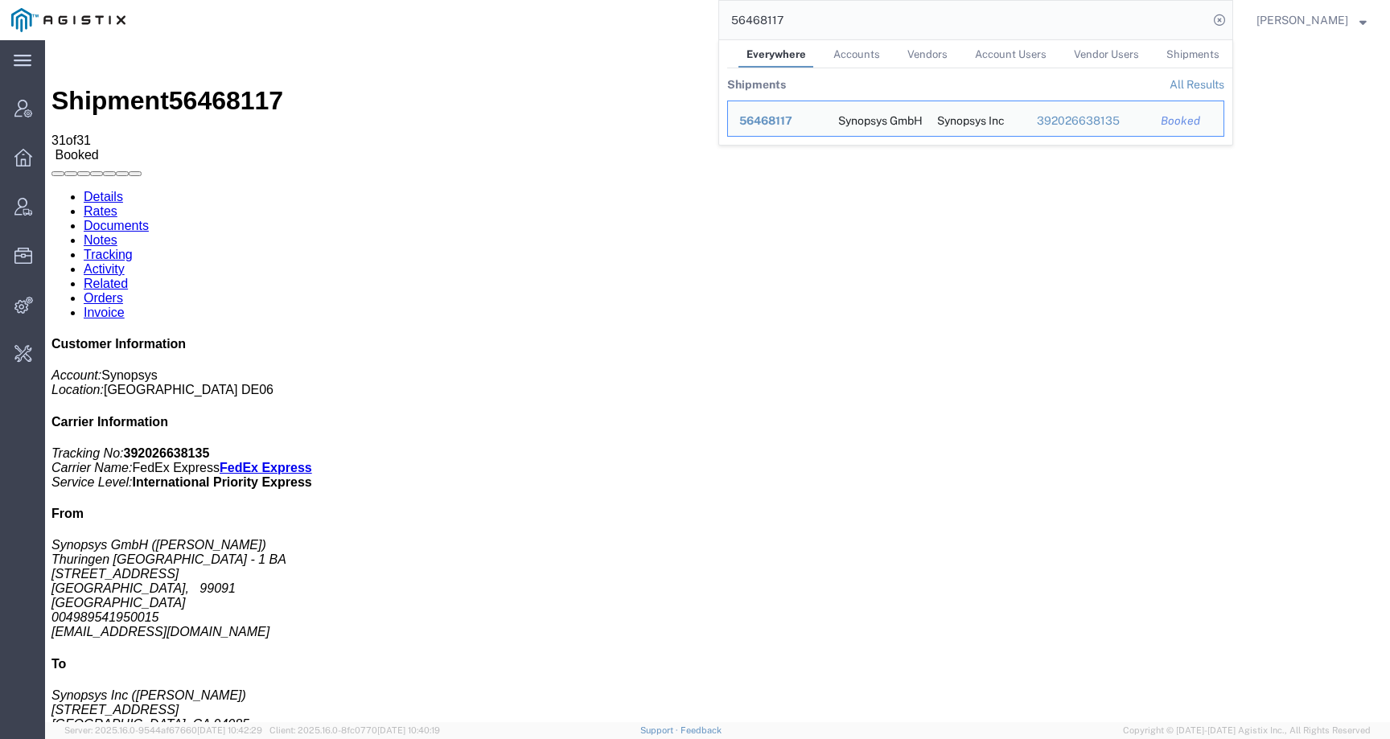
drag, startPoint x: 750, startPoint y: 18, endPoint x: 681, endPoint y: 18, distance: 68.4
click at [681, 18] on div "56468117 Everywhere Accounts Vendors Account Users Vendor Users Shipments Shipm…" at bounding box center [685, 20] width 1096 height 40
paste input "069"
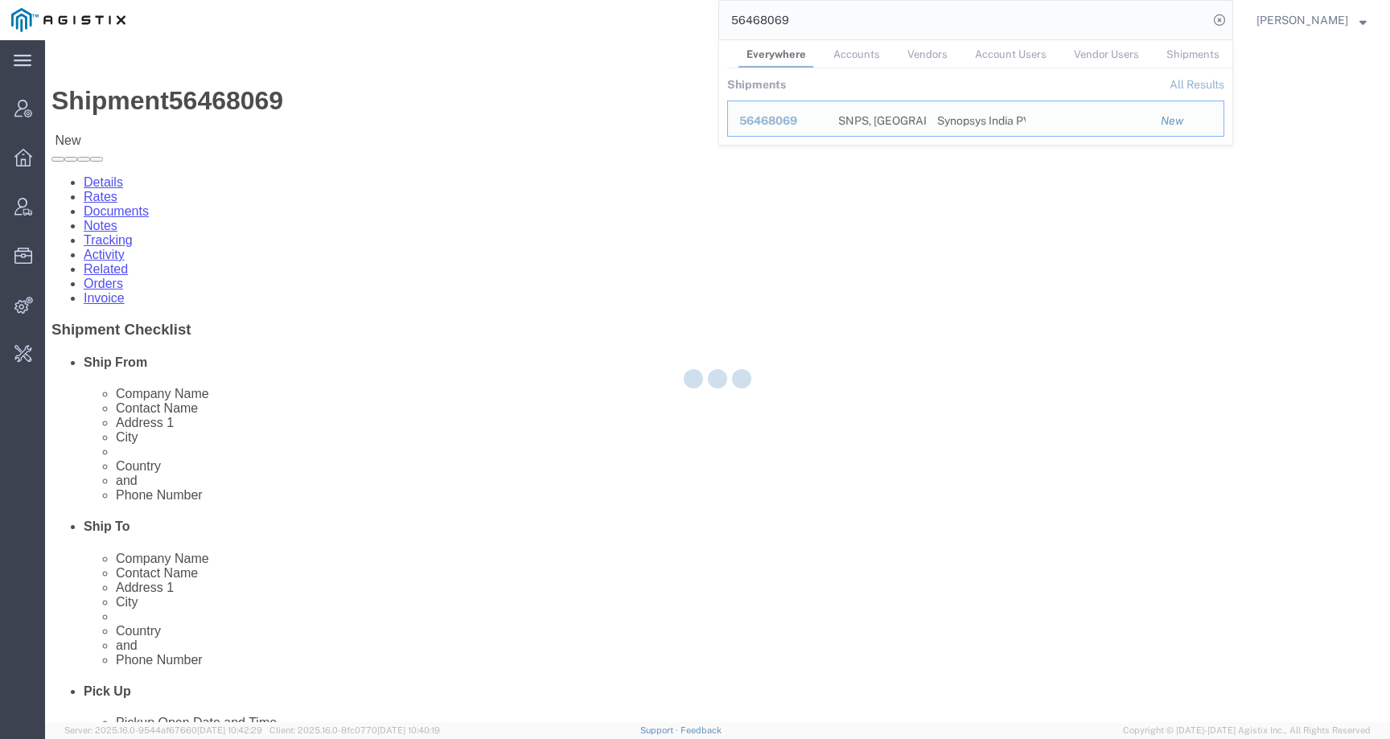
click at [596, 272] on div at bounding box center [717, 381] width 1345 height 682
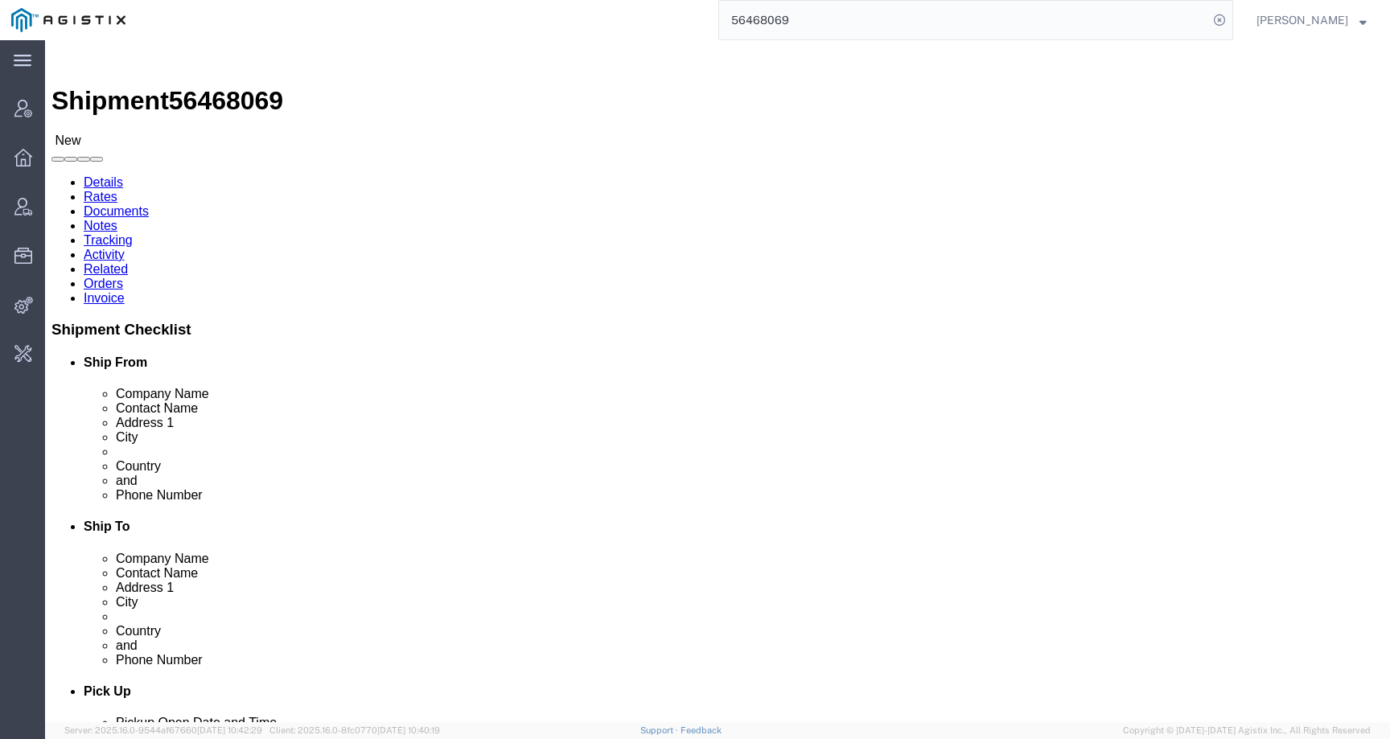
click link "Activity"
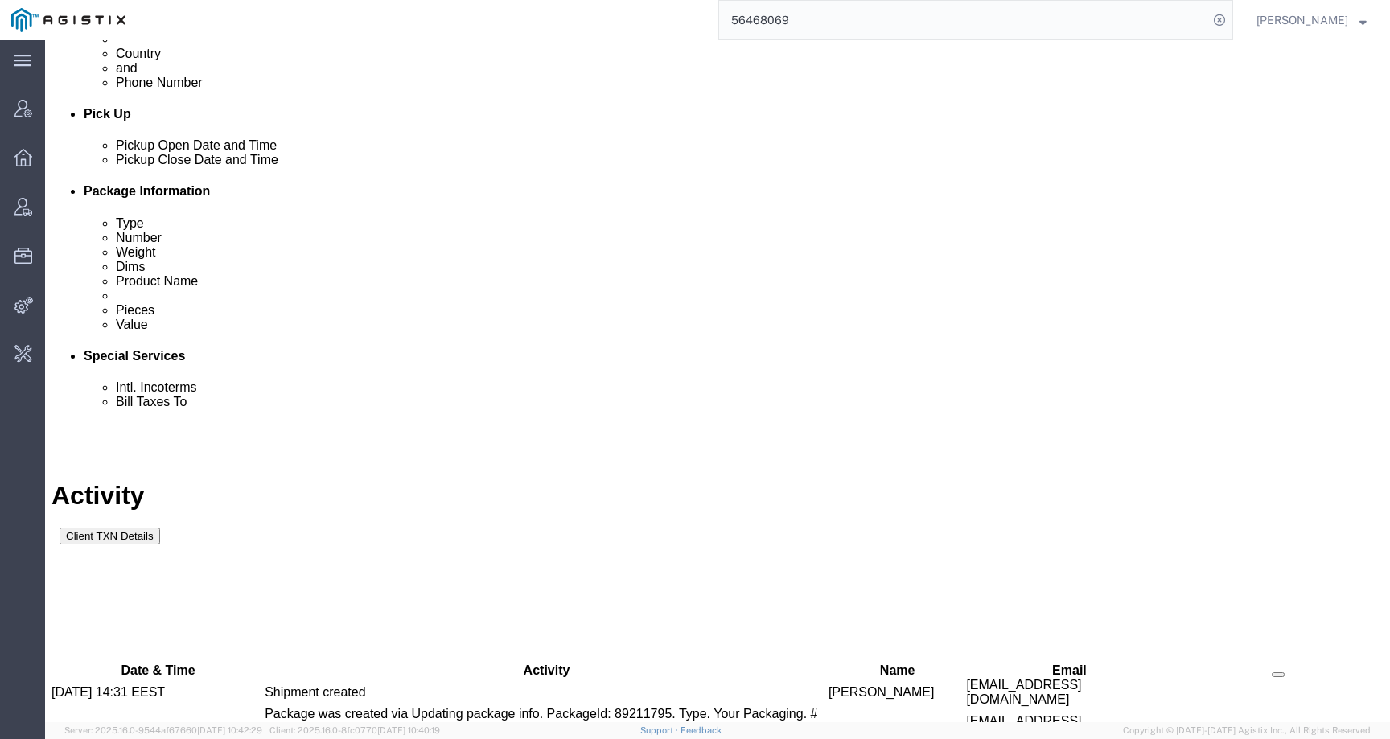
scroll to position [593, 0]
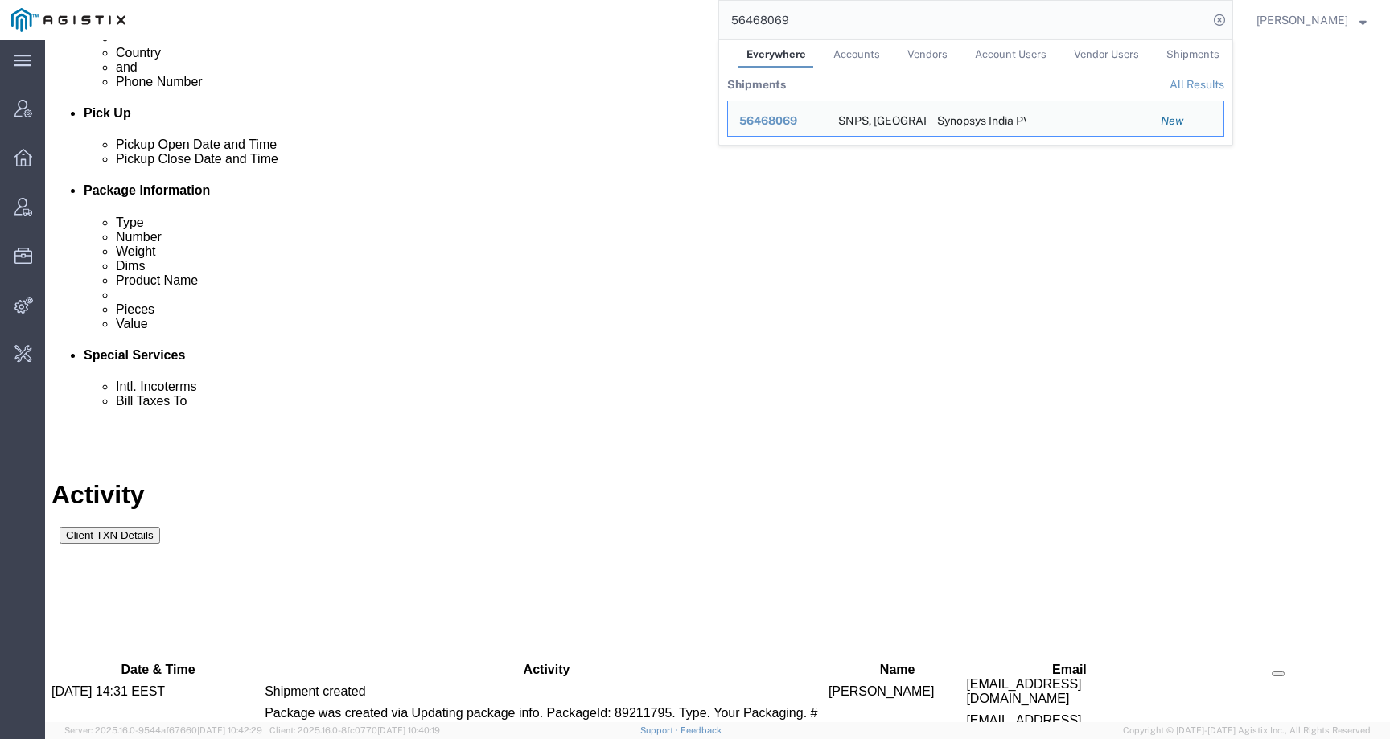
drag, startPoint x: 821, startPoint y: 13, endPoint x: 699, endPoint y: 13, distance: 122.2
click at [699, 13] on div "56468069 Everywhere Accounts Vendors Account Users Vendor Users Shipments Shipm…" at bounding box center [685, 20] width 1096 height 40
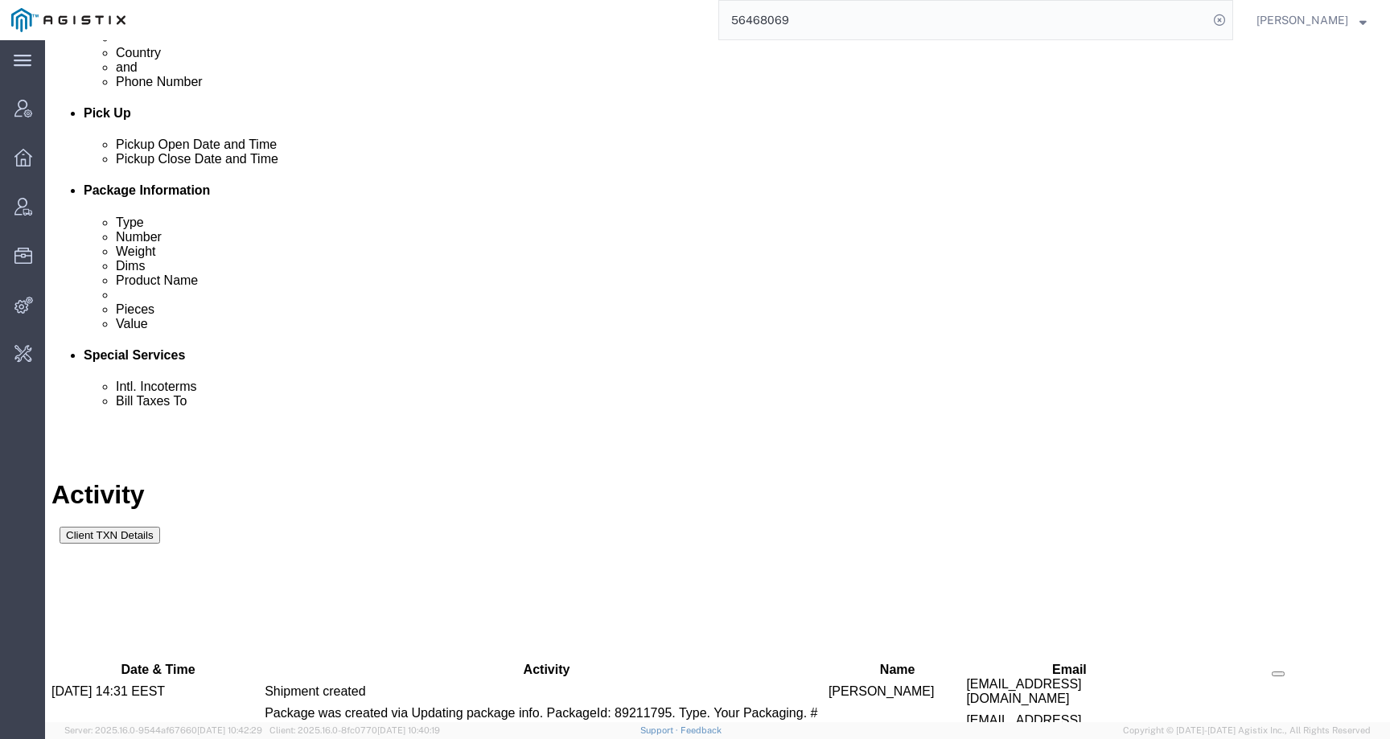
paste input "56468117"
drag, startPoint x: 860, startPoint y: 18, endPoint x: 639, endPoint y: 18, distance: 221.2
click at [638, 18] on div "56468117 56468069" at bounding box center [685, 20] width 1096 height 40
paste input "search"
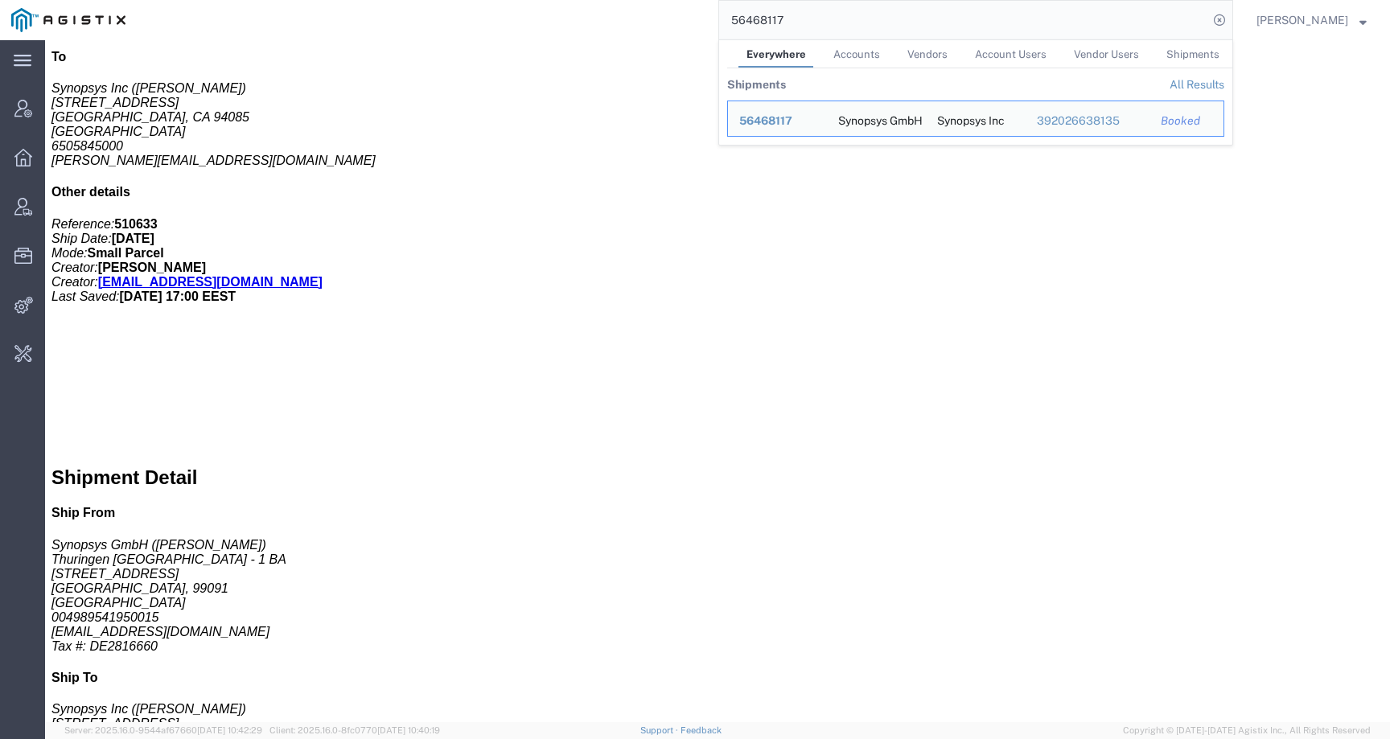
scroll to position [517, 0]
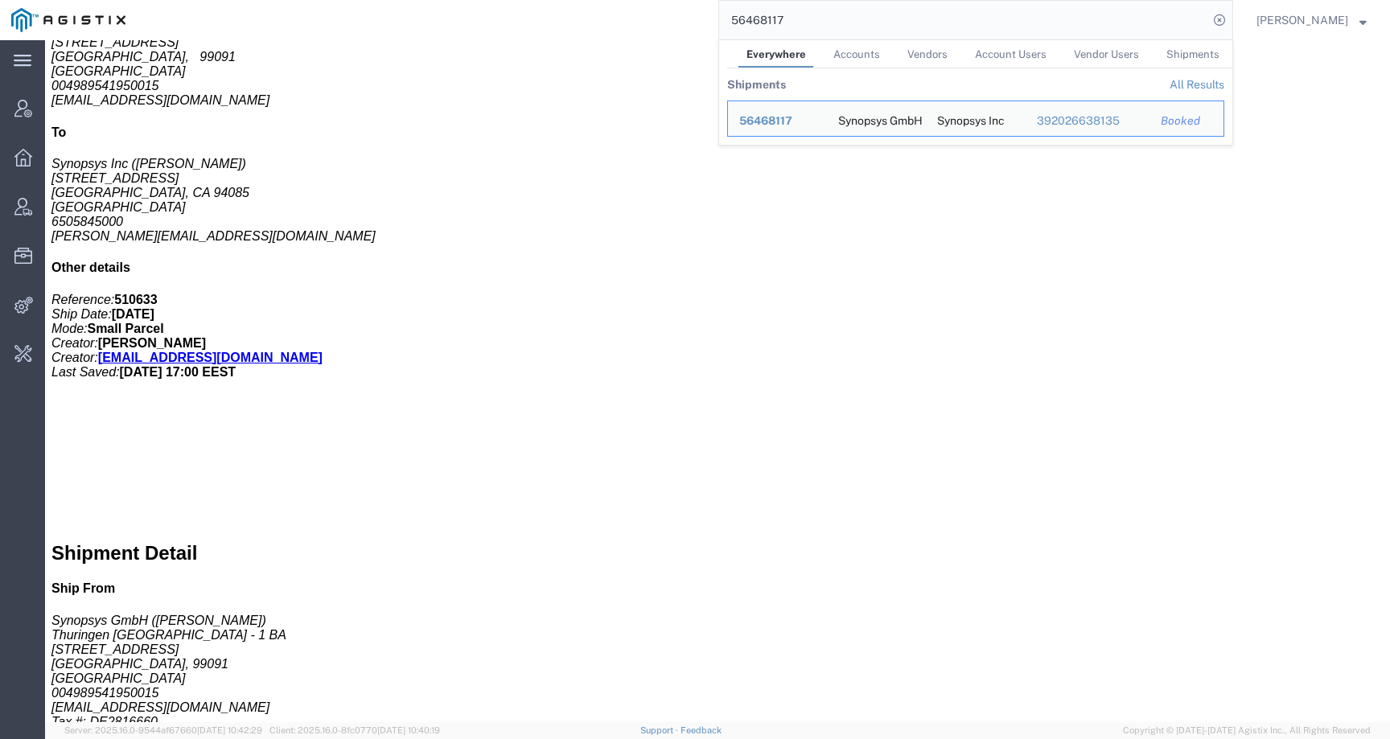
click div "1 Your Packaging Total weight: 0.15 ( 1.00 dim ) KGS Tracking: 392026638135 Dim…"
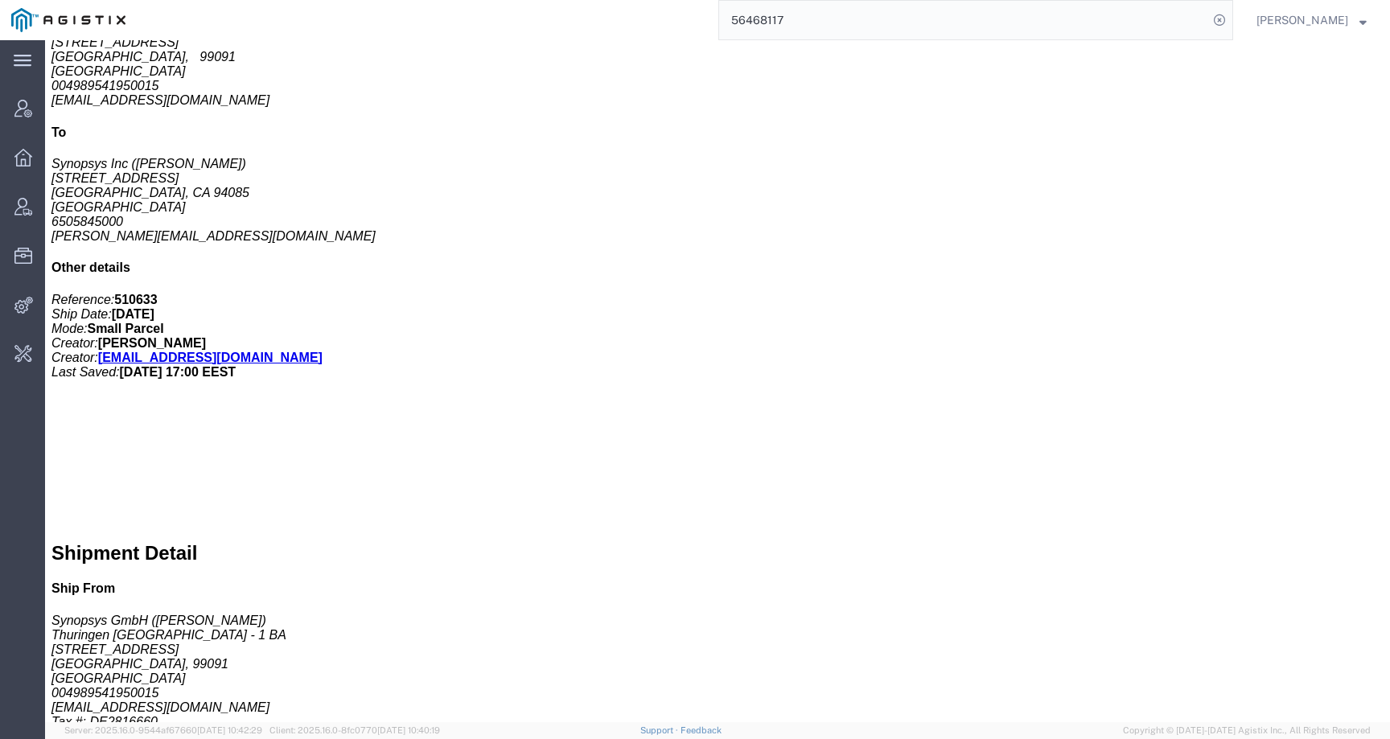
scroll to position [0, 0]
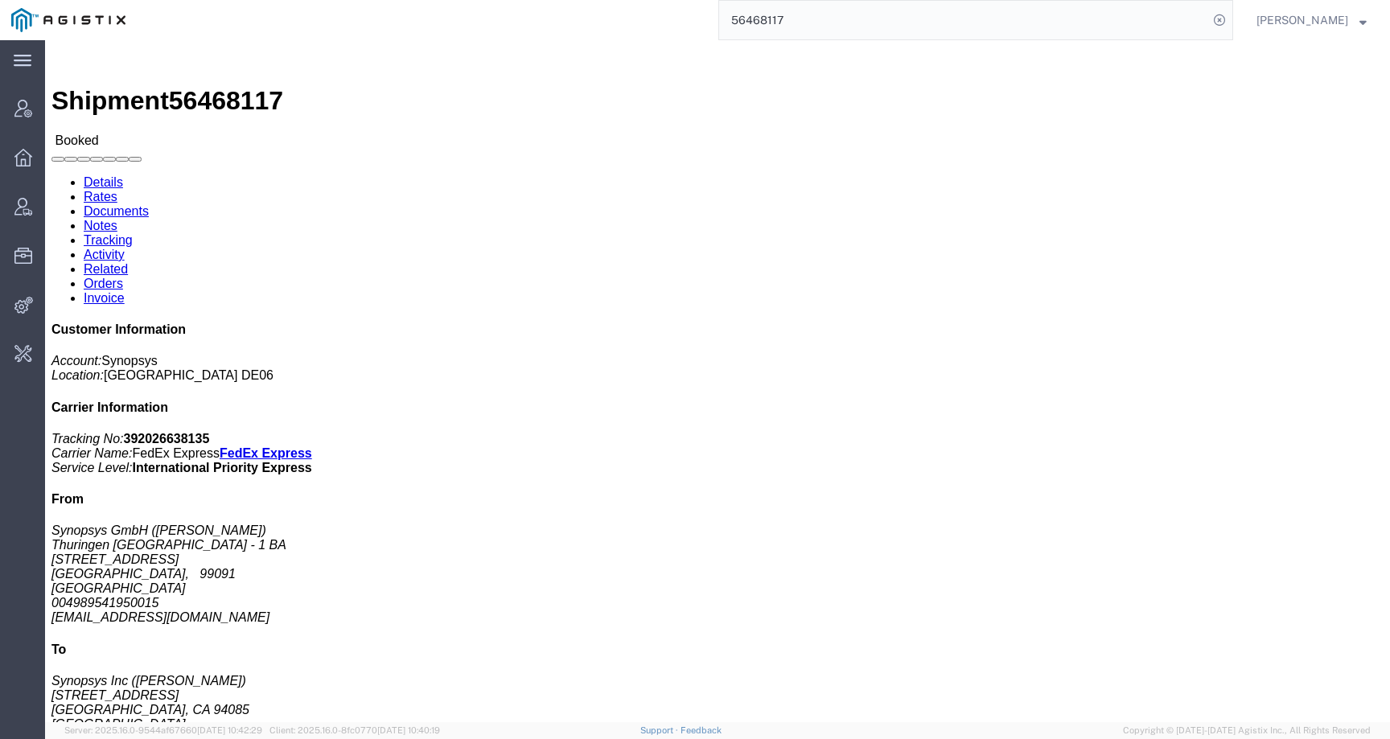
click link "Activity"
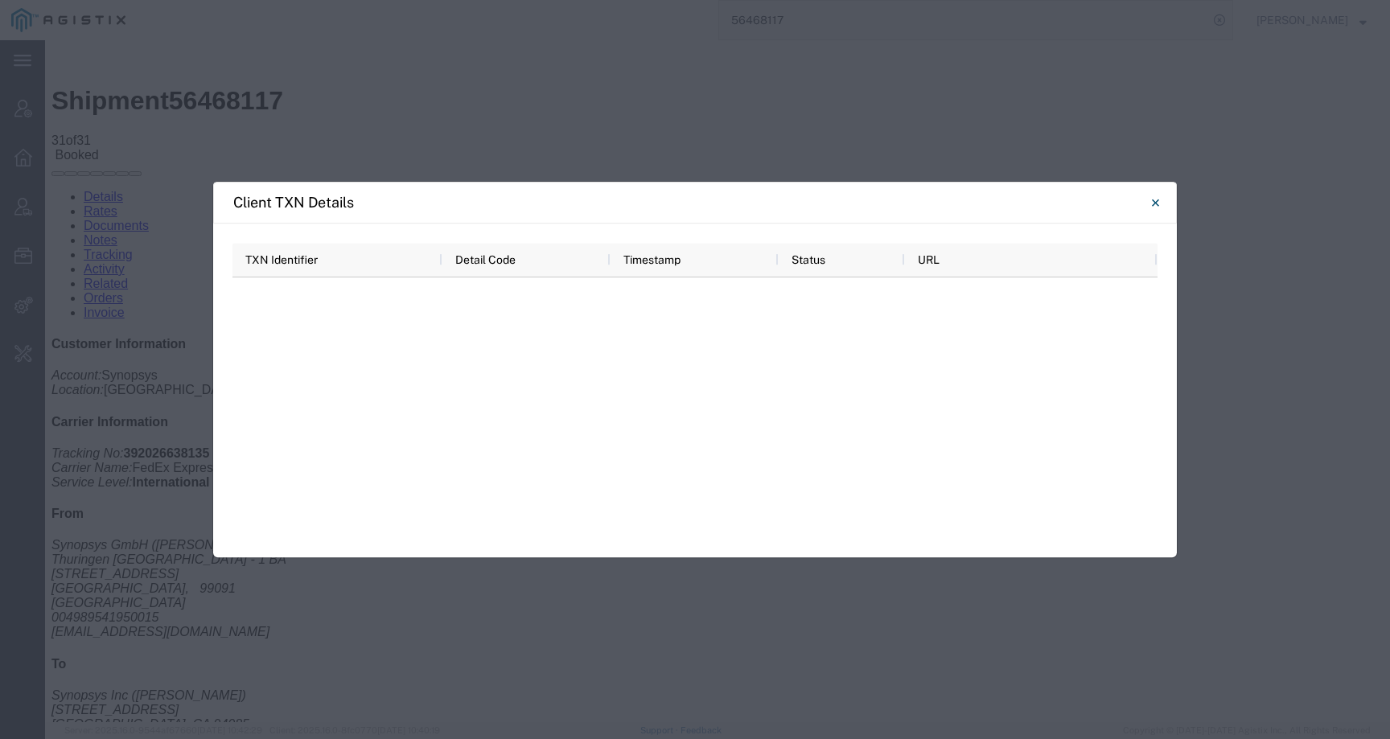
scroll to position [1090, 0]
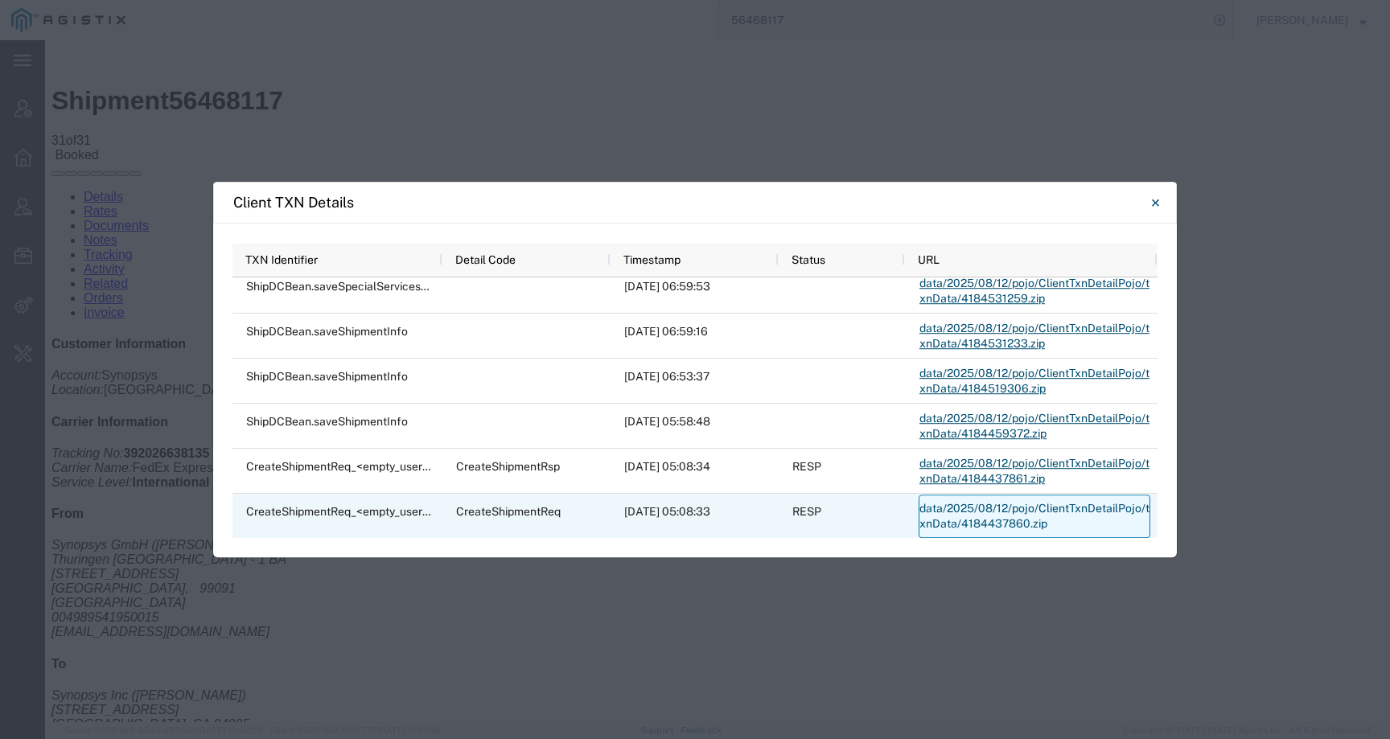
click at [993, 505] on link "data/2025/08/12/pojo/ClientTxnDetailPojo/txnData/4184437860.zip" at bounding box center [1034, 516] width 232 height 43
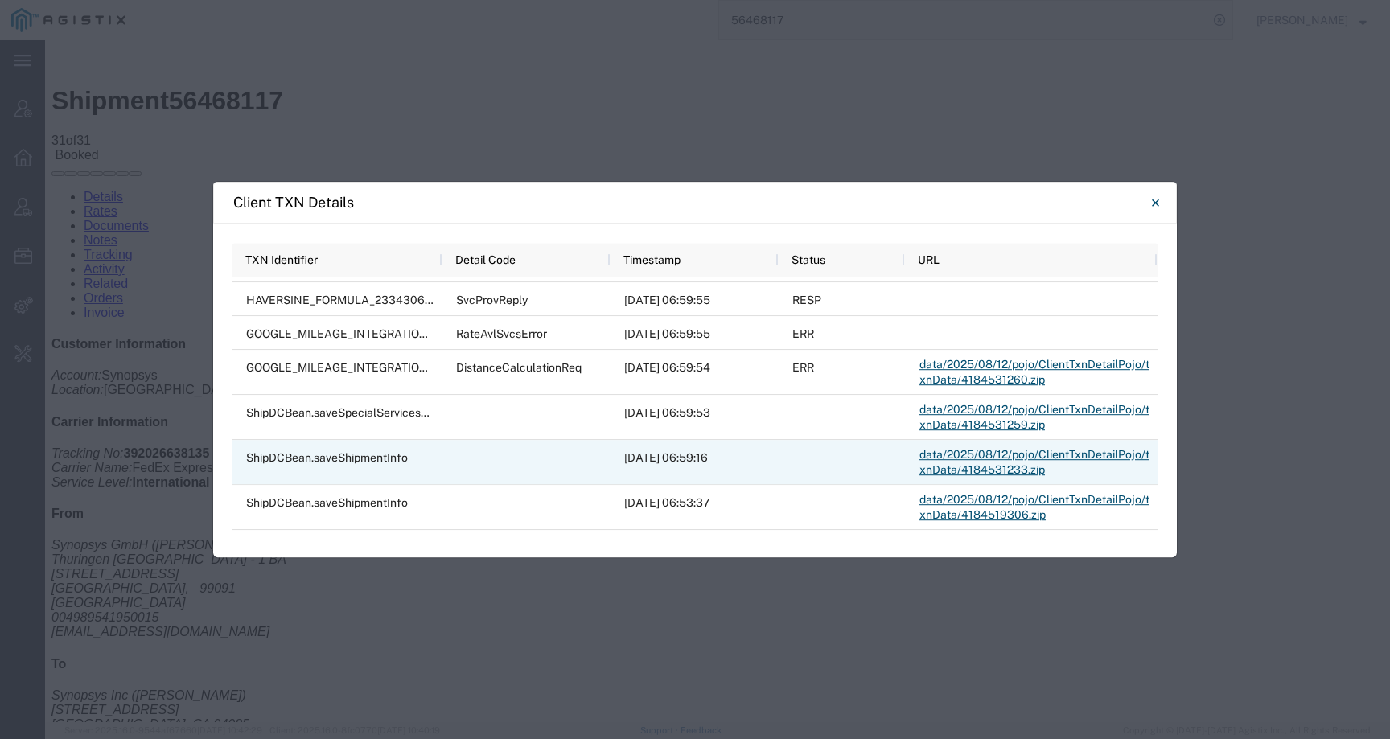
scroll to position [1003, 0]
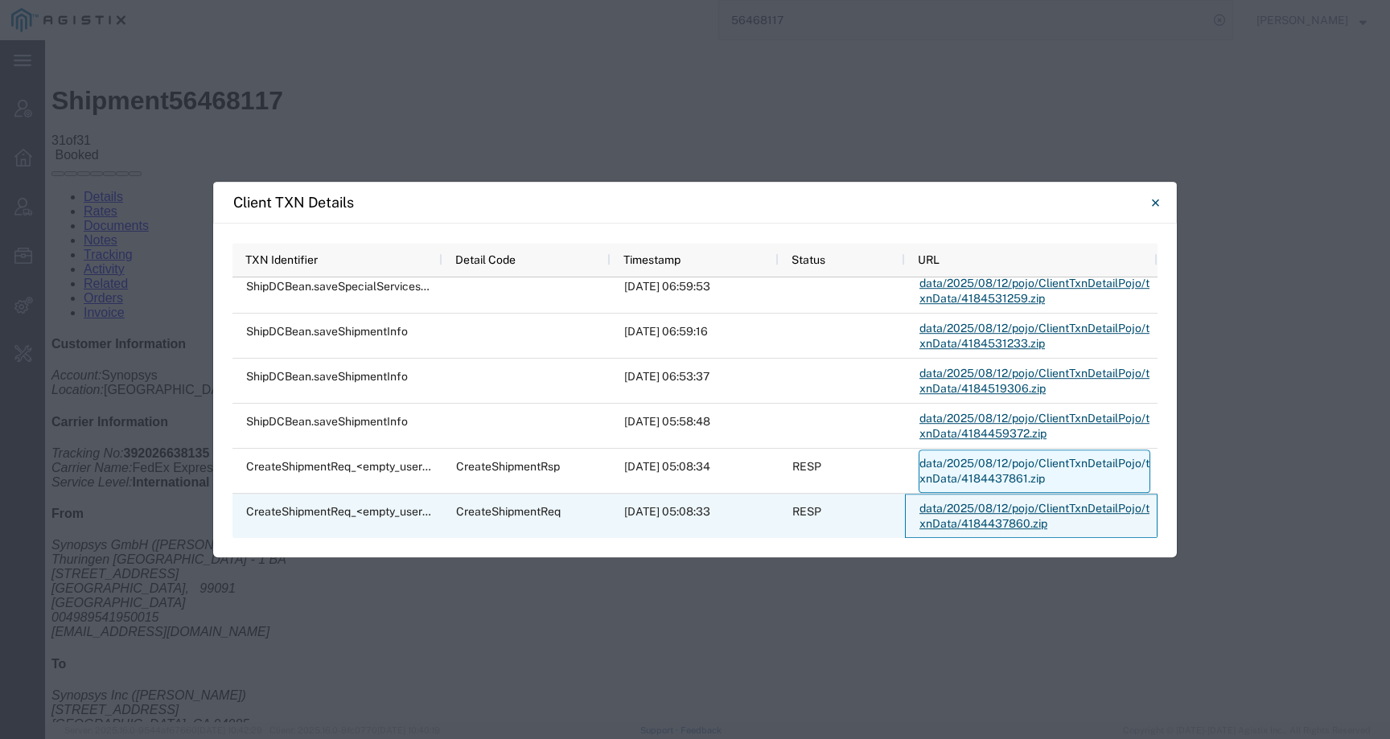
click at [985, 462] on link "data/2025/08/12/pojo/ClientTxnDetailPojo/txnData/4184437861.zip" at bounding box center [1034, 471] width 232 height 43
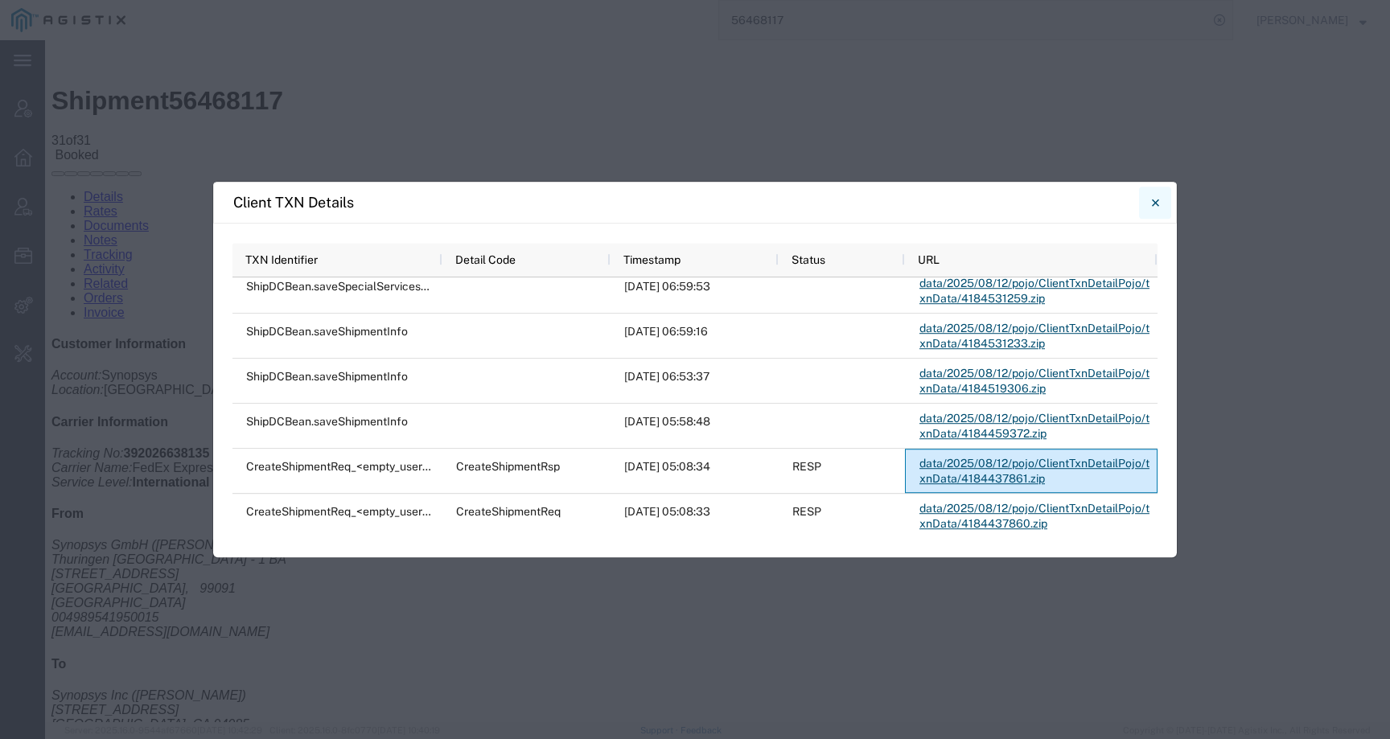
click at [1160, 203] on button "Close" at bounding box center [1155, 203] width 32 height 32
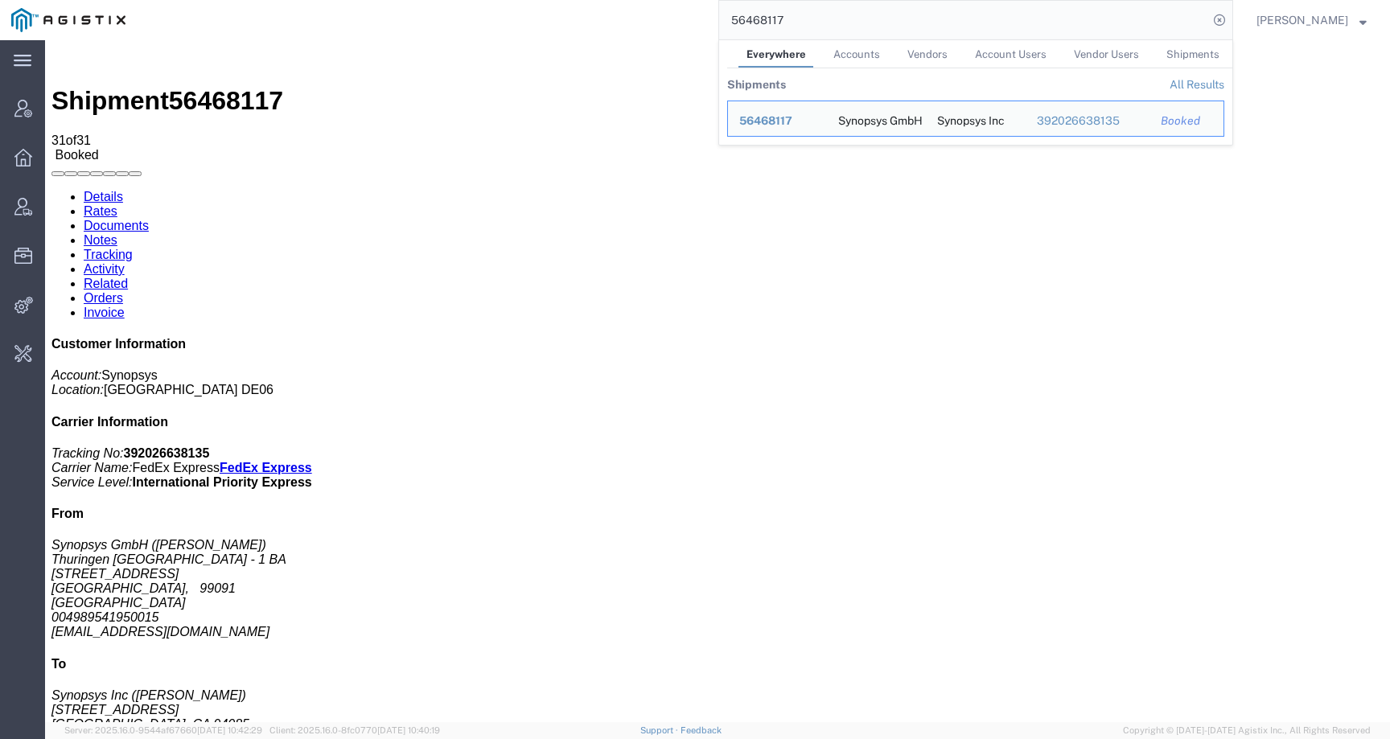
drag, startPoint x: 813, startPoint y: 15, endPoint x: 693, endPoint y: 15, distance: 119.8
click at [693, 15] on div "56468117 Everywhere Accounts Vendors Account Users Vendor Users Shipments Shipm…" at bounding box center [685, 20] width 1096 height 40
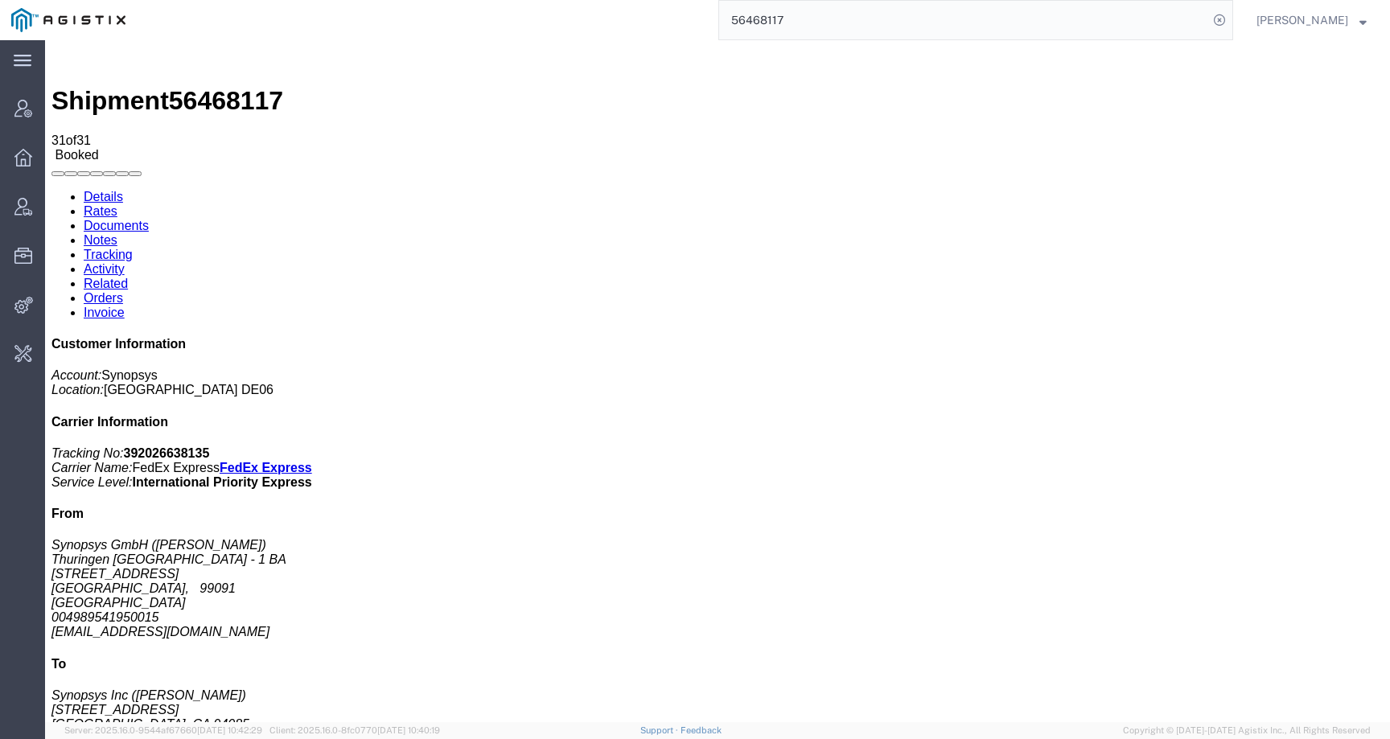
paste input "069"
type input "56468069"
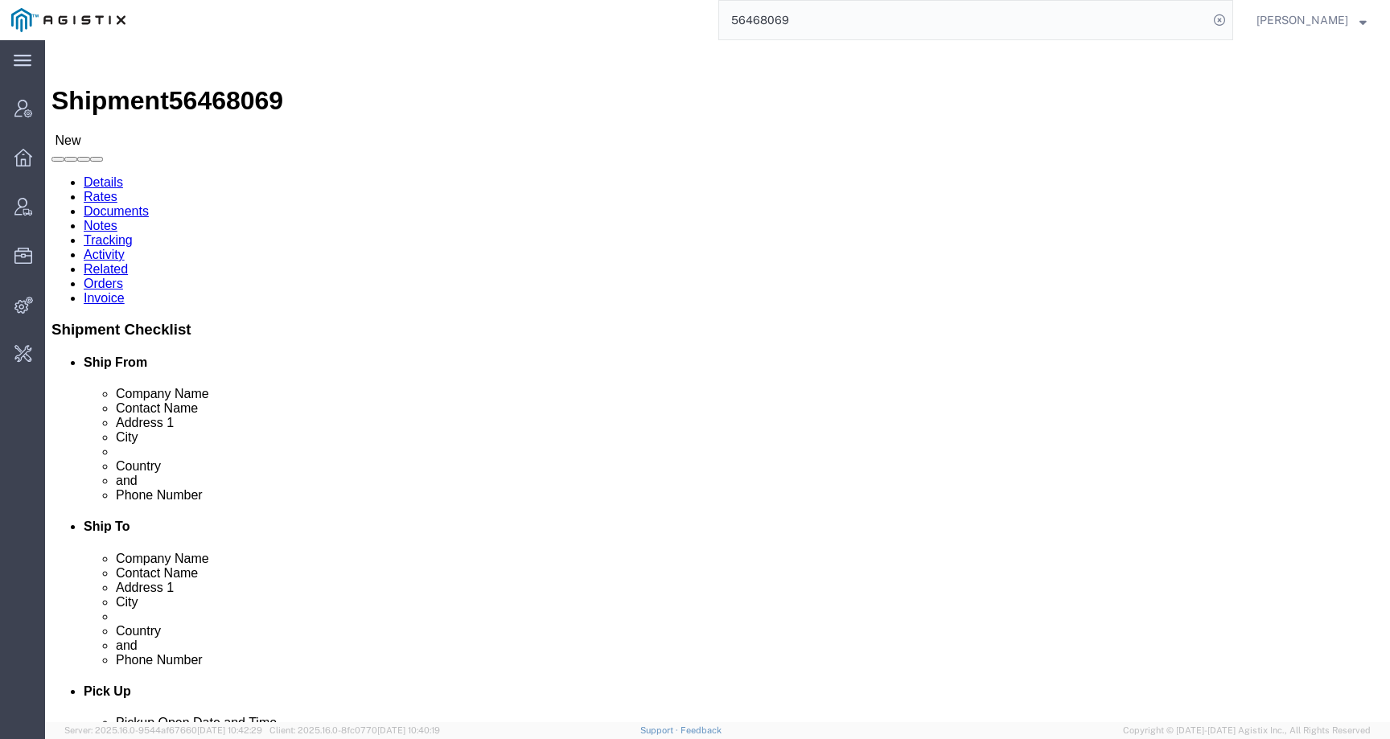
click link "Tracking"
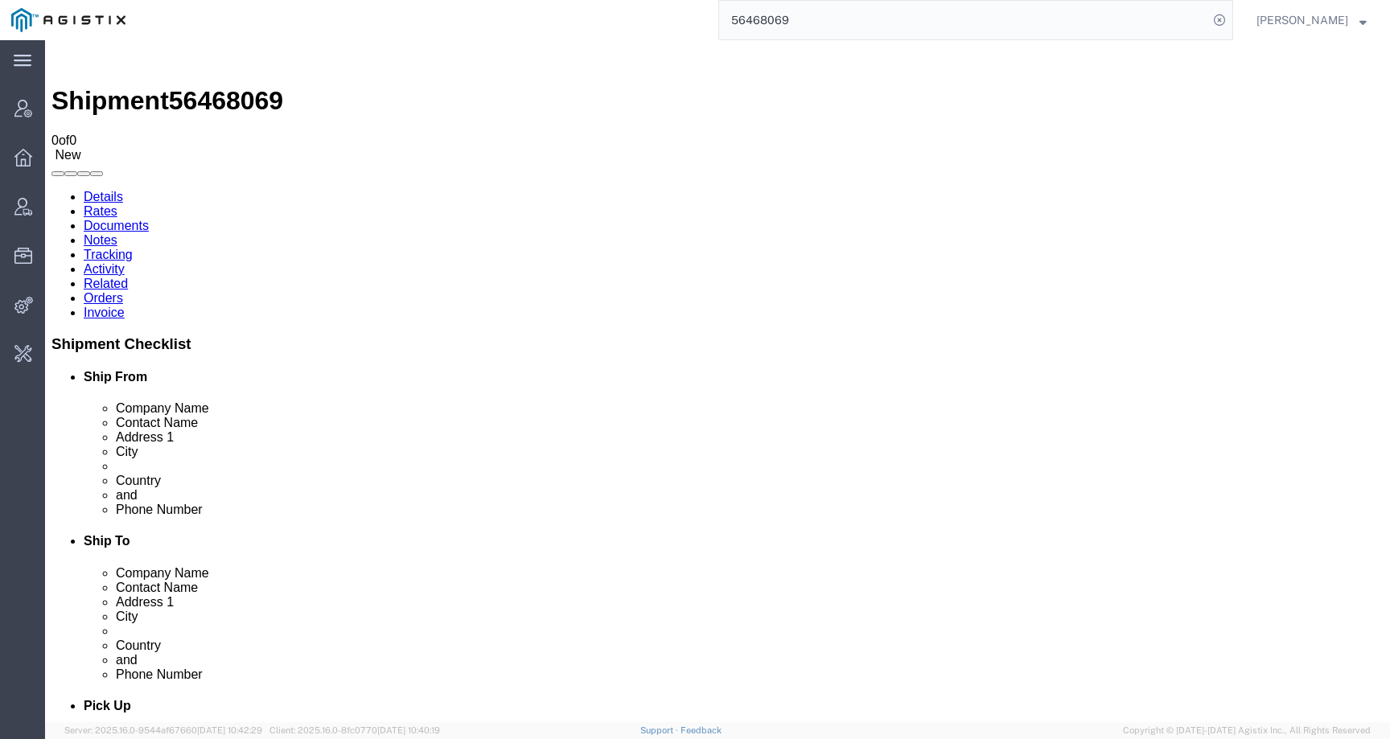
click at [125, 262] on link "Activity" at bounding box center [104, 269] width 41 height 14
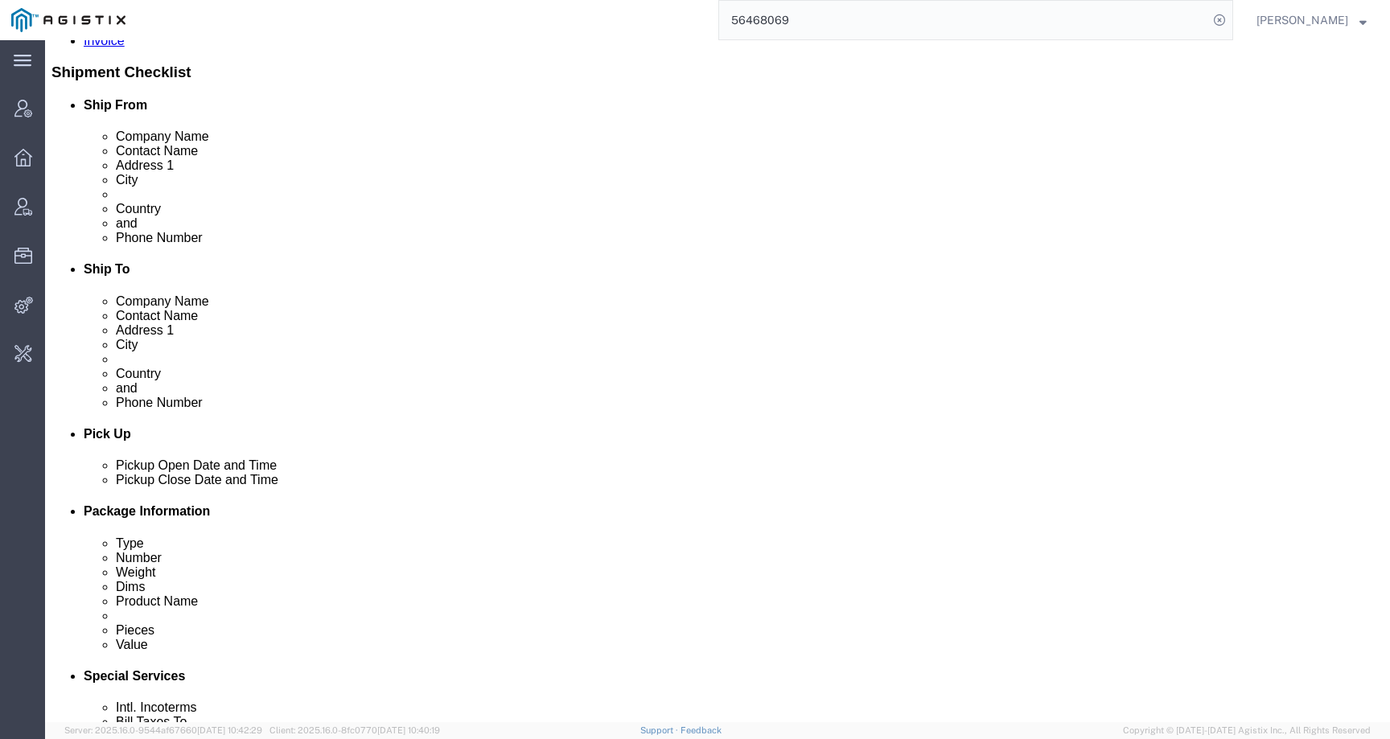
scroll to position [310, 0]
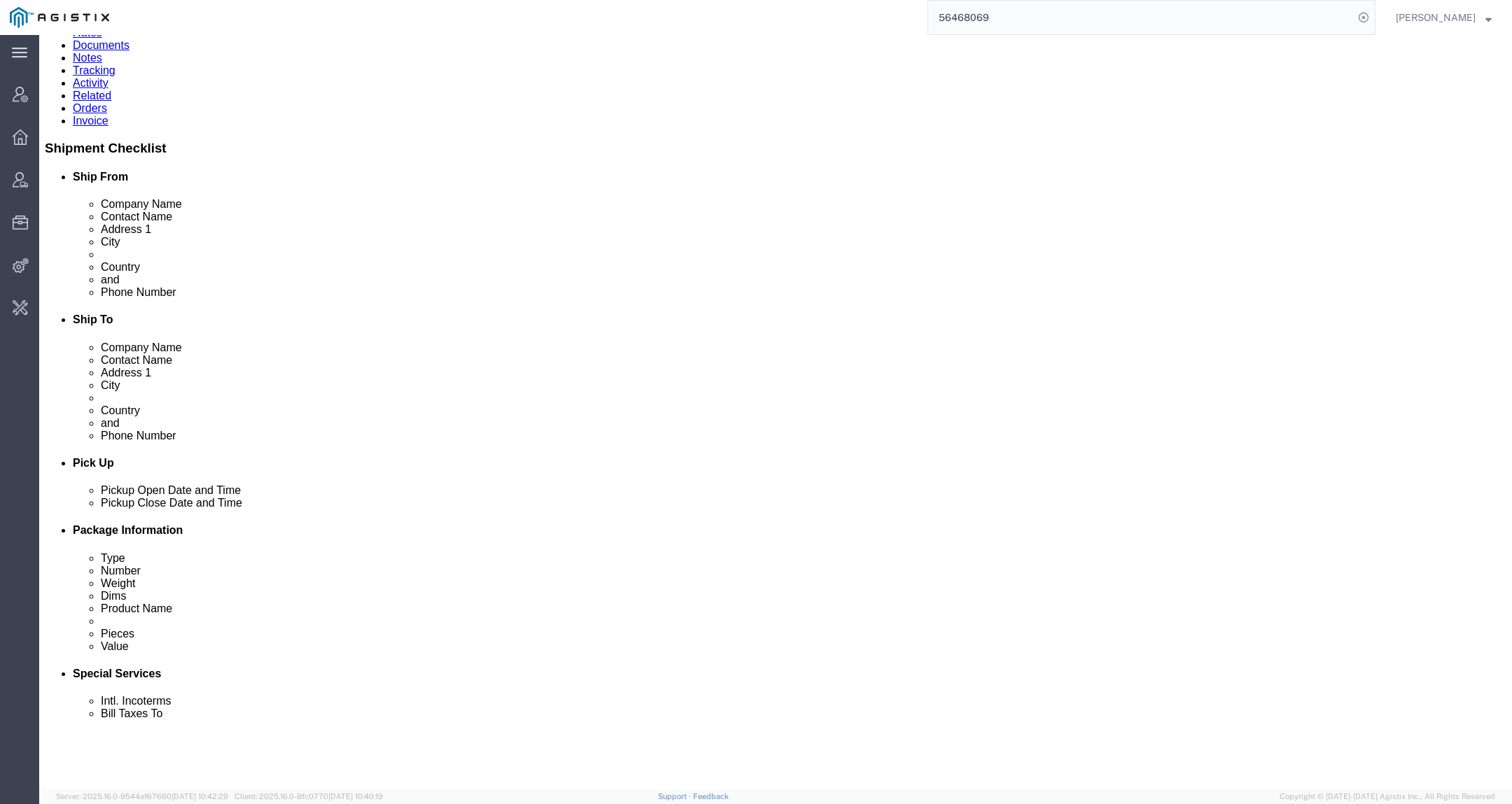
scroll to position [148, 0]
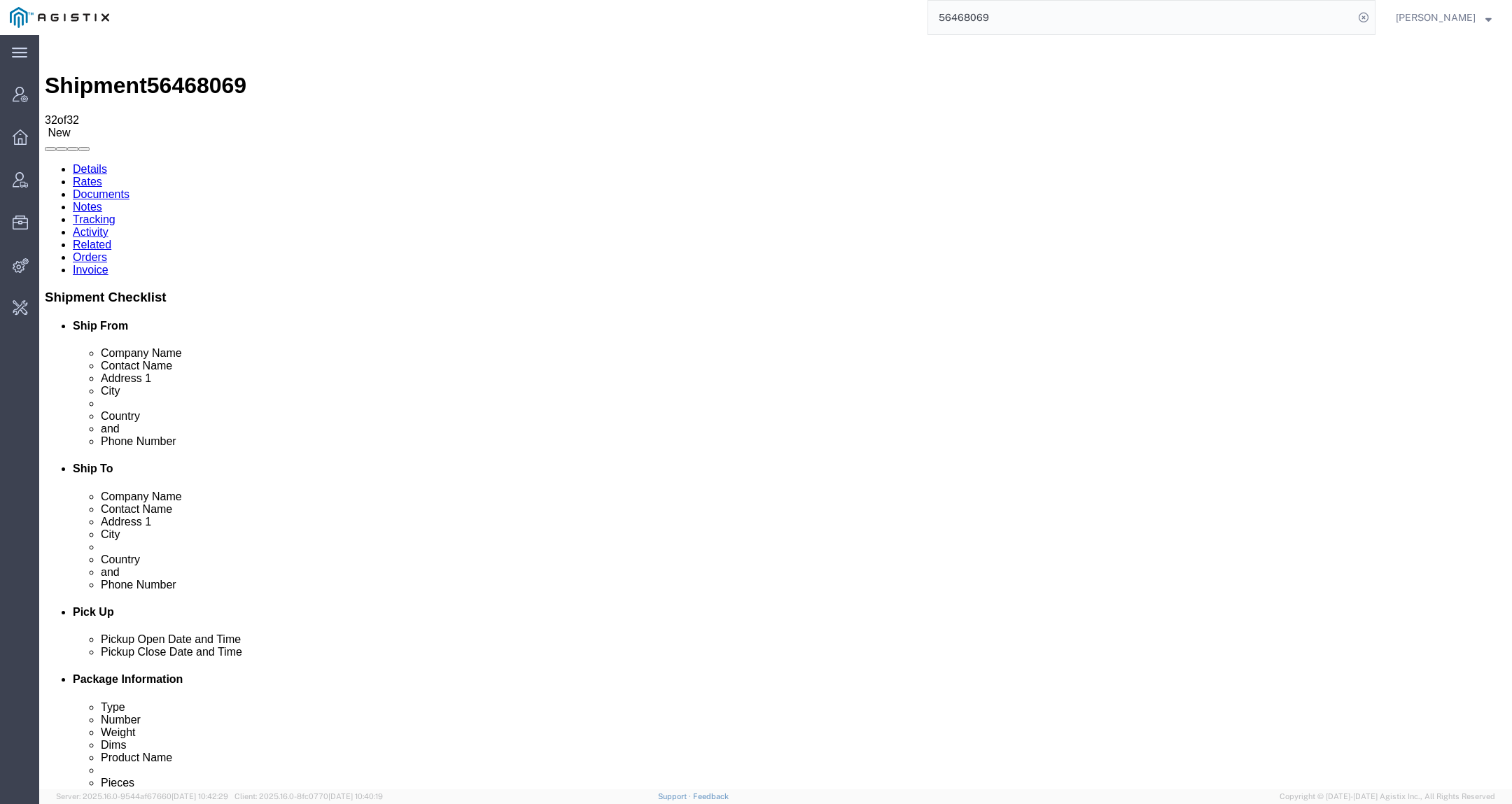
scroll to position [0, 0]
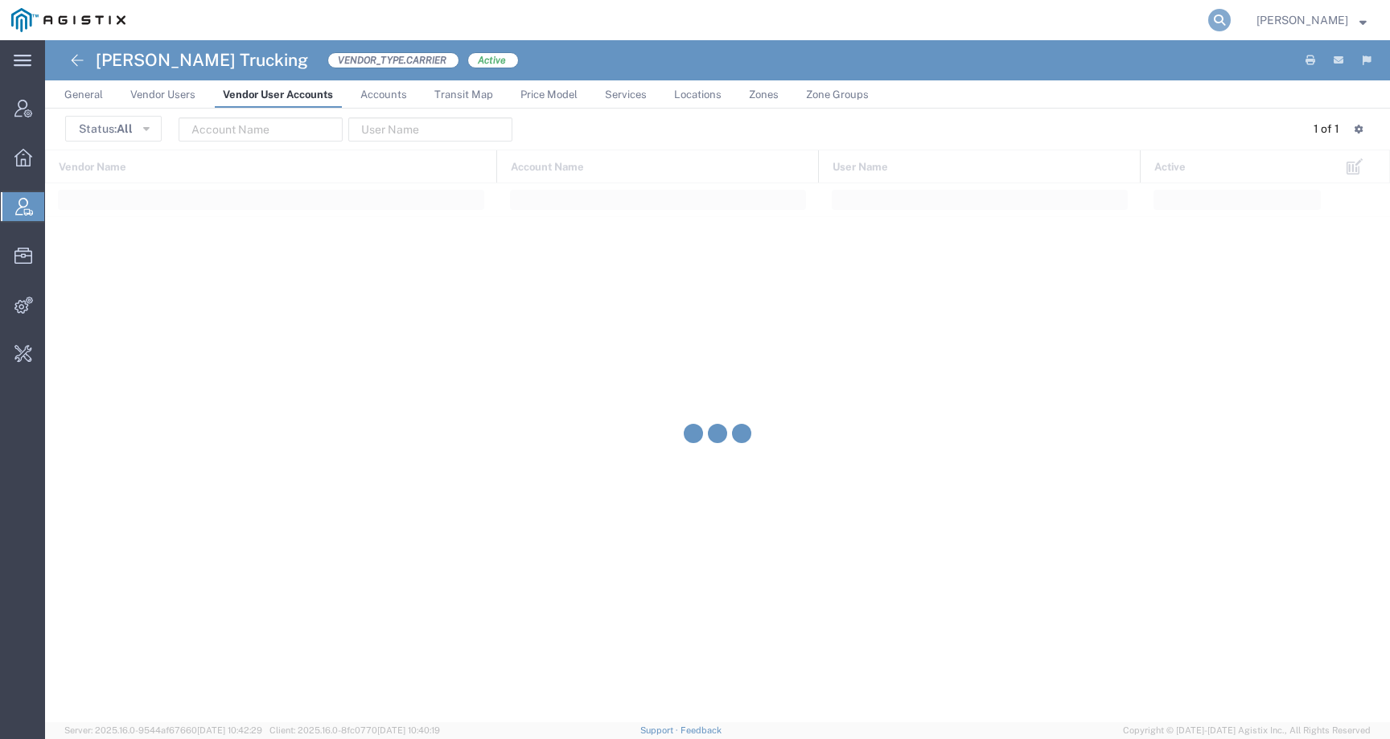
click at [1230, 17] on icon at bounding box center [1219, 20] width 23 height 23
click at [846, 19] on input "search" at bounding box center [963, 20] width 489 height 39
paste input "[PERSON_NAME]"
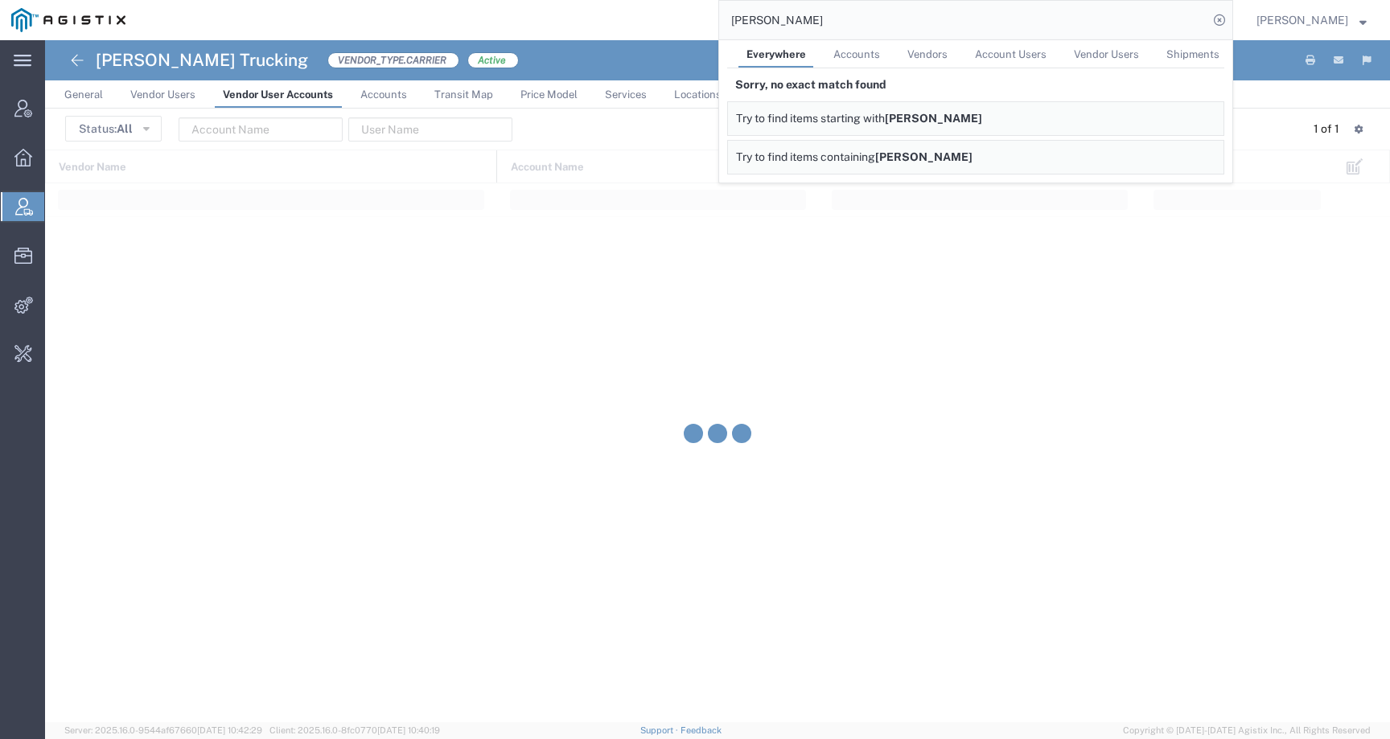
click at [609, 237] on div "Vendor Name Account Name User Name Active" at bounding box center [717, 436] width 1345 height 573
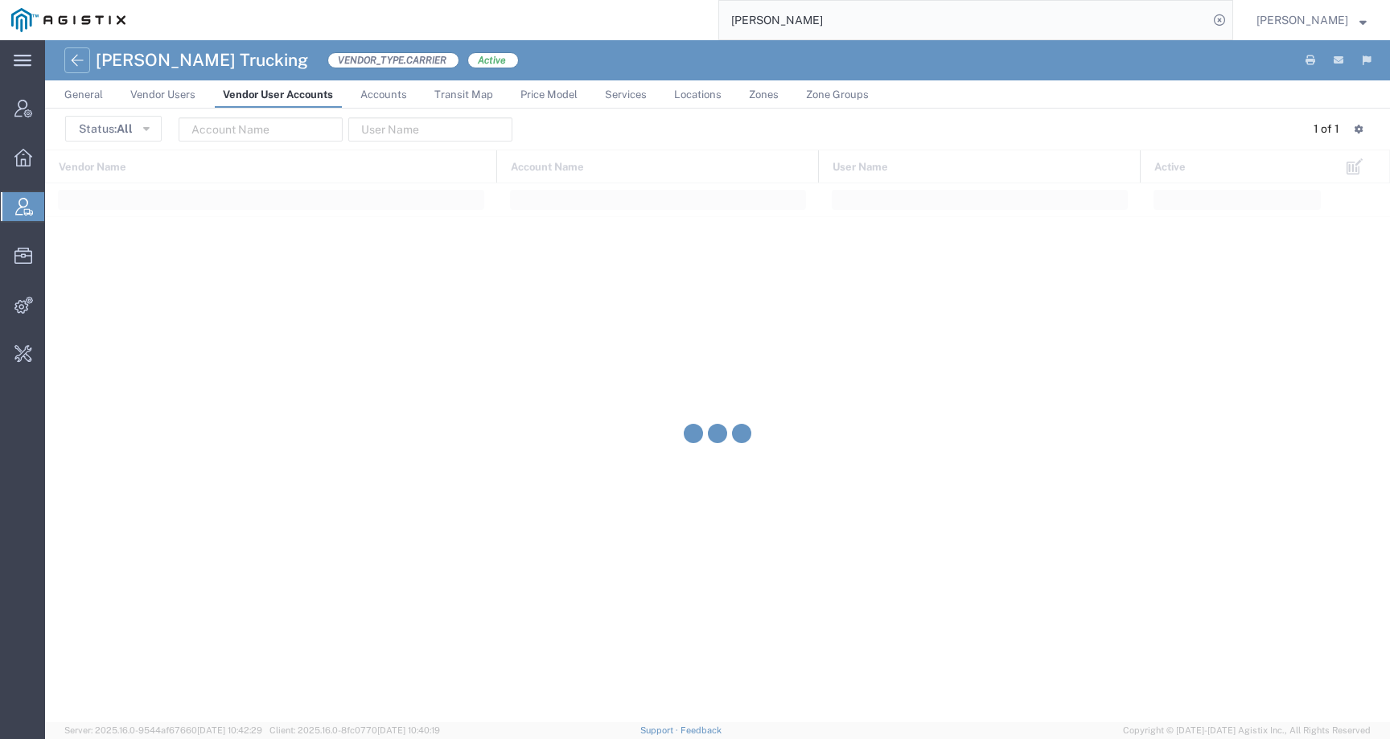
click at [78, 64] on icon at bounding box center [77, 60] width 19 height 19
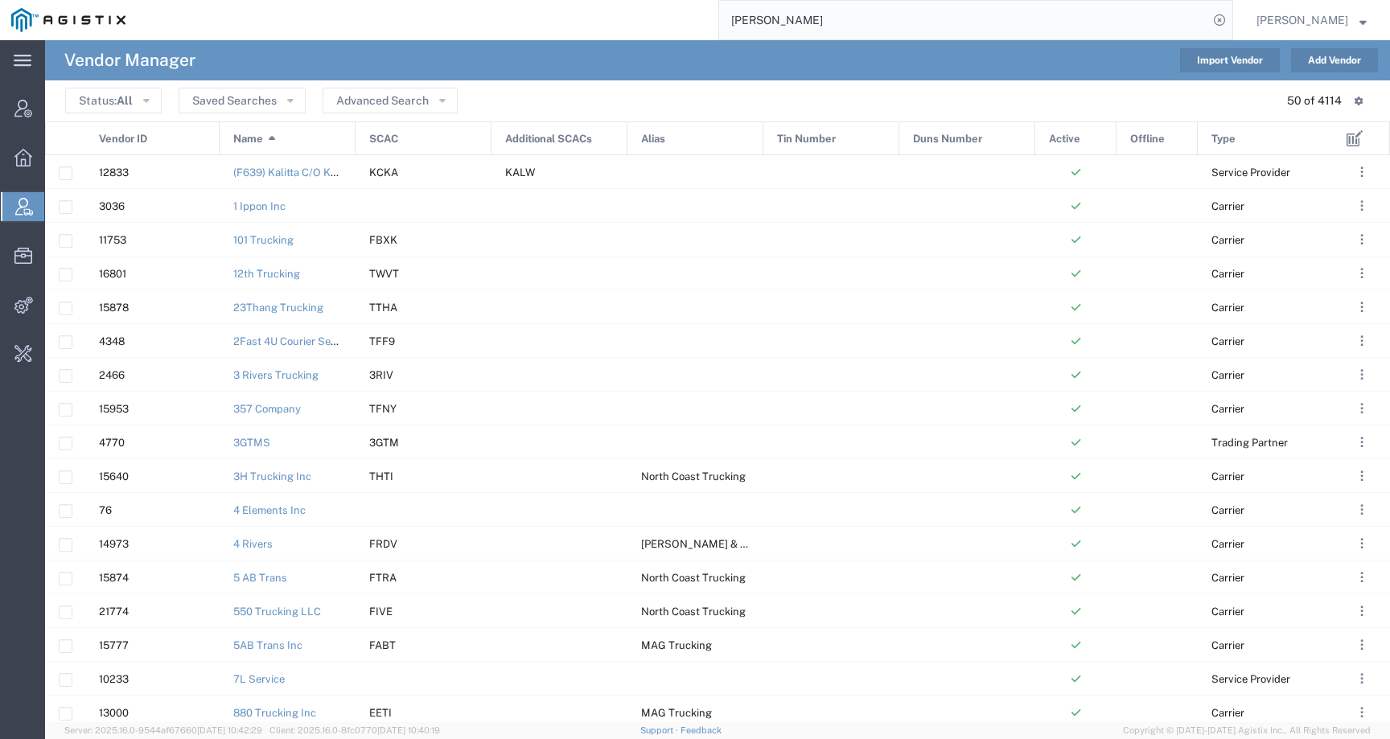
click at [848, 19] on input "[PERSON_NAME]" at bounding box center [963, 20] width 489 height 39
drag, startPoint x: 845, startPoint y: 20, endPoint x: 710, endPoint y: 20, distance: 135.1
click at [710, 20] on div "[PERSON_NAME]" at bounding box center [685, 20] width 1096 height 40
paste input "[EMAIL_ADDRESS][DOMAIN_NAME]"
type input "[EMAIL_ADDRESS][DOMAIN_NAME]"
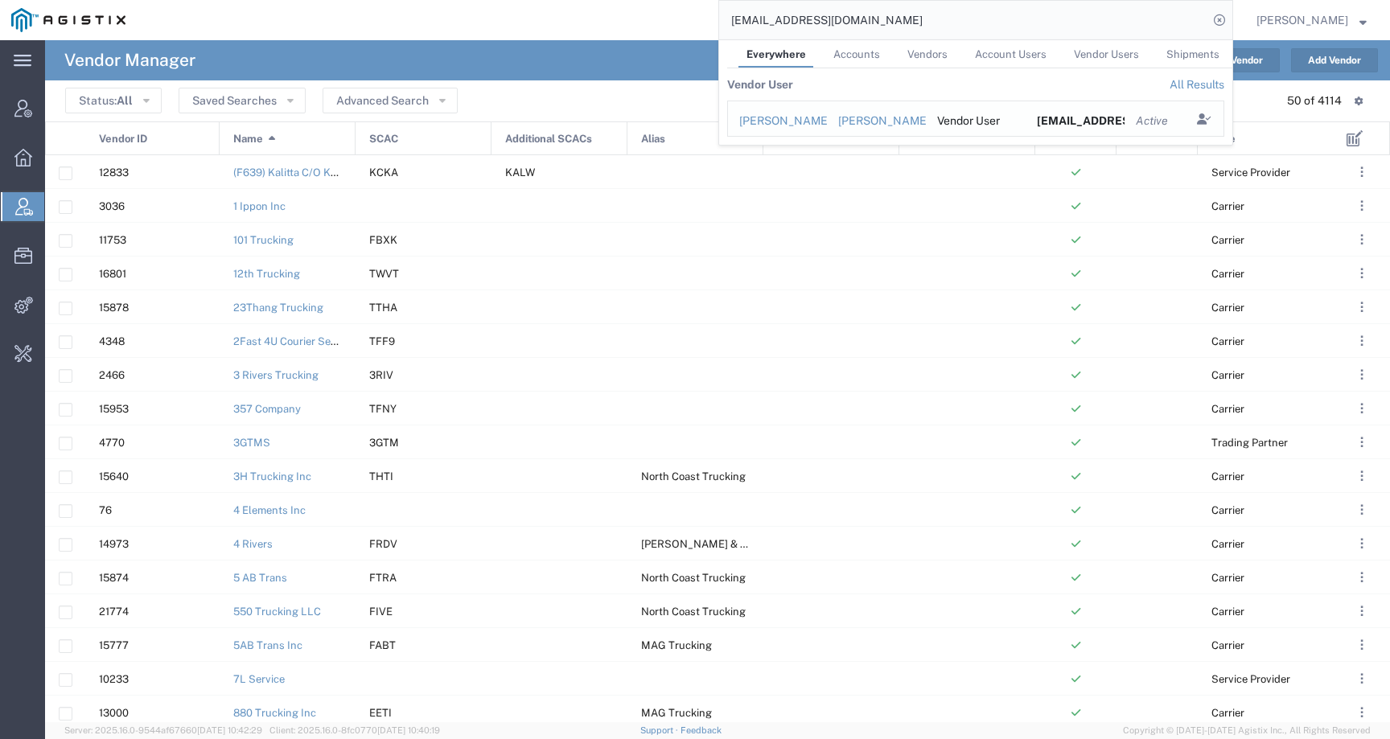
click at [808, 118] on div "[PERSON_NAME]" at bounding box center [777, 121] width 76 height 17
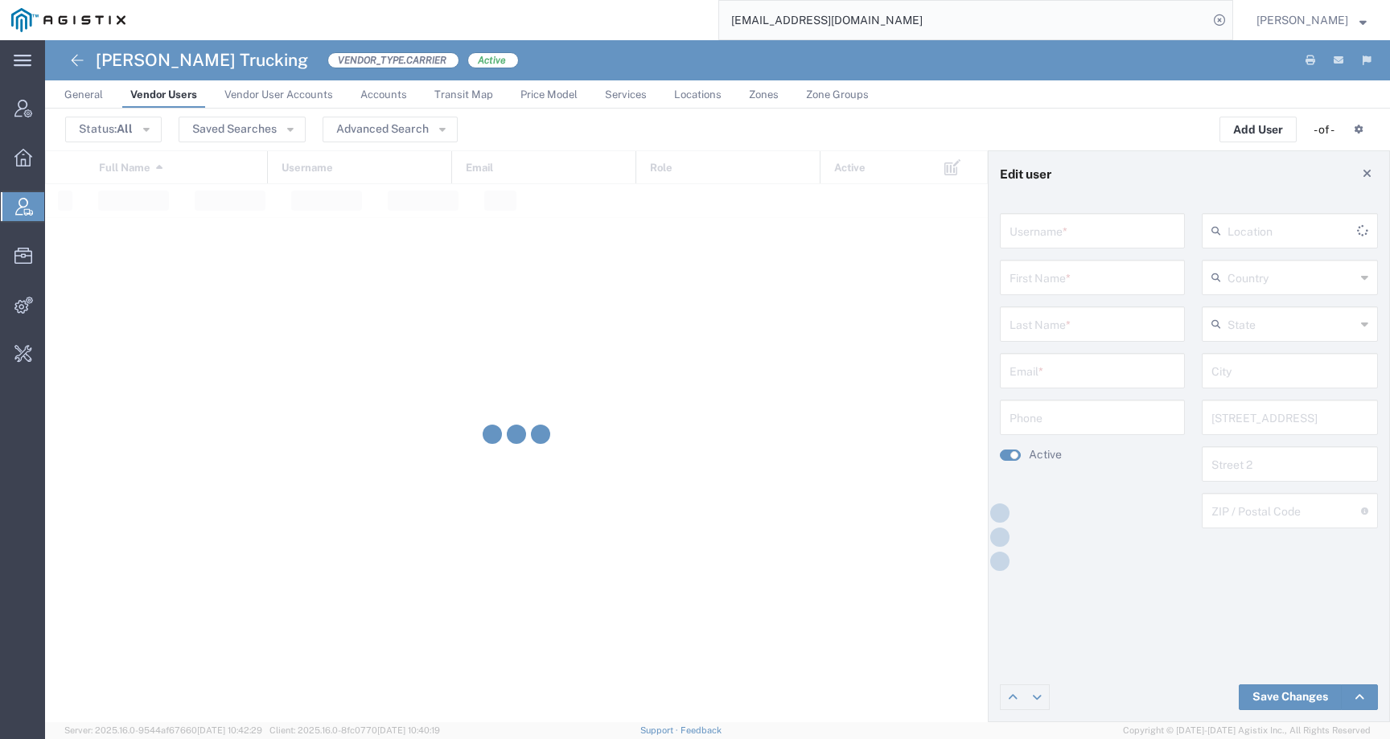
type input "7077046680"
type input "[PERSON_NAME]"
type input "[EMAIL_ADDRESS][DOMAIN_NAME]"
type input "7077046680"
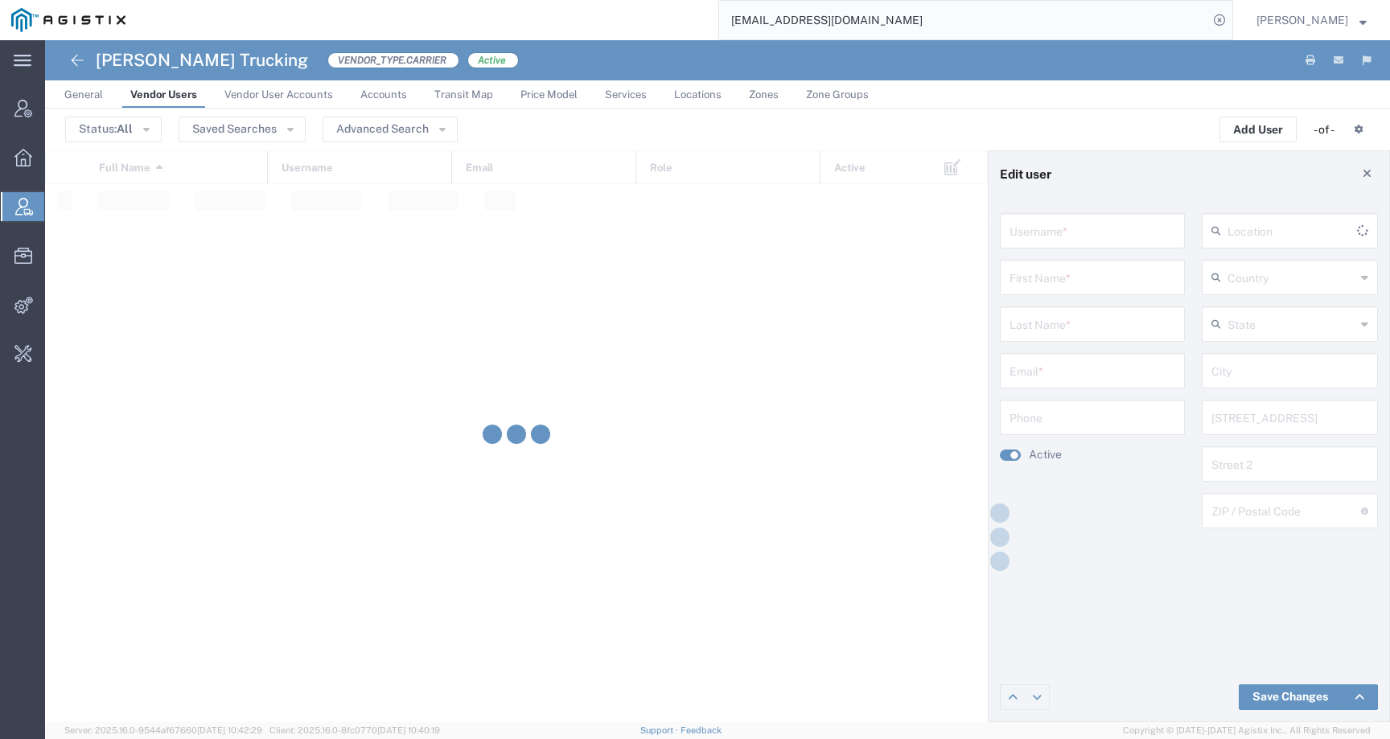
type input "[GEOGRAPHIC_DATA]"
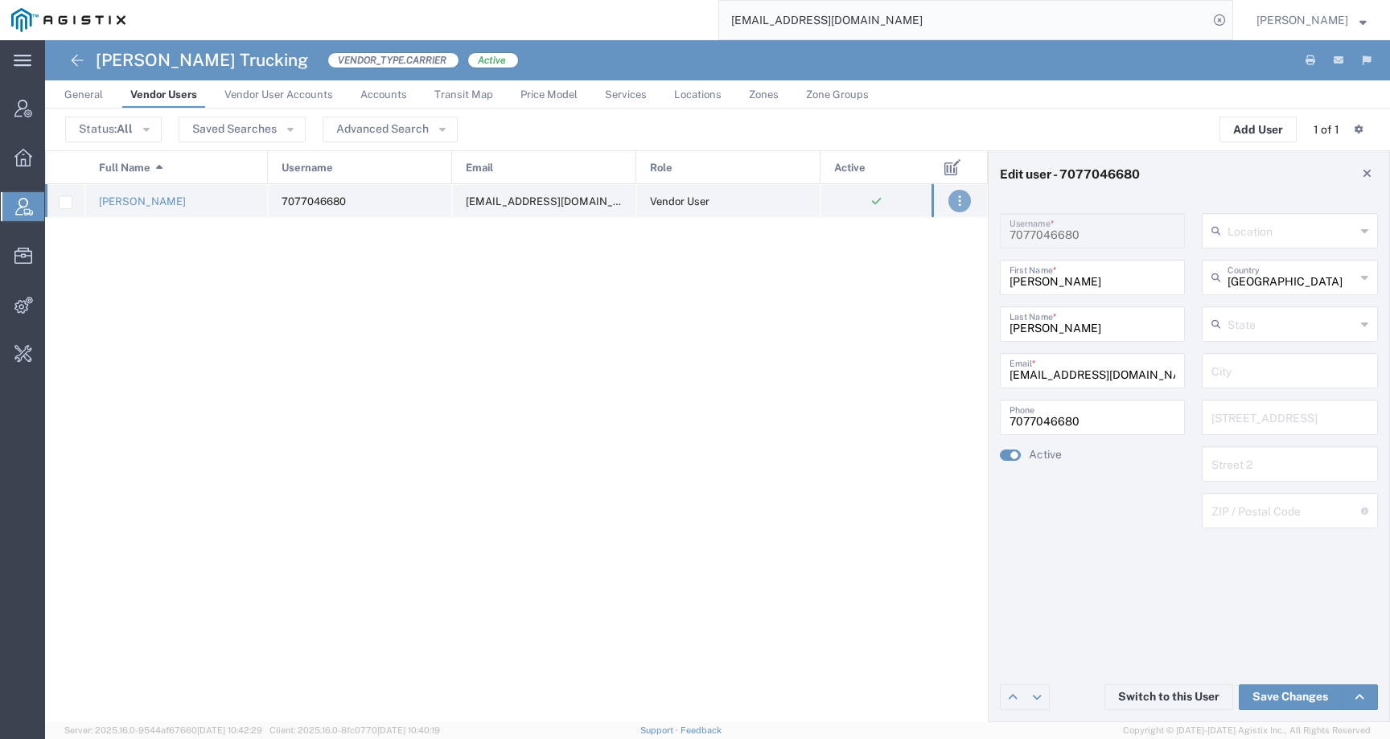
click at [955, 203] on button ". . ." at bounding box center [959, 201] width 23 height 23
click at [872, 524] on div "[PERSON_NAME] 7077046680 [EMAIL_ADDRESS][DOMAIN_NAME] Vendor User" at bounding box center [488, 453] width 886 height 538
drag, startPoint x: 1011, startPoint y: 375, endPoint x: 1187, endPoint y: 375, distance: 176.1
click at [1187, 375] on form "7077046680 Username * [PERSON_NAME] First Name * [PERSON_NAME] Last Name * [EMA…" at bounding box center [1185, 376] width 387 height 327
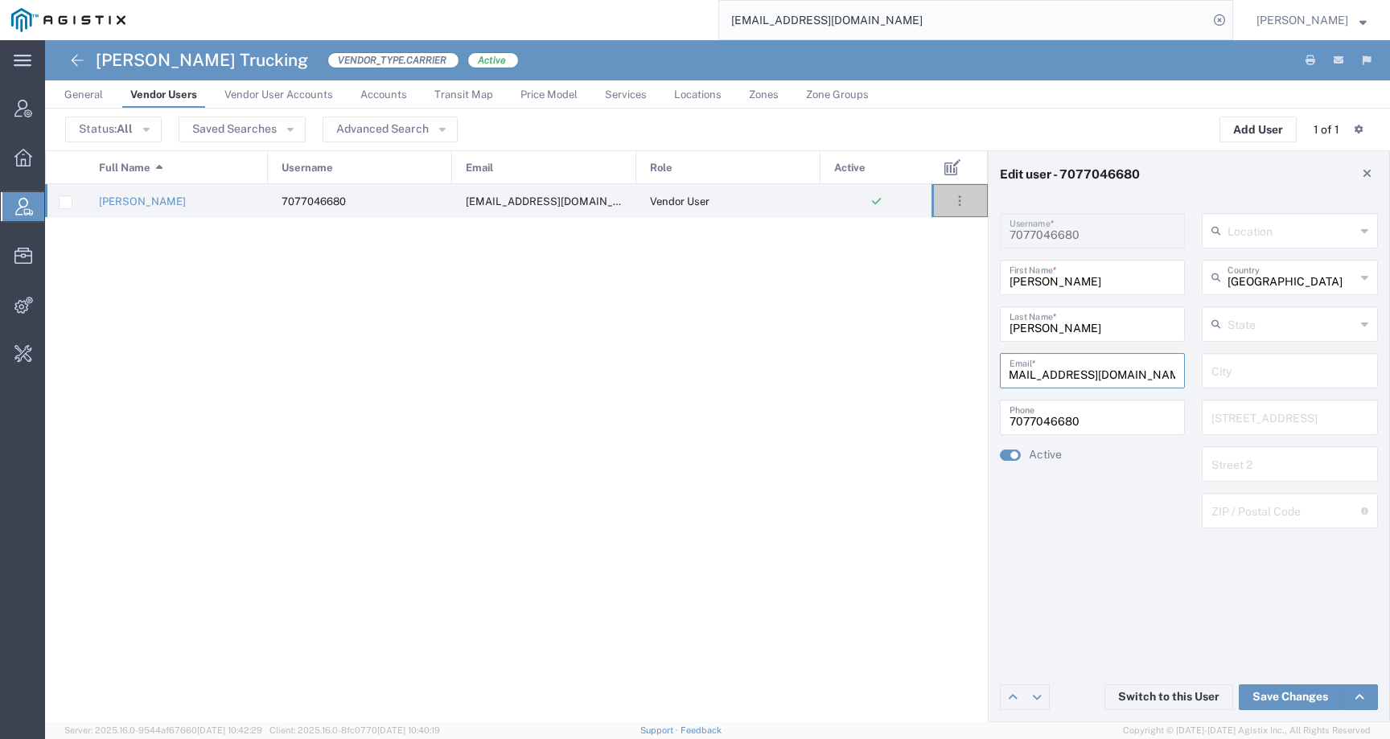
scroll to position [0, 0]
click at [1086, 173] on h4 "Edit user - 7077046680" at bounding box center [1070, 173] width 140 height 14
copy h4 "7077046680"
